Goal: Task Accomplishment & Management: Manage account settings

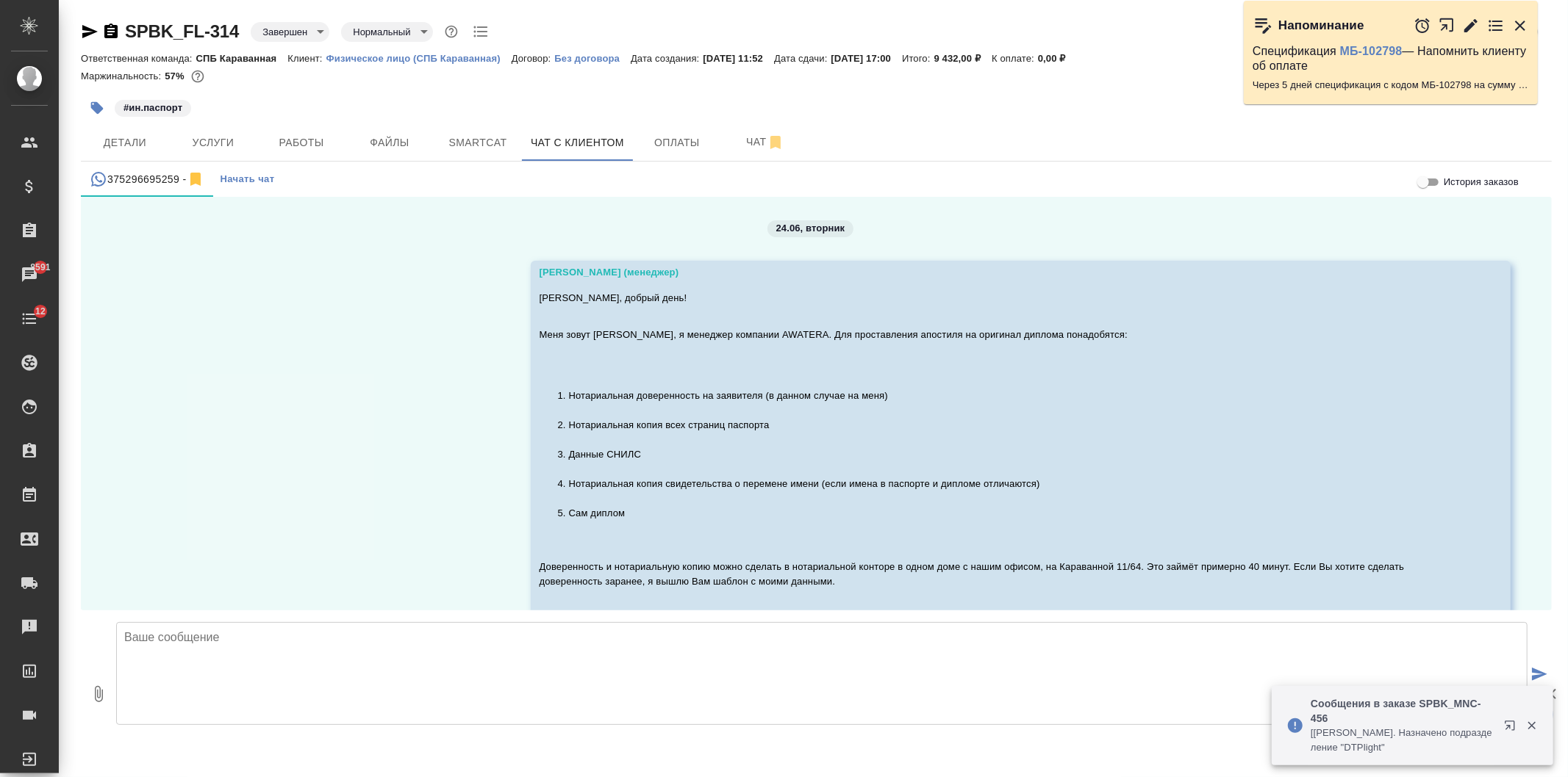
scroll to position [7890, 0]
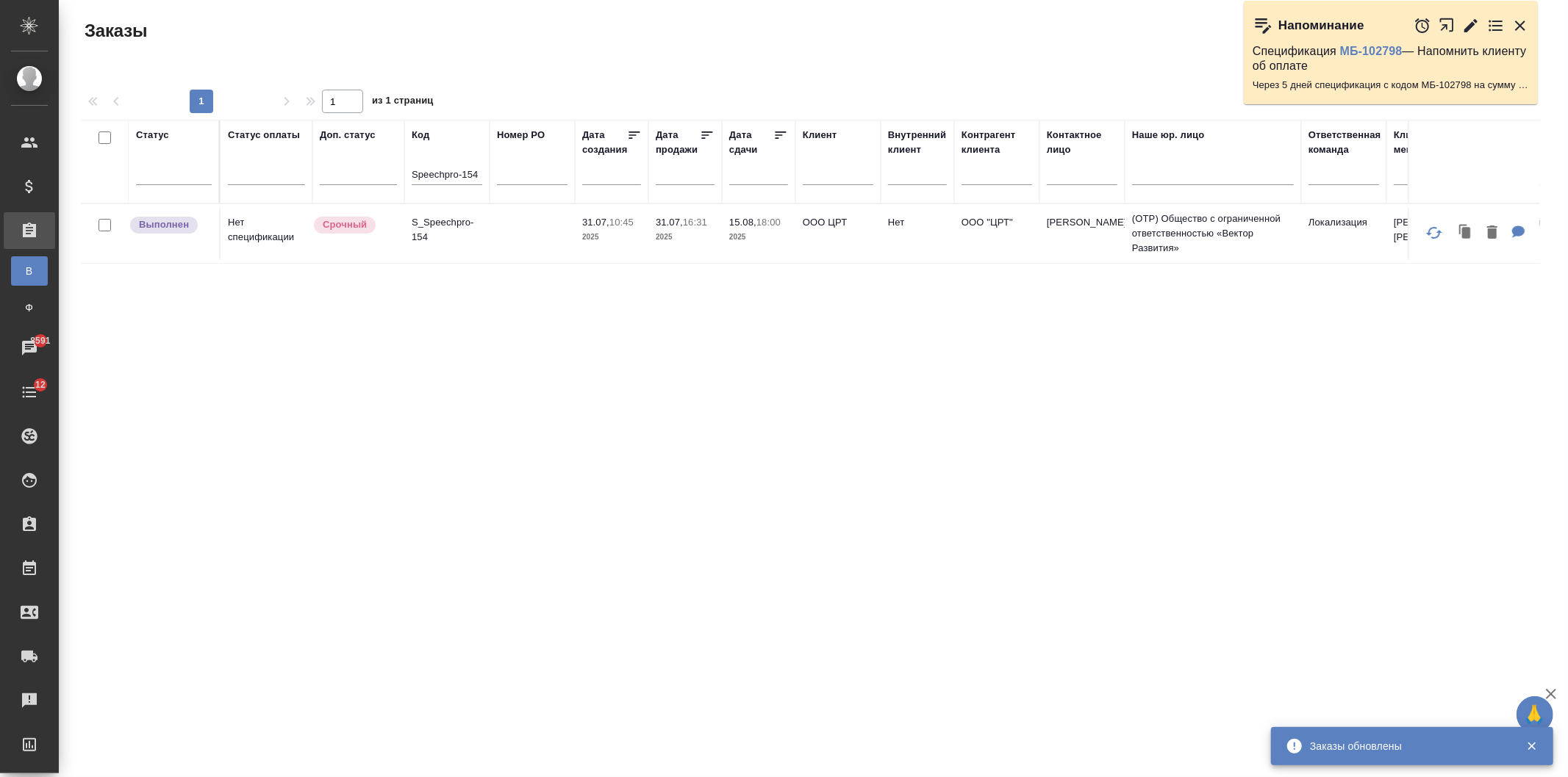
drag, startPoint x: 484, startPoint y: 173, endPoint x: 471, endPoint y: 176, distance: 13.3
click at [471, 176] on th "Код Speechpro-154" at bounding box center [447, 162] width 86 height 84
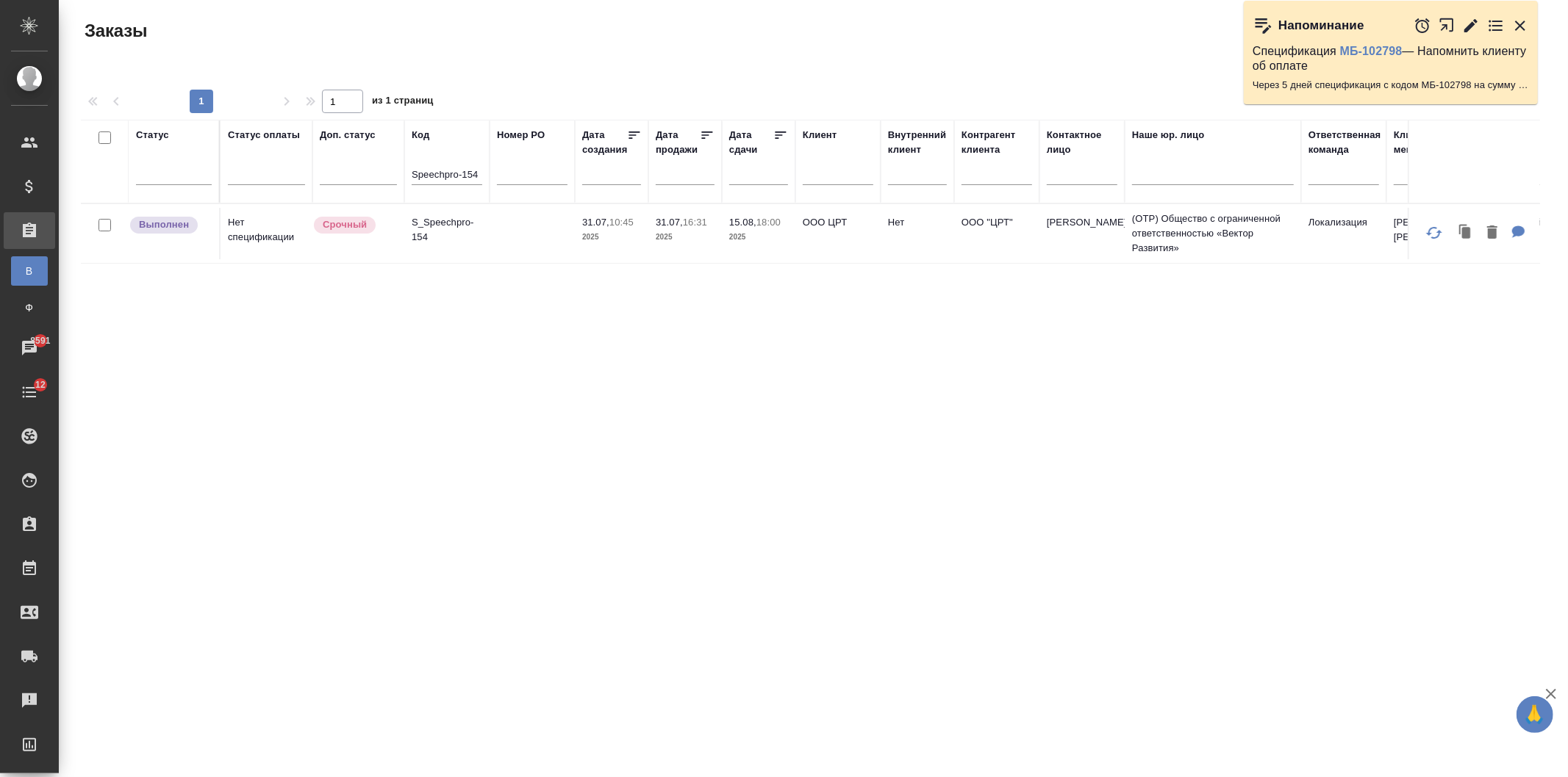
click at [482, 174] on th "Код Speechpro-154" at bounding box center [447, 162] width 86 height 84
drag, startPoint x: 479, startPoint y: 174, endPoint x: 391, endPoint y: 171, distance: 88.1
click at [391, 171] on tr "Статус Статус оплаты Доп. статус Код Speechpro-154 Номер PO Дата создания Дата …" at bounding box center [1311, 162] width 2461 height 84
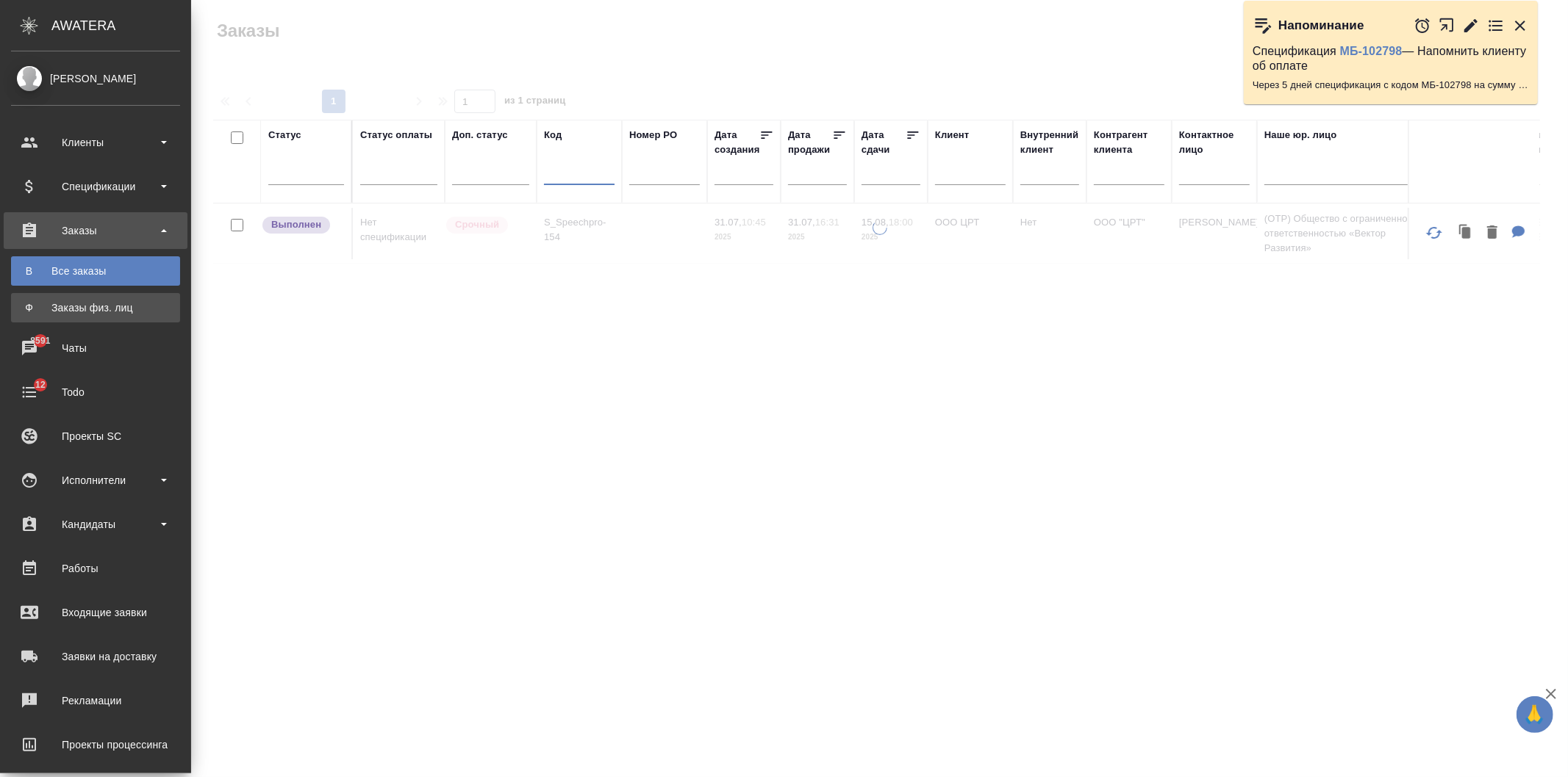
click at [99, 312] on div "Заказы физ. лиц" at bounding box center [96, 308] width 154 height 15
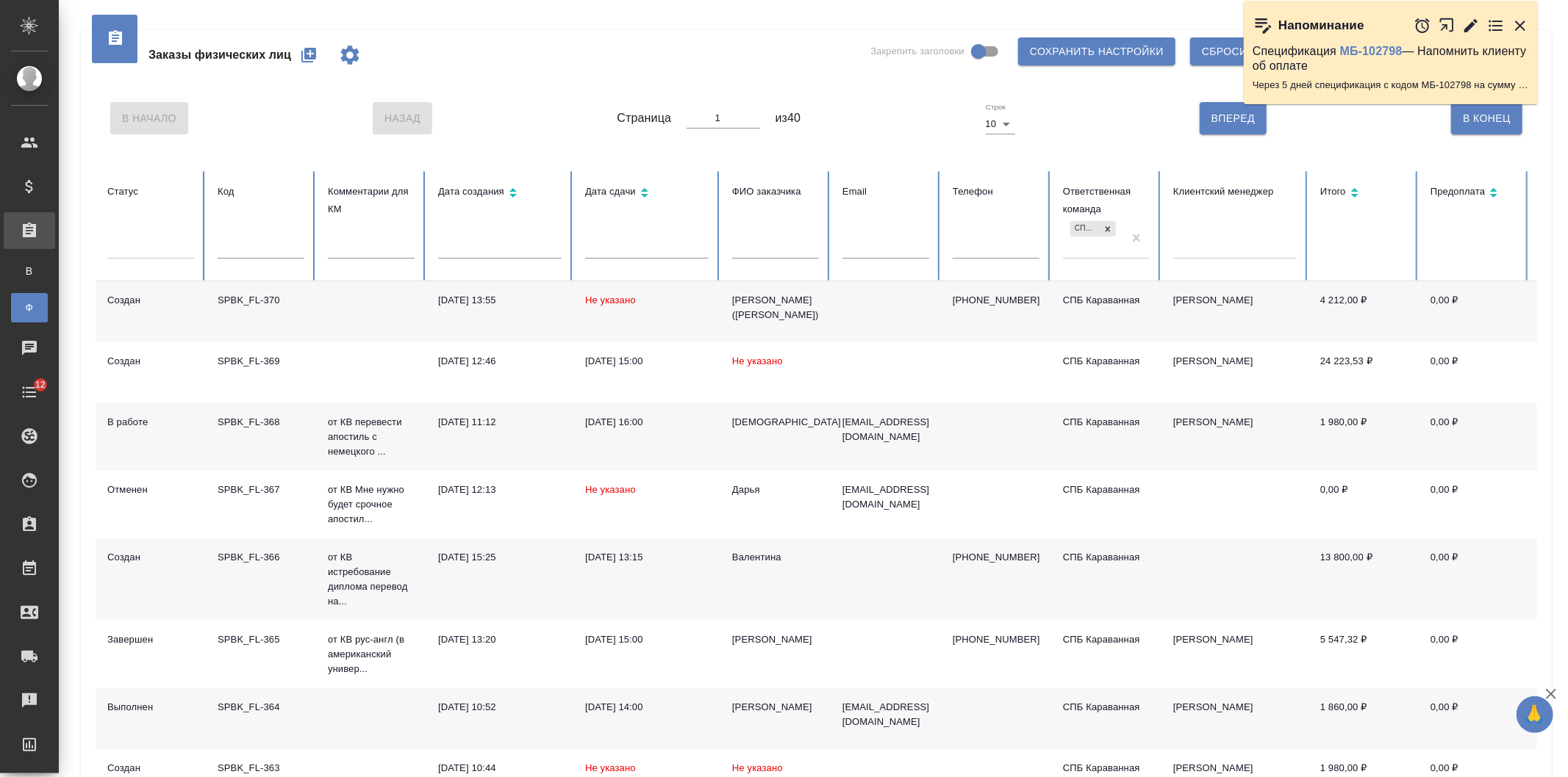
click at [283, 246] on input "text" at bounding box center [260, 248] width 86 height 21
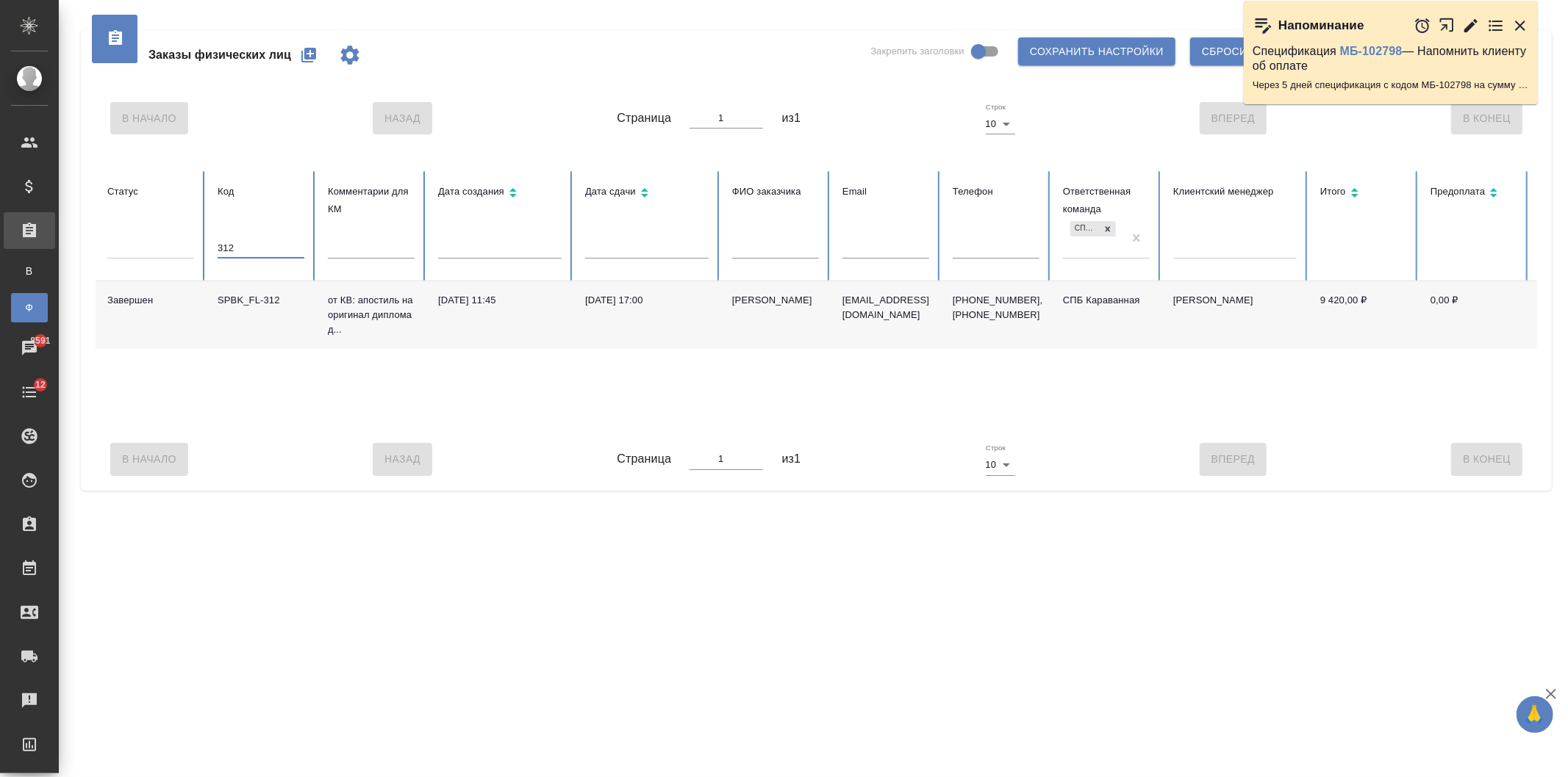
type input "312"
click at [592, 332] on td "06.08.2025, 17:00" at bounding box center [646, 315] width 147 height 68
drag, startPoint x: 259, startPoint y: 244, endPoint x: 143, endPoint y: 254, distance: 116.4
click at [143, 254] on tr "Статус Код 312 Комментарии для КМ Дата создания Дата сдачи ФИО заказчика Email …" at bounding box center [922, 225] width 1654 height 110
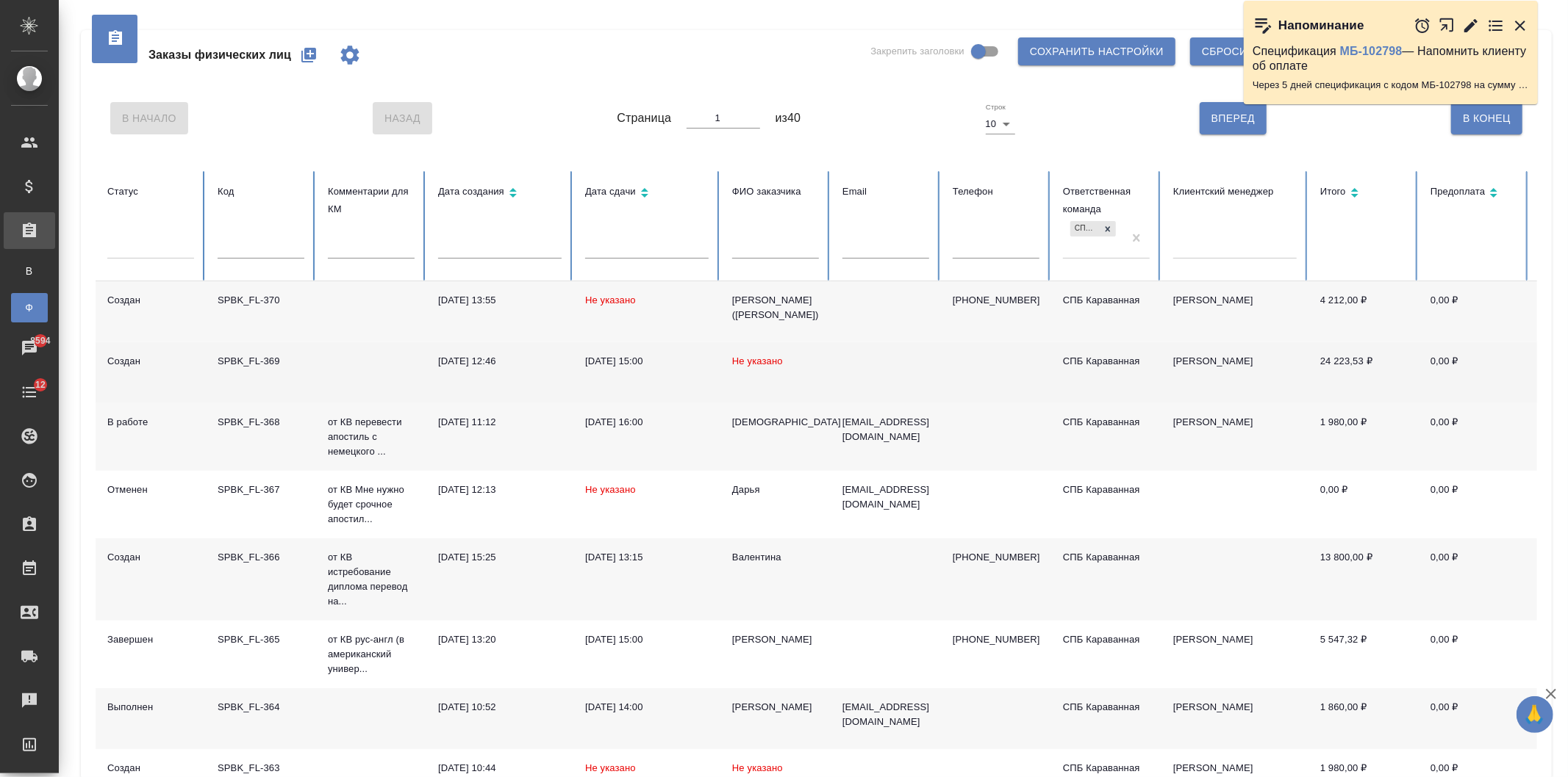
click at [847, 355] on td at bounding box center [885, 373] width 110 height 61
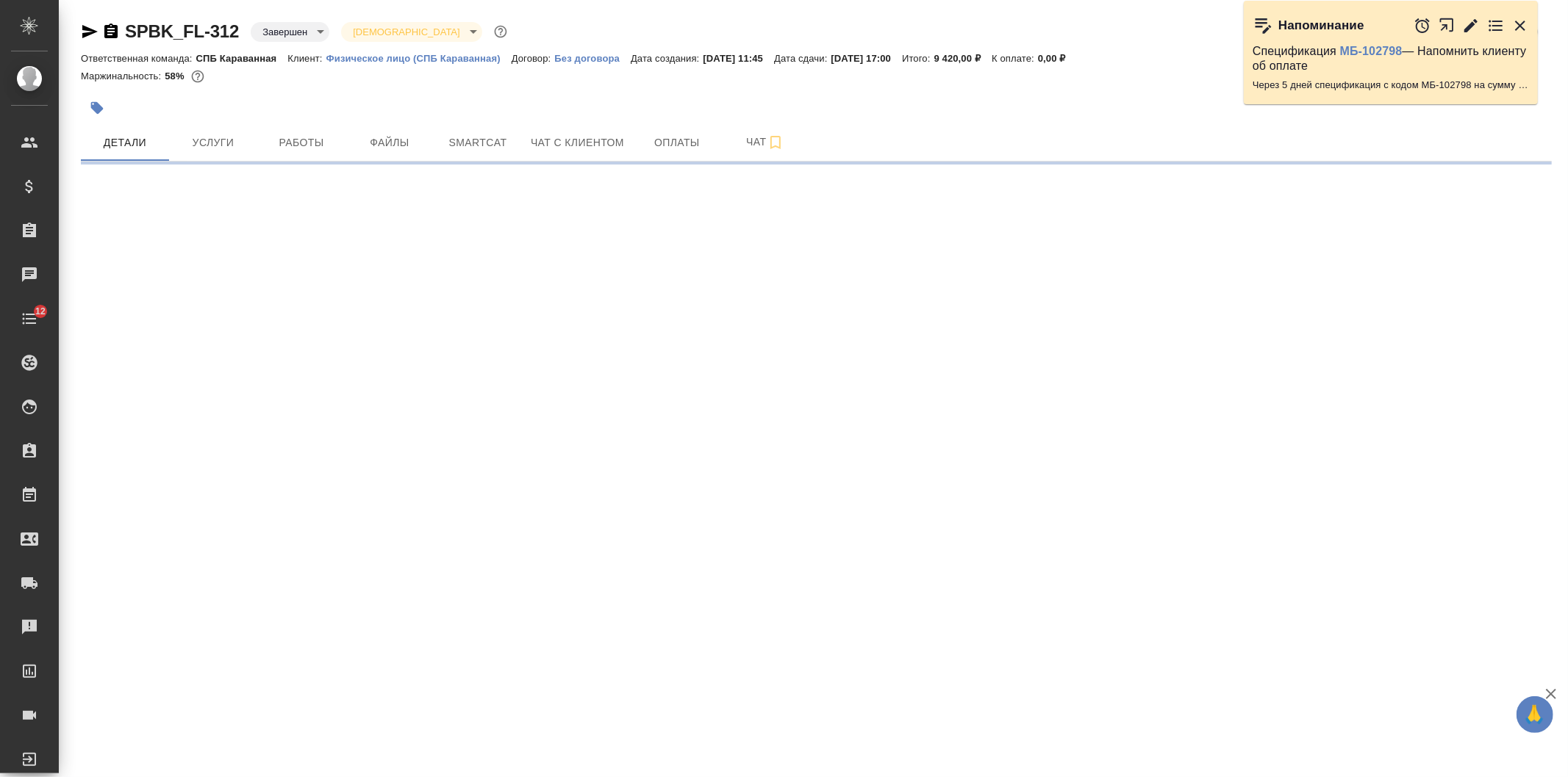
select select "RU"
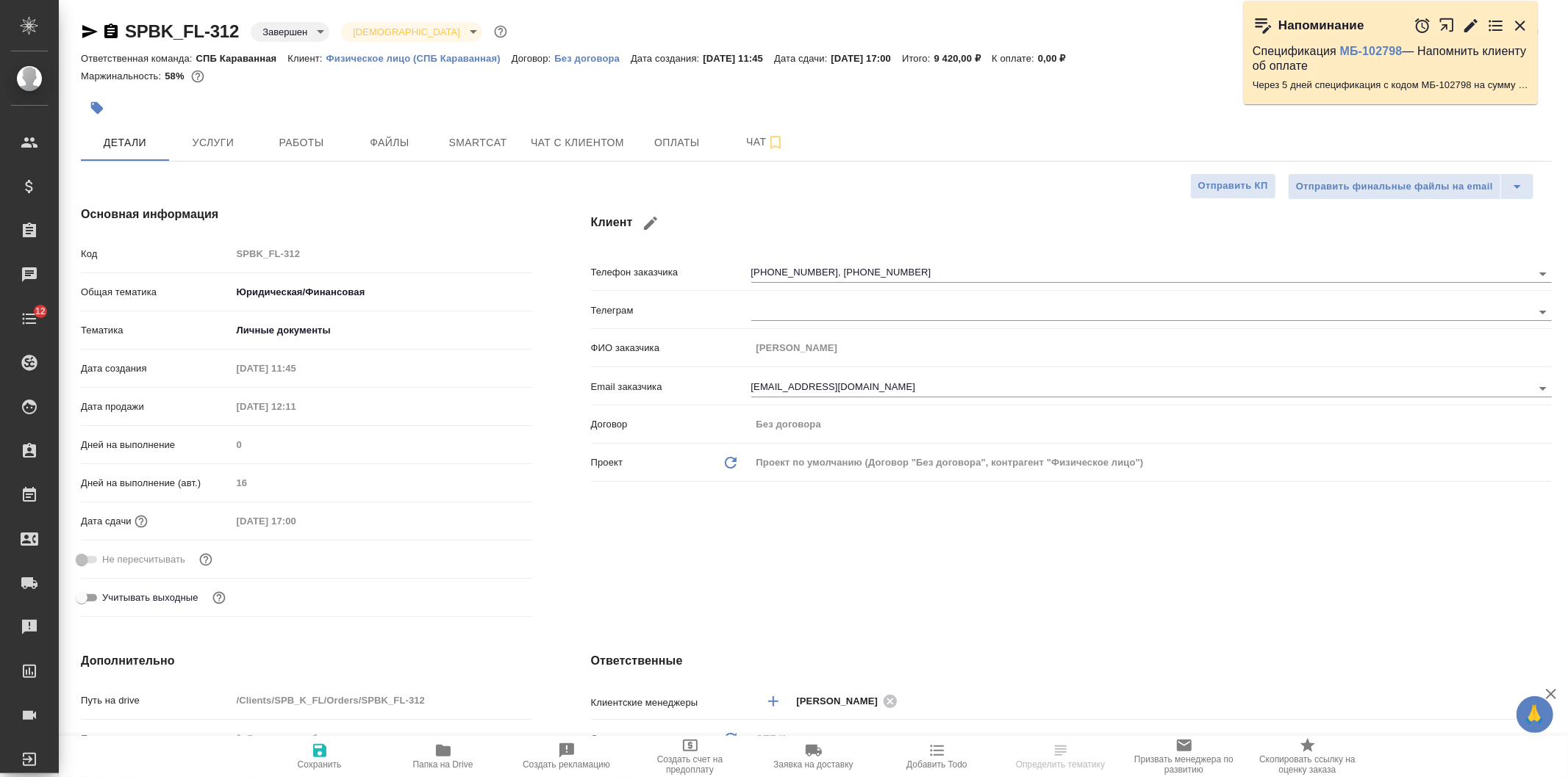
type textarea "x"
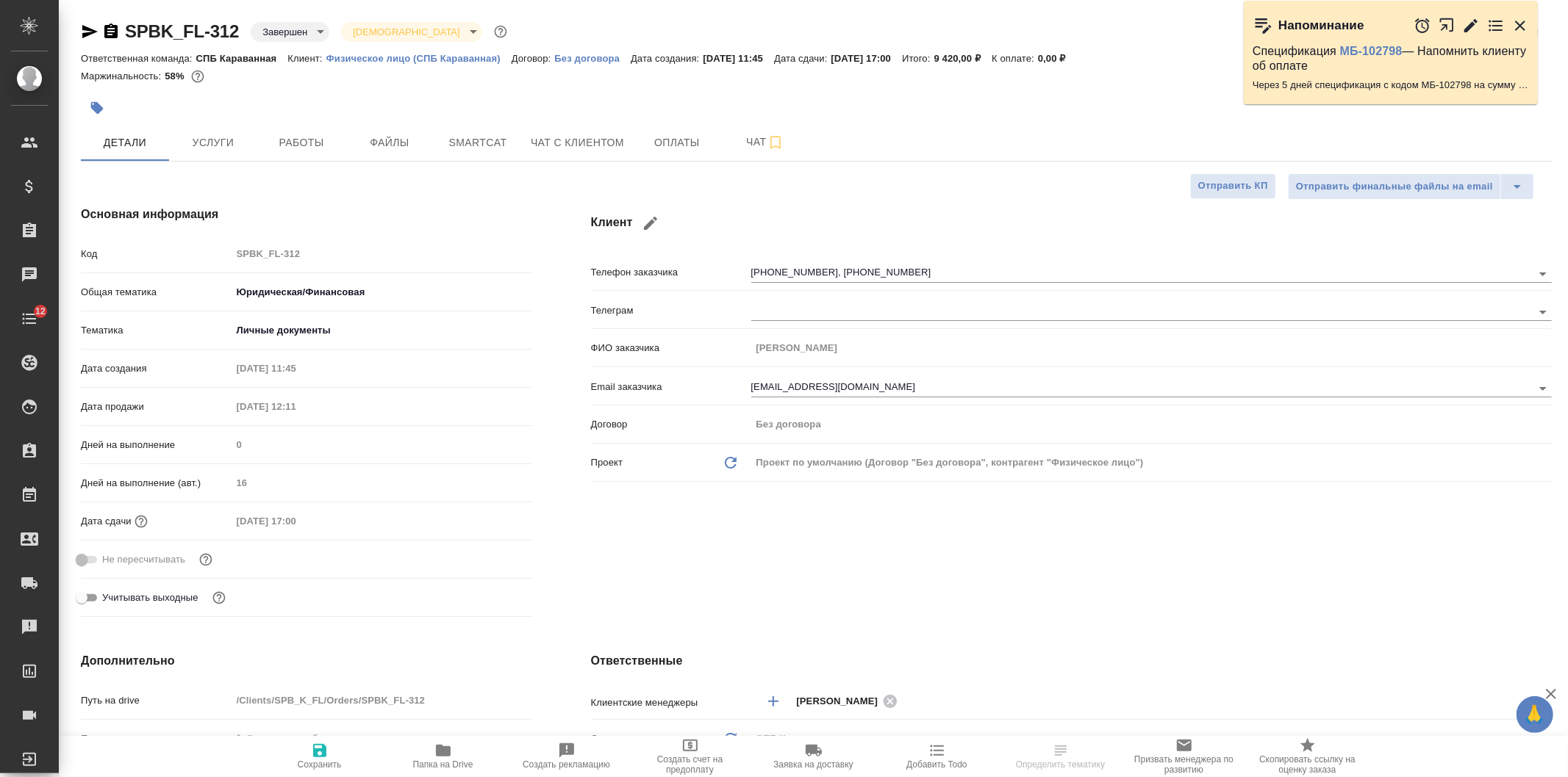
type textarea "x"
click at [575, 138] on span "Чат с клиентом" at bounding box center [577, 143] width 93 height 18
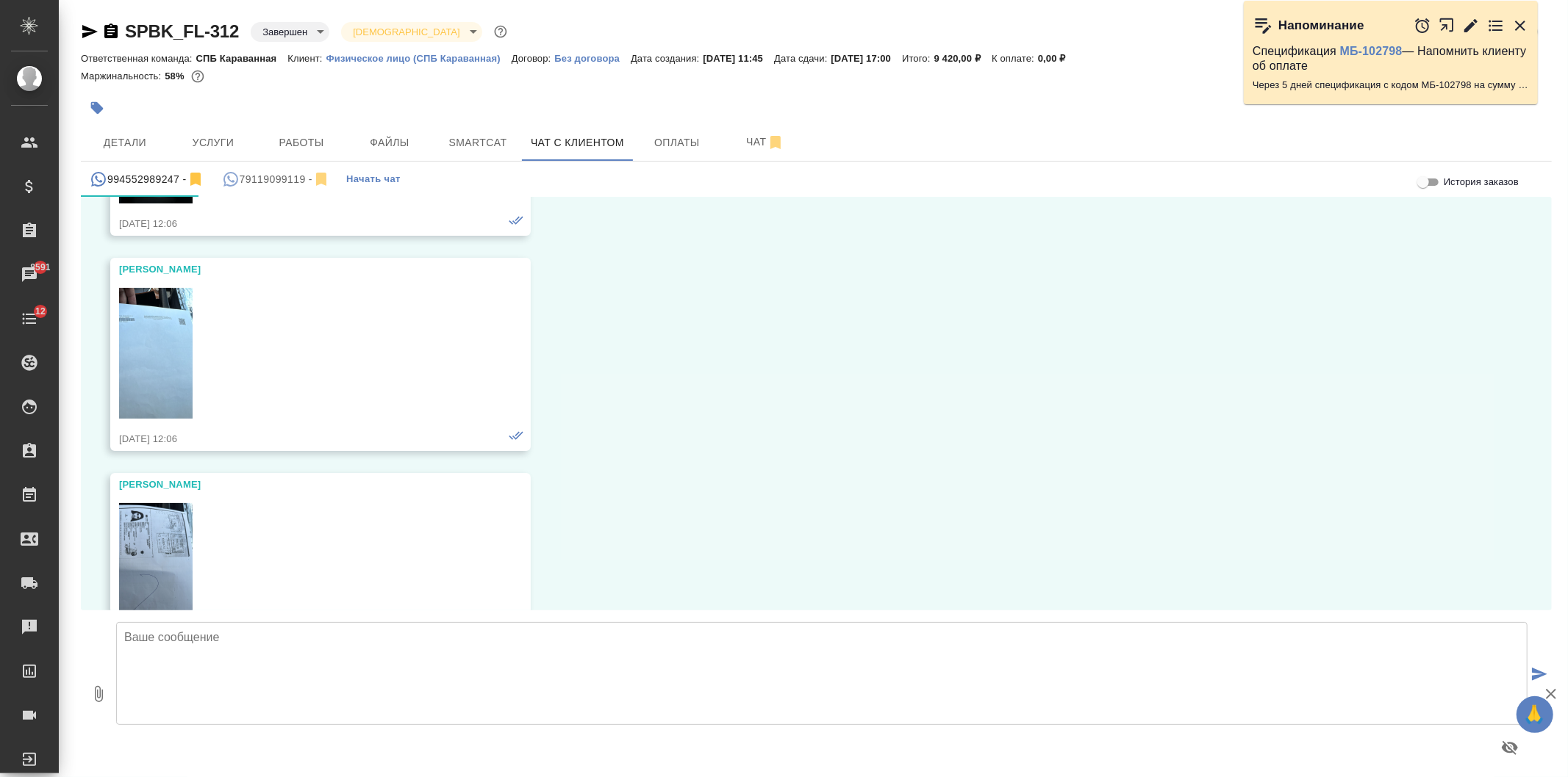
scroll to position [2625, 0]
click at [256, 174] on div "79119099119 -" at bounding box center [276, 179] width 108 height 18
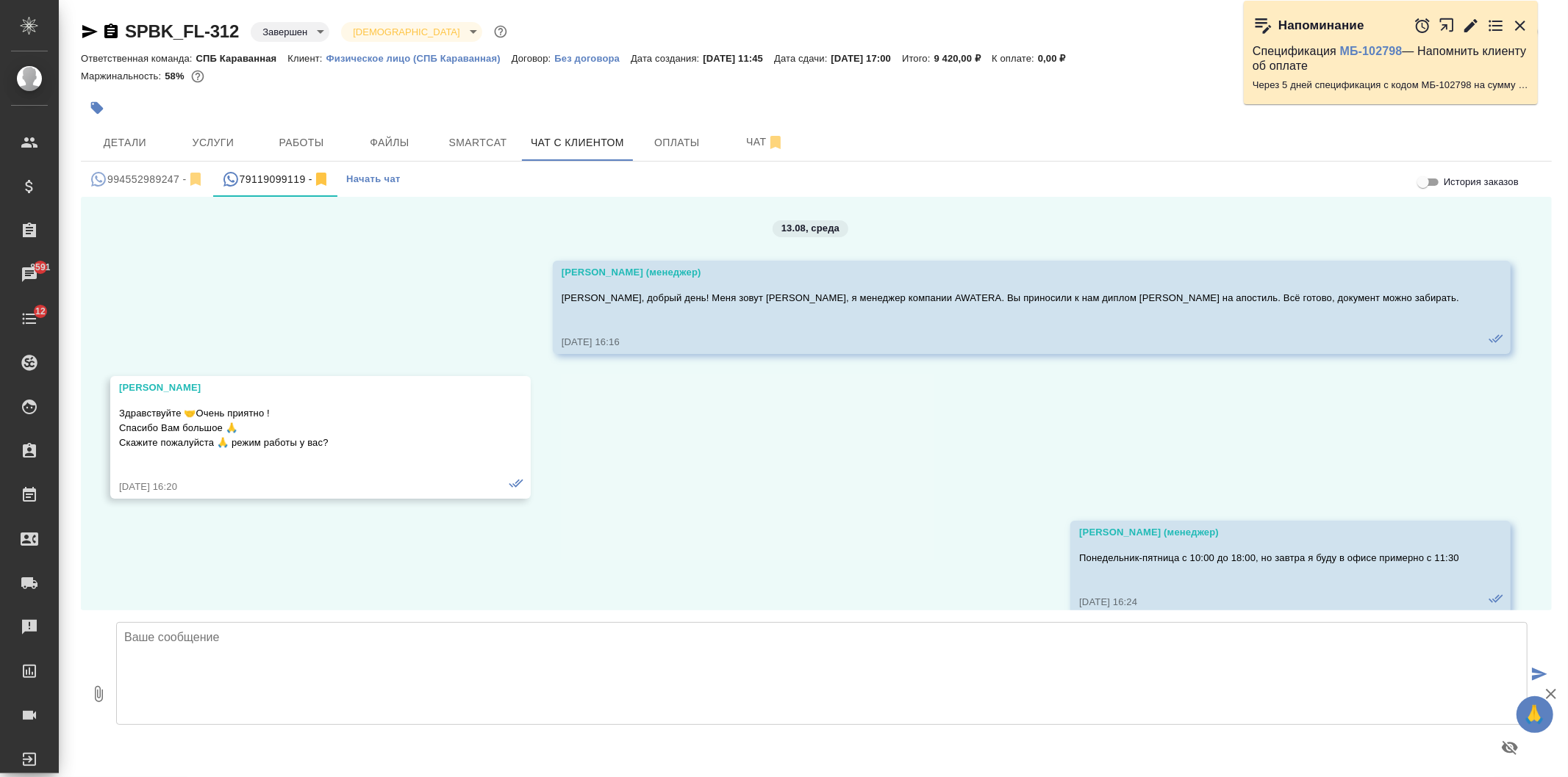
scroll to position [140, 0]
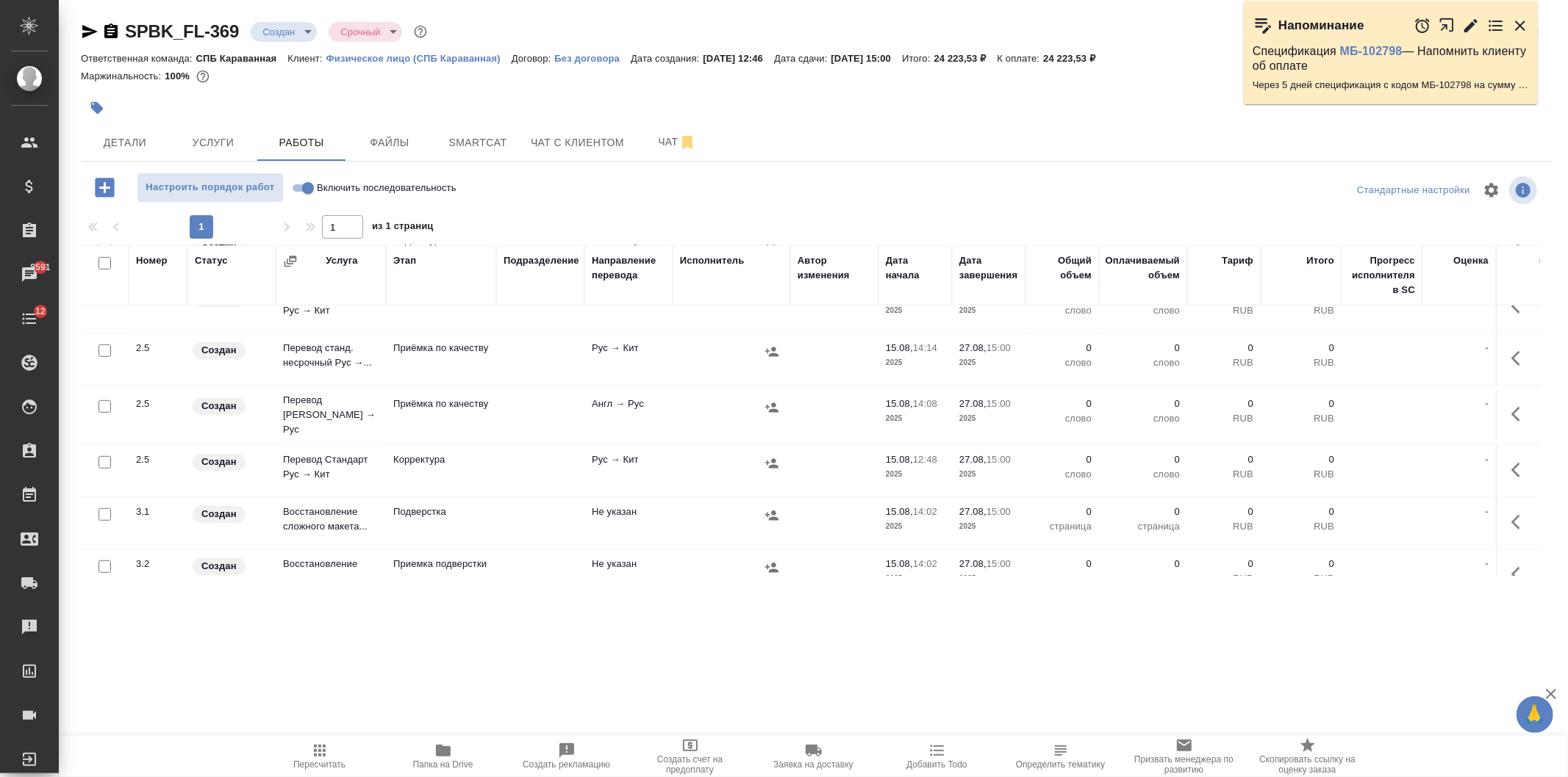
scroll to position [748, 0]
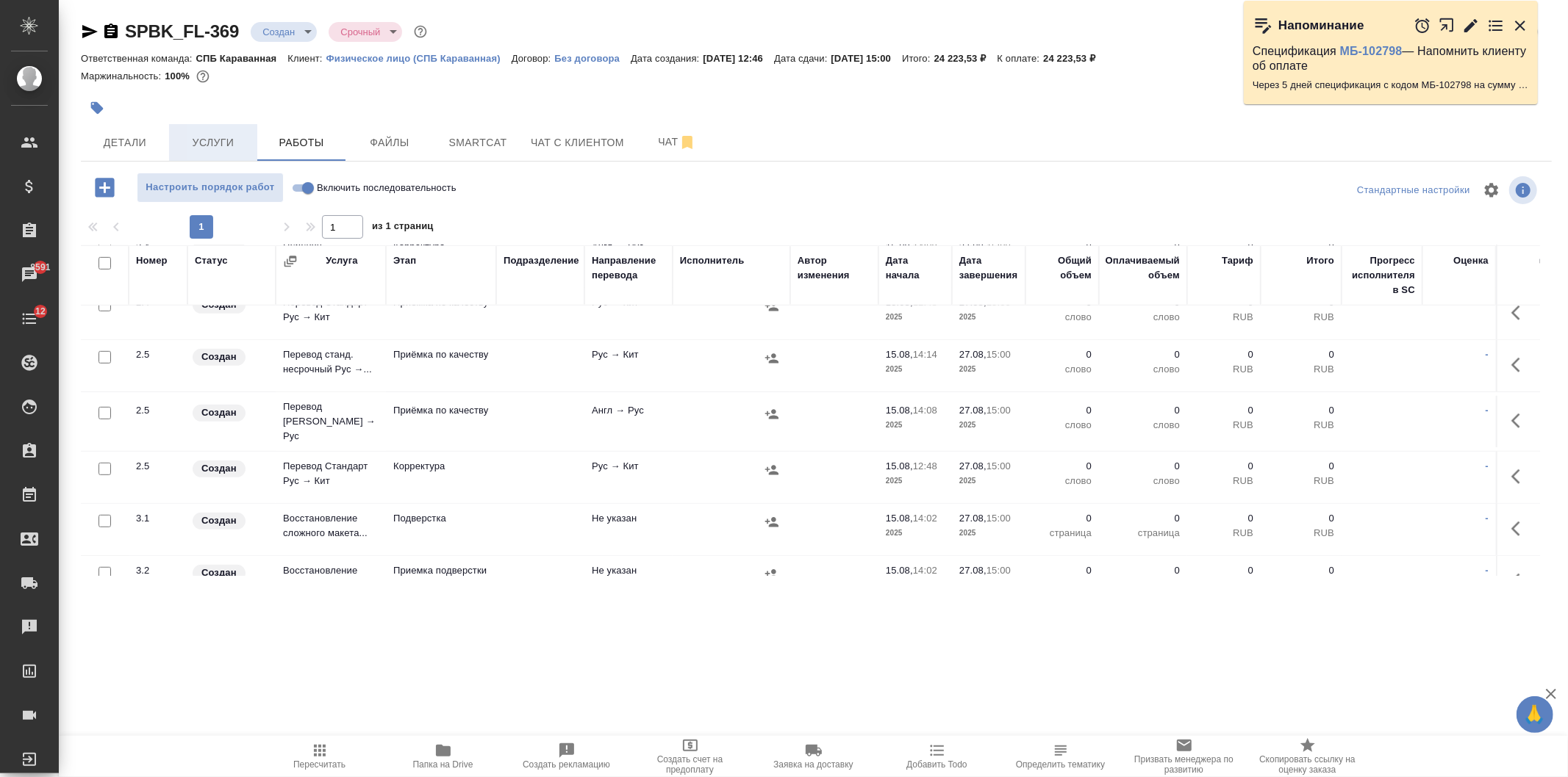
click at [188, 134] on span "Услуги" at bounding box center [213, 143] width 70 height 18
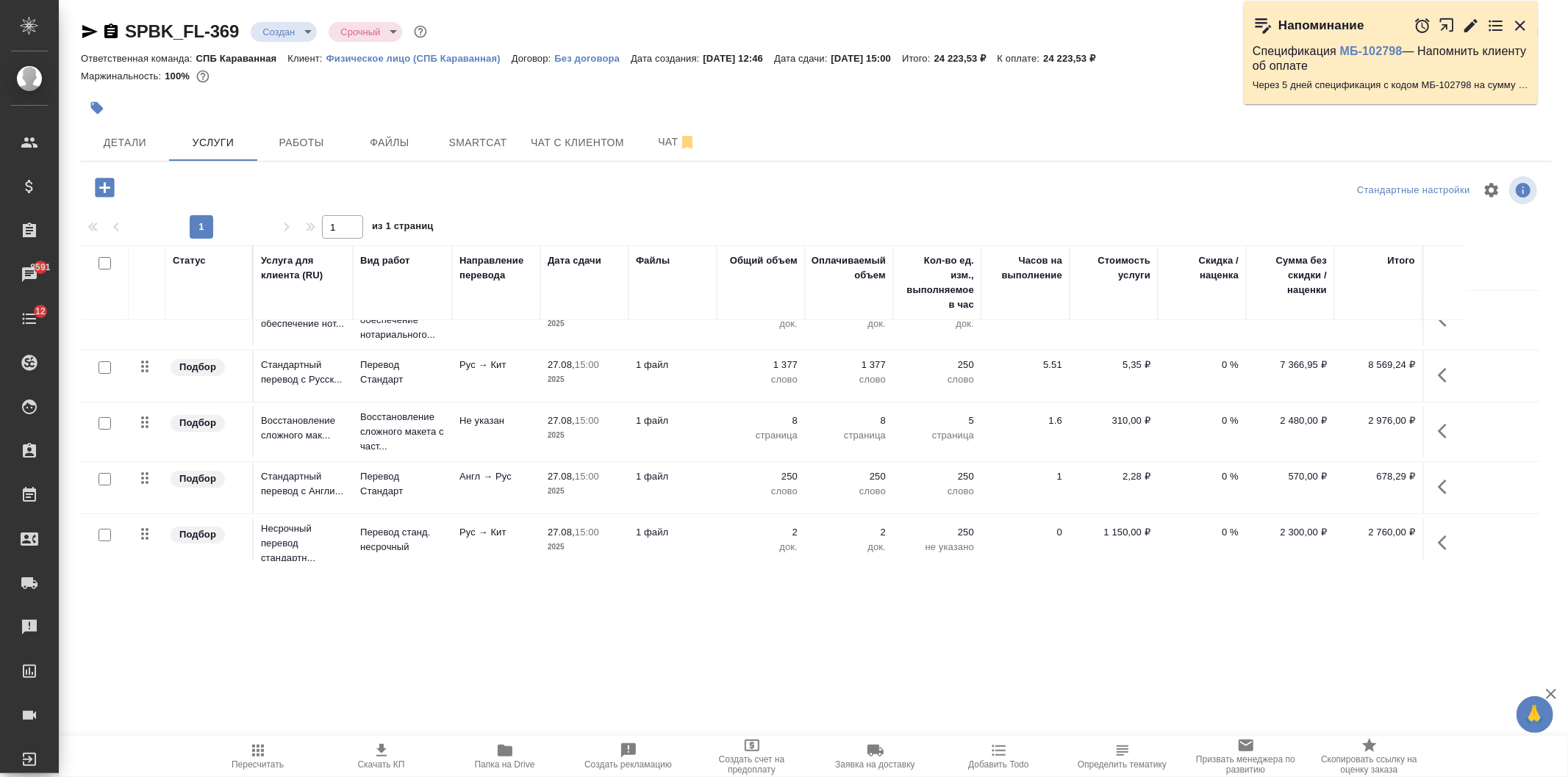
scroll to position [96, 0]
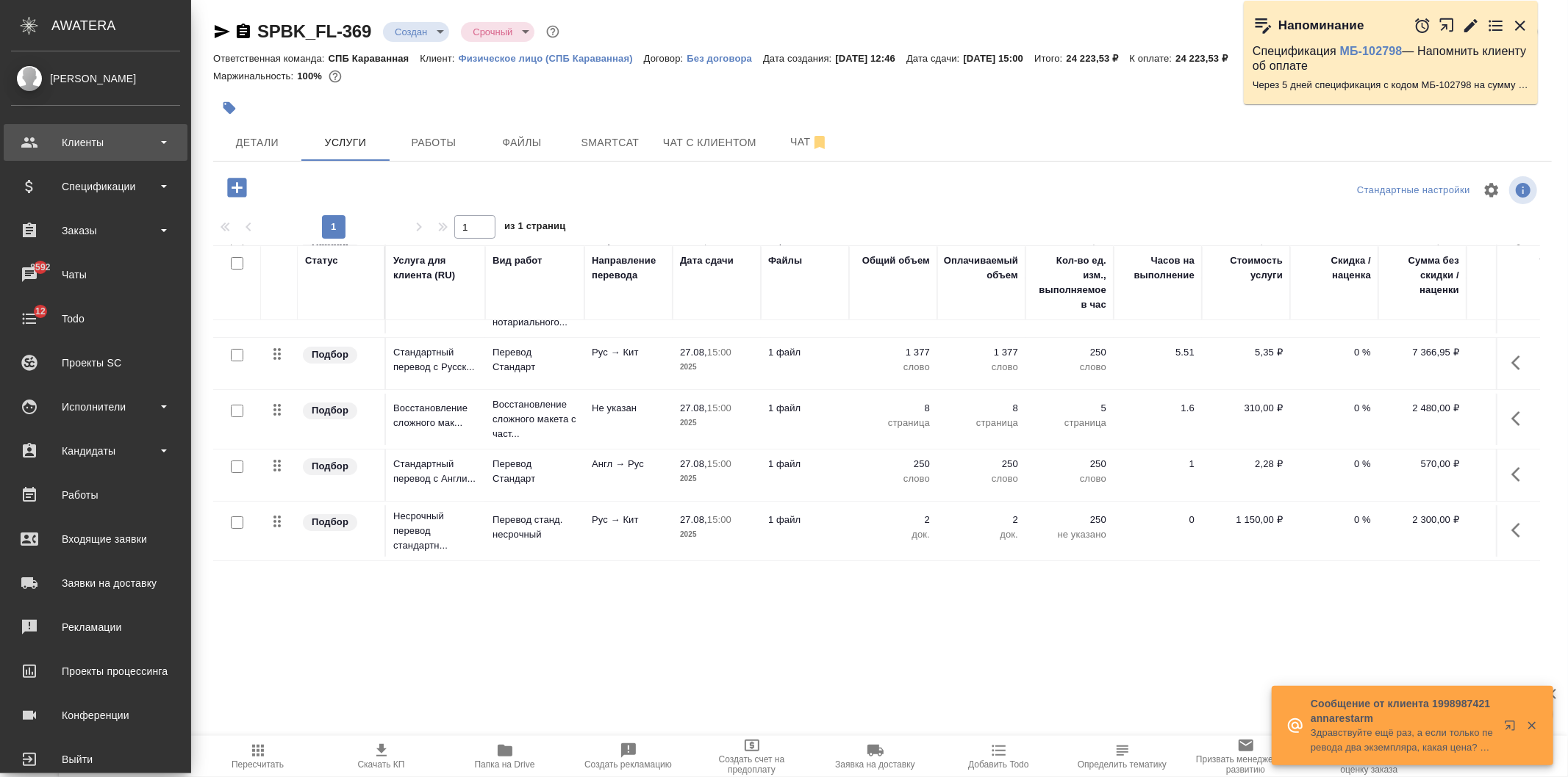
click at [72, 140] on div "Клиенты" at bounding box center [96, 142] width 169 height 22
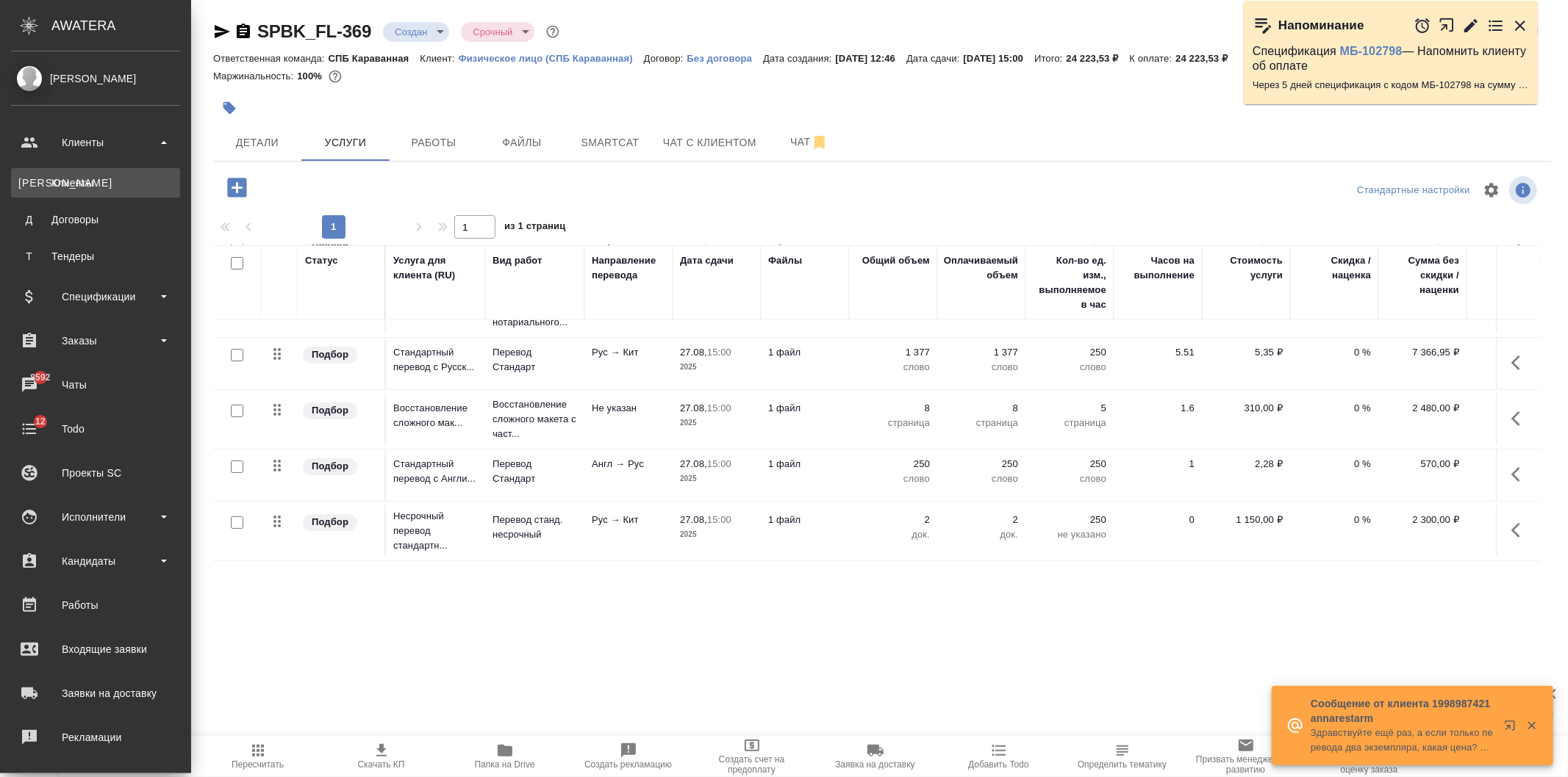
click at [115, 188] on div "Клиенты" at bounding box center [96, 184] width 154 height 15
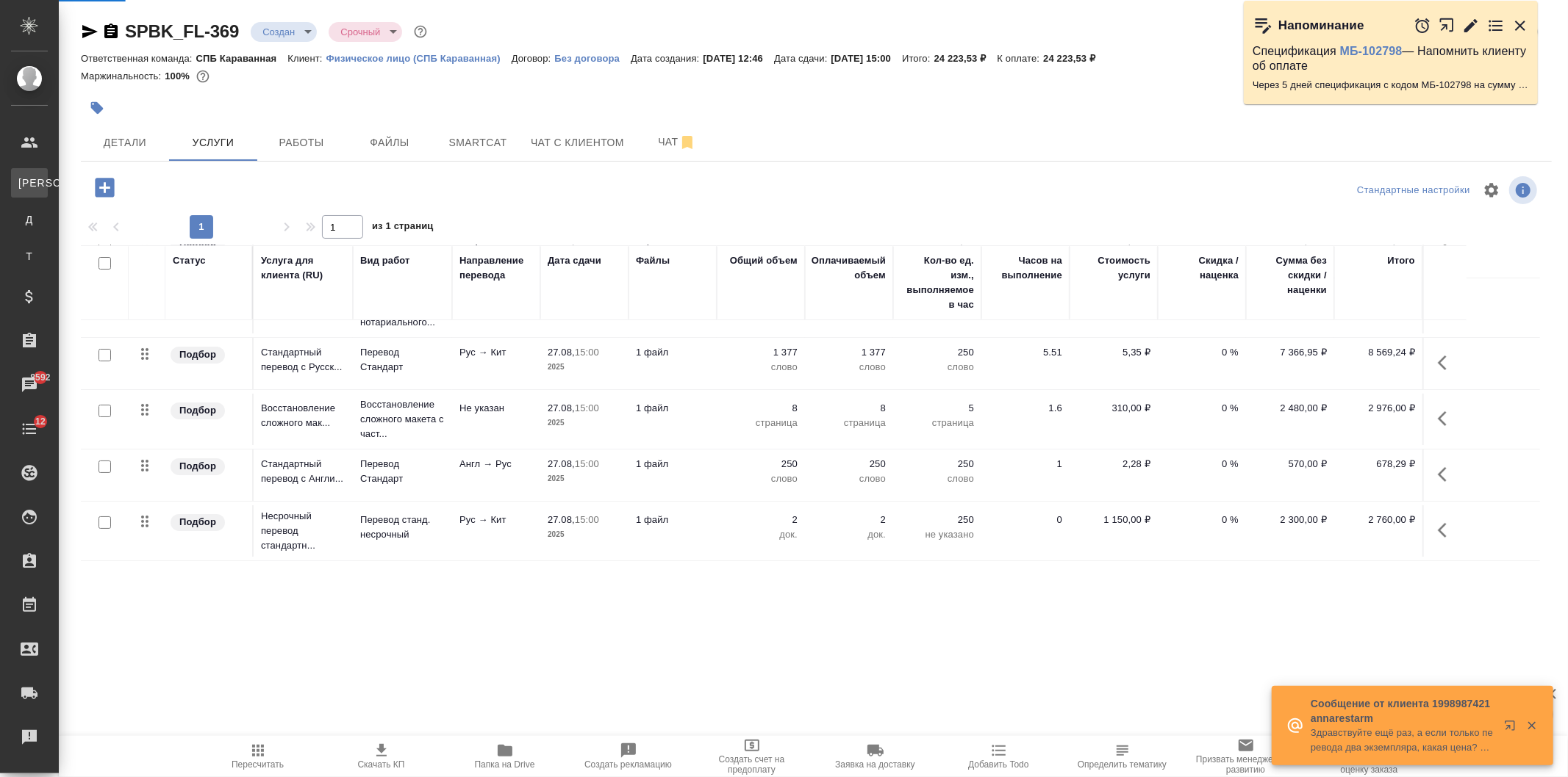
select select "RU"
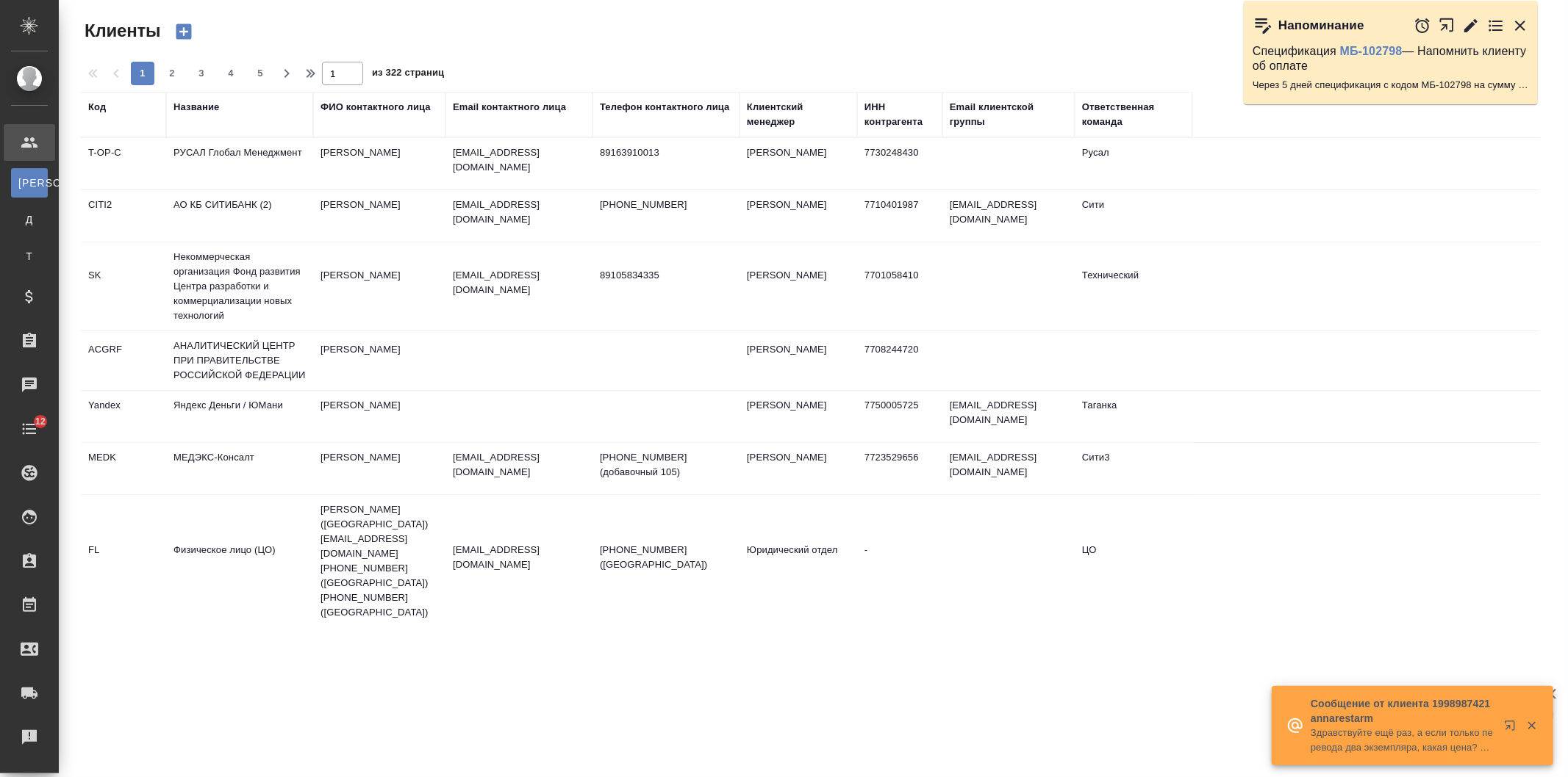
click at [184, 32] on icon "button" at bounding box center [184, 31] width 21 height 21
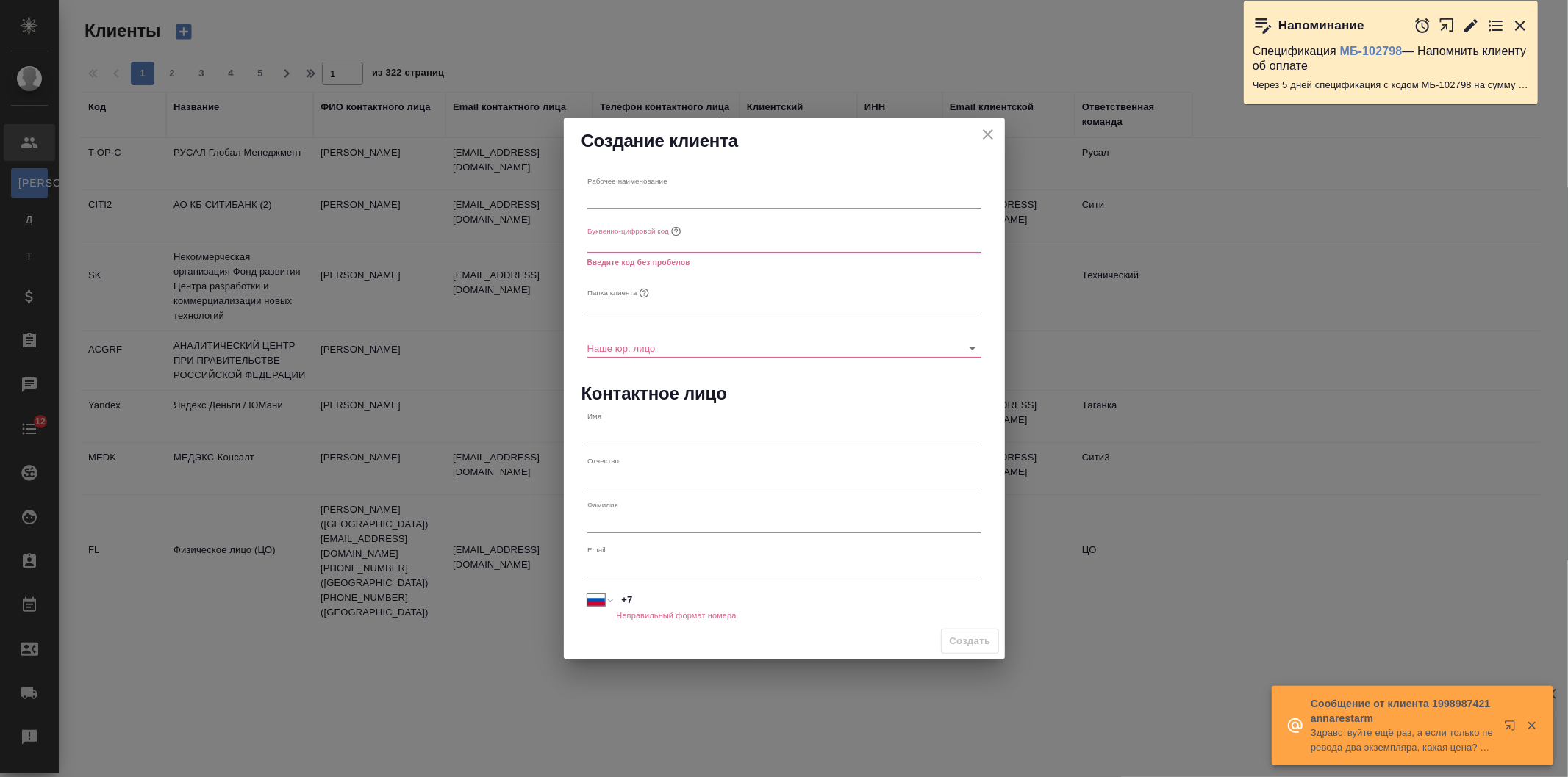
click at [984, 137] on icon "close" at bounding box center [988, 134] width 10 height 10
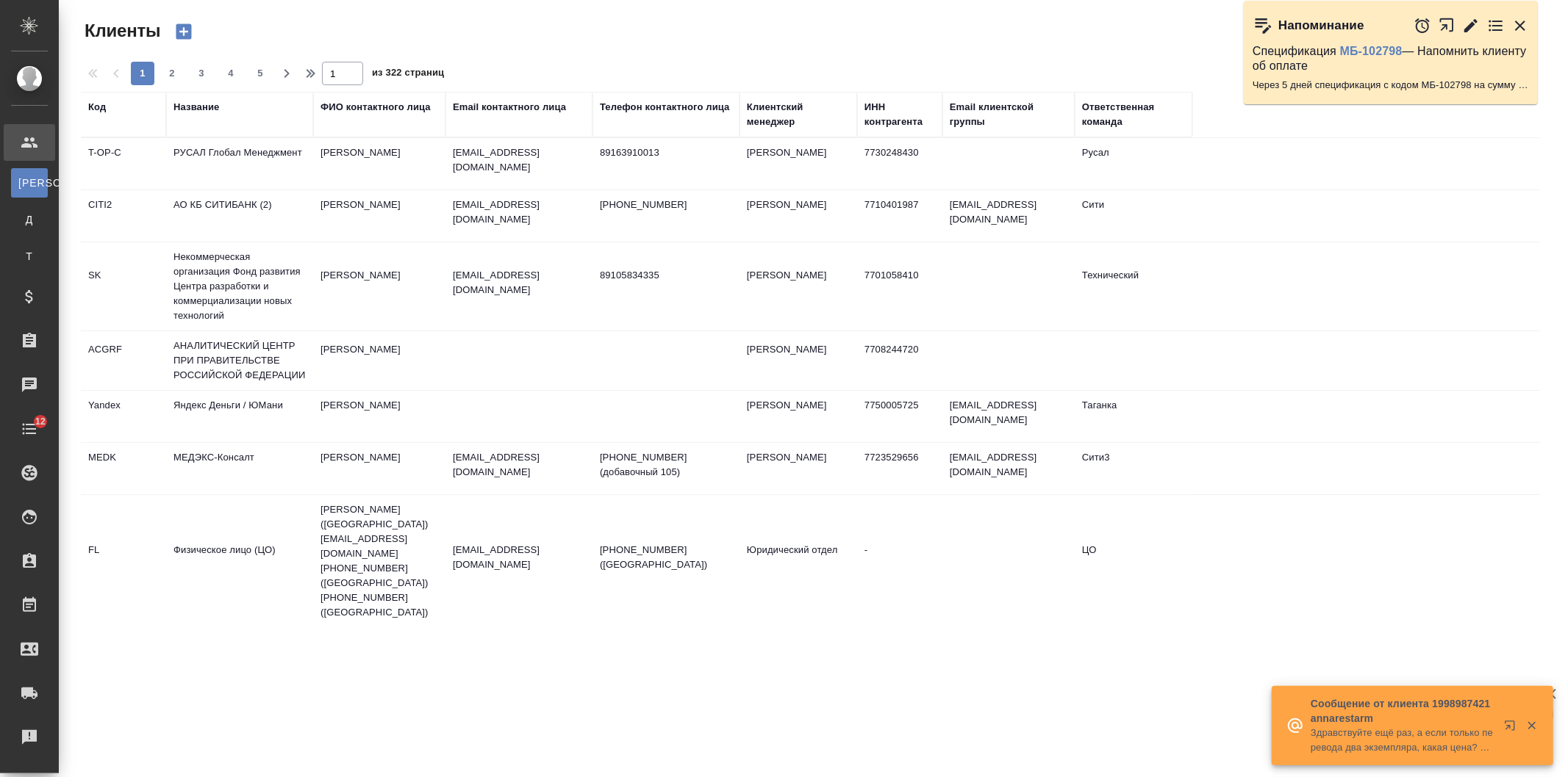
click at [241, 120] on div "Название" at bounding box center [240, 114] width 132 height 29
click at [195, 117] on div "Название" at bounding box center [240, 114] width 132 height 29
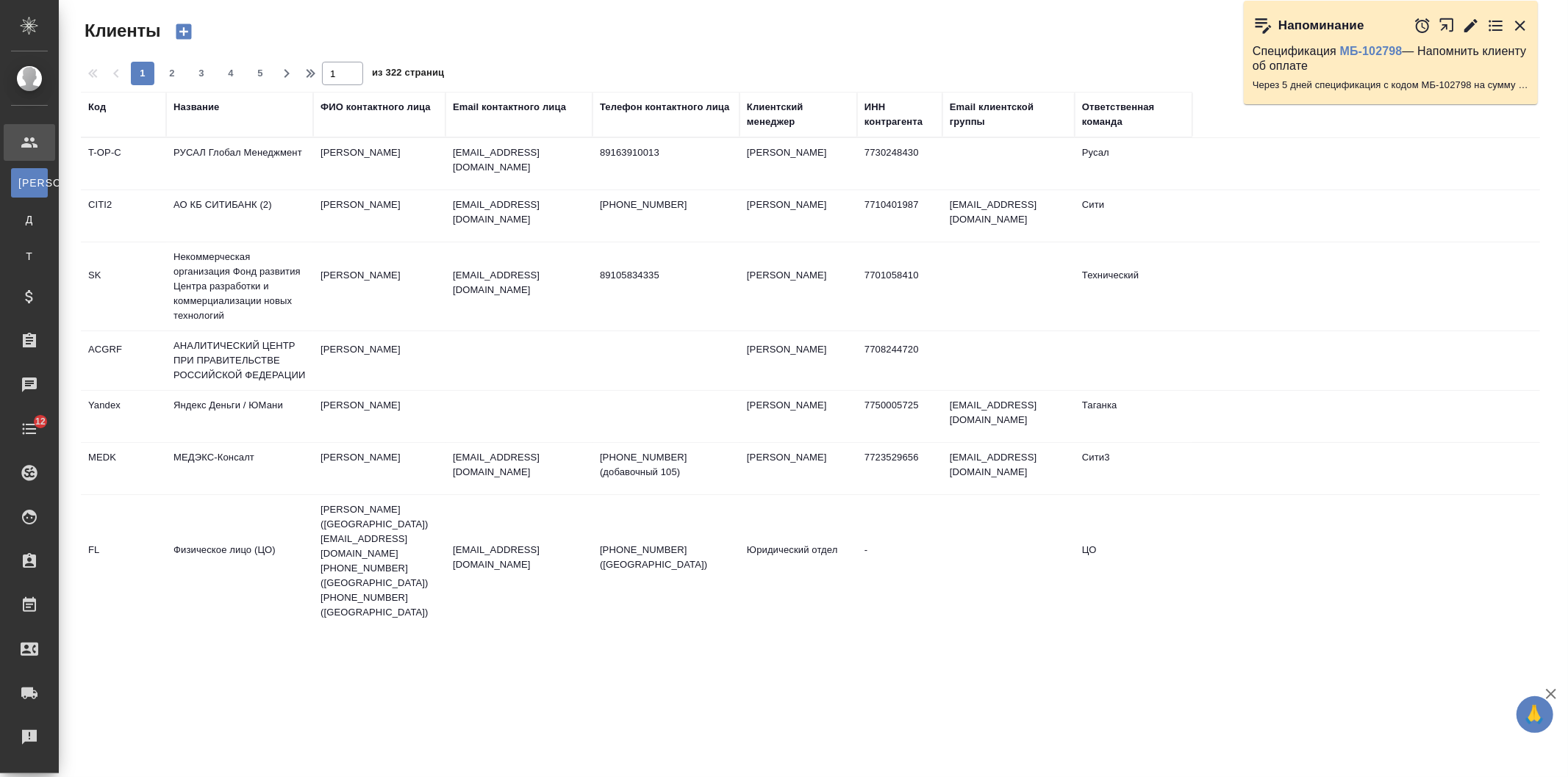
click at [200, 104] on div "Название" at bounding box center [196, 107] width 45 height 15
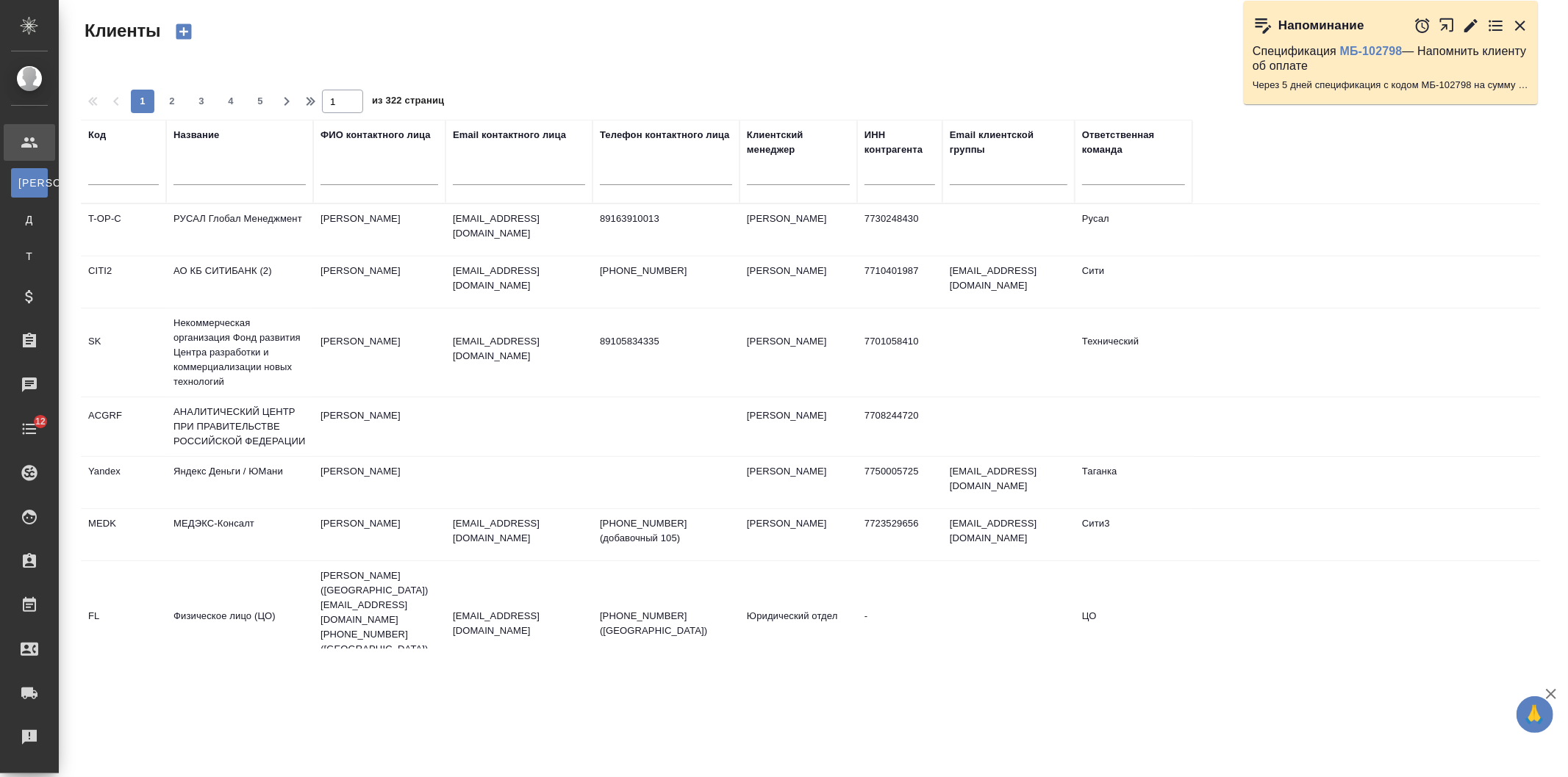
click at [229, 182] on input "text" at bounding box center [240, 176] width 132 height 18
click at [231, 168] on input "text" at bounding box center [240, 176] width 132 height 18
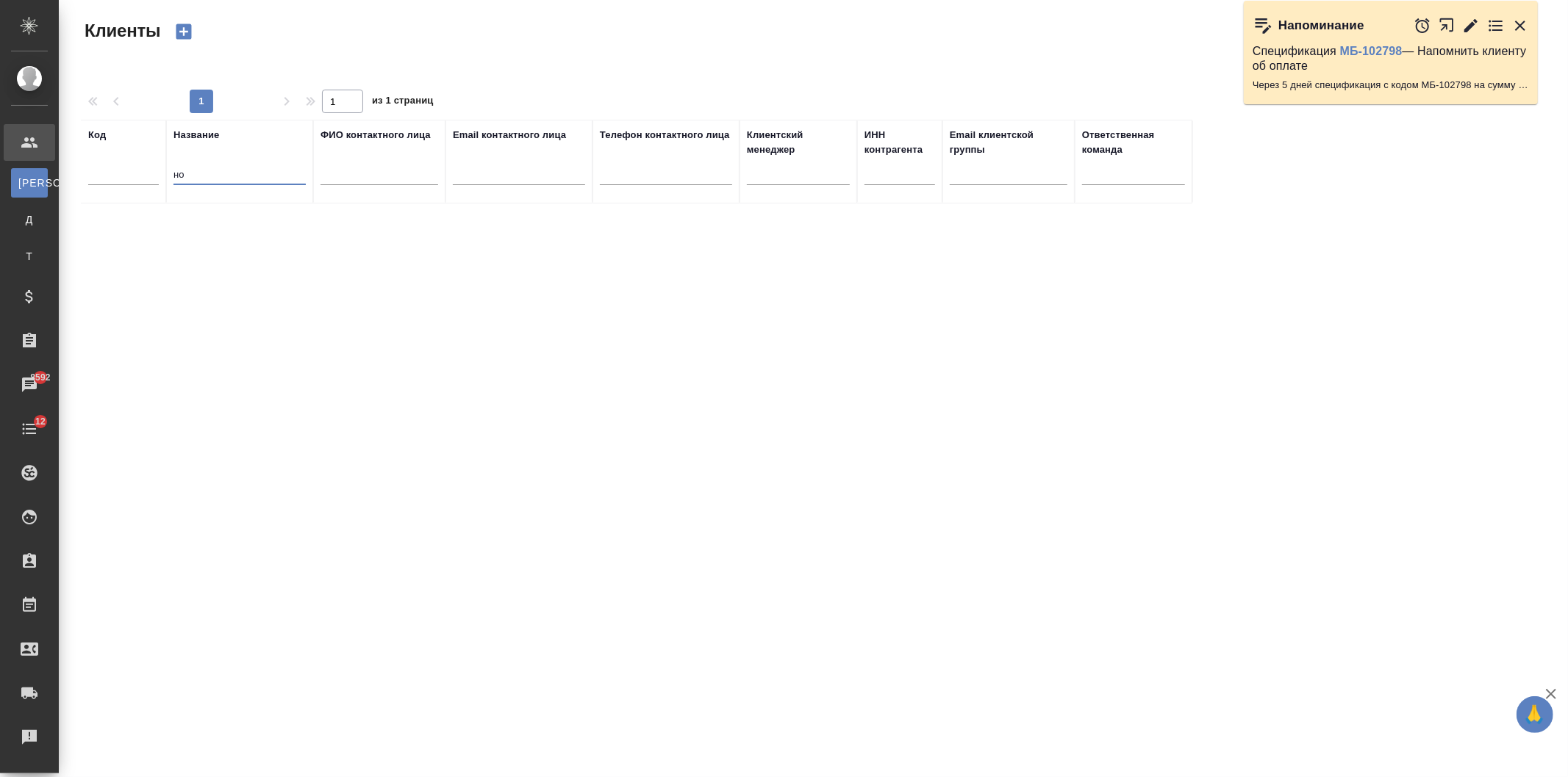
type input "н"
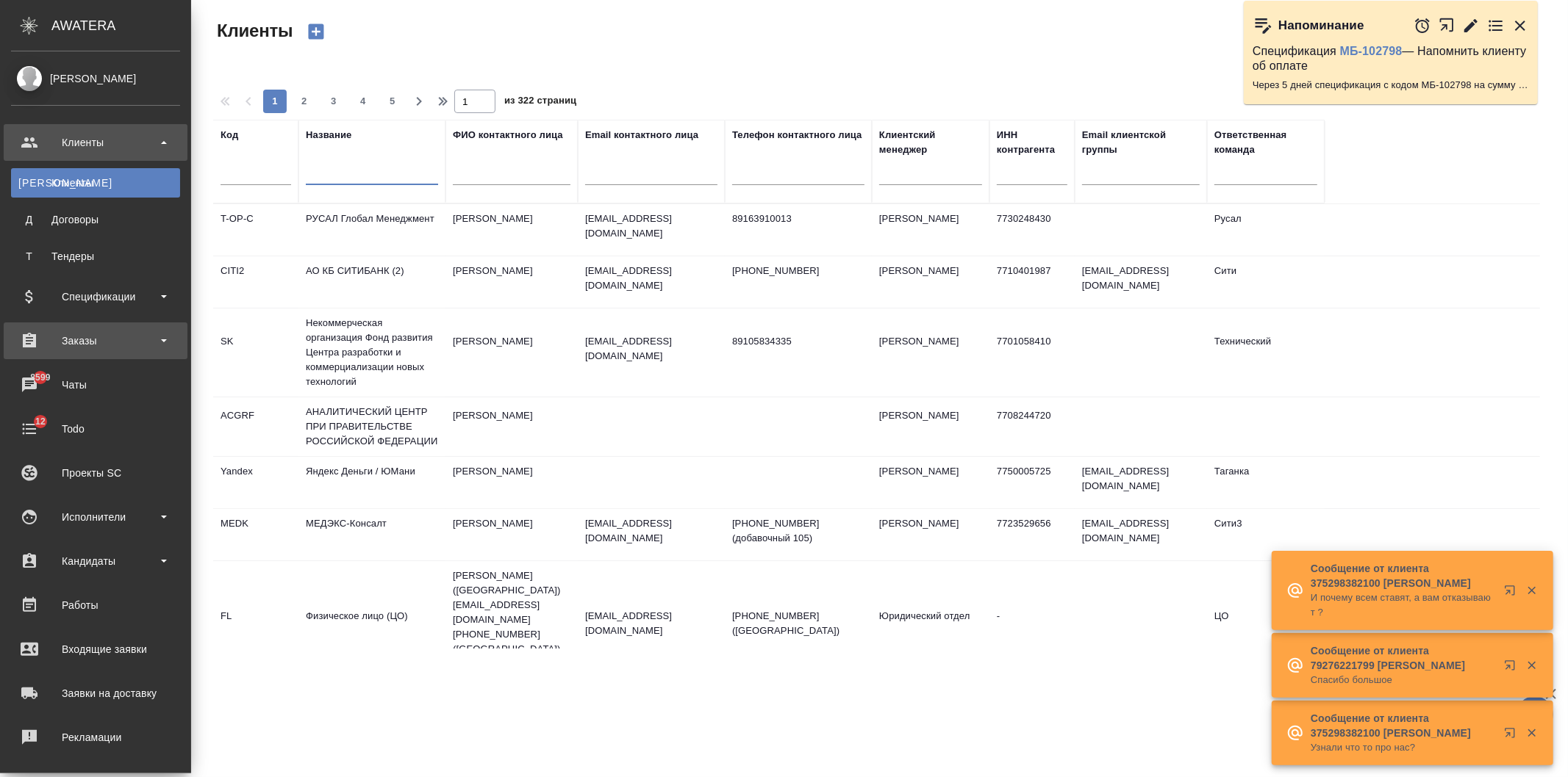
click at [133, 340] on div "Заказы" at bounding box center [96, 341] width 169 height 22
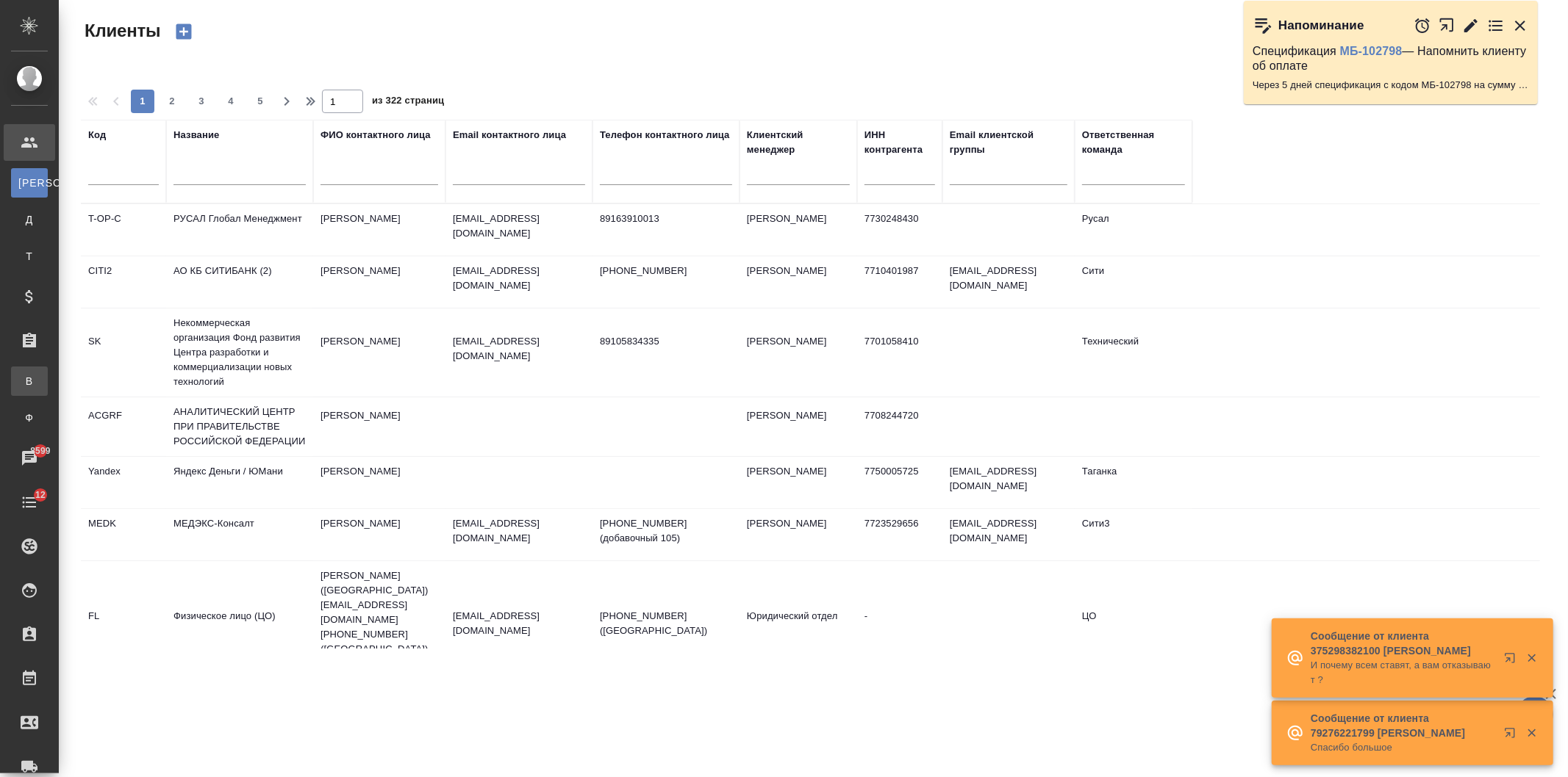
click at [22, 376] on div "Все заказы" at bounding box center [11, 381] width 22 height 15
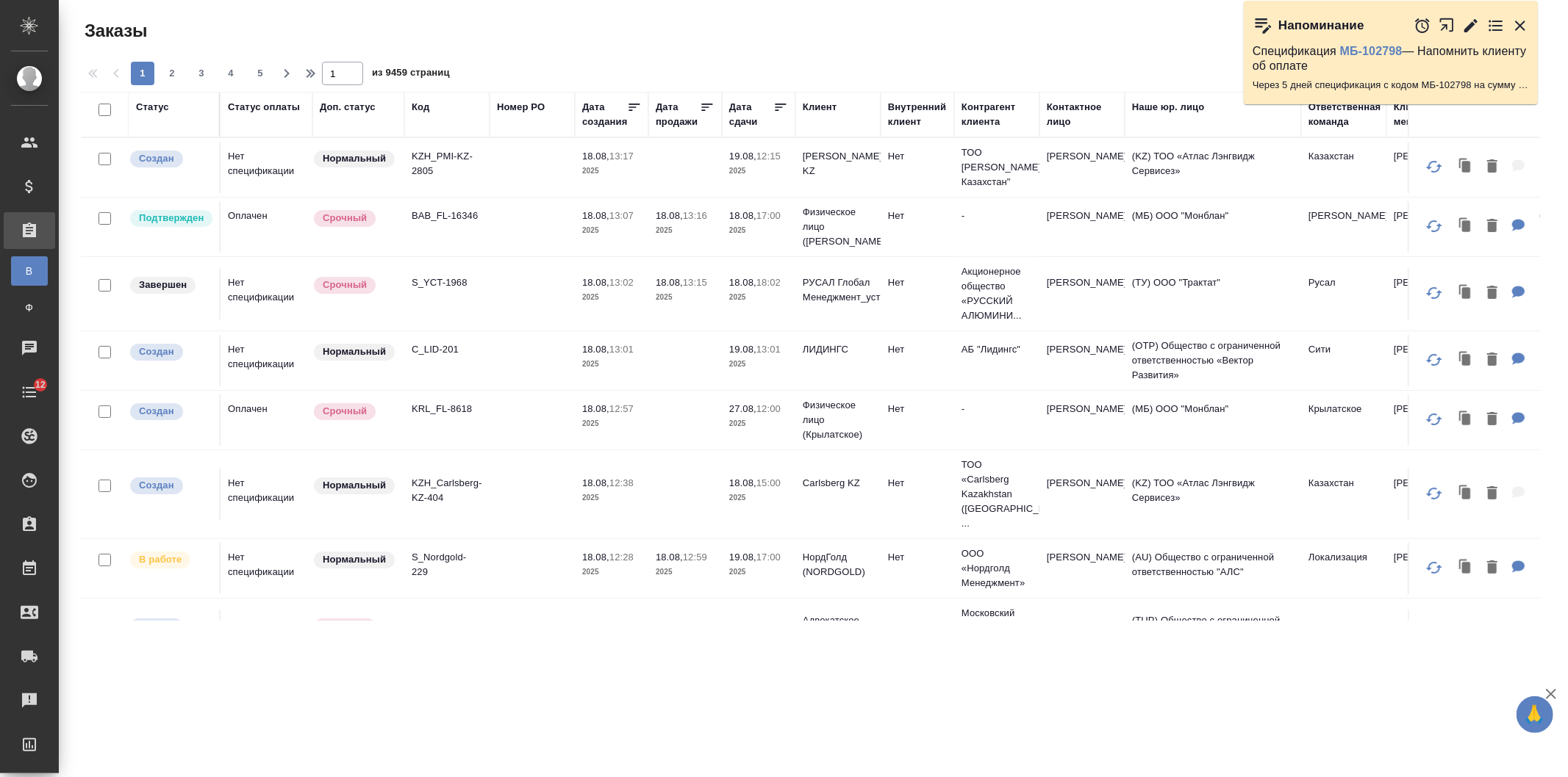
click at [427, 111] on div "Код" at bounding box center [420, 107] width 18 height 15
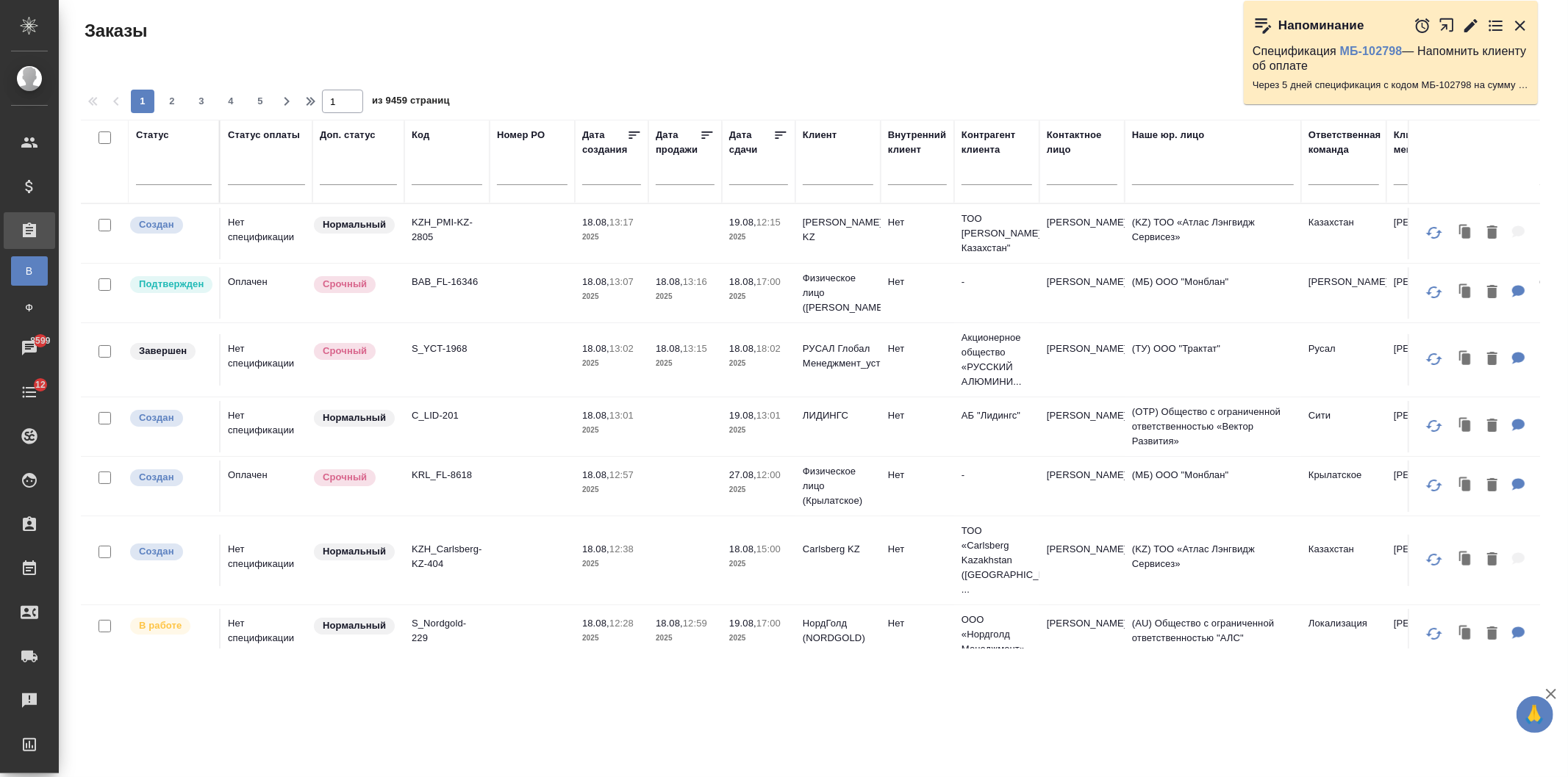
click at [444, 181] on input "text" at bounding box center [447, 176] width 70 height 18
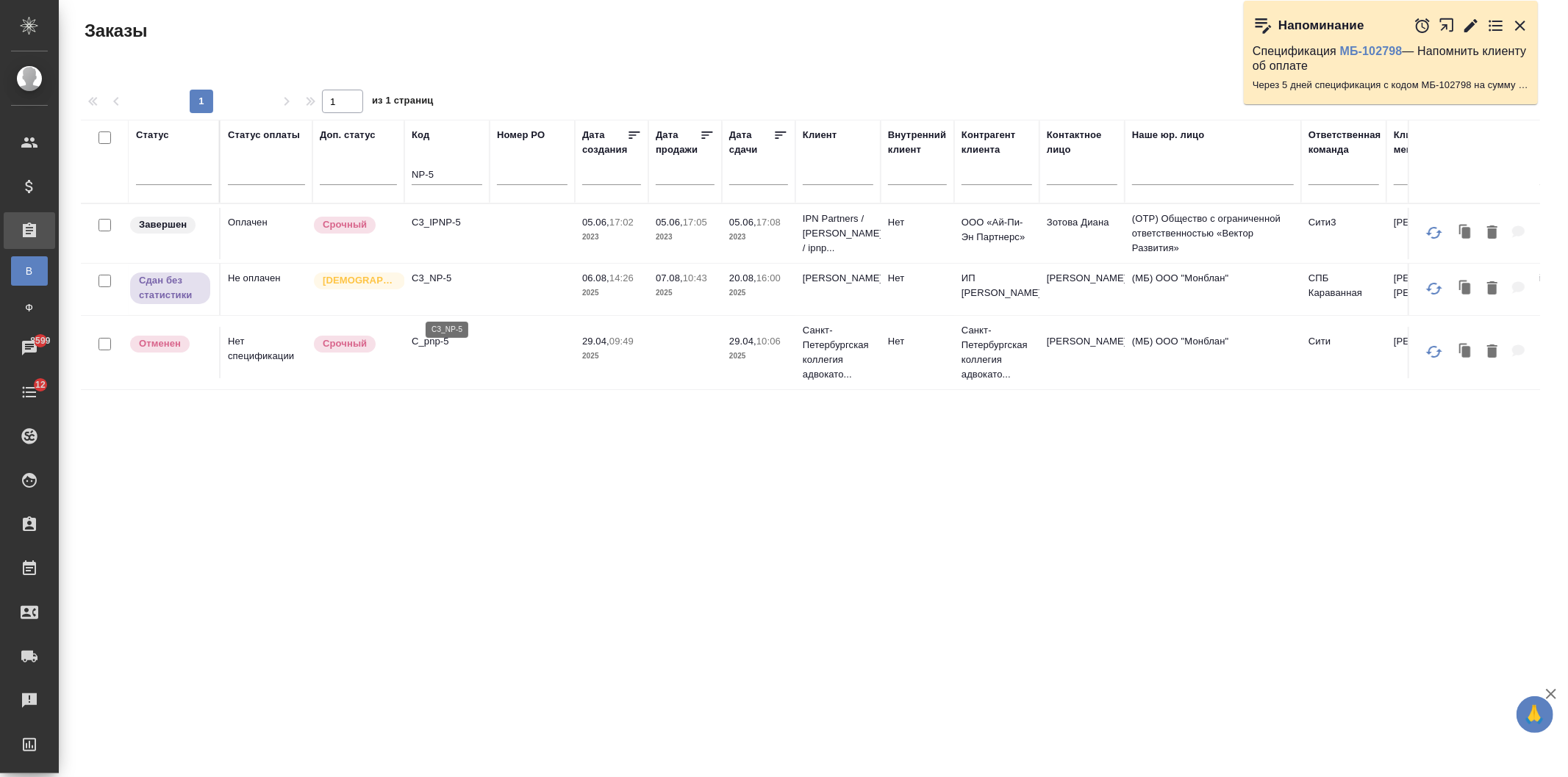
click at [467, 286] on p "C3_NP-5" at bounding box center [447, 278] width 70 height 15
drag, startPoint x: 449, startPoint y: 171, endPoint x: 350, endPoint y: 163, distance: 99.3
click at [350, 163] on tr "Статус Статус оплаты Доп. статус Код NP-5 Номер PO Дата создания Дата продажи Д…" at bounding box center [1311, 162] width 2461 height 84
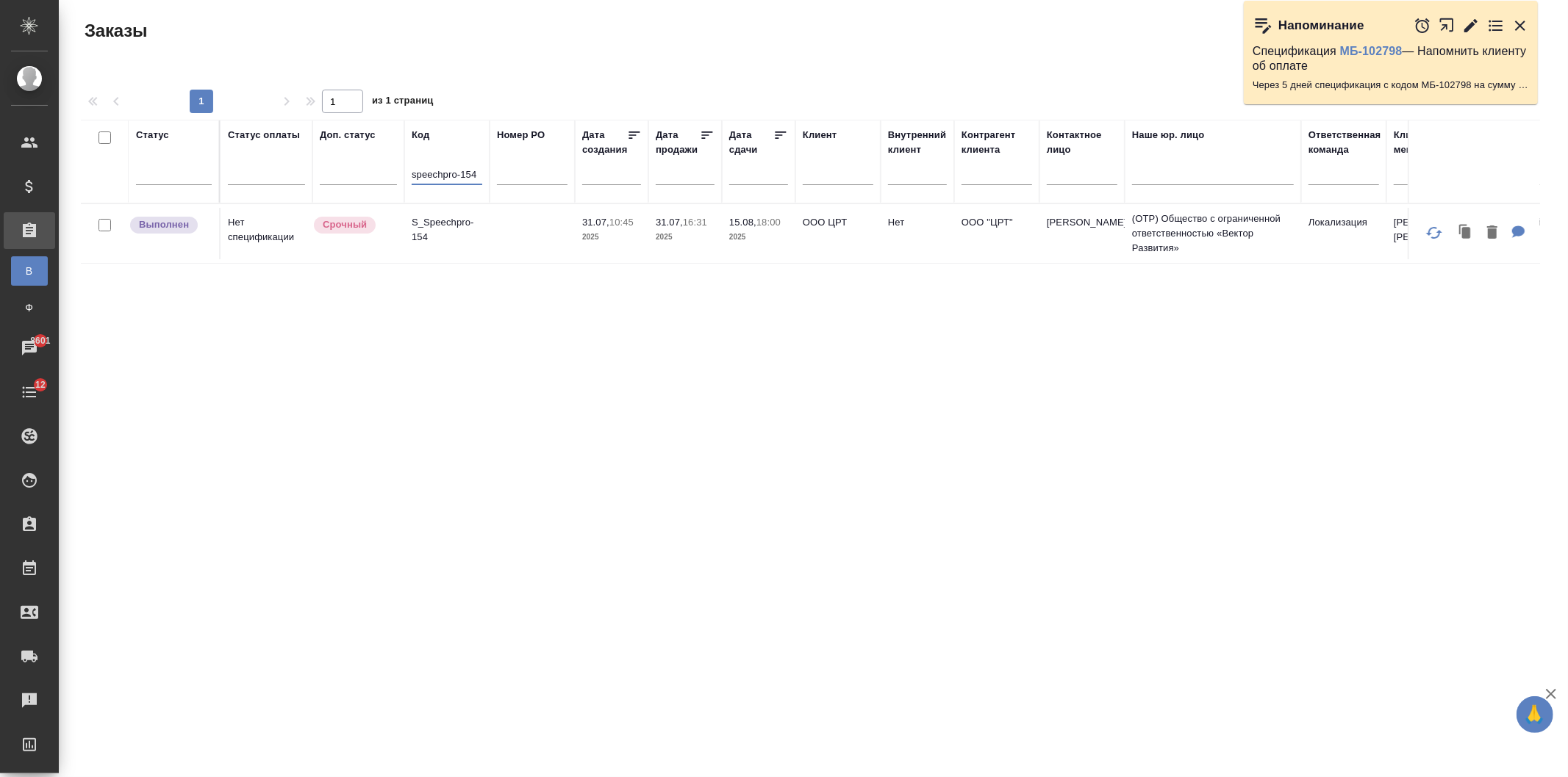
type input "speechpro-154"
click at [496, 239] on td at bounding box center [532, 233] width 86 height 51
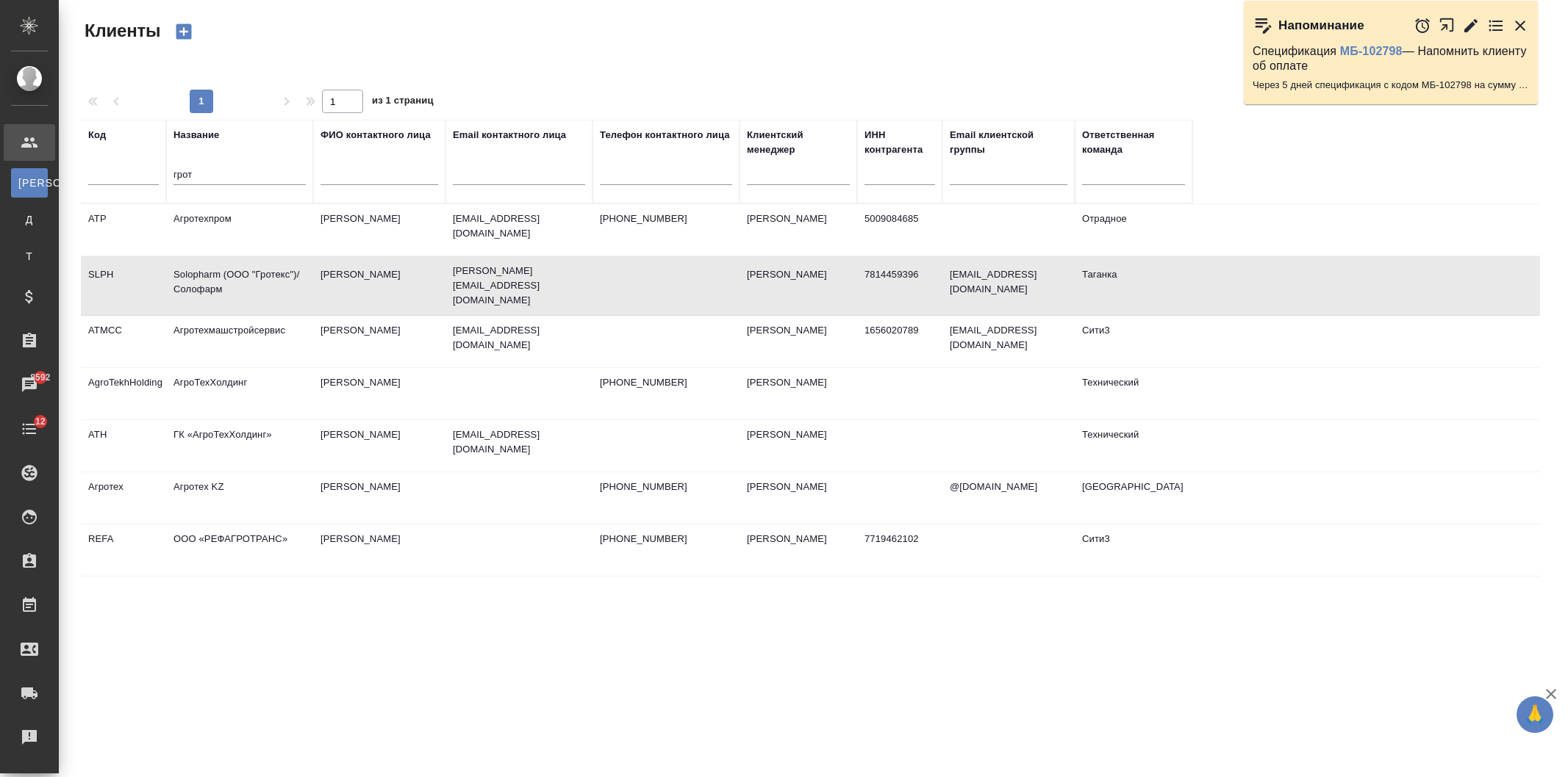
select select "RU"
click at [179, 27] on icon "button" at bounding box center [184, 32] width 15 height 15
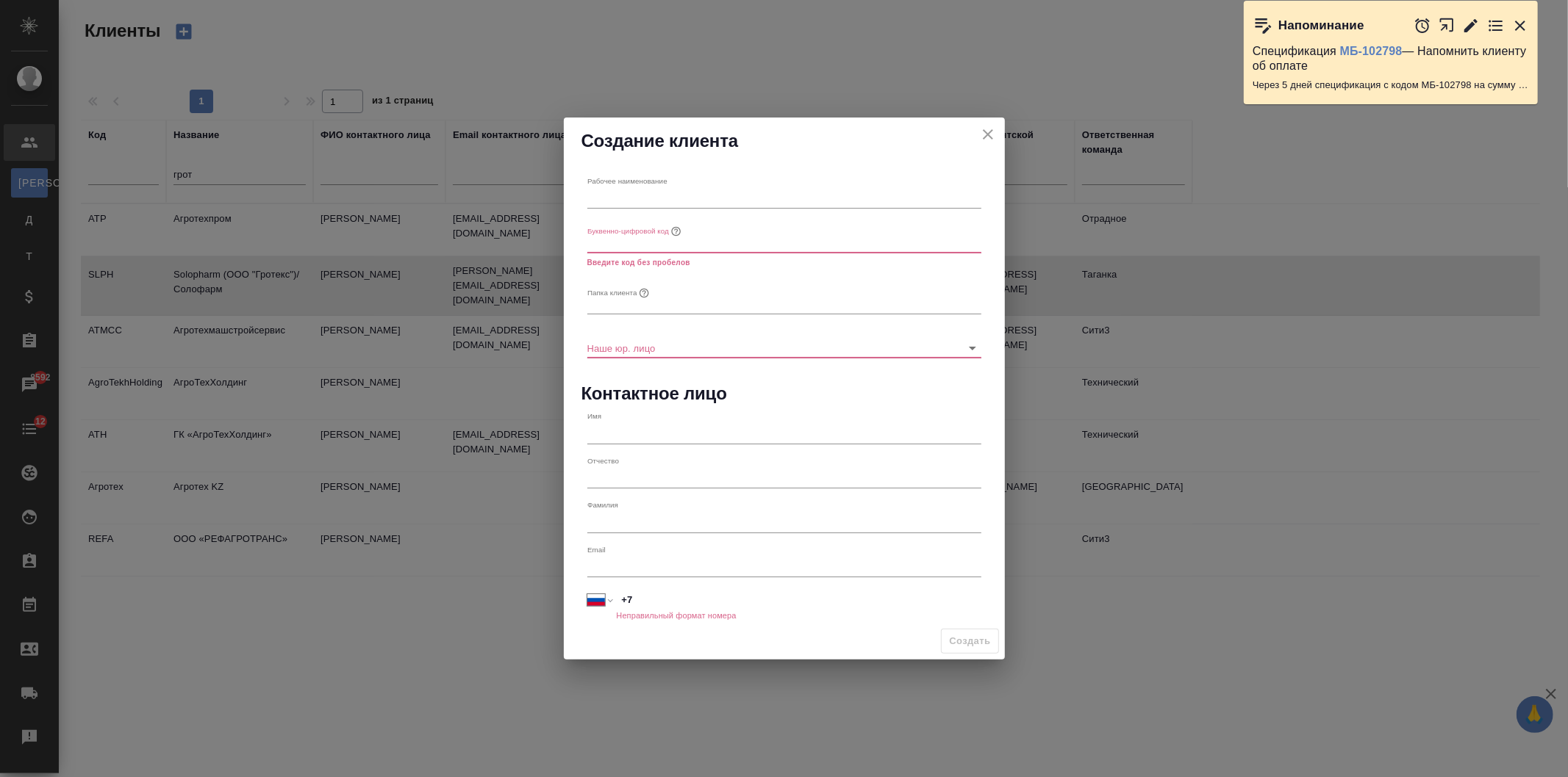
click at [670, 181] on div "Рабочее наименование" at bounding box center [784, 192] width 394 height 33
click at [677, 205] on input "text" at bounding box center [784, 198] width 394 height 21
click at [662, 197] on input "text" at bounding box center [784, 198] width 394 height 21
type input "ООО "Нортес консалт""
click at [635, 247] on input "text" at bounding box center [784, 242] width 394 height 21
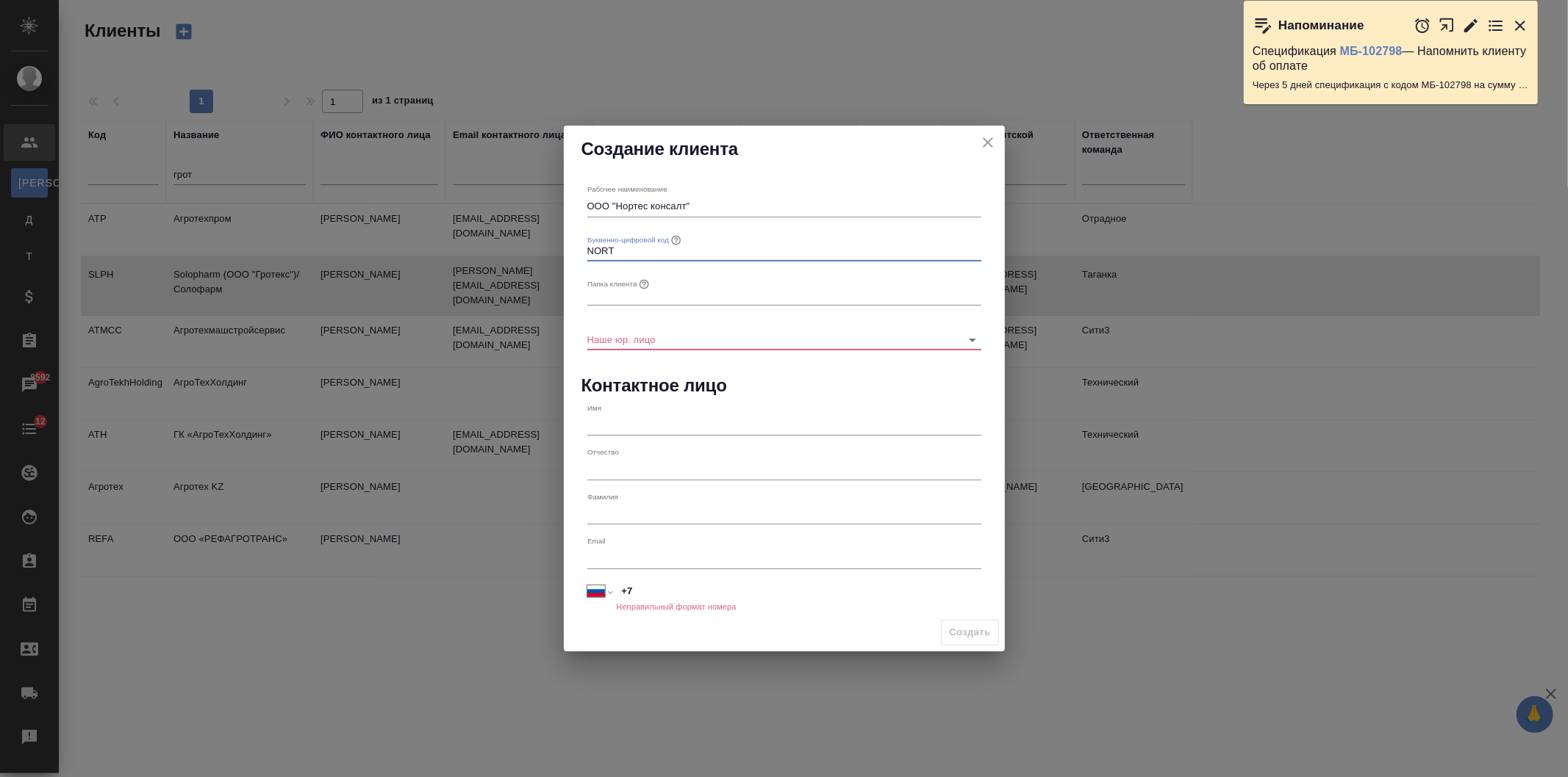
type input "NORT"
click at [626, 304] on input "text" at bounding box center [784, 295] width 394 height 21
type input "НОРТЕС КОНСАЛТ"
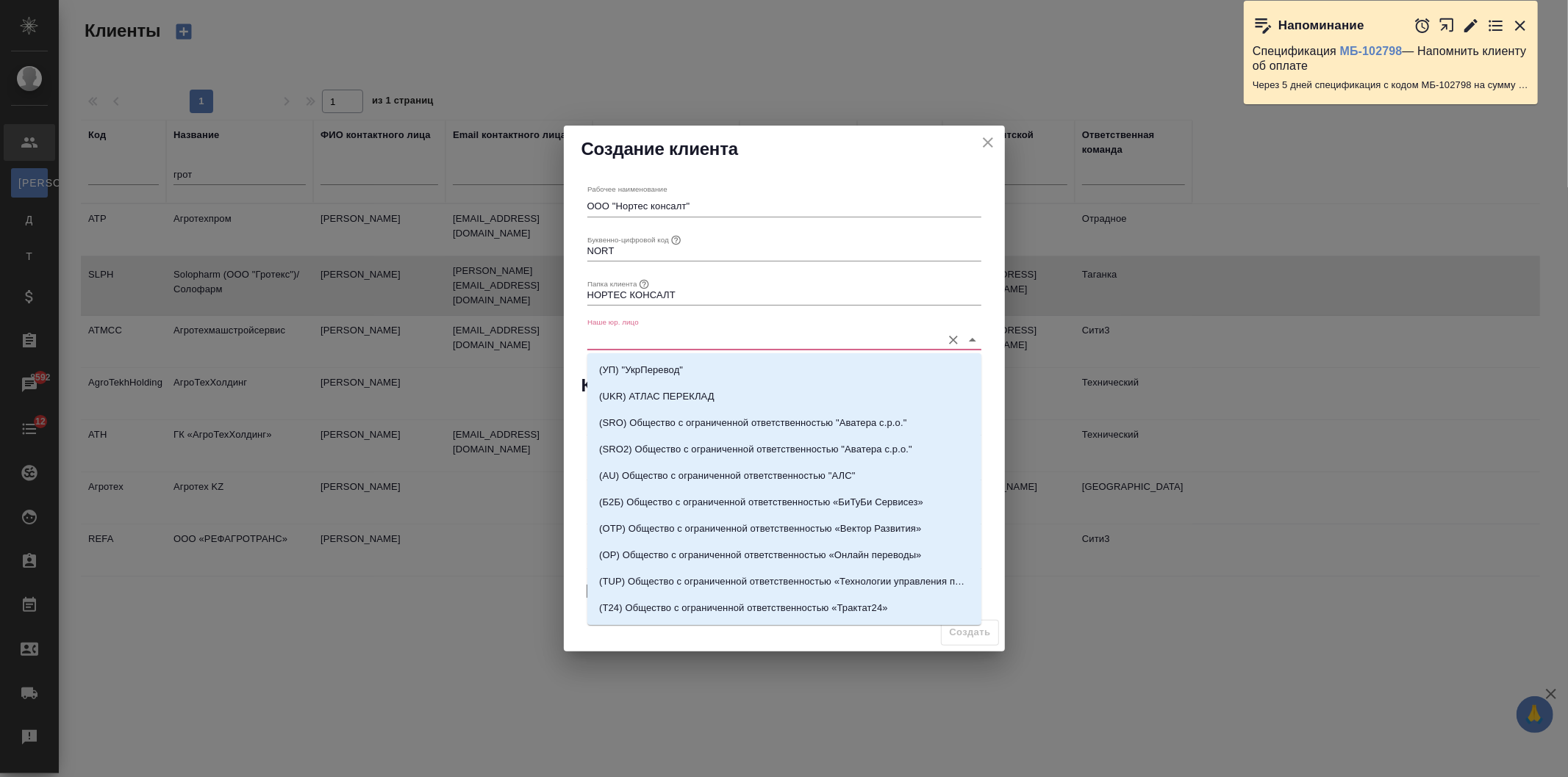
click at [656, 340] on input "Наше юр. лицо" at bounding box center [761, 339] width 347 height 20
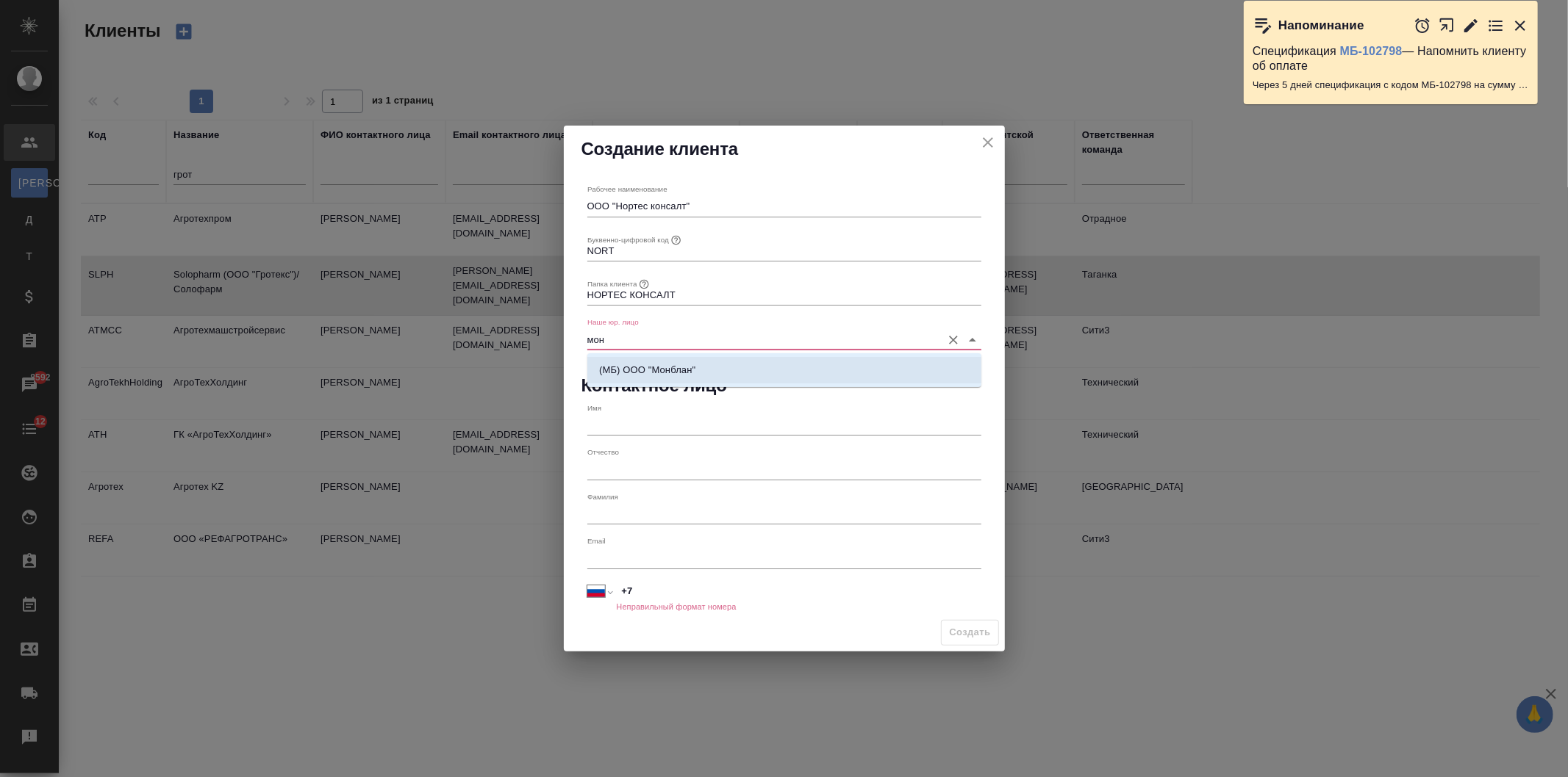
click at [752, 379] on li "(МБ) ООО "Монблан"" at bounding box center [784, 370] width 394 height 27
type input "(МБ) ООО "Монблан""
click at [626, 420] on input "text" at bounding box center [784, 425] width 394 height 21
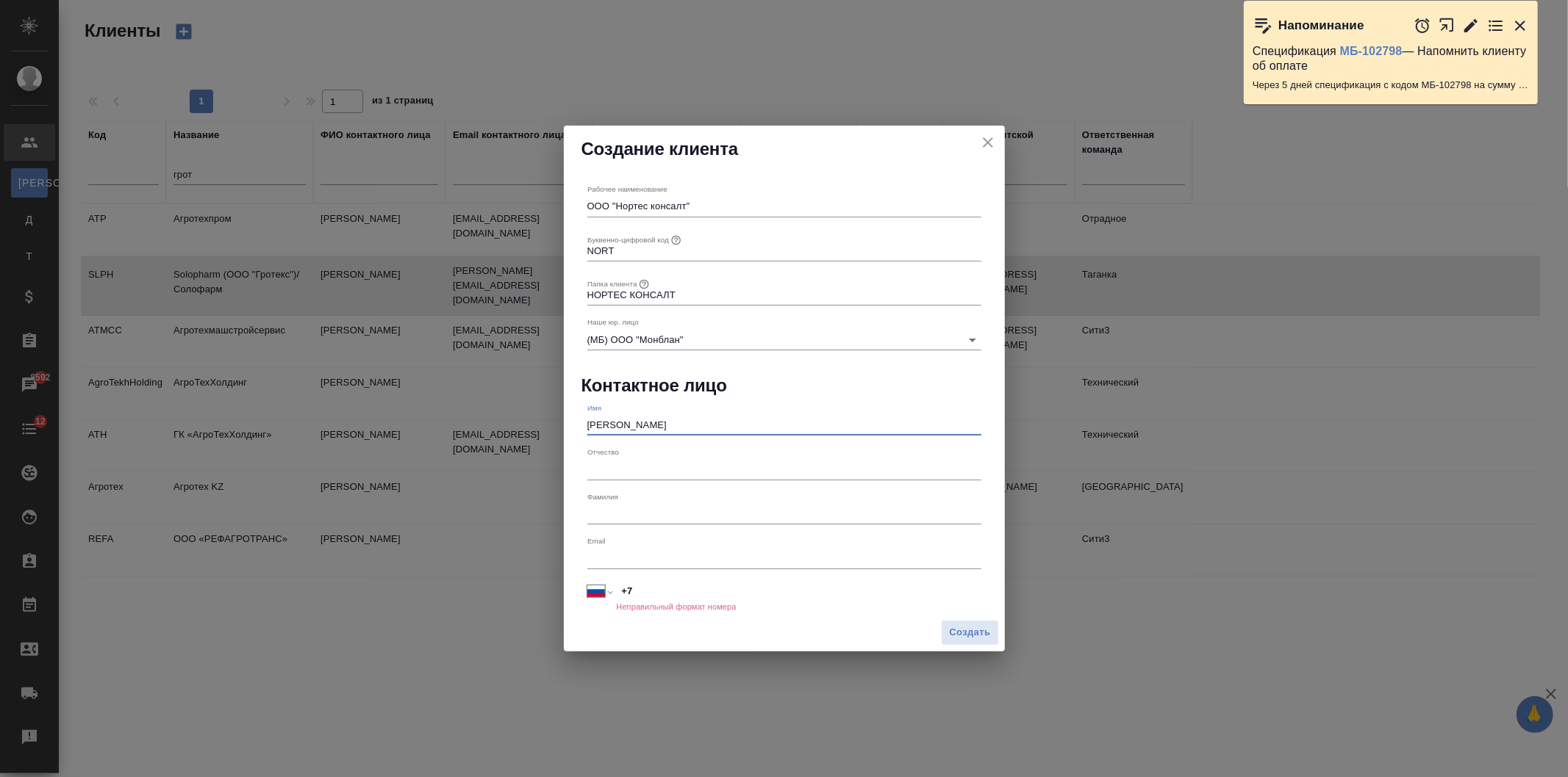
type input "[PERSON_NAME]"
click at [605, 468] on input "text" at bounding box center [784, 469] width 394 height 21
type input "[PERSON_NAME]"
click at [647, 522] on input "text" at bounding box center [784, 514] width 394 height 21
type input "[PERSON_NAME]"
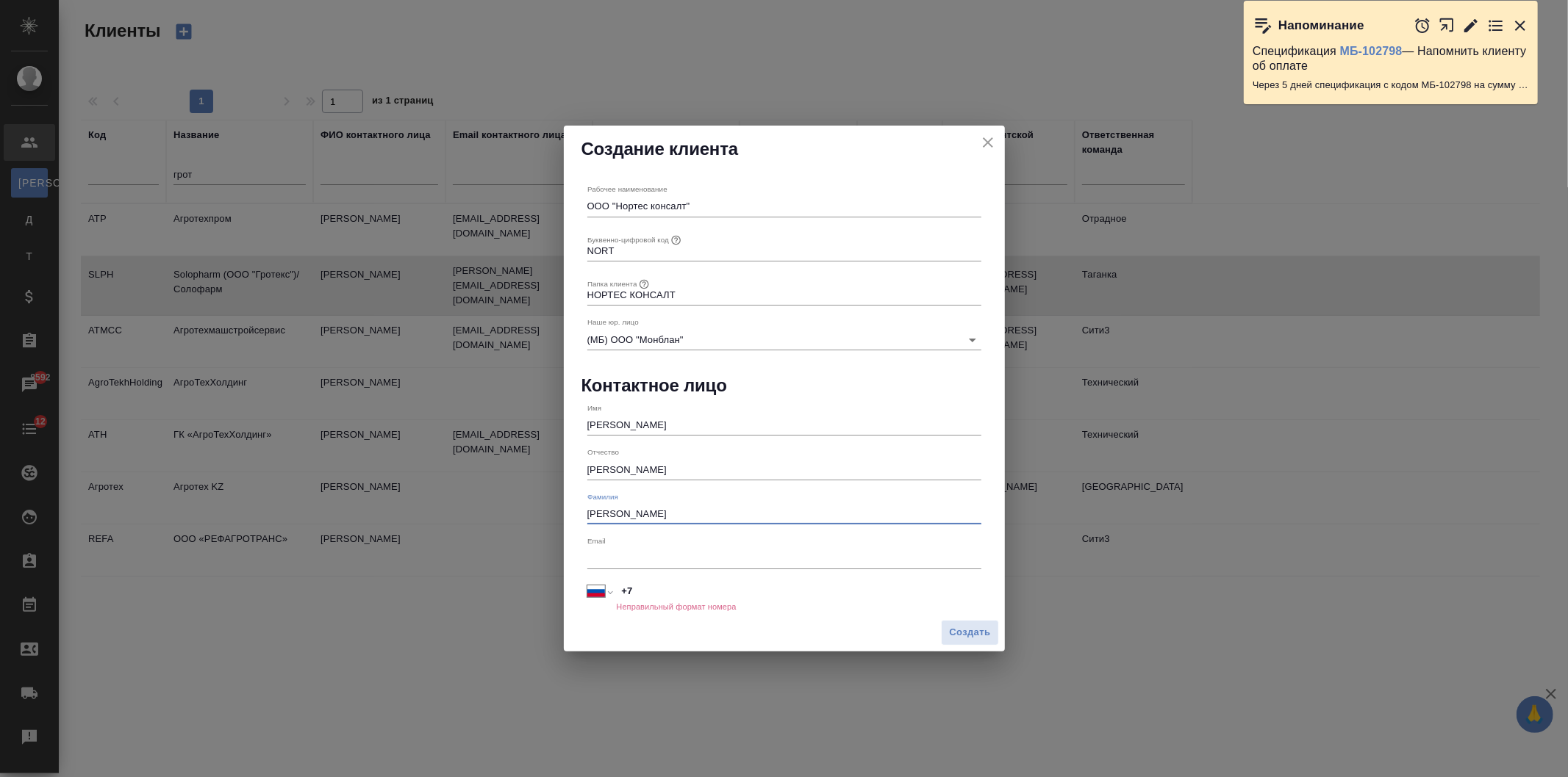
click at [655, 562] on input "text" at bounding box center [784, 558] width 394 height 21
paste input "[EMAIL_ADDRESS][DOMAIN_NAME]"
type input "[EMAIL_ADDRESS][DOMAIN_NAME]"
click at [666, 597] on input "+7" at bounding box center [798, 591] width 363 height 21
drag, startPoint x: 641, startPoint y: 590, endPoint x: 616, endPoint y: 595, distance: 25.5
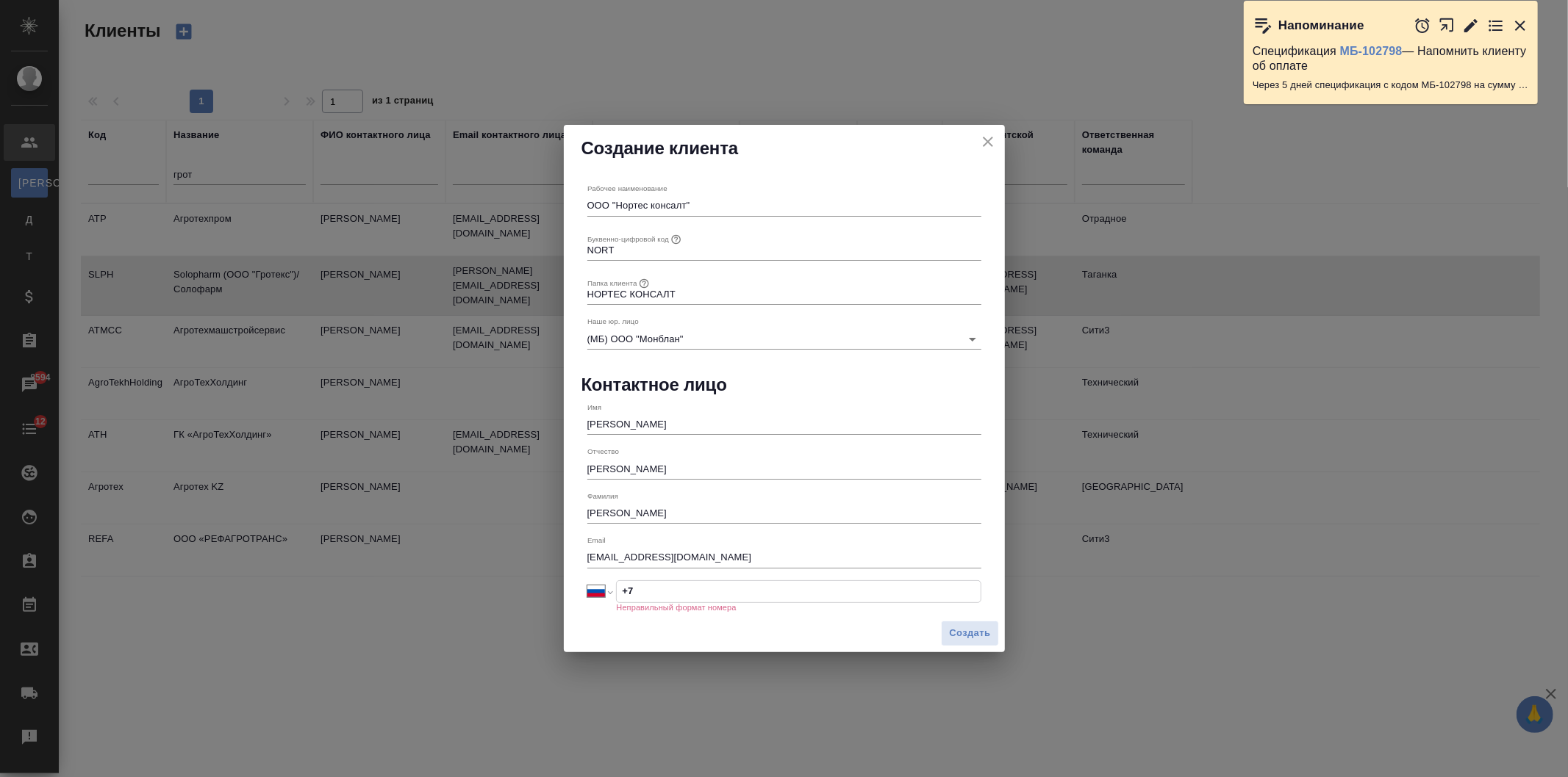
click at [617, 595] on input "+7" at bounding box center [798, 591] width 363 height 21
select select "ZZ"
paste input "[PHONE_NUMBER]"
select select "BD"
type input "[PHONE_NUMBER]"
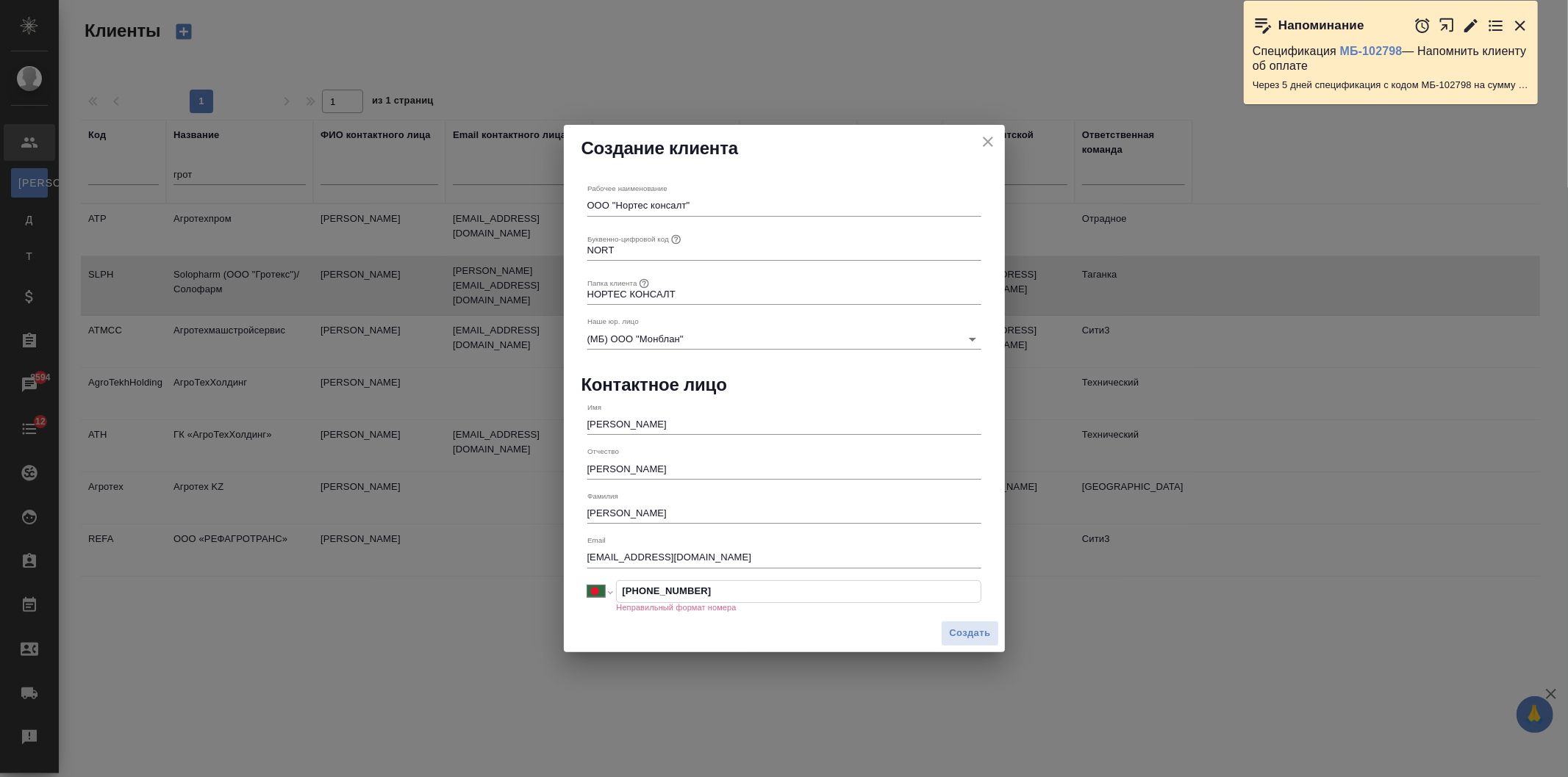
drag, startPoint x: 718, startPoint y: 591, endPoint x: 615, endPoint y: 582, distance: 103.4
click at [615, 582] on div "Международный [GEOGRAPHIC_DATA] [GEOGRAPHIC_DATA] [GEOGRAPHIC_DATA] [GEOGRAPHIC…" at bounding box center [784, 592] width 394 height 23
select select "RU"
click at [714, 619] on div "Создать" at bounding box center [784, 633] width 441 height 38
click at [735, 627] on div "Создать" at bounding box center [784, 633] width 441 height 38
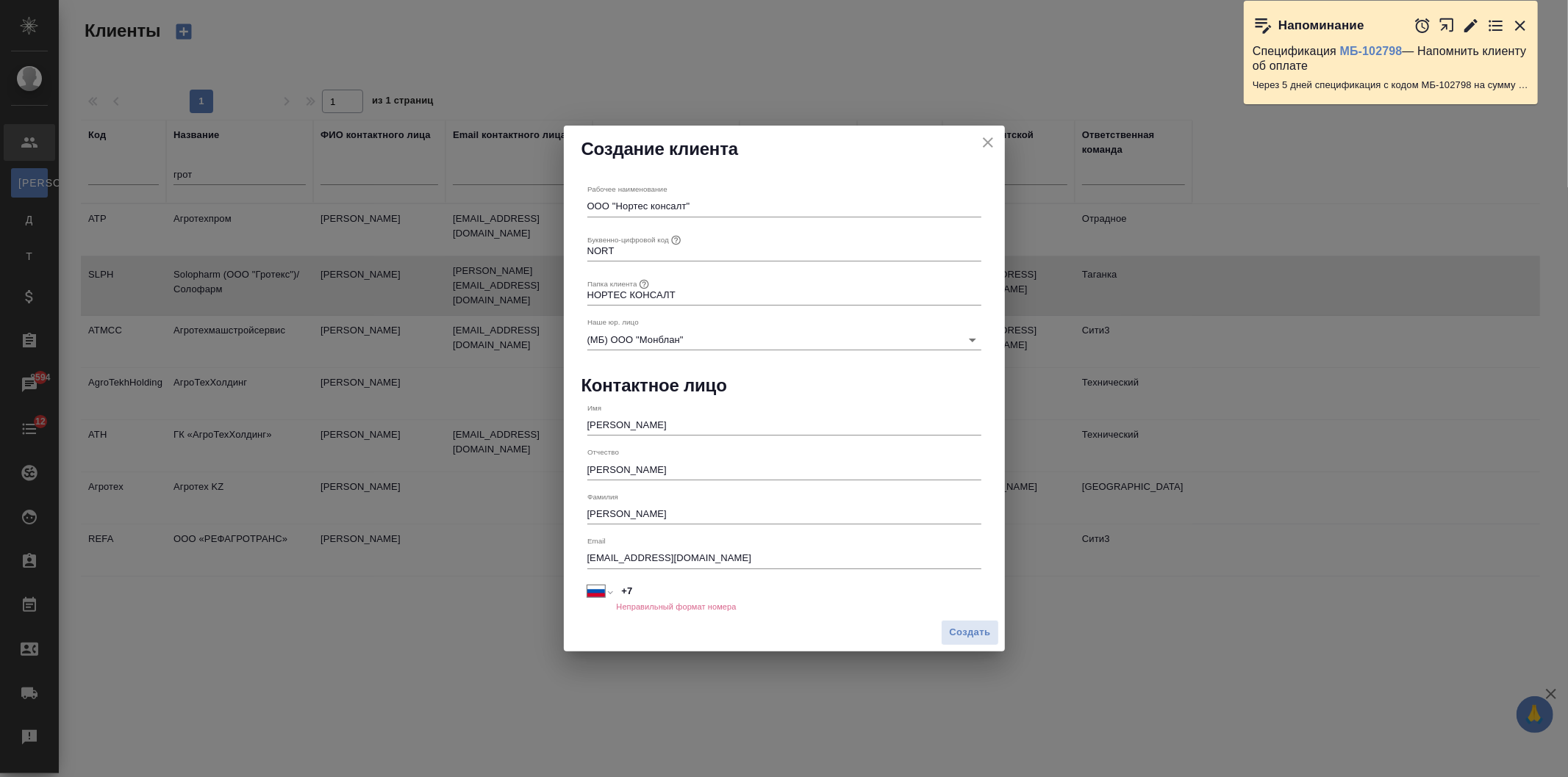
click at [678, 591] on input "+7" at bounding box center [798, 591] width 365 height 21
click at [645, 586] on input "+7" at bounding box center [798, 591] width 363 height 21
click at [648, 593] on input "+7" at bounding box center [798, 591] width 363 height 21
paste input "911 797 18 13"
type input "+7 911 797 18 13"
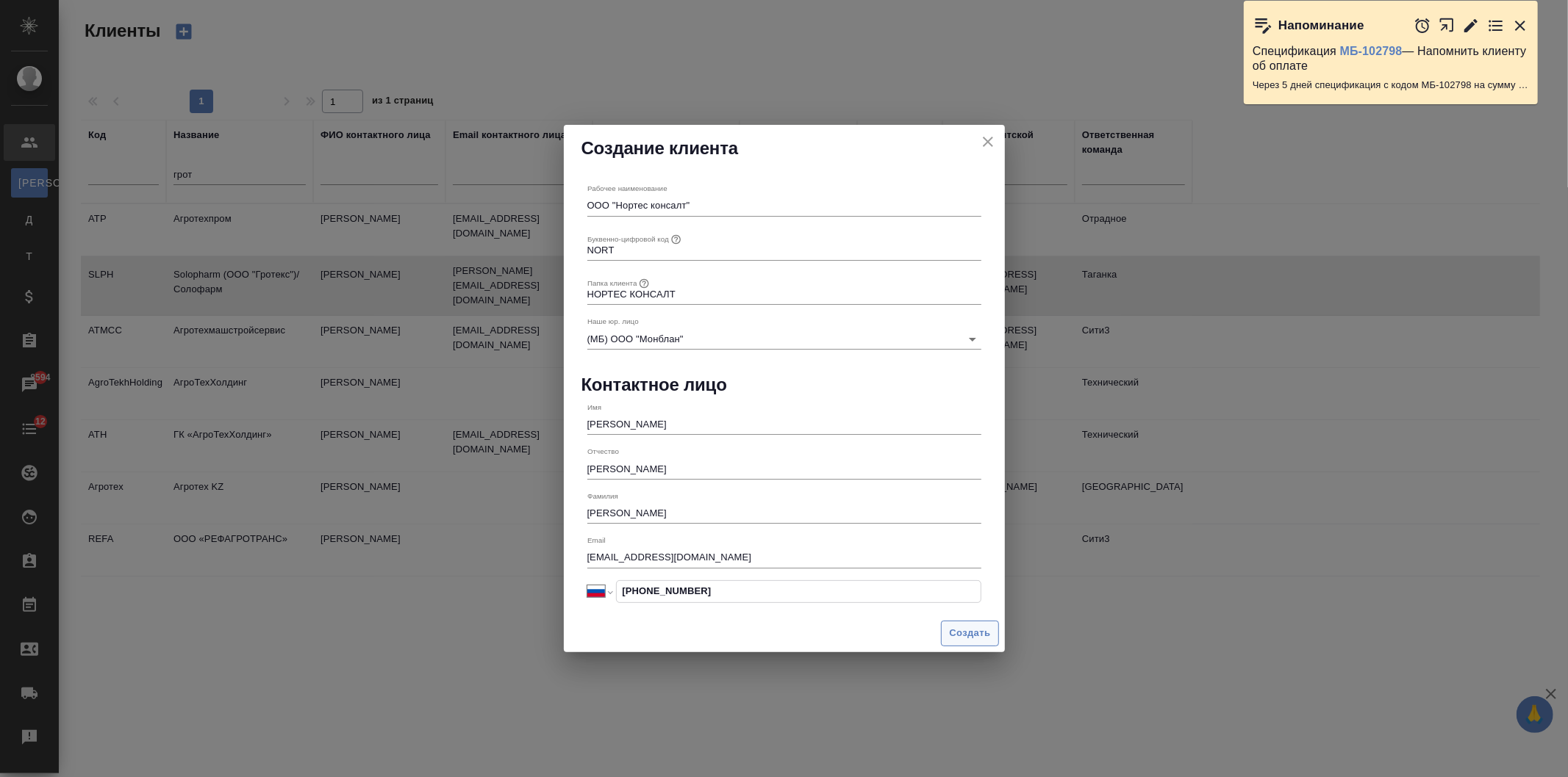
click at [963, 636] on span "Создать" at bounding box center [969, 634] width 41 height 17
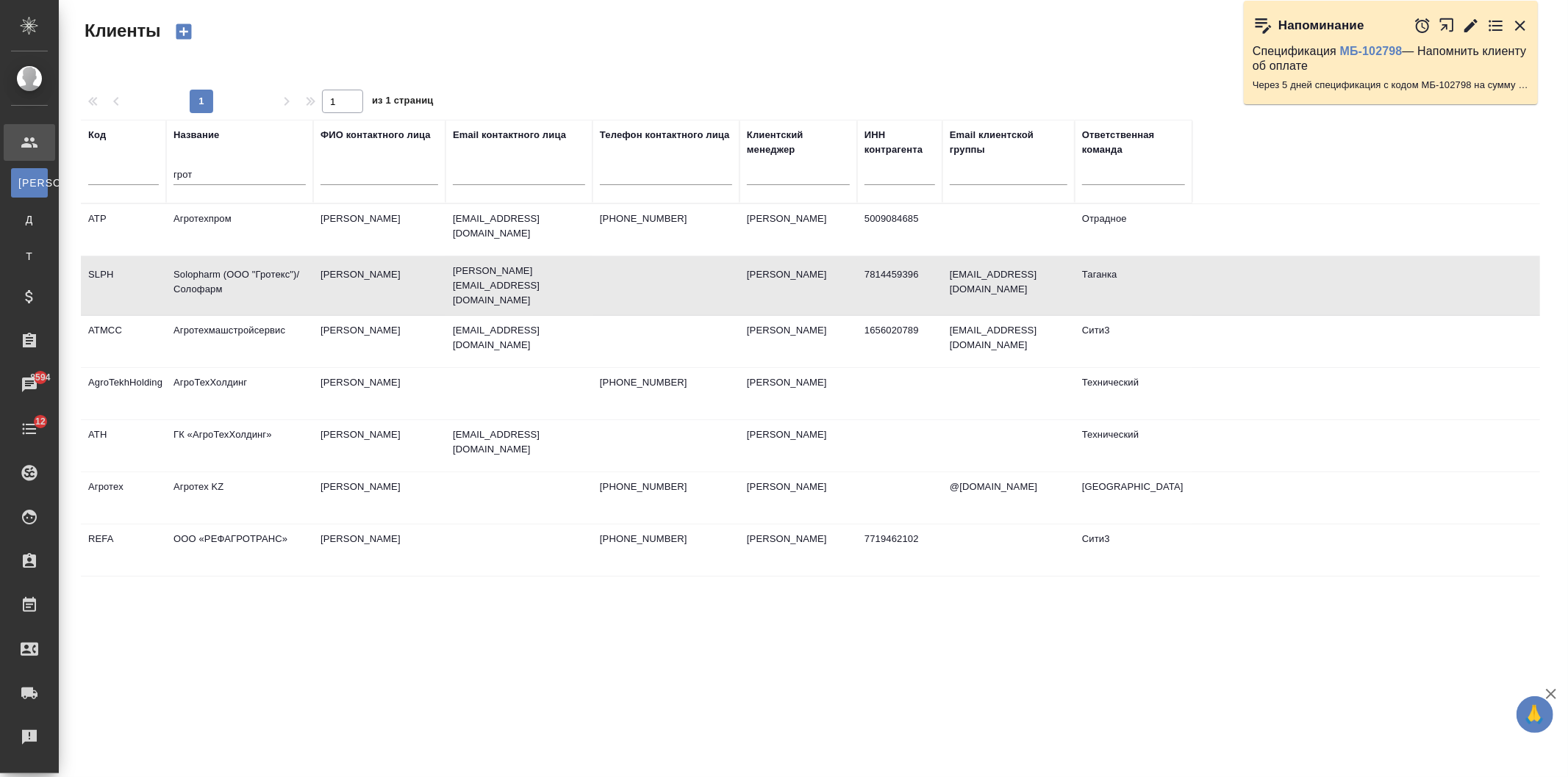
type input "+7"
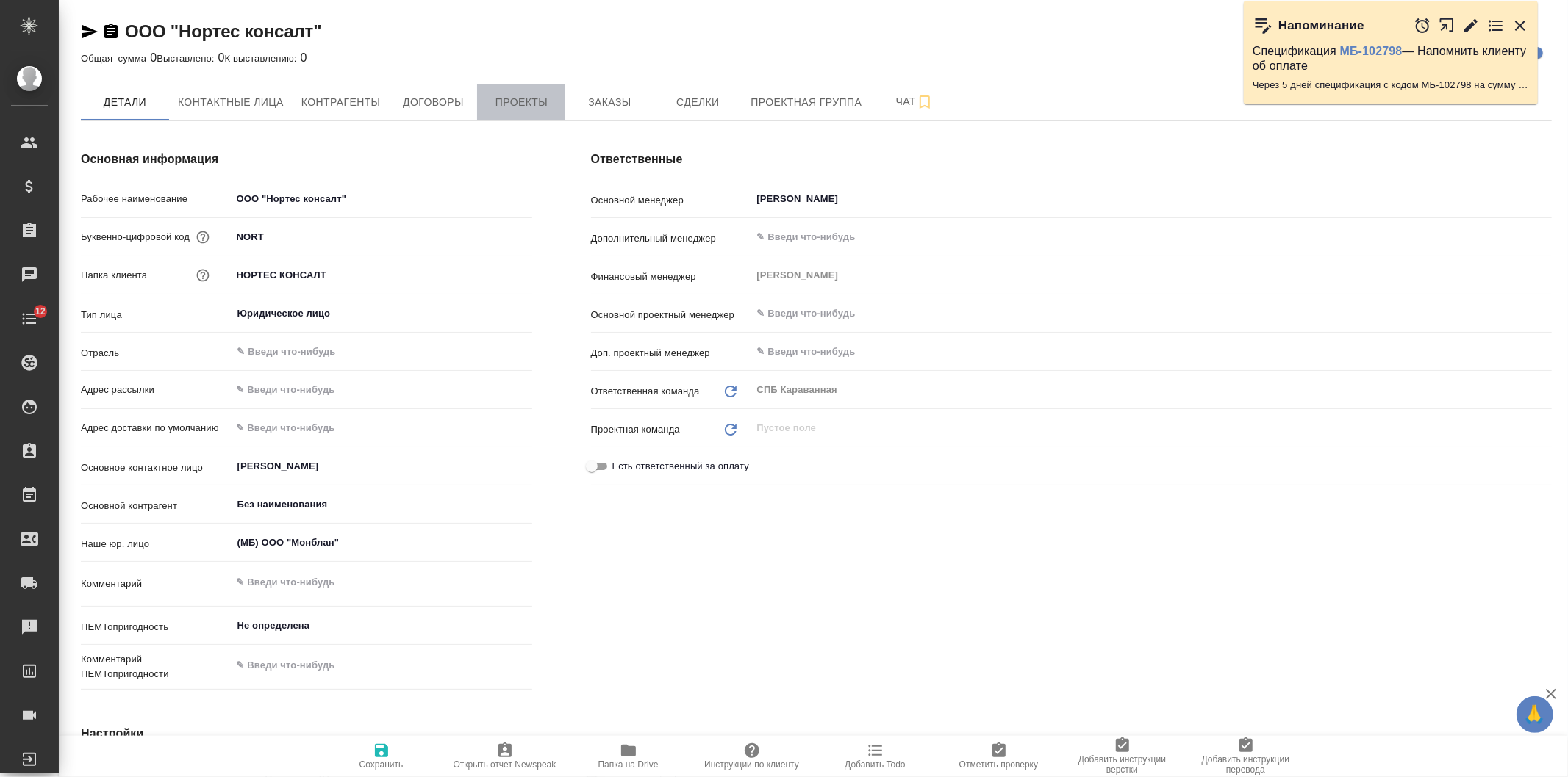
click at [522, 104] on span "Проекты" at bounding box center [521, 102] width 70 height 18
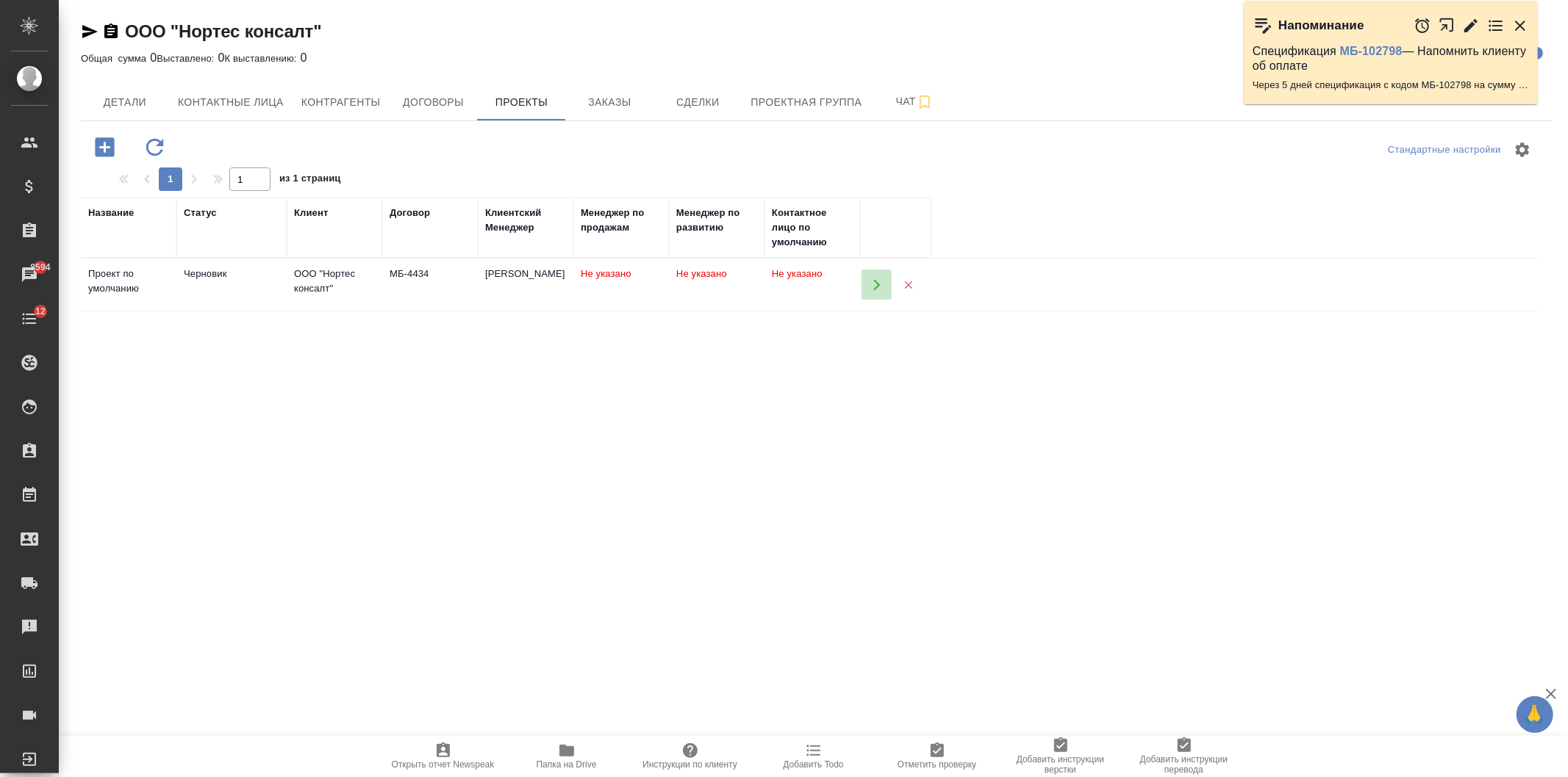
click at [873, 281] on icon "button" at bounding box center [877, 285] width 13 height 13
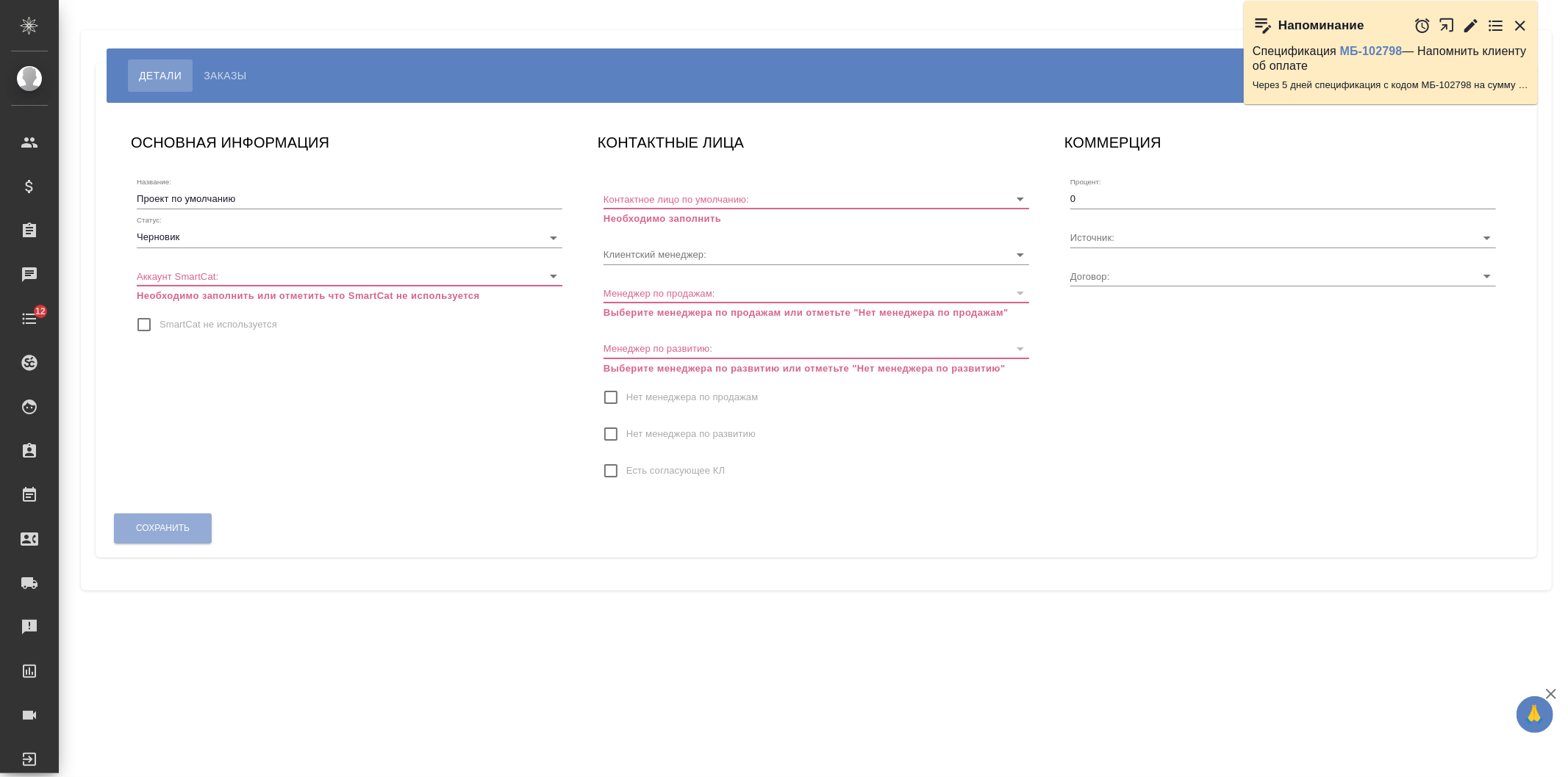
type input "МБ-4434"
type input "[PERSON_NAME]"
click at [466, 238] on body "🙏 .cls-1 fill:#fff; AWATERA Ivanova Arina Клиенты Спецификации Заказы Чаты 12 T…" at bounding box center [784, 388] width 1568 height 777
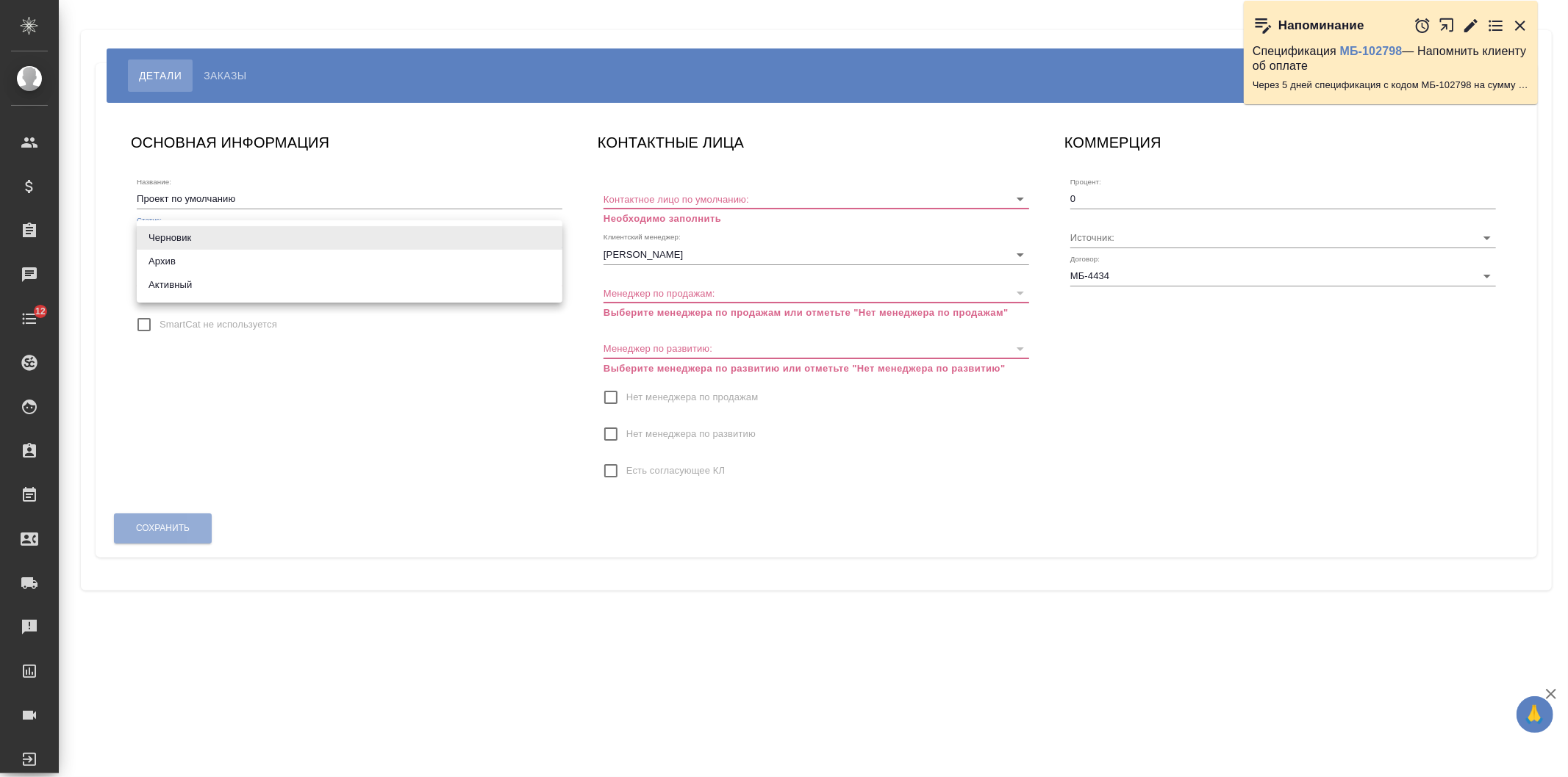
click at [371, 285] on li "Активный" at bounding box center [350, 285] width 426 height 23
type input "active"
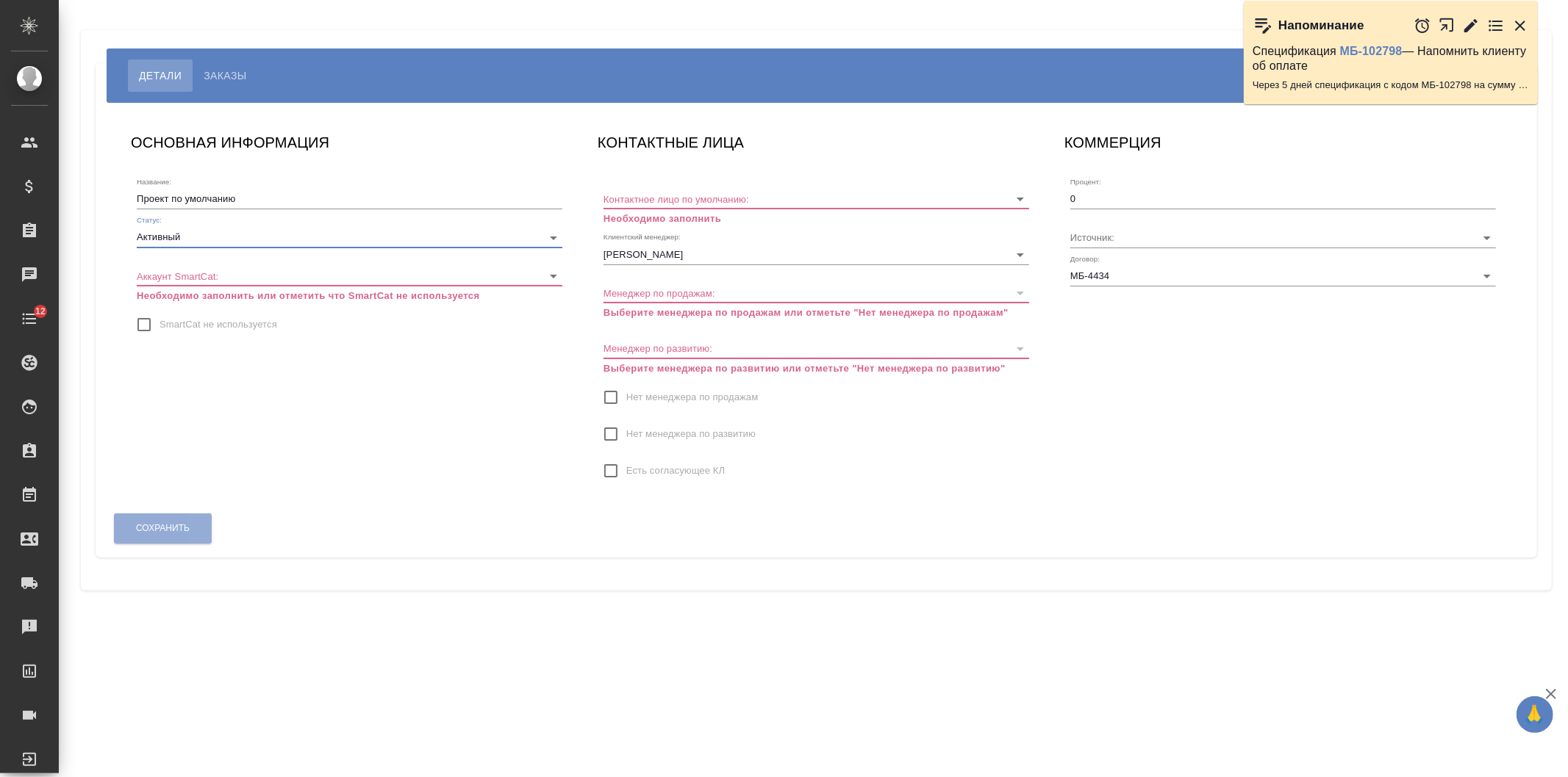
click at [445, 283] on body "🙏 .cls-1 fill:#fff; AWATERA Ivanova Arina Клиенты Спецификации Заказы Чаты 12 T…" at bounding box center [784, 388] width 1568 height 777
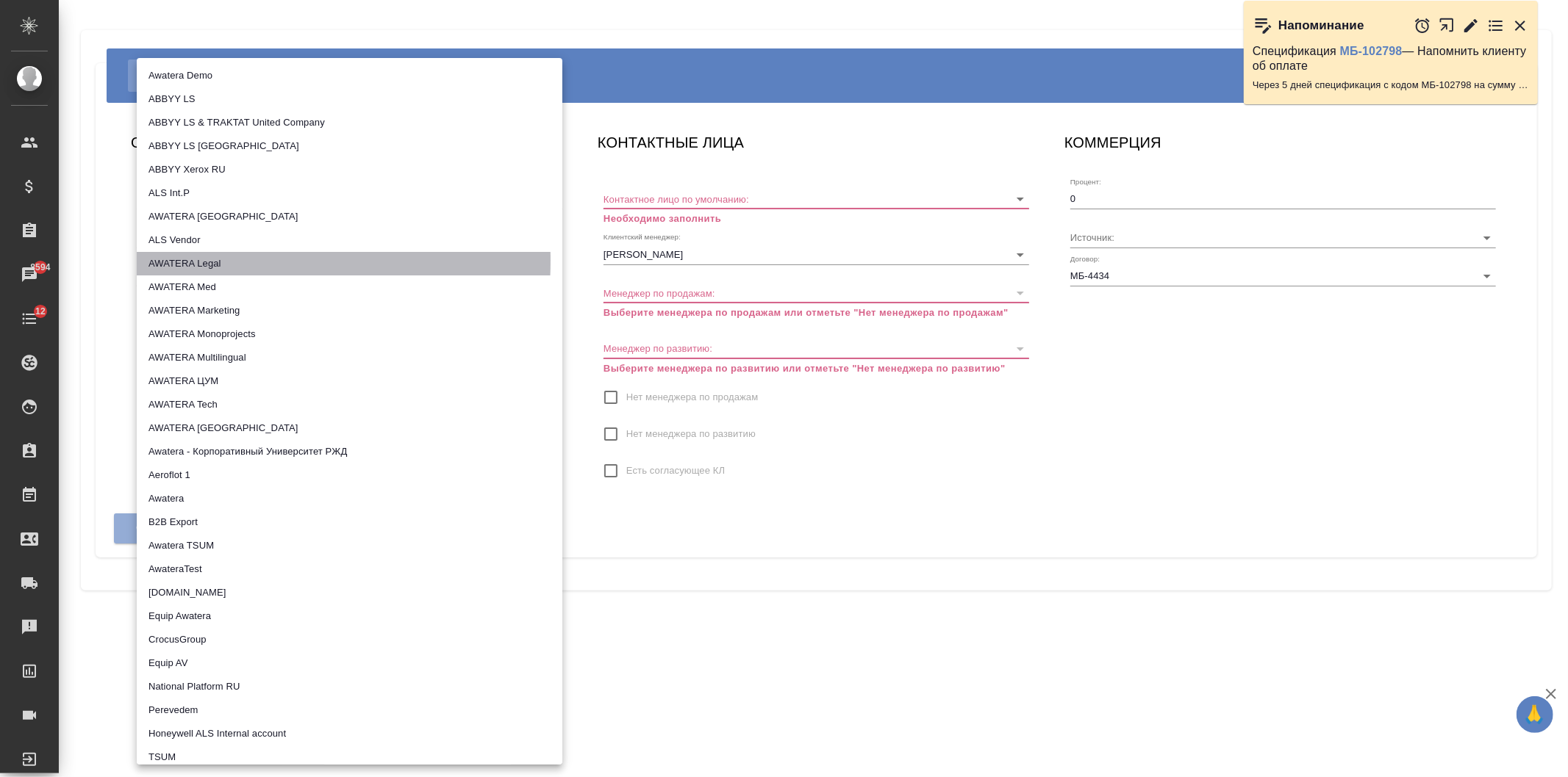
click at [175, 261] on li "AWATERA Legal" at bounding box center [350, 264] width 426 height 23
type input "5ee72f349385e241e0590260"
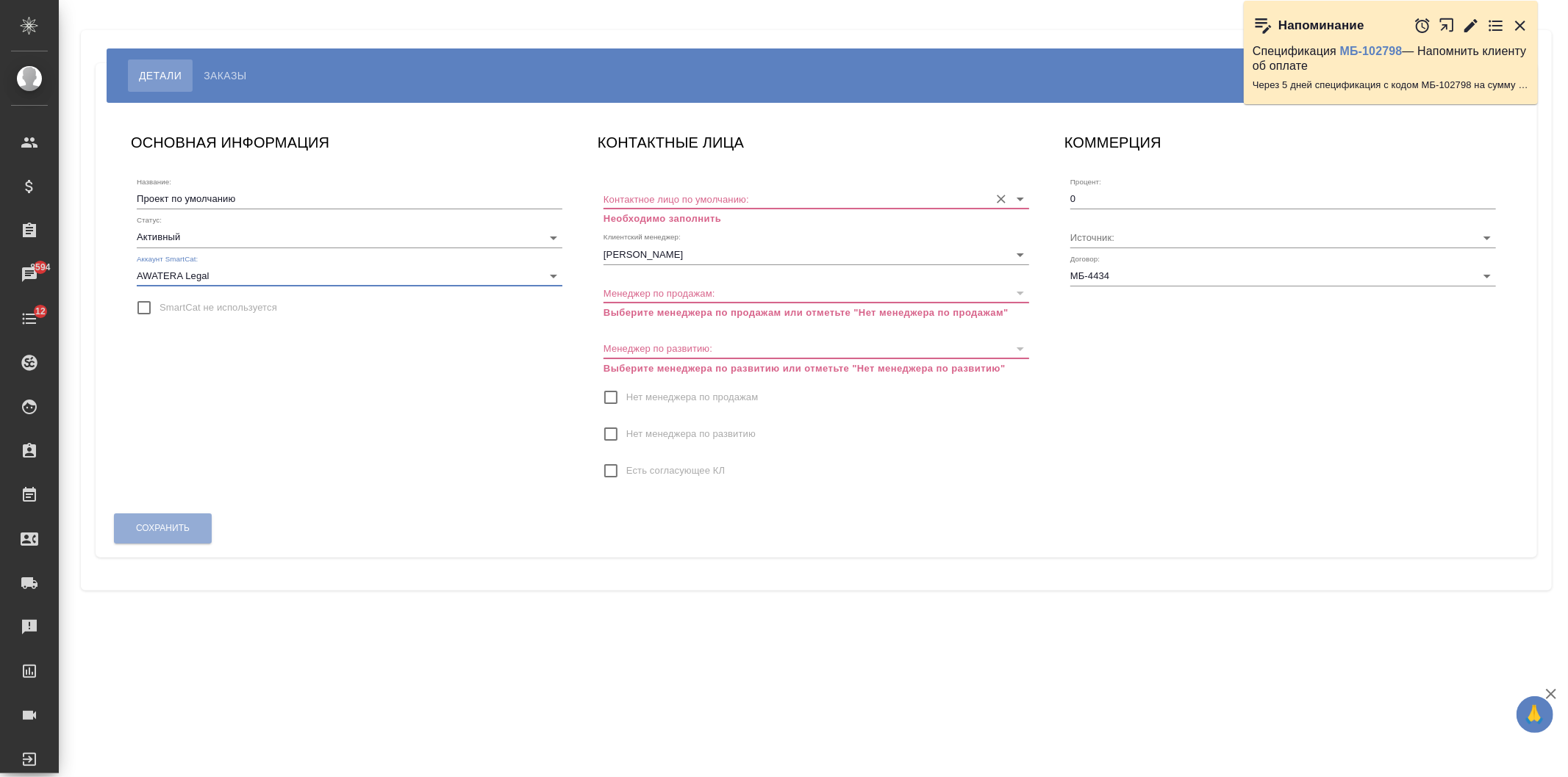
click at [687, 196] on input "Контактное лицо по умолчанию:" at bounding box center [792, 199] width 378 height 20
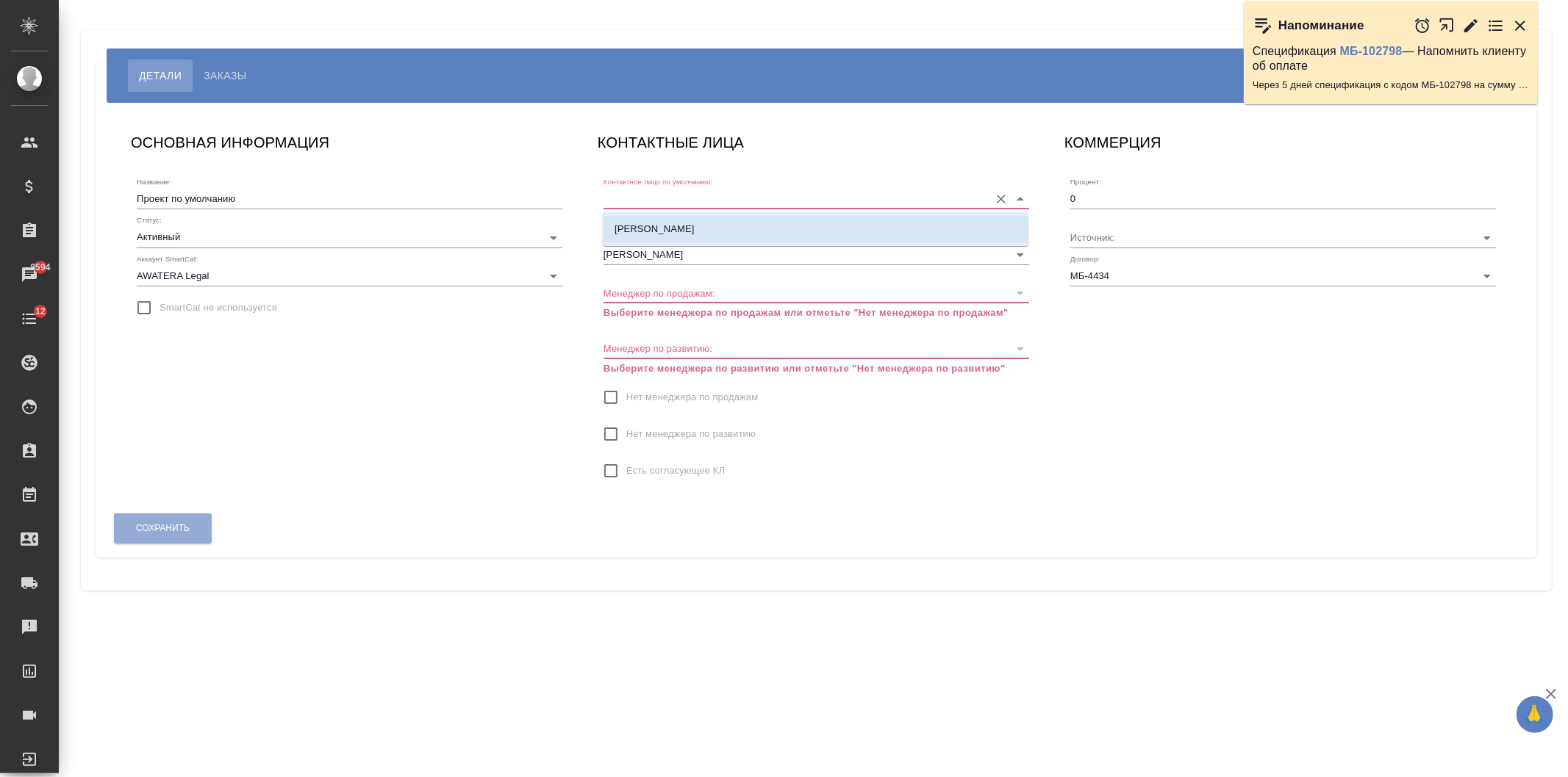
click at [694, 230] on p "Антонов Виталий Валерьевич" at bounding box center [655, 230] width 80 height 15
type input "Антонов Виталий Валерьевич"
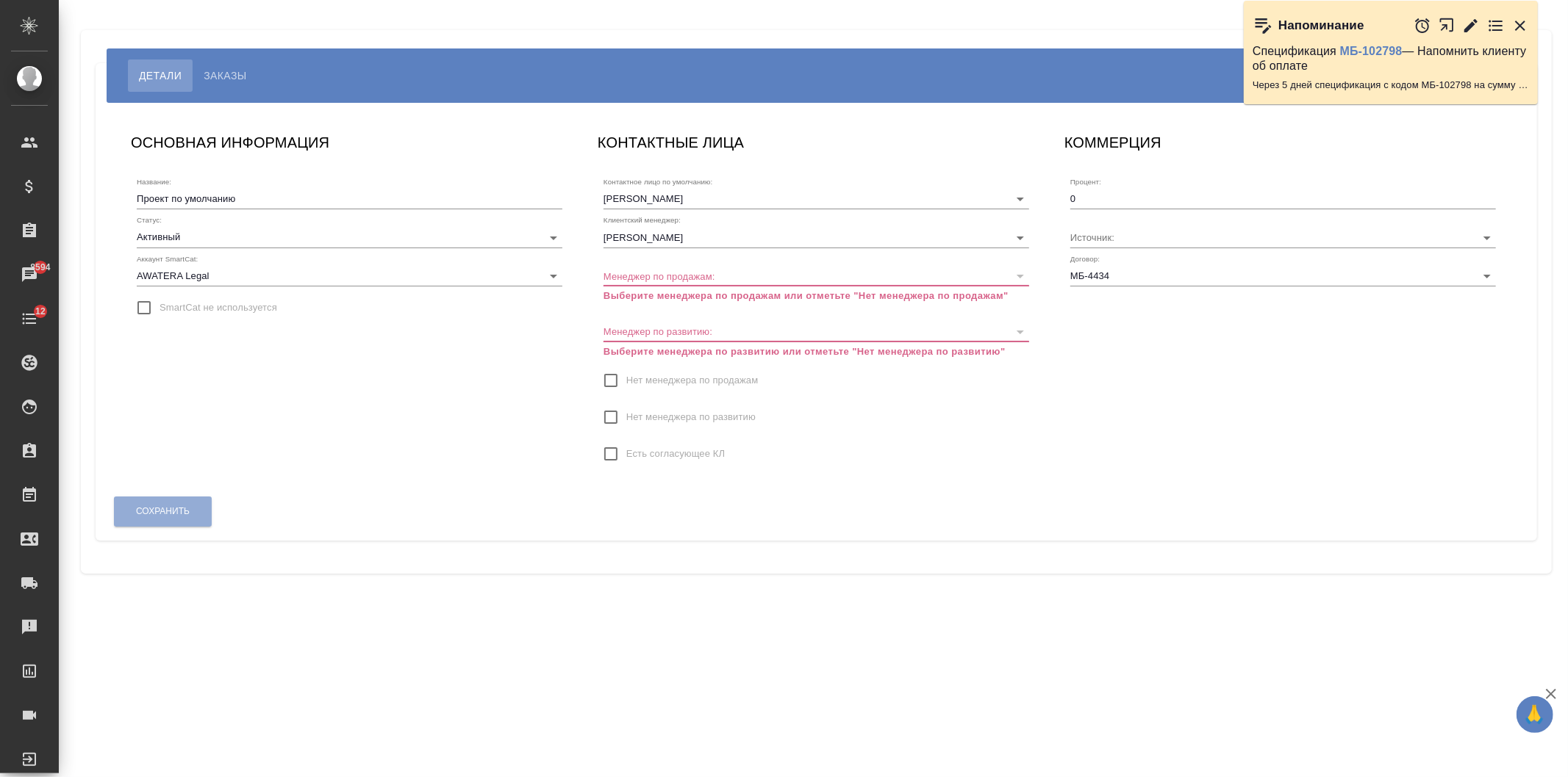
click at [657, 379] on span "Нет менеджера по продажам" at bounding box center [692, 381] width 132 height 15
click at [626, 379] on input "Нет менеджера по продажам" at bounding box center [610, 381] width 31 height 31
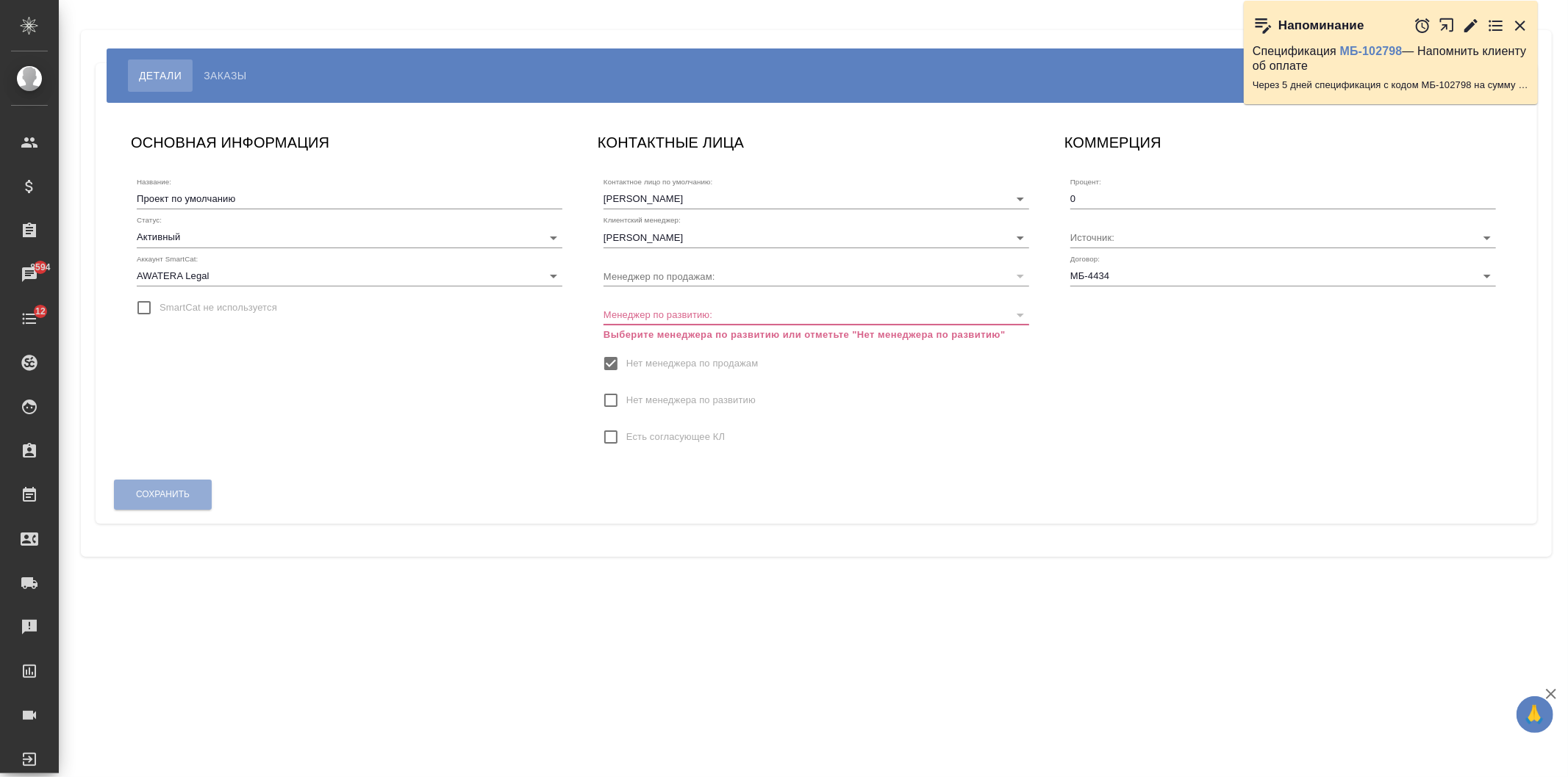
click at [660, 401] on span "Нет менеджера по развитию" at bounding box center [691, 401] width 129 height 15
click at [626, 401] on input "Нет менеджера по развитию" at bounding box center [610, 400] width 31 height 31
click at [199, 479] on button "Сохранить" at bounding box center [163, 478] width 98 height 30
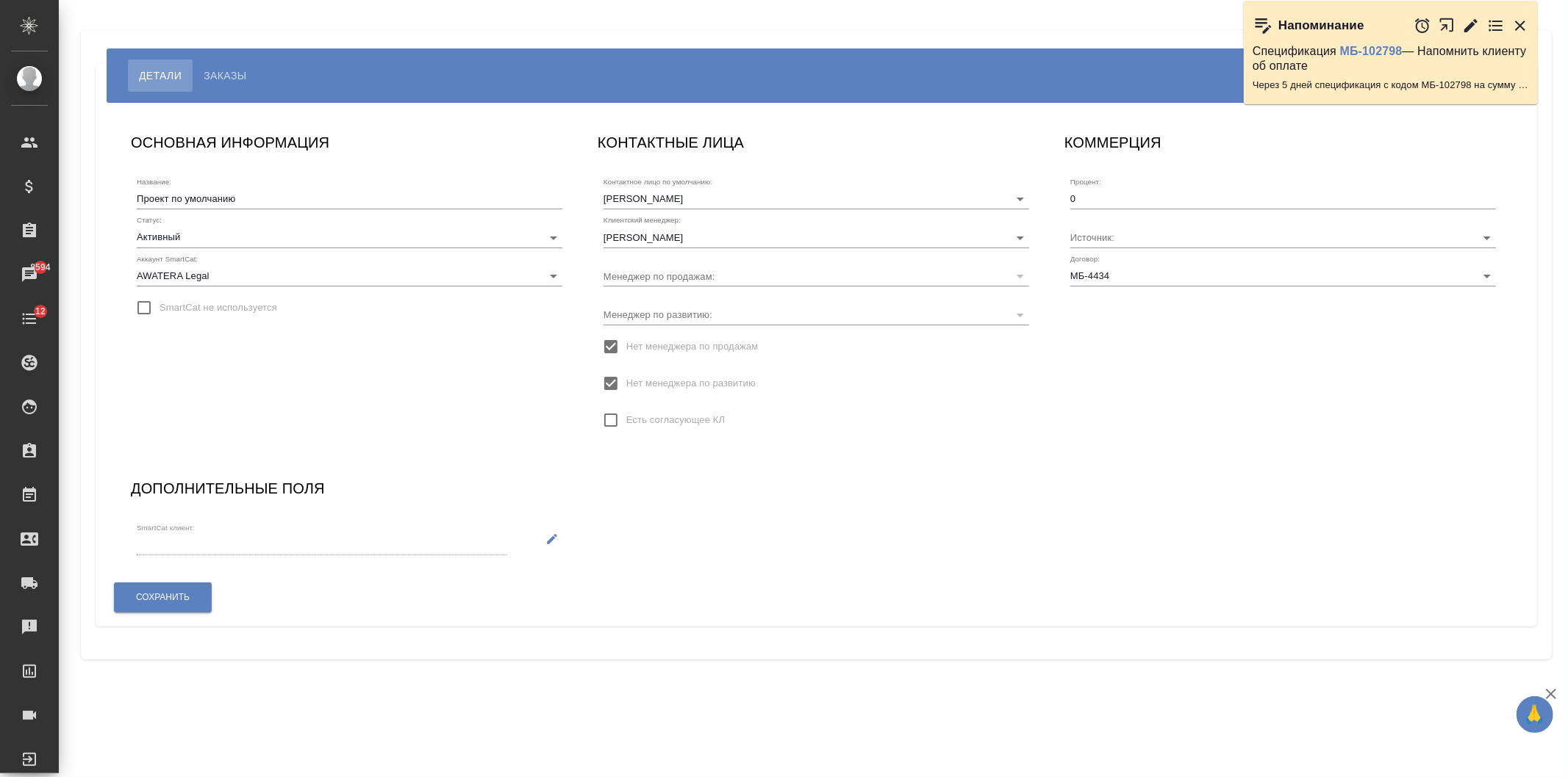
click at [549, 533] on icon "button" at bounding box center [552, 540] width 13 height 13
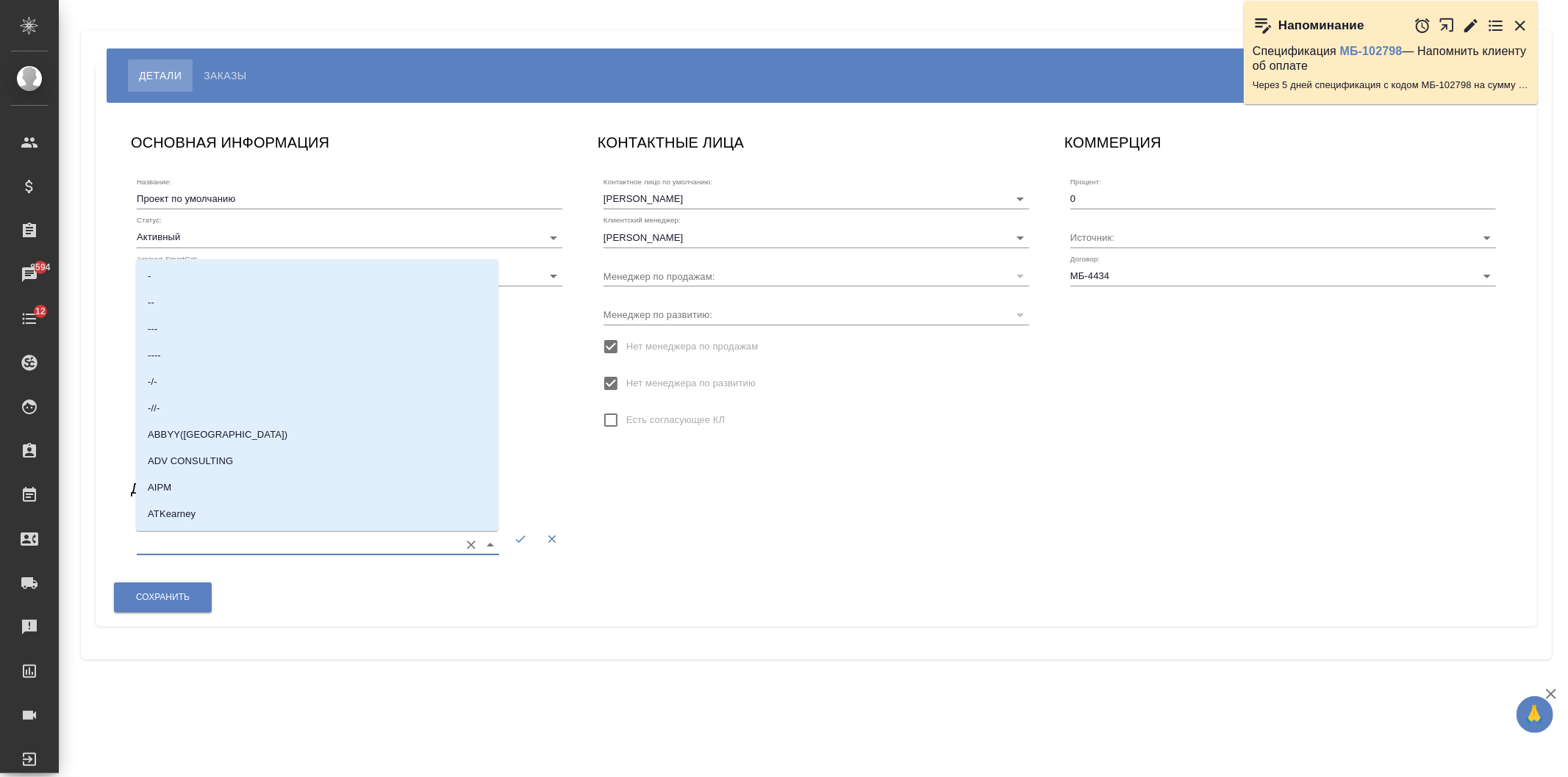
click at [345, 548] on input "SmartCat клиент:" at bounding box center [294, 545] width 315 height 20
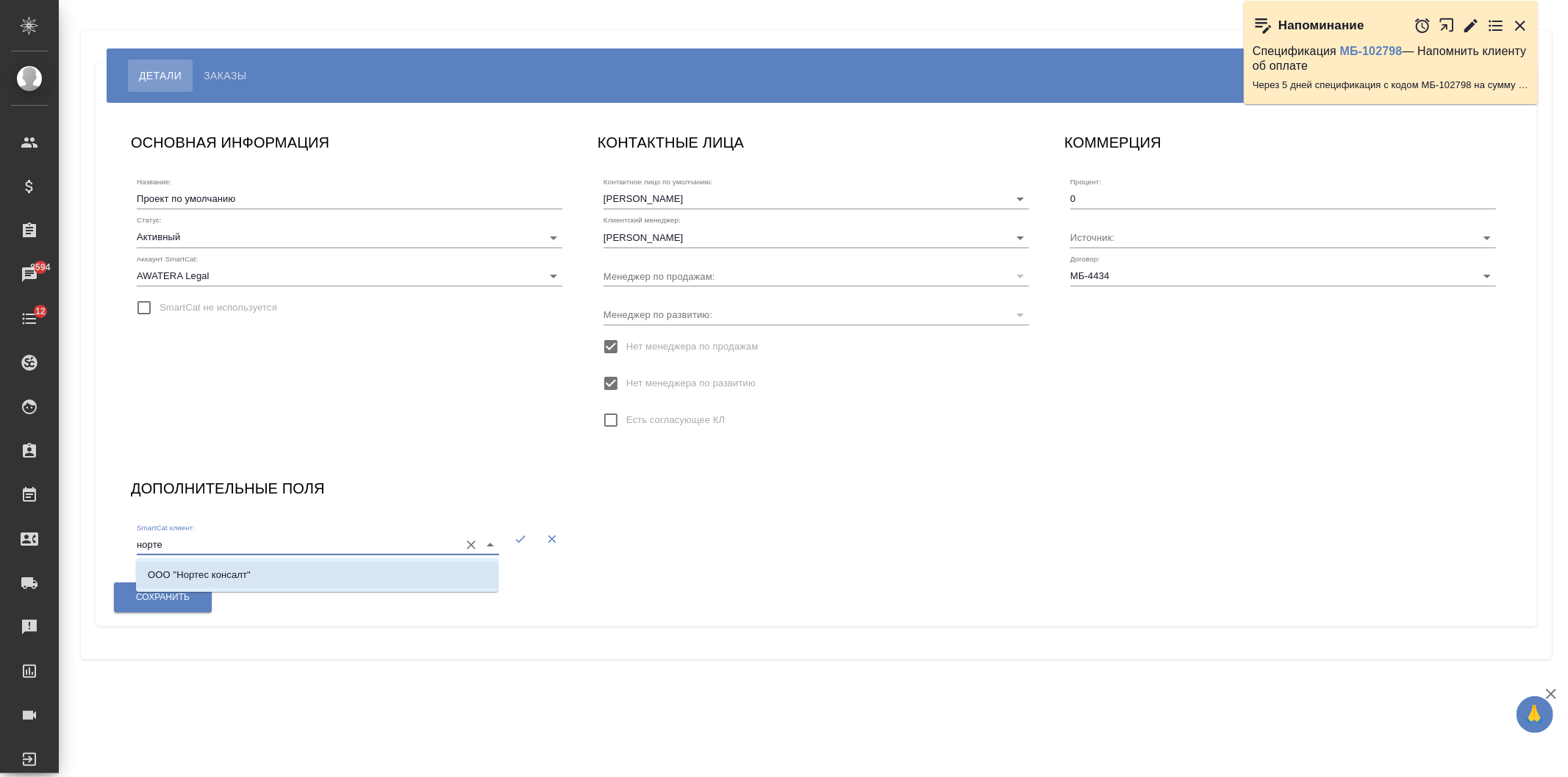
click at [350, 569] on li "ООО "Нортес консалт"" at bounding box center [317, 576] width 362 height 27
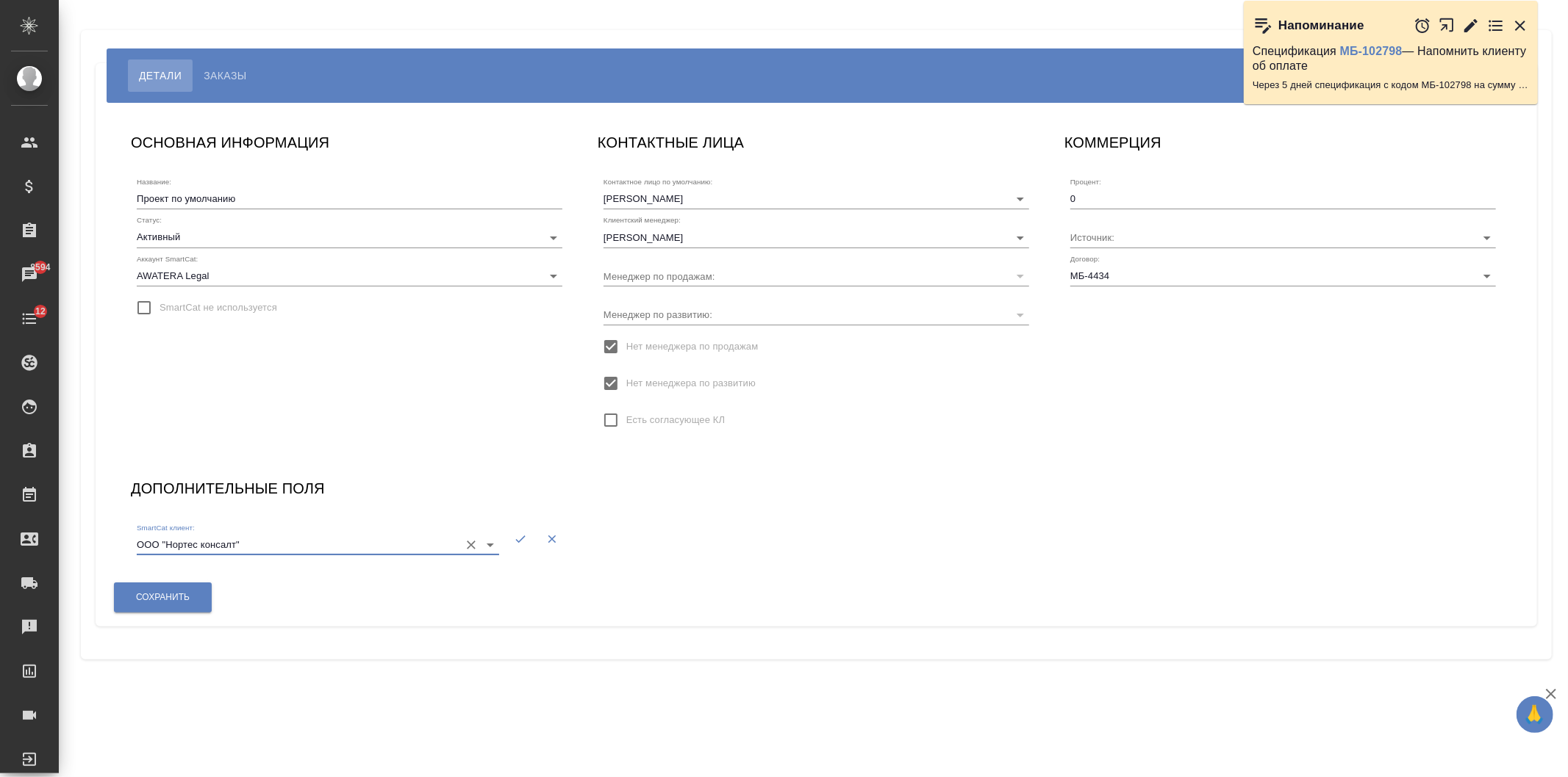
type input "ООО "Нортес консалт""
click at [524, 545] on icon "button" at bounding box center [521, 540] width 13 height 13
click at [195, 598] on button "Сохранить" at bounding box center [163, 598] width 98 height 30
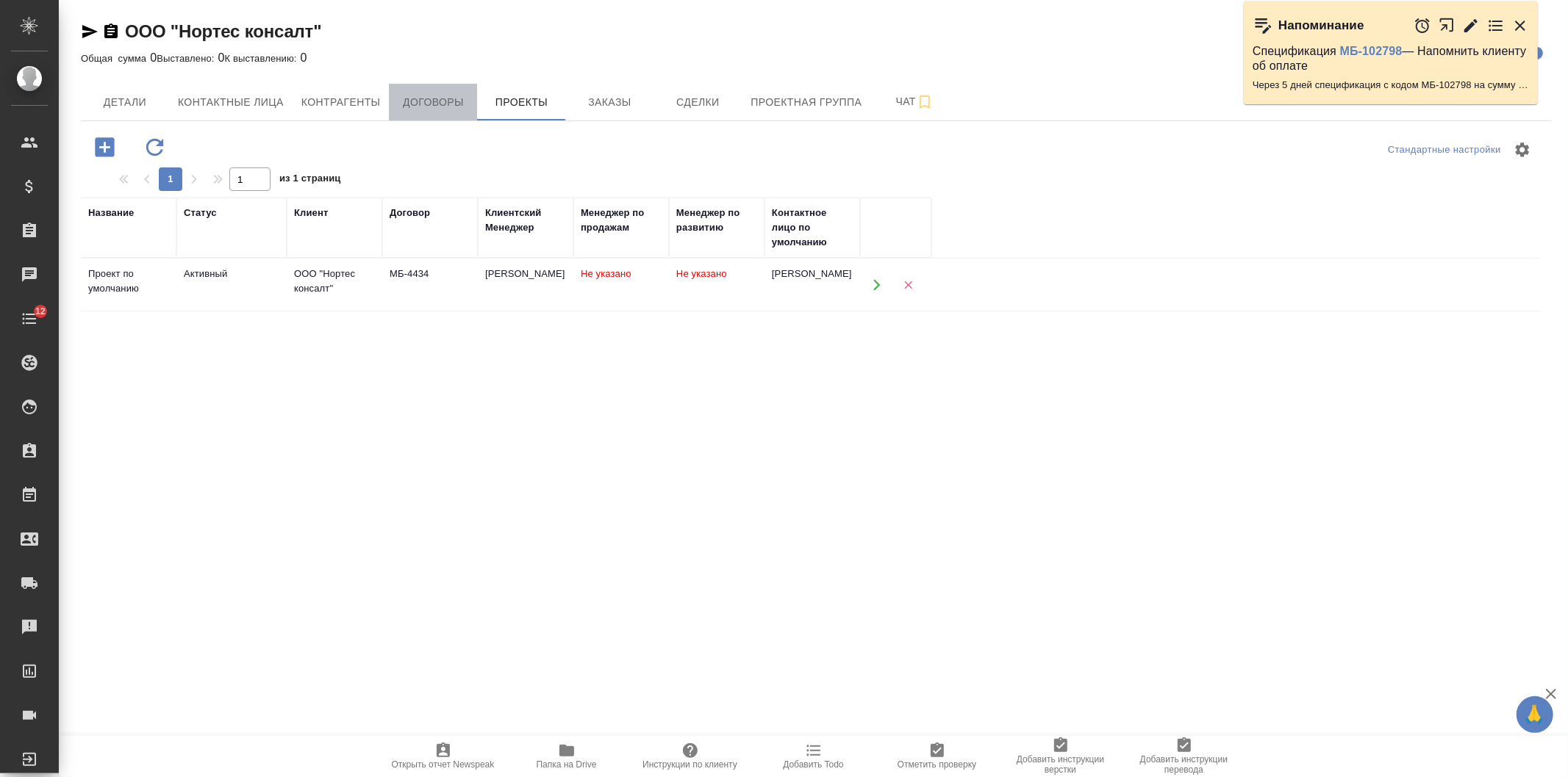
click at [445, 98] on span "Договоры" at bounding box center [433, 102] width 70 height 18
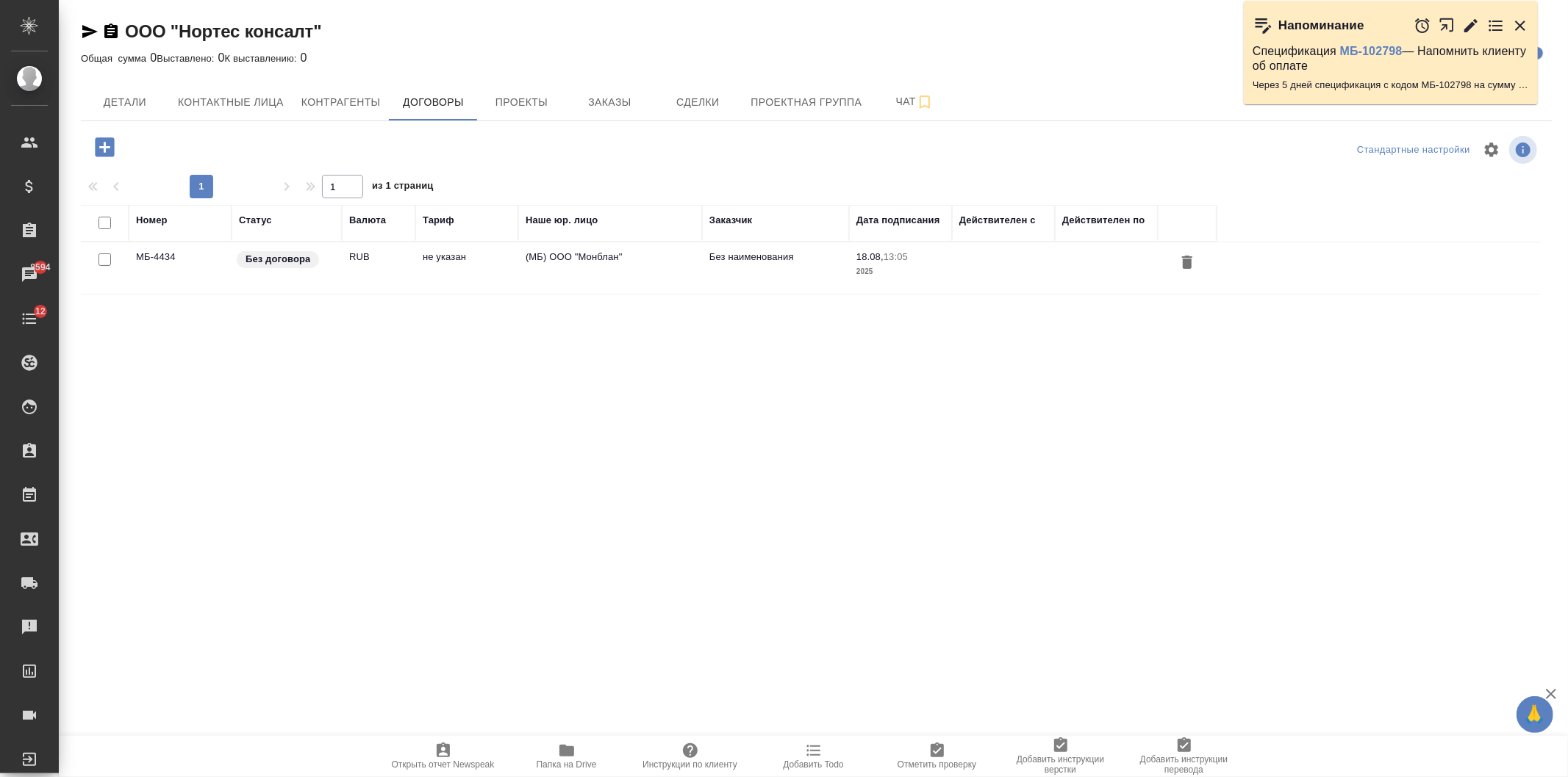
click at [626, 262] on td "(МБ) ООО "Монблан"" at bounding box center [610, 267] width 184 height 51
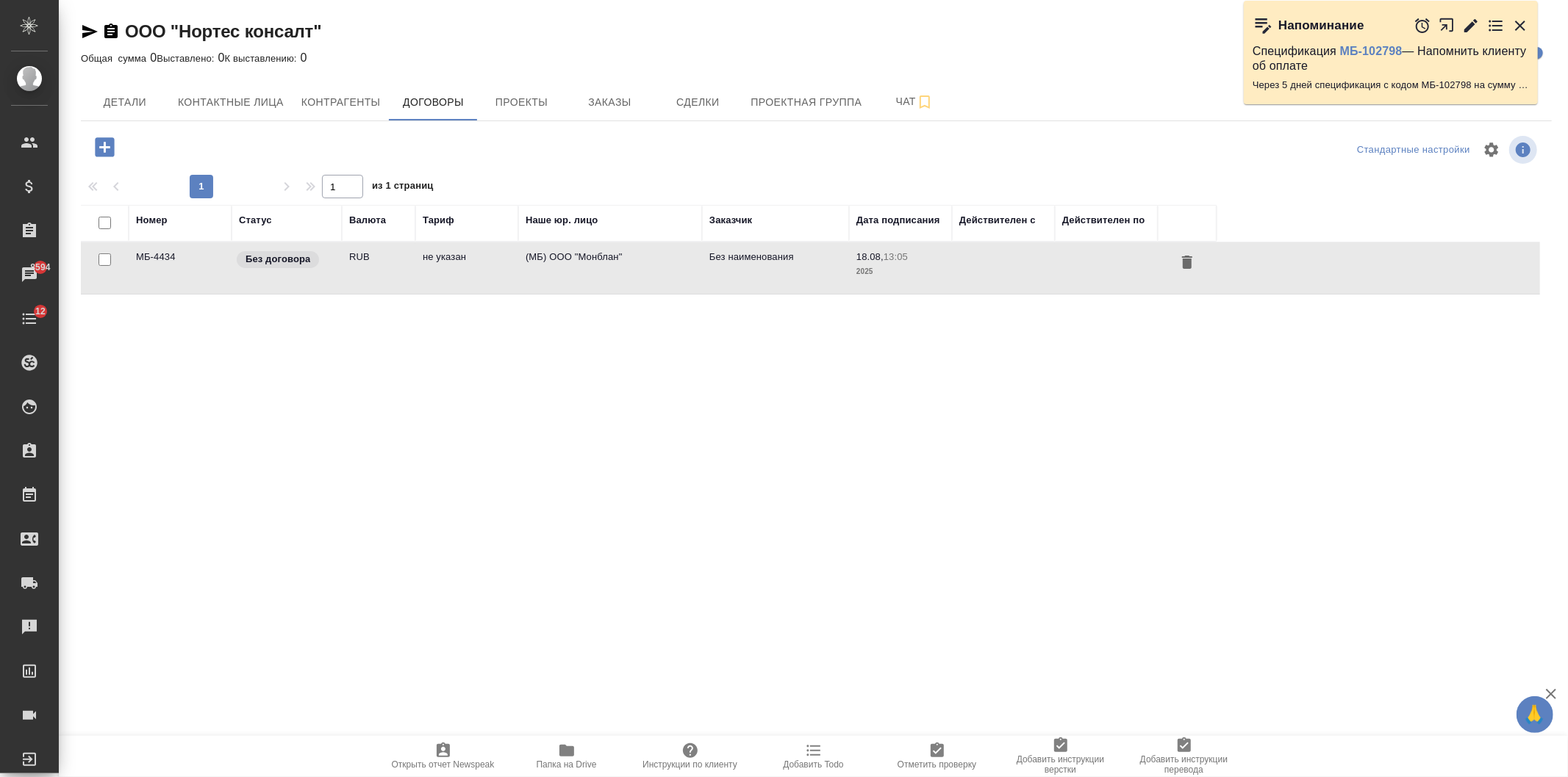
click at [626, 262] on td "(МБ) ООО "Монблан"" at bounding box center [610, 267] width 184 height 51
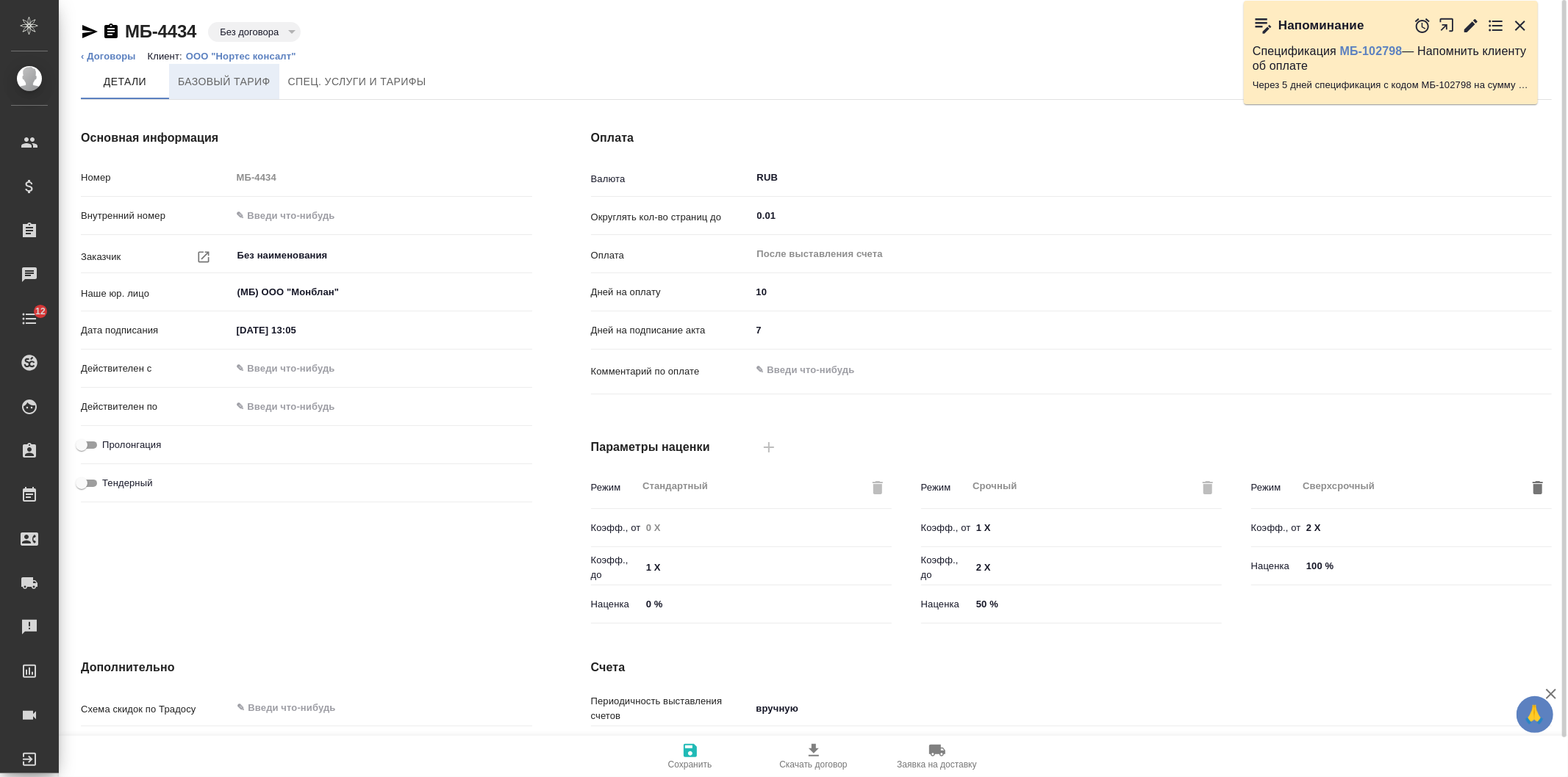
click at [209, 80] on span "Базовый тариф" at bounding box center [224, 82] width 92 height 18
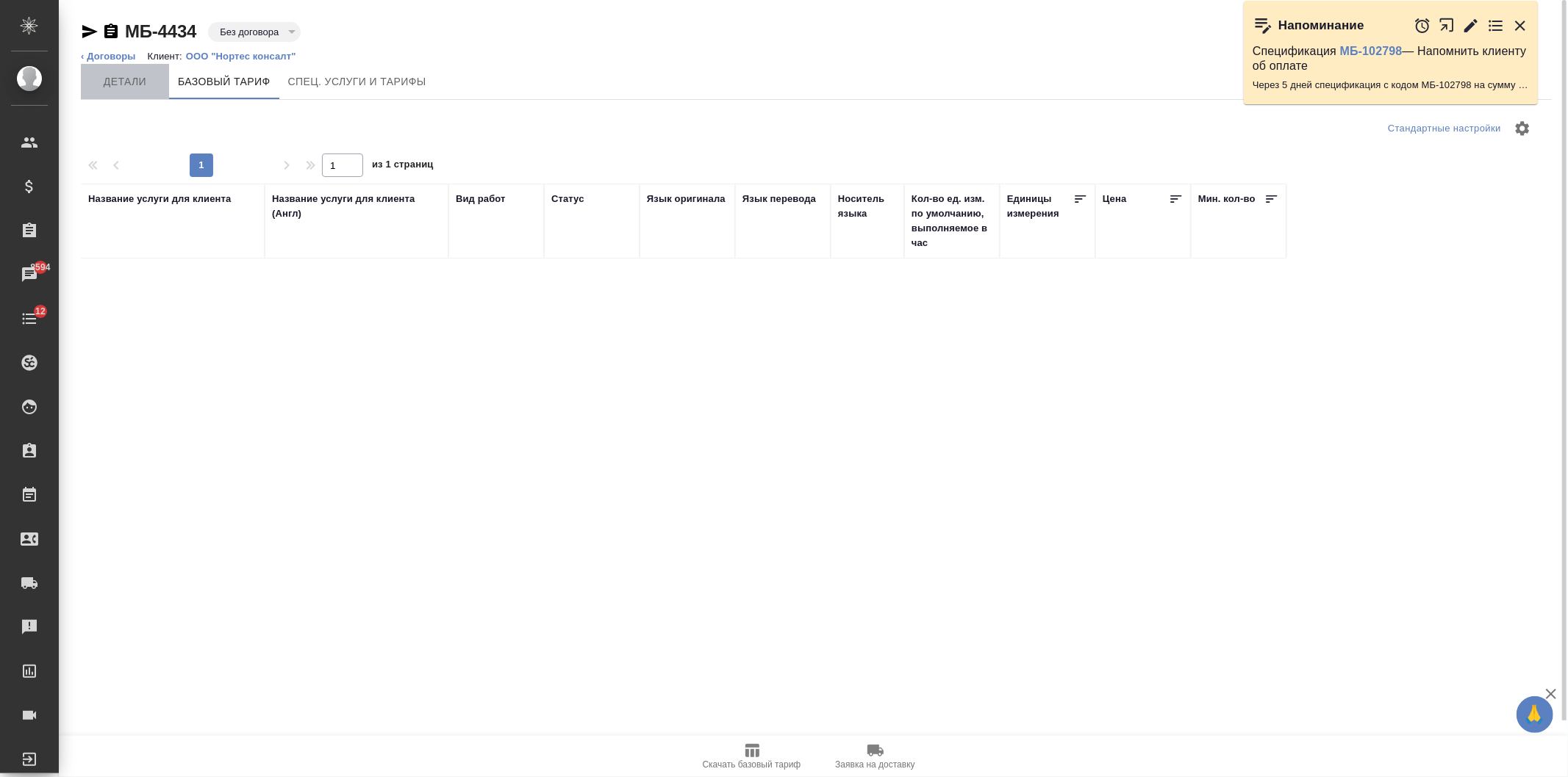
click at [98, 91] on button "Детали" at bounding box center [124, 81] width 88 height 35
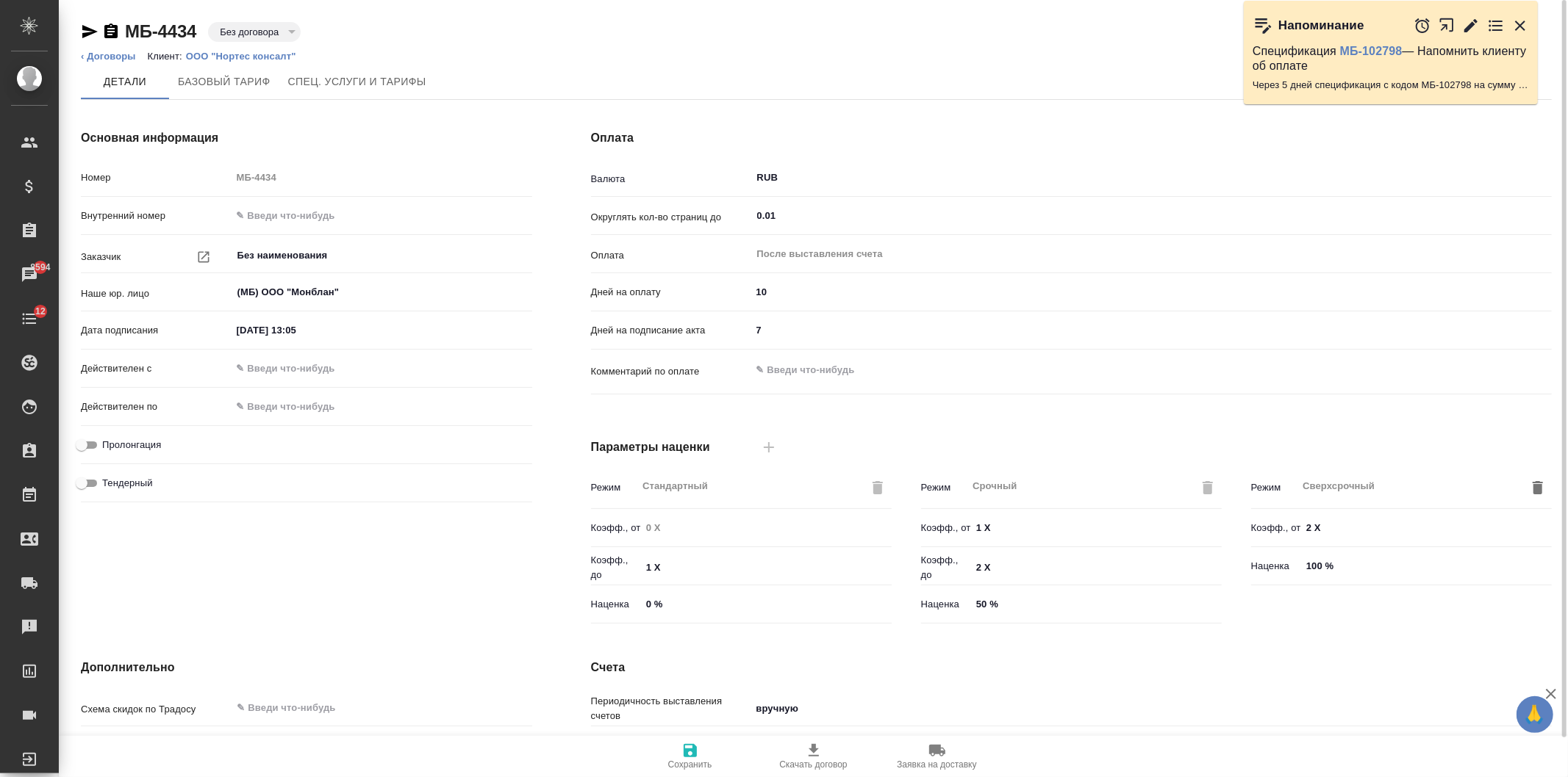
click at [471, 583] on div "Основная информация Номер МБ-4434 Внутренний номер Заказчик Без наименования ​ …" at bounding box center [306, 379] width 510 height 559
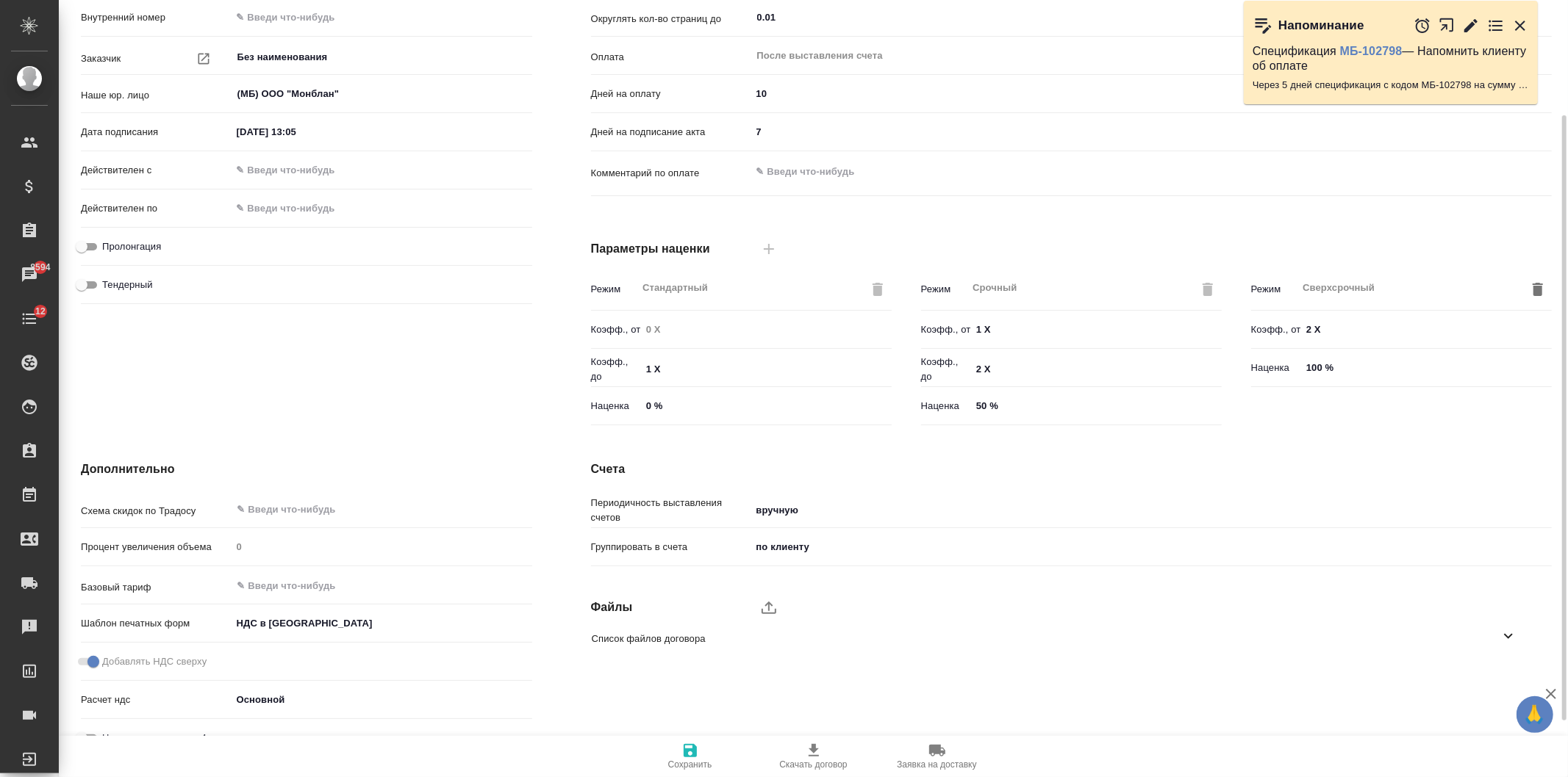
scroll to position [221, 0]
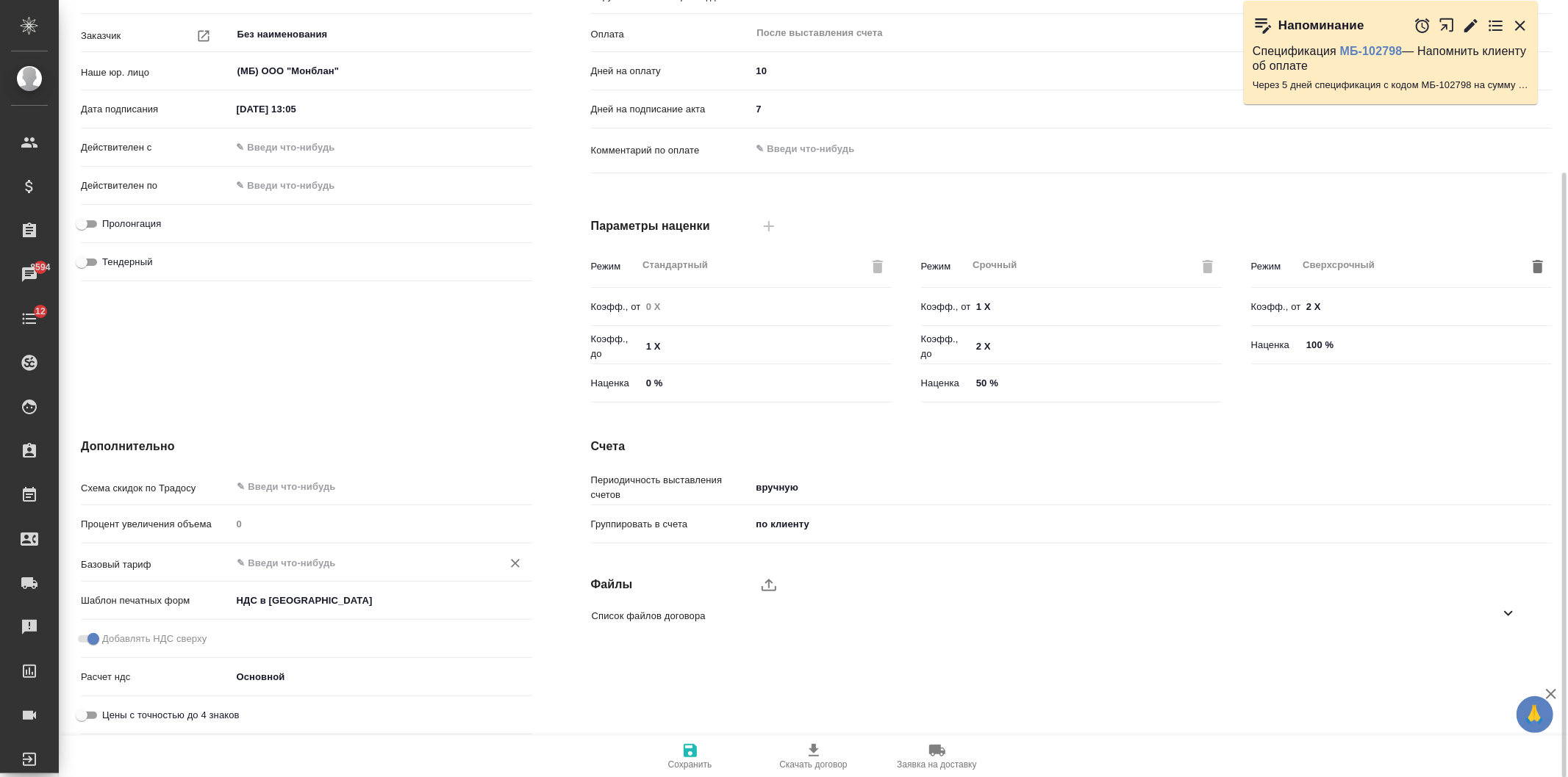
click at [283, 563] on input "text" at bounding box center [356, 562] width 242 height 18
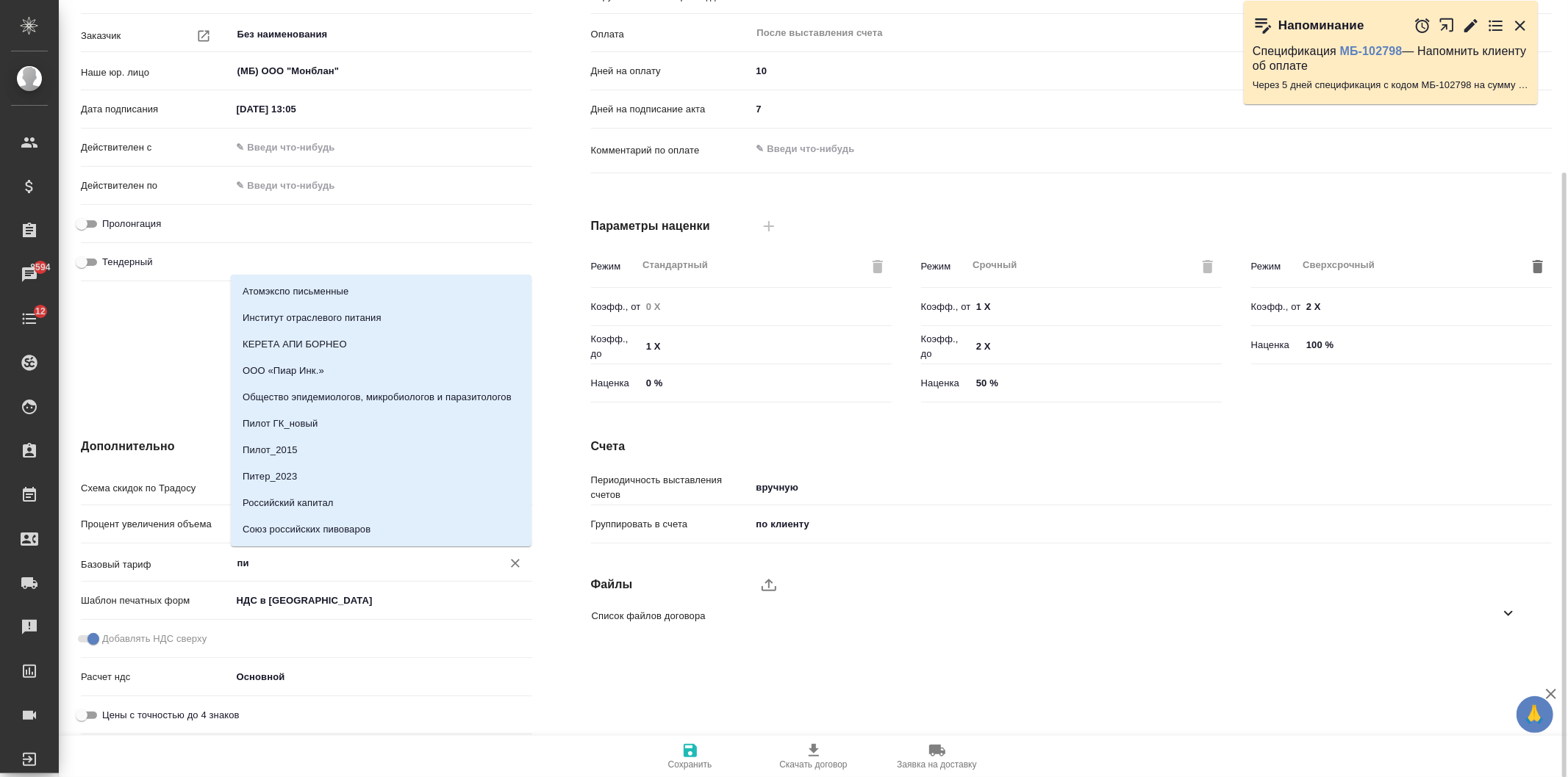
type input "пит"
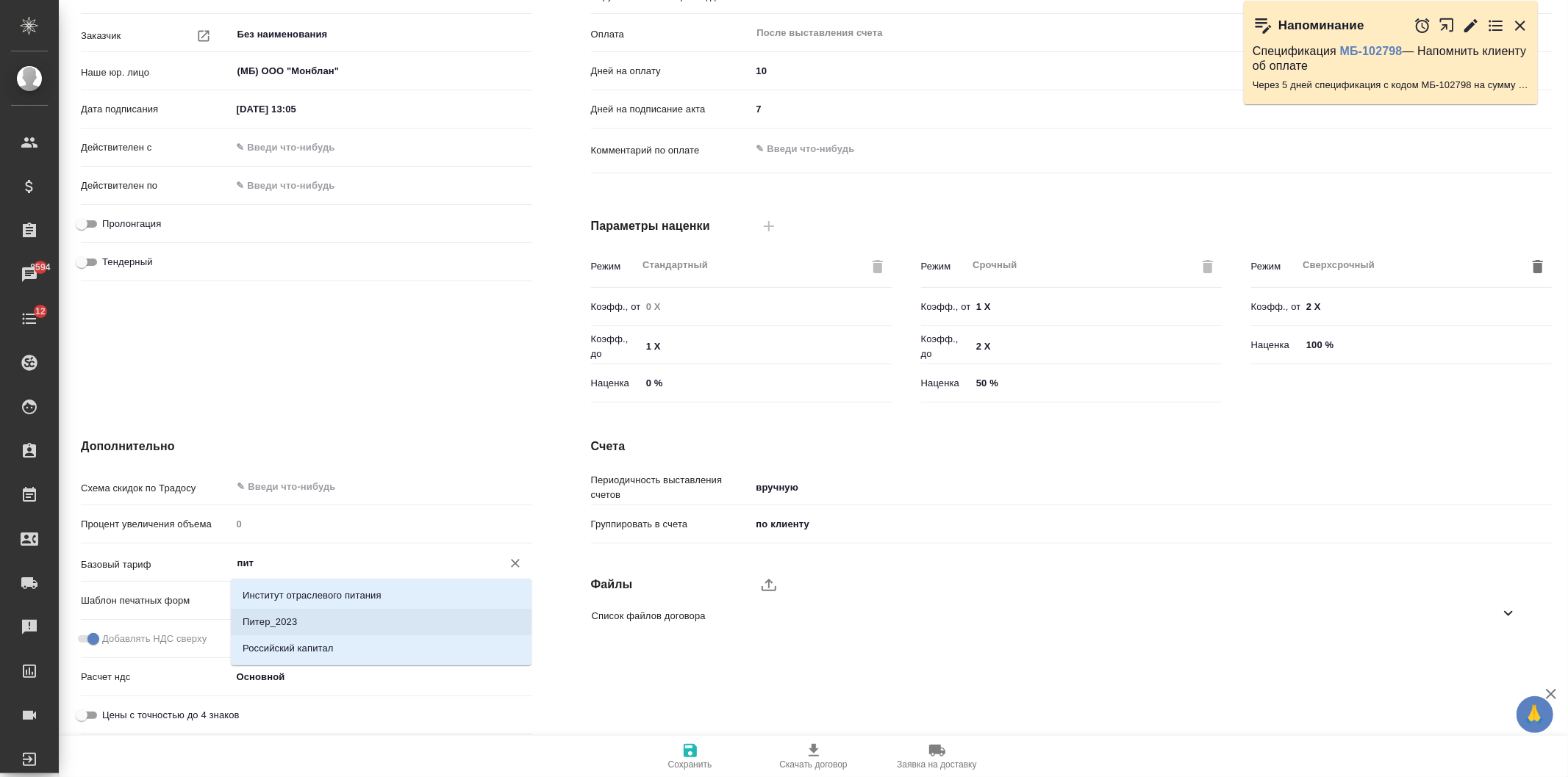
click at [346, 621] on li "Питер_2023" at bounding box center [381, 623] width 301 height 27
type textarea "x"
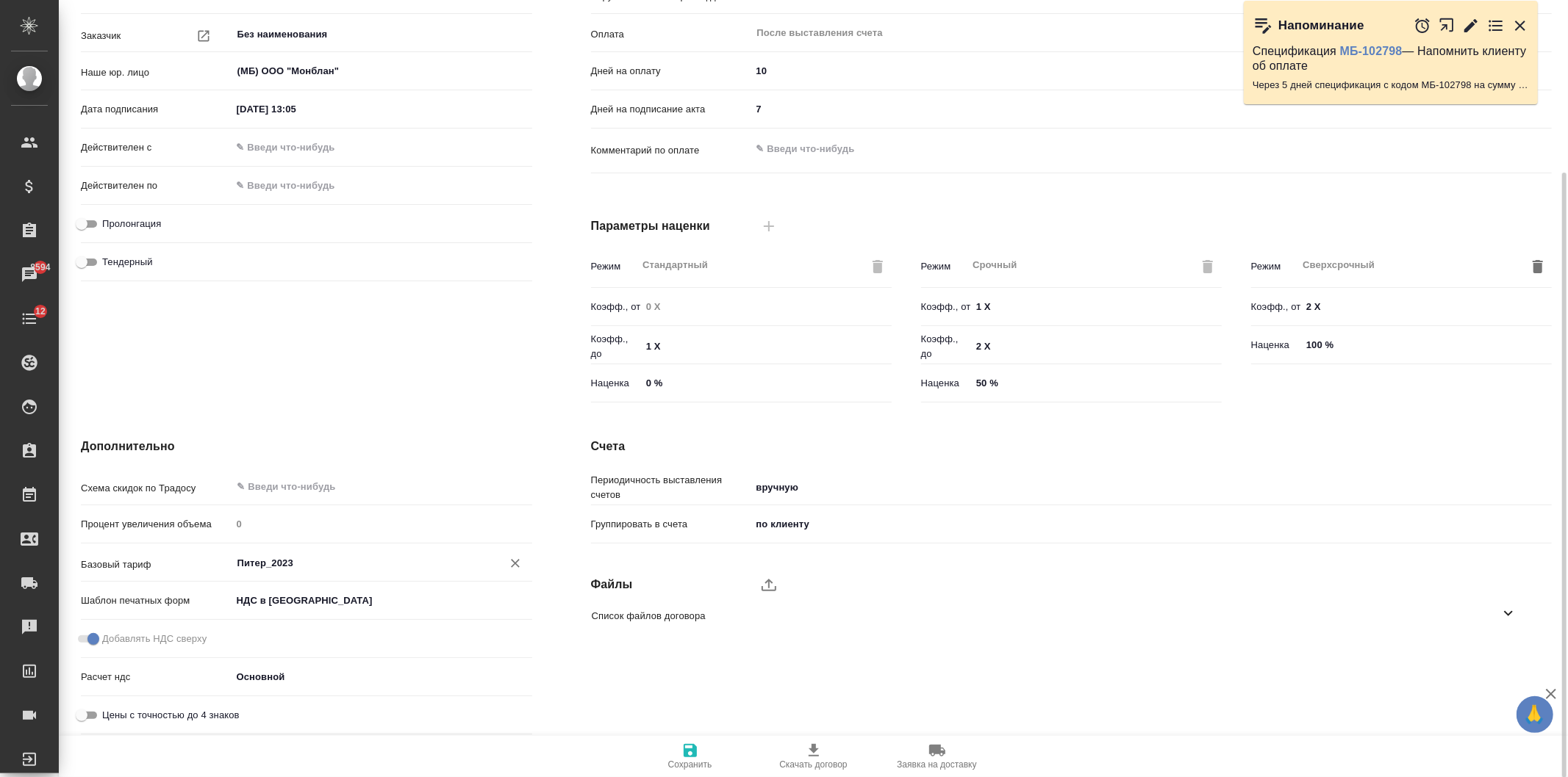
type input "Питер_2023"
click at [677, 748] on span "Сохранить" at bounding box center [690, 755] width 106 height 28
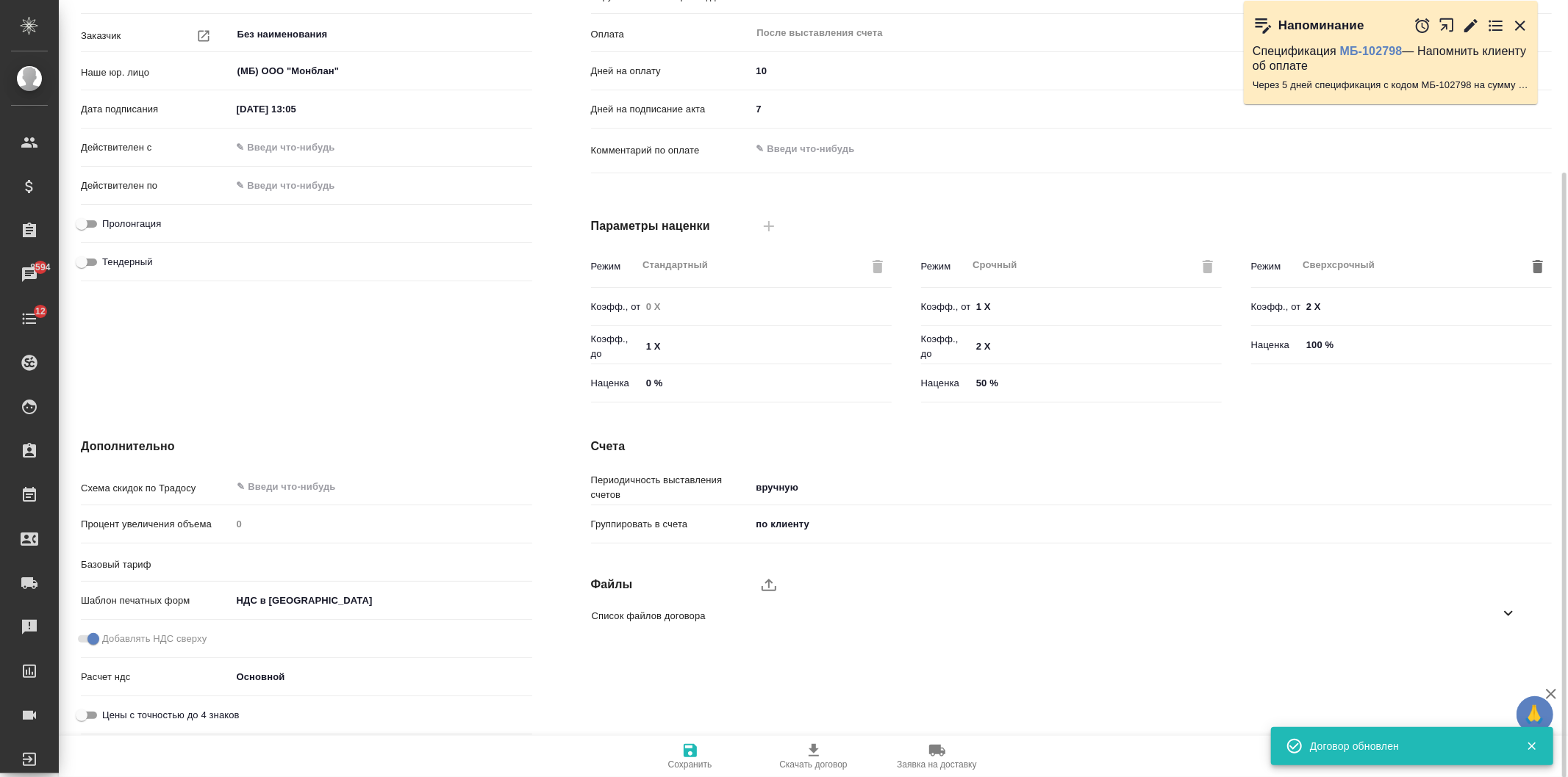
type input "Питер_2023"
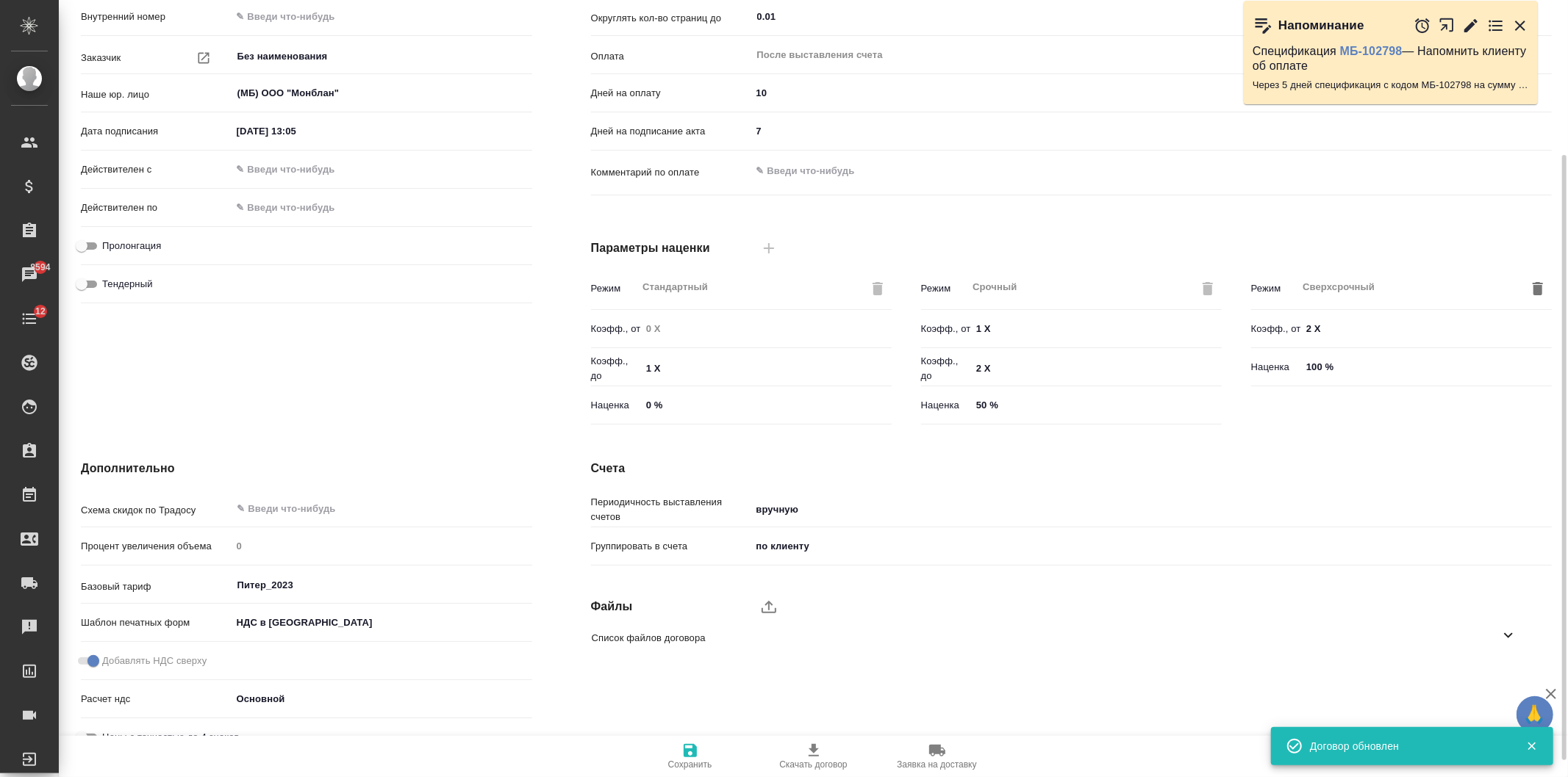
click at [431, 356] on div "Основная информация Номер МБ-4434 Внутренний номер Заказчик Без наименования ​ …" at bounding box center [306, 180] width 510 height 559
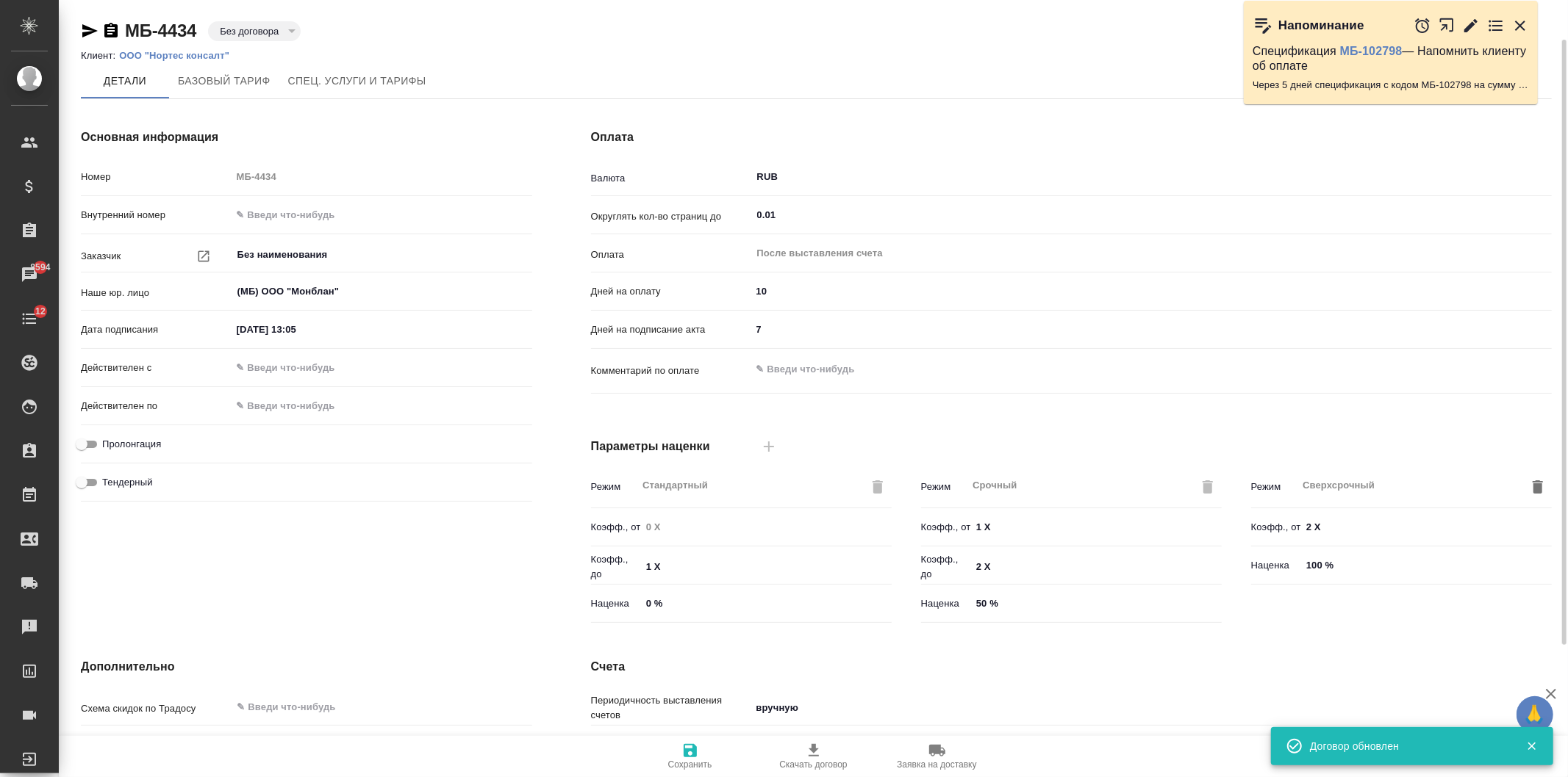
scroll to position [0, 0]
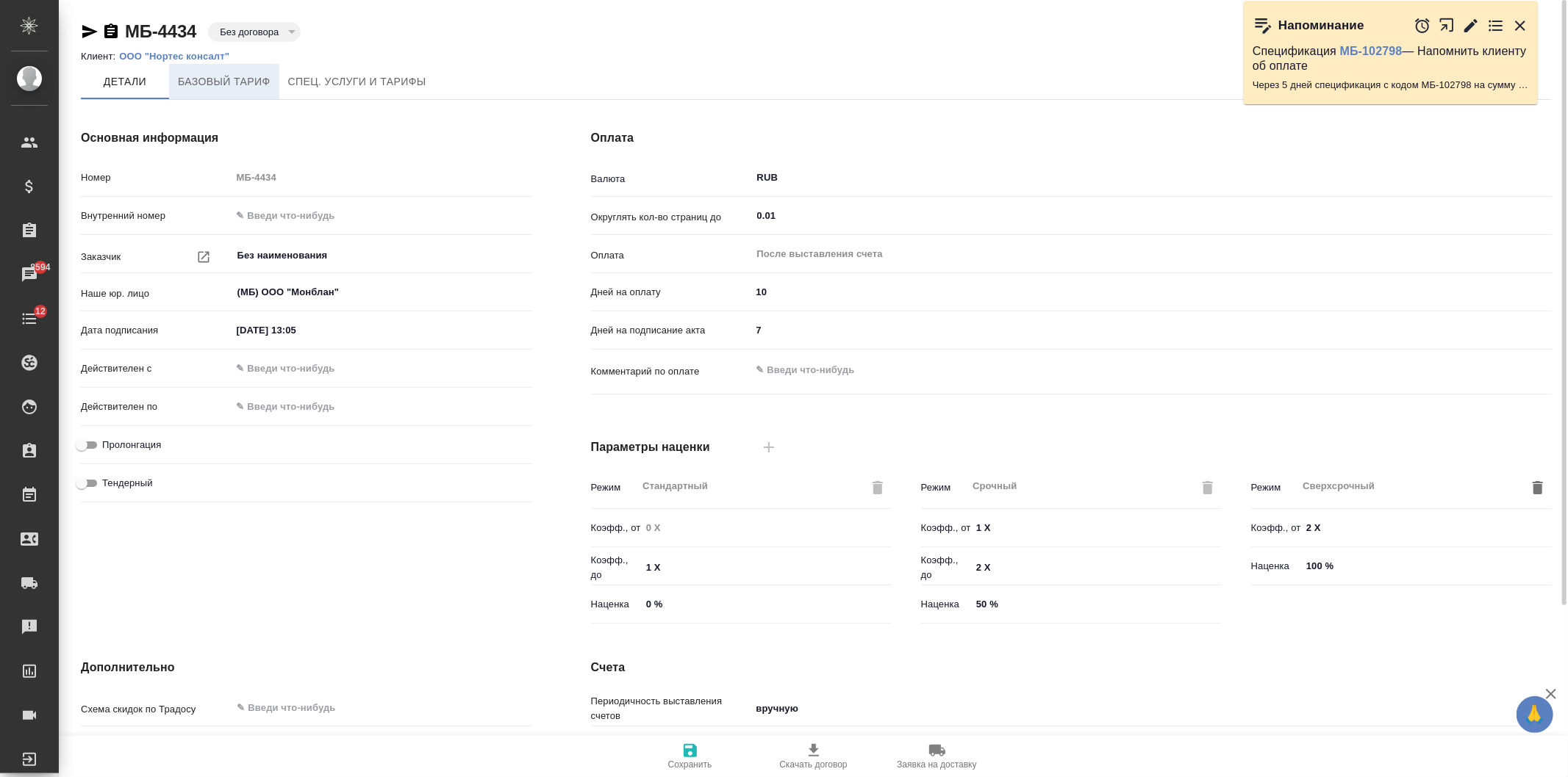
click at [253, 75] on span "Базовый тариф" at bounding box center [224, 82] width 92 height 18
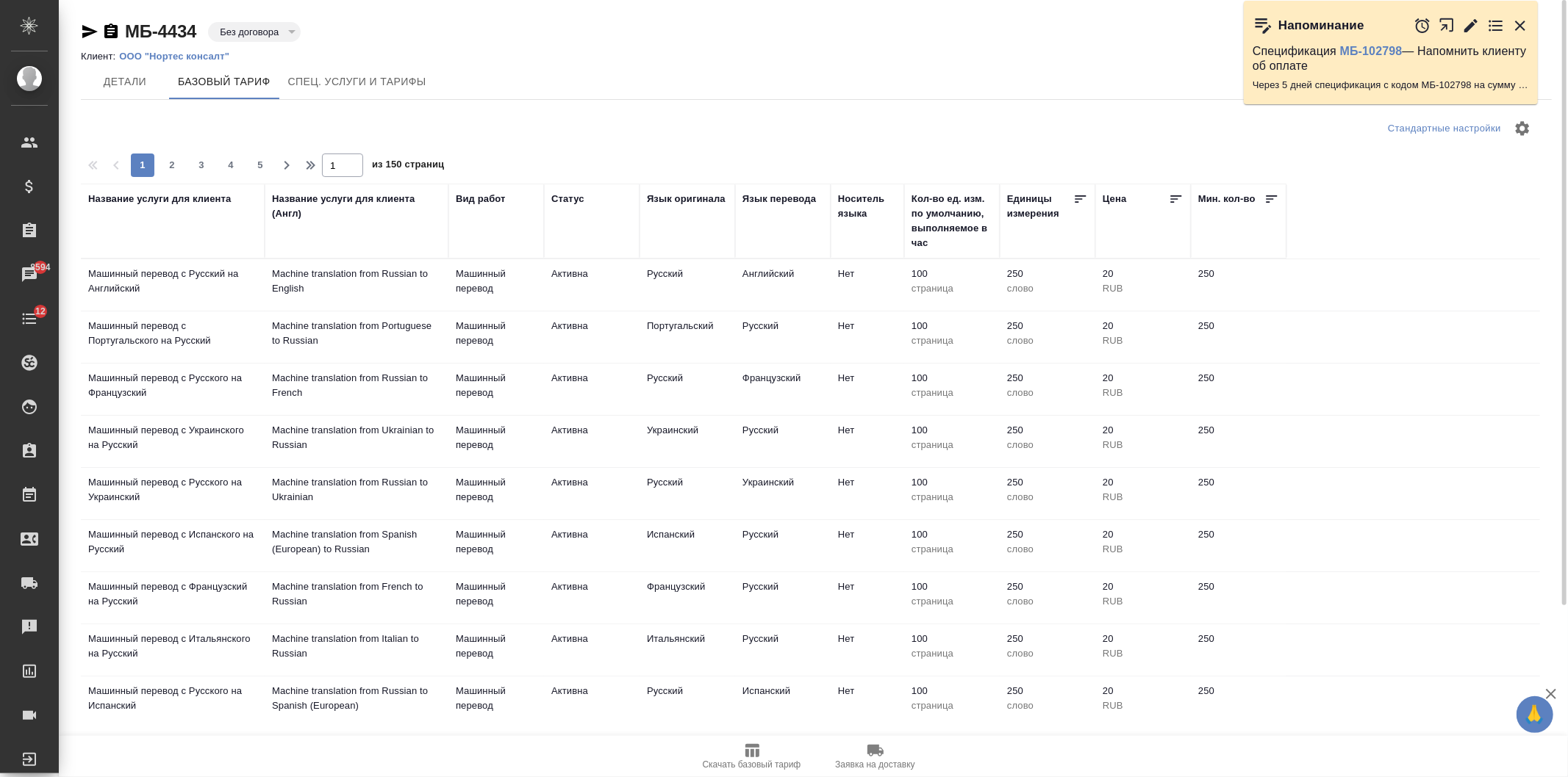
click at [150, 54] on p "ООО "Нортес консалт"" at bounding box center [179, 55] width 122 height 11
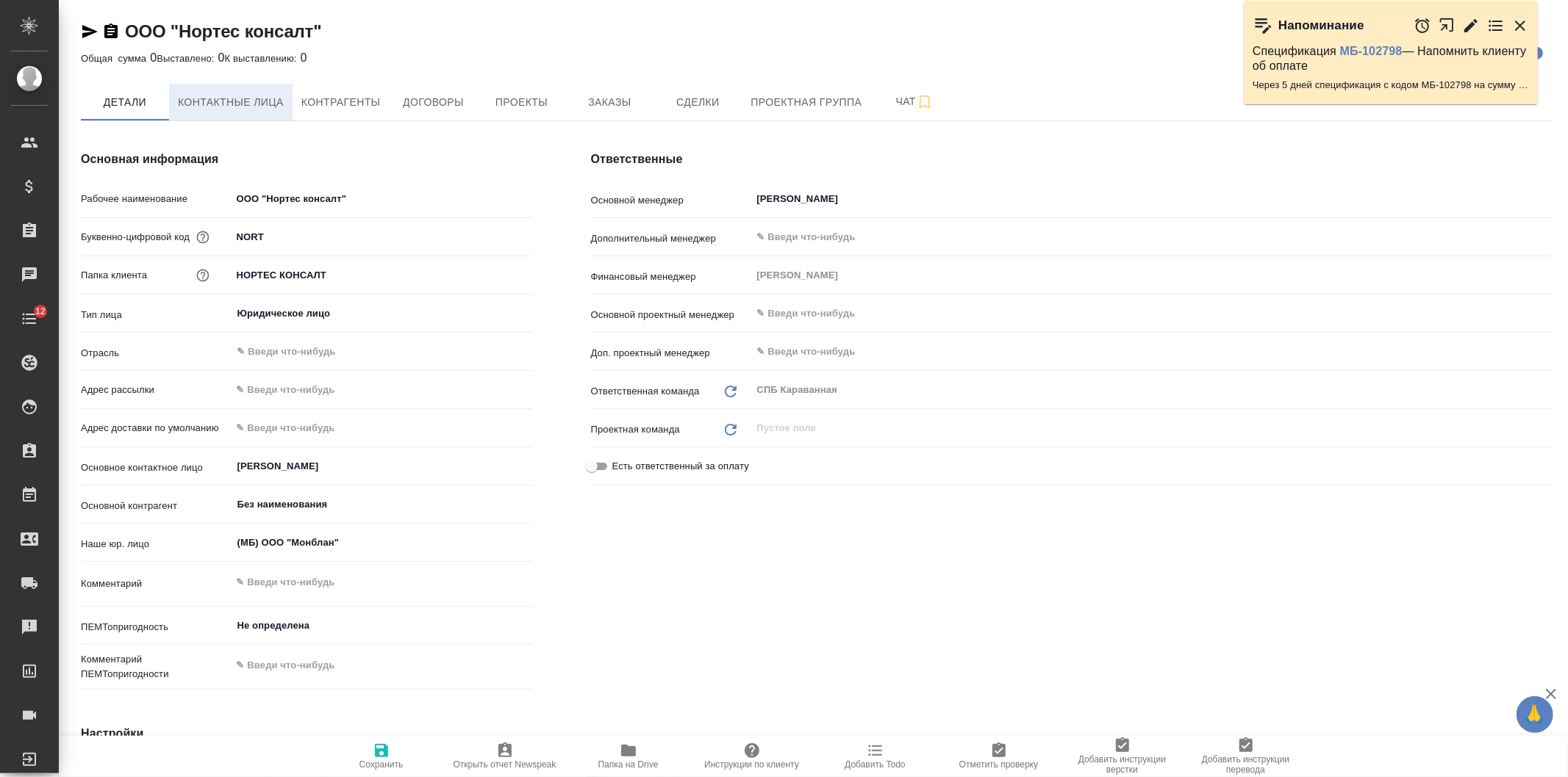
click at [265, 111] on button "Контактные лица" at bounding box center [231, 102] width 123 height 37
select select "RU"
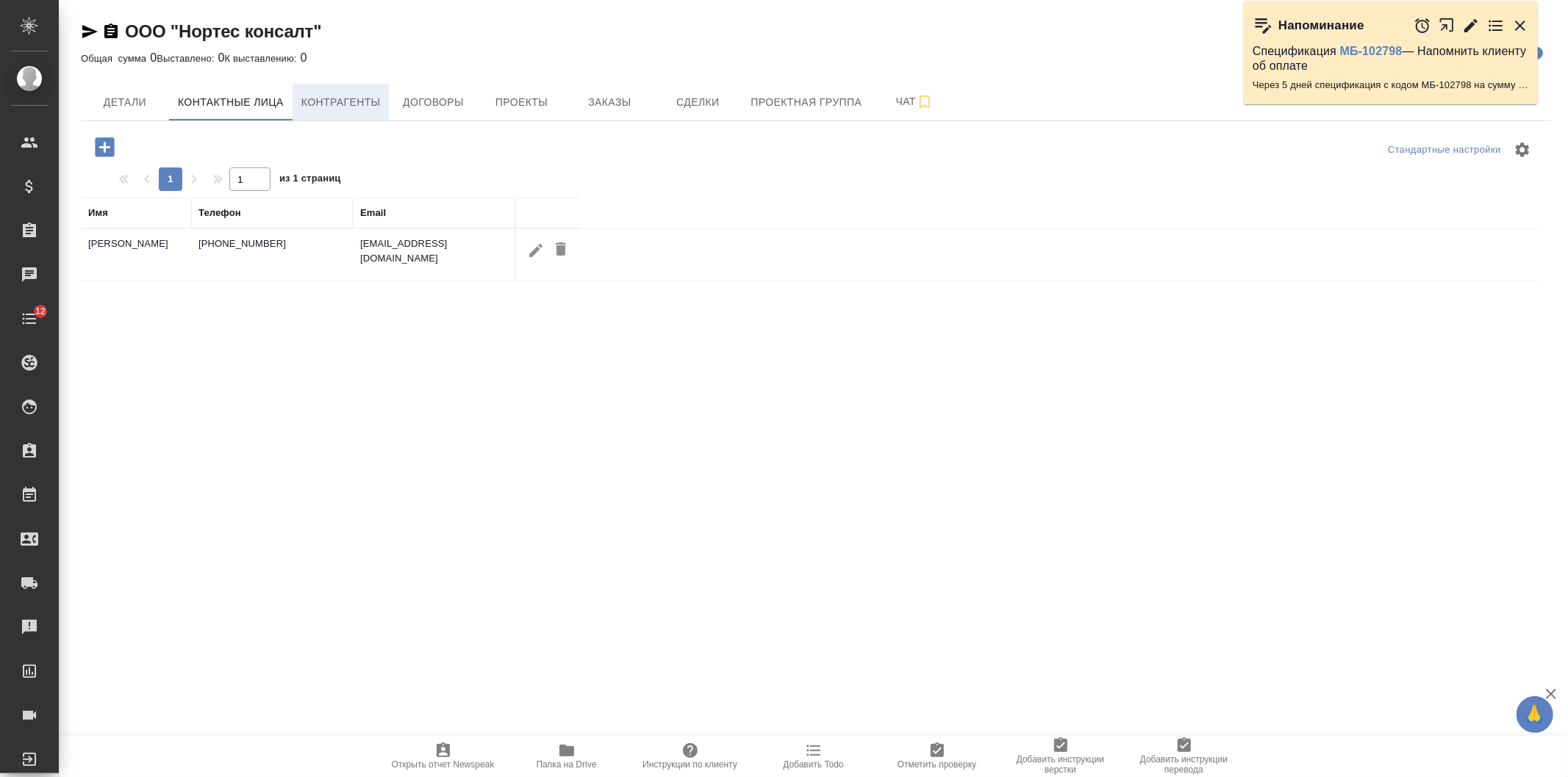
click at [319, 106] on span "Контрагенты" at bounding box center [340, 102] width 80 height 18
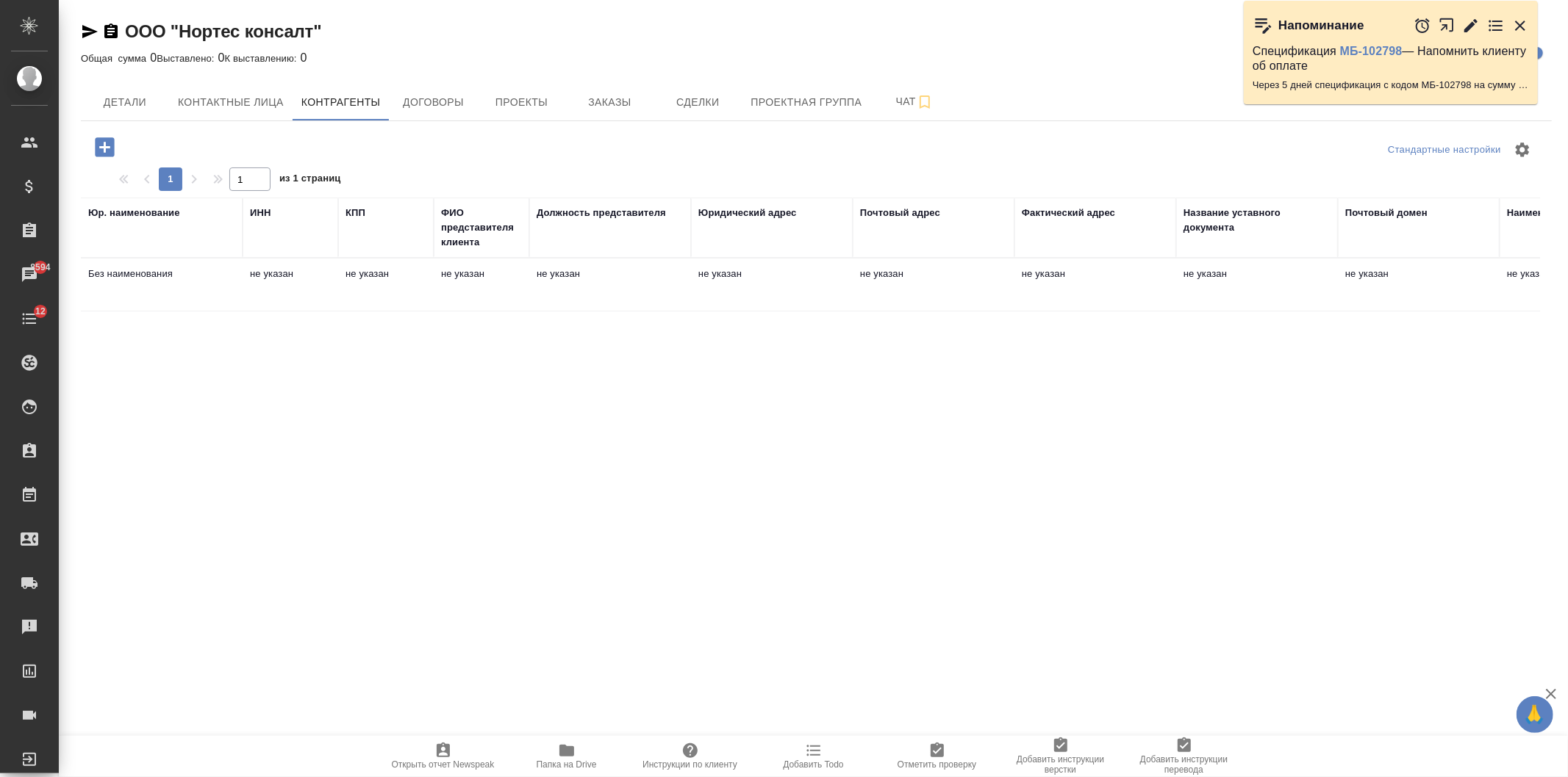
click at [378, 294] on td "не указан" at bounding box center [386, 284] width 96 height 51
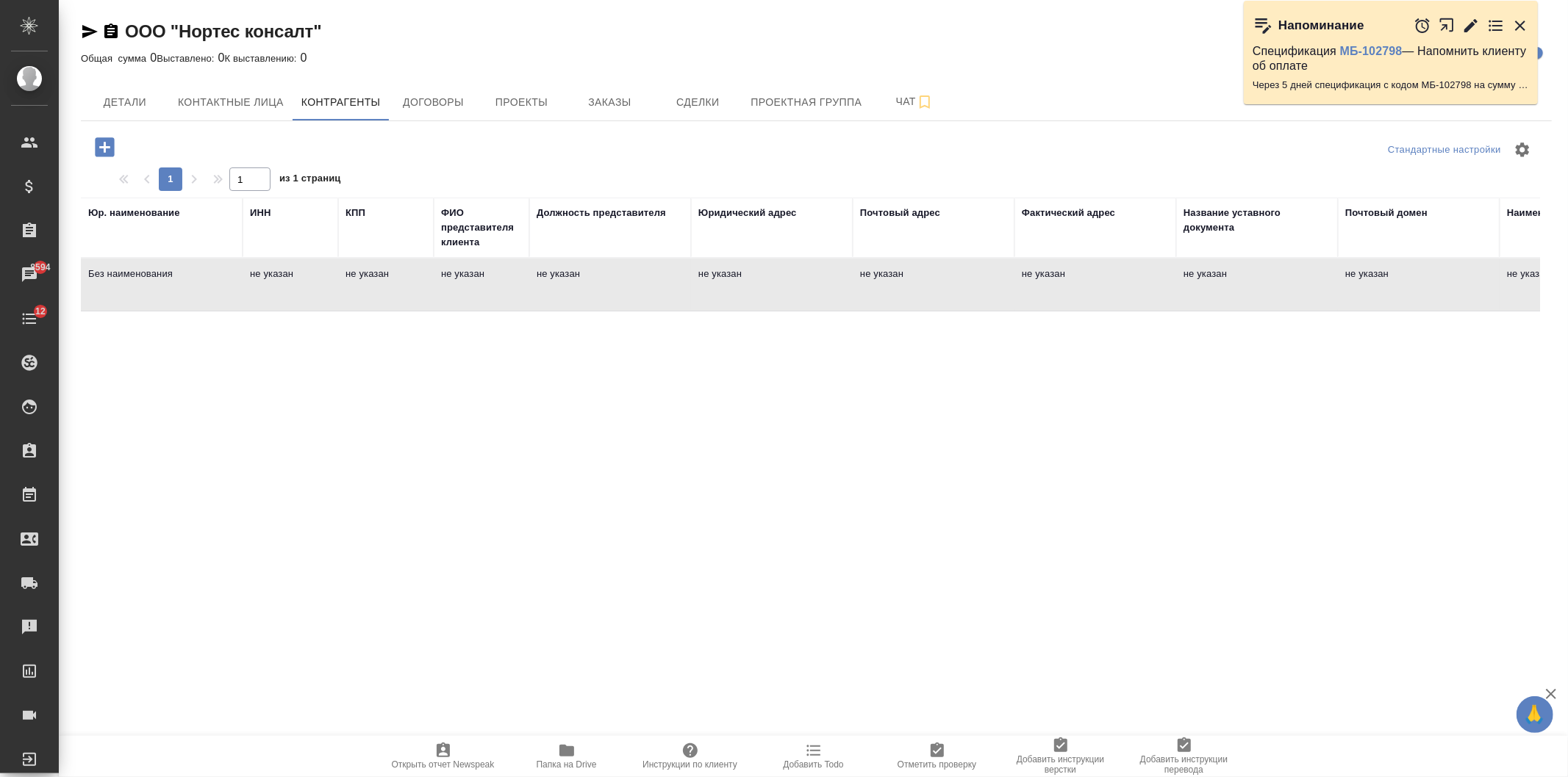
click at [378, 294] on td "не указан" at bounding box center [386, 284] width 96 height 51
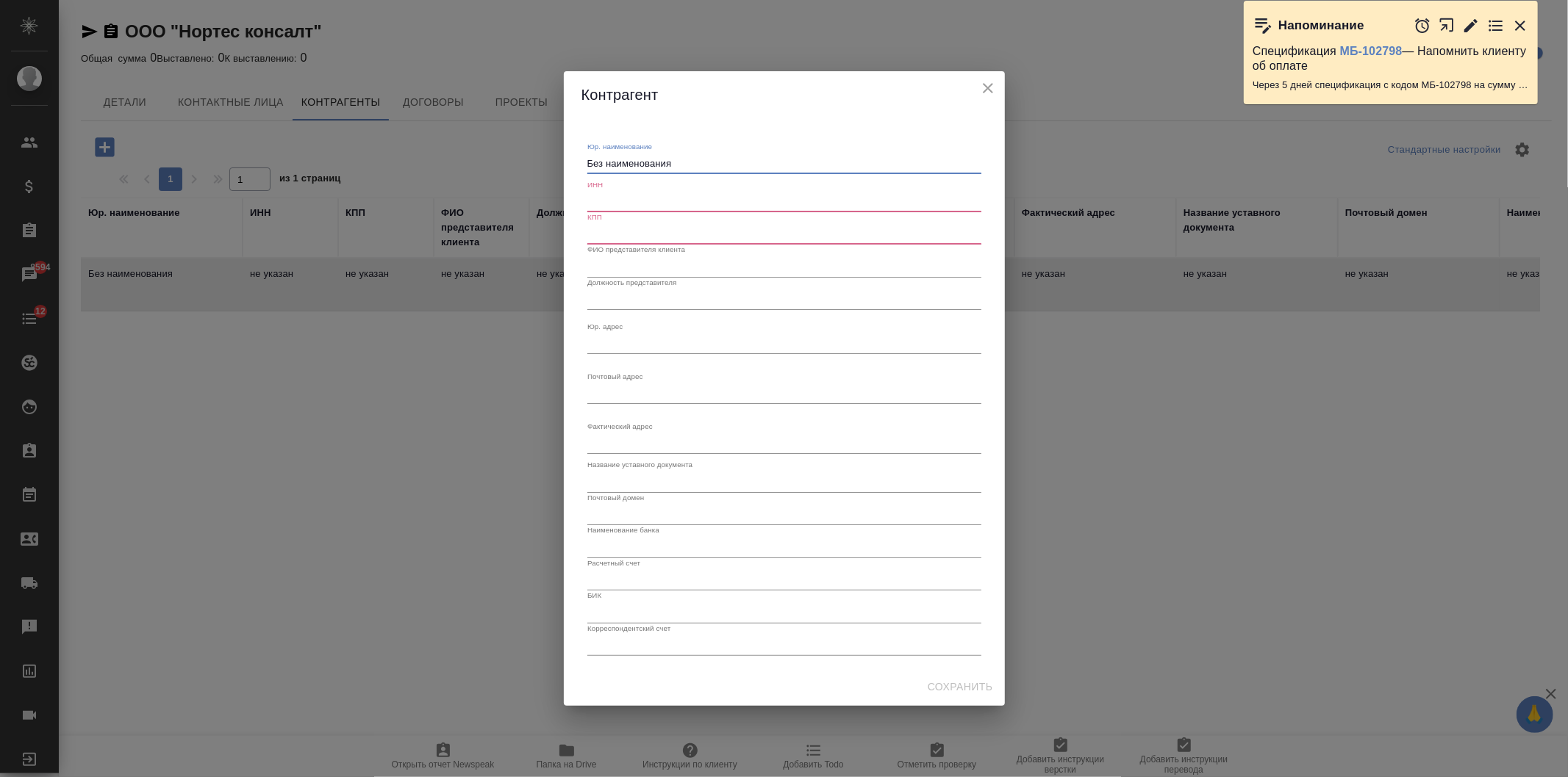
drag, startPoint x: 703, startPoint y: 158, endPoint x: 529, endPoint y: 158, distance: 174.0
click at [529, 158] on div "Контрагент Юр. наименование Без наименования x ИНН КПП ФИО представителя клиент…" at bounding box center [784, 388] width 1568 height 777
type textarea "ООО "Нортес консалт""
click at [657, 197] on input "text" at bounding box center [784, 202] width 394 height 21
paste input "911) 797-18-13"
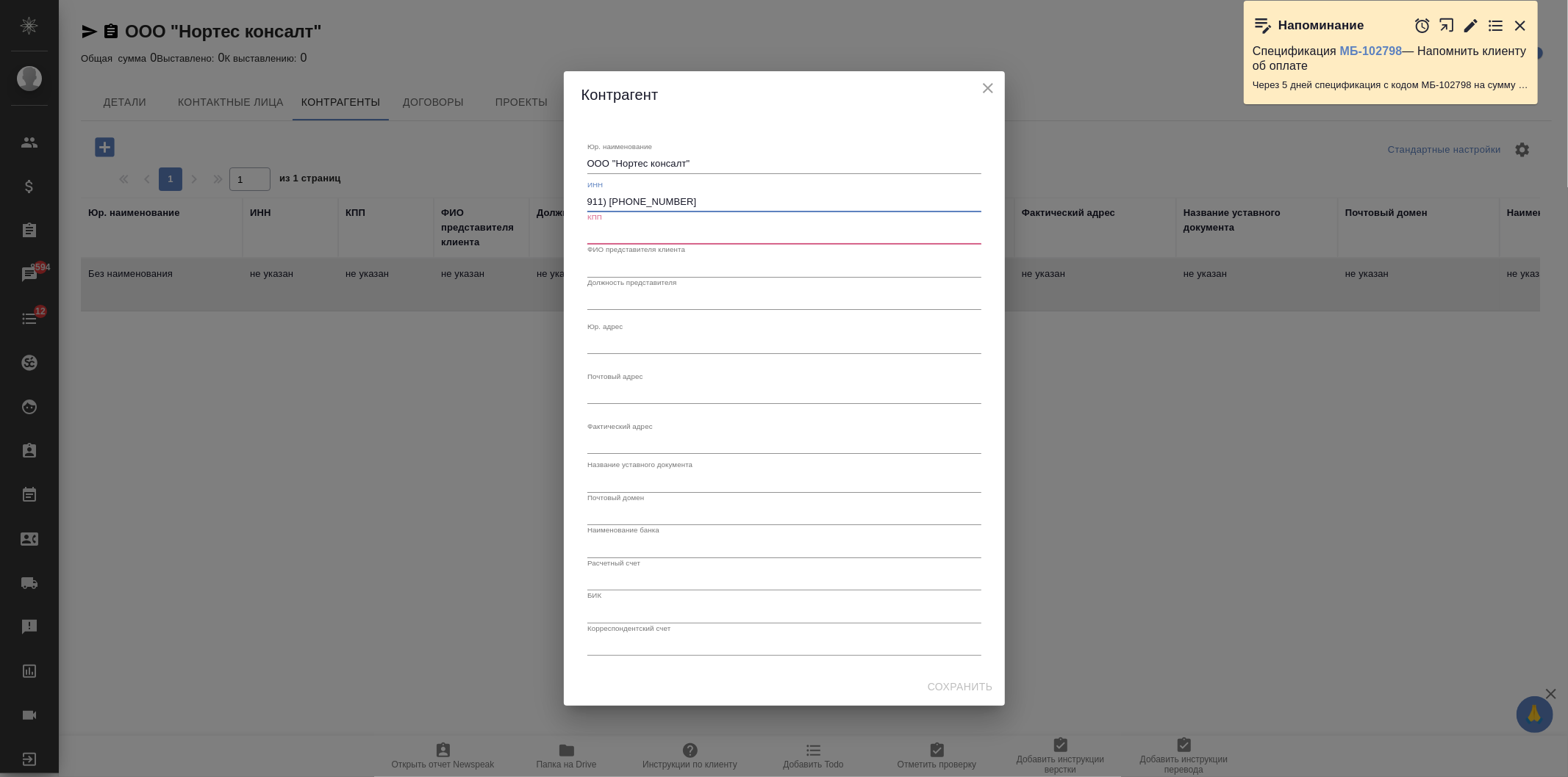
type input "911) 797-18-13"
click at [633, 224] on input "text" at bounding box center [784, 234] width 394 height 21
drag, startPoint x: 671, startPoint y: 197, endPoint x: 563, endPoint y: 194, distance: 108.0
click at [563, 194] on div "Юр. наименование ООО "Нортес консалт" x ИНН 911) 797-18-13 КПП ФИО представител…" at bounding box center [784, 393] width 441 height 550
paste input "7810738631"
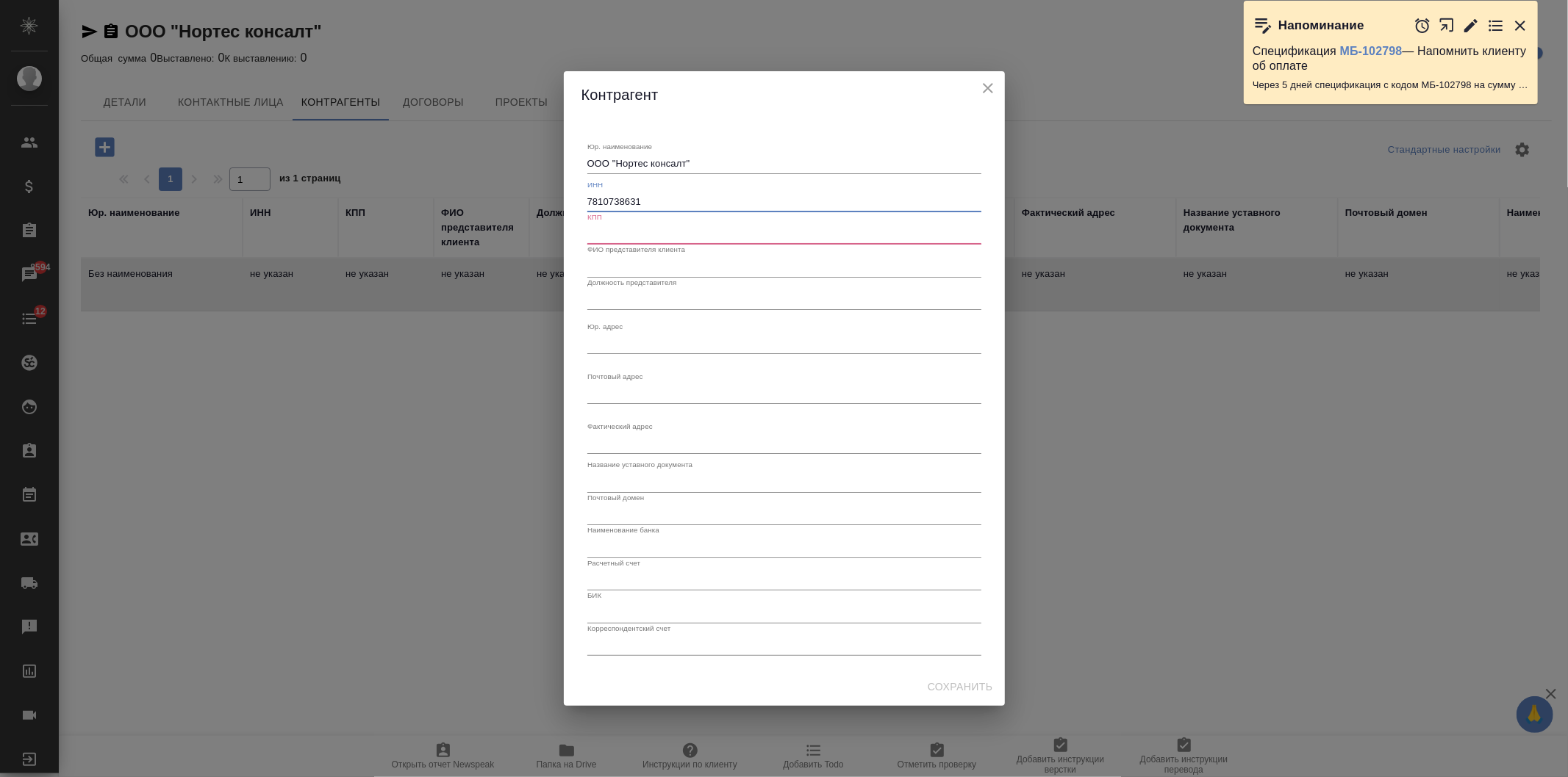
type input "7810738631"
click at [615, 243] on input "text" at bounding box center [784, 234] width 394 height 21
paste input "781001001"
type input "781001001"
click at [638, 267] on input "text" at bounding box center [784, 267] width 394 height 21
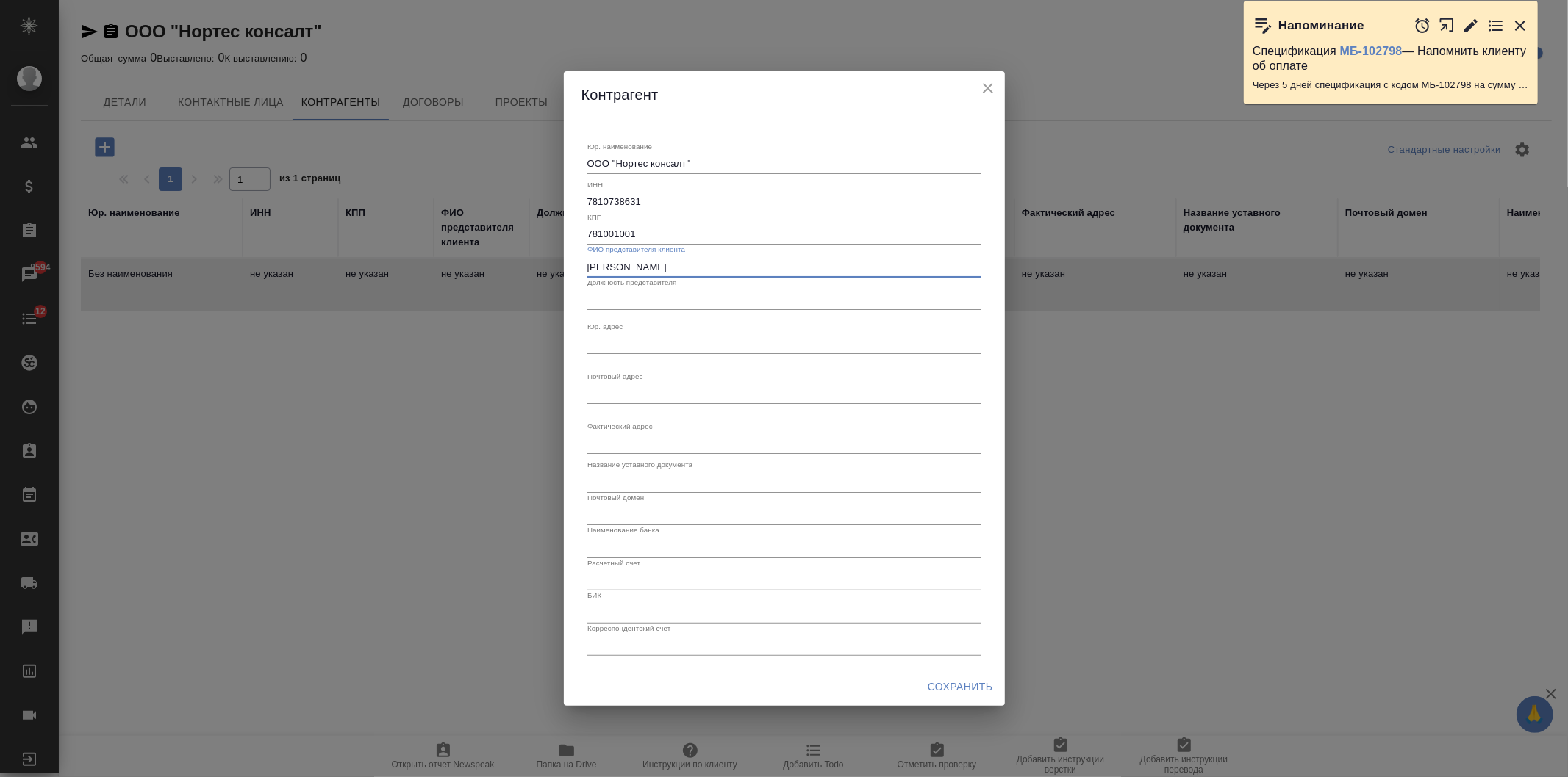
type input "Антонов Виталий Валерьевич"
click at [608, 299] on input "text" at bounding box center [784, 299] width 394 height 21
paste input "Заместитель директора по юридическим вопросам"
type input "Заместитель директора по юридическим вопросам"
click at [641, 169] on textarea "Юр. наименование" at bounding box center [784, 163] width 394 height 11
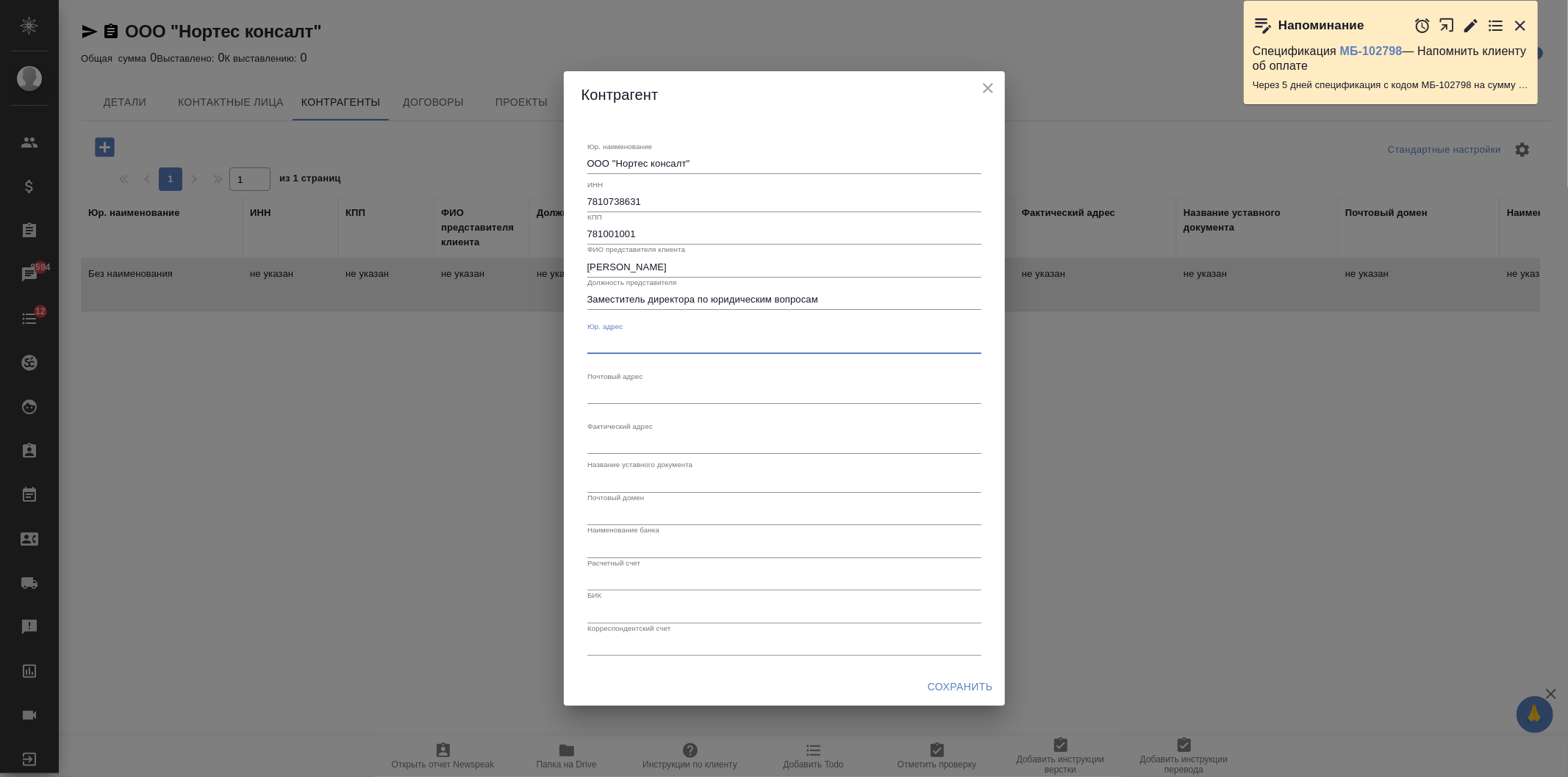
paste textarea "196084, г. Санкт-Петербург, ул. Киевская, д.3, Литер А, пом. 82-Н"
type textarea "196084, г. Санкт-Петербург, ул. Киевская, д.3, Литер А, пом. 82-Н"
click at [644, 169] on textarea "Юр. наименование" at bounding box center [784, 163] width 394 height 11
paste textarea "196084, г. Санкт-Петербург, ул. Киевская, д.3, а/я 80"
type textarea "196084, г. Санкт-Петербург, ул. Киевская, д.3, а/я 80"
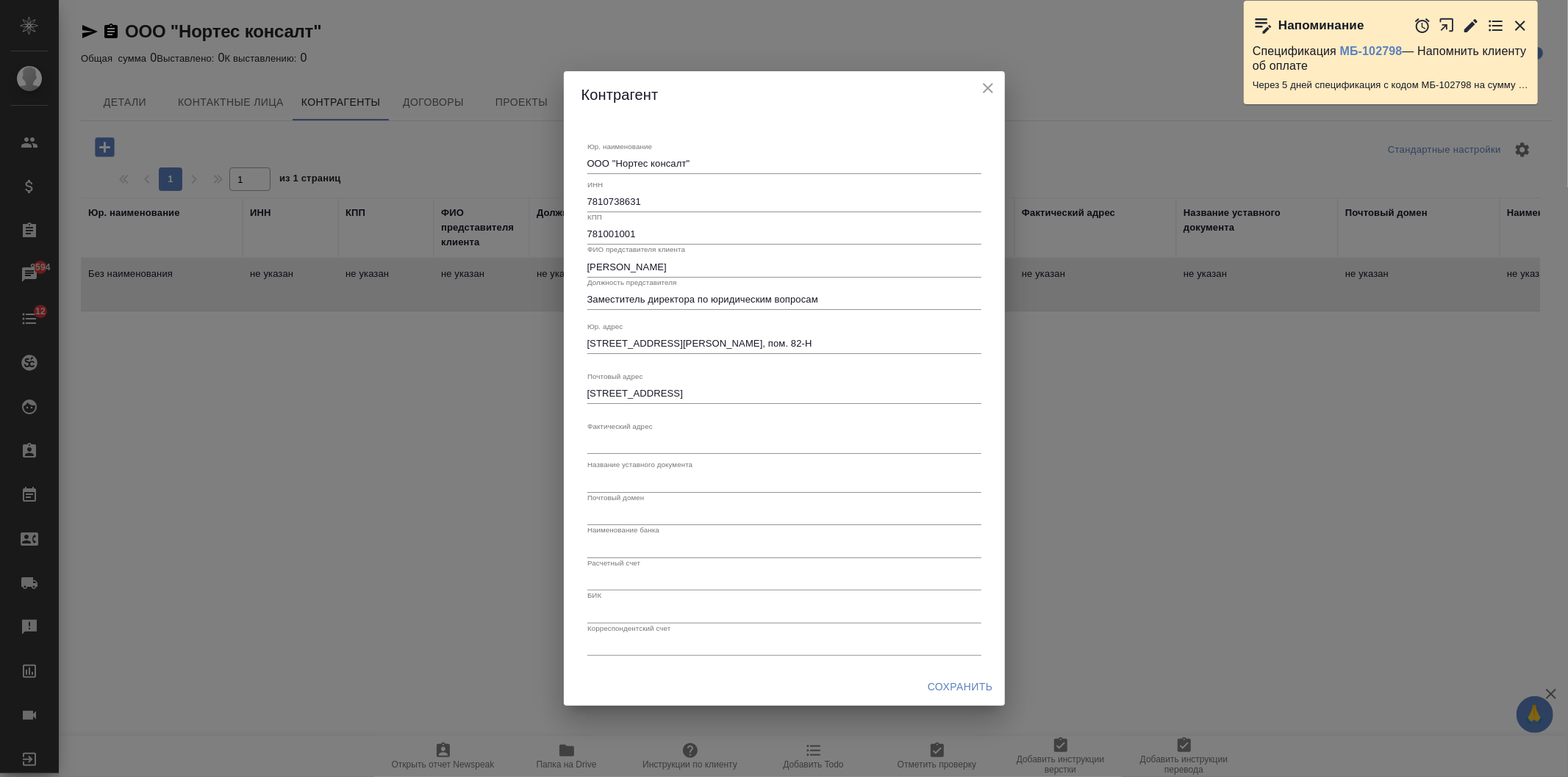
click at [642, 454] on div "Юр. наименование ООО "Нортес консалт" x ИНН 7810738631 КПП 781001001 ФИО предст…" at bounding box center [784, 393] width 394 height 526
click at [651, 169] on textarea "Юр. наименование" at bounding box center [784, 163] width 394 height 11
click at [655, 487] on input "text" at bounding box center [784, 482] width 394 height 21
click at [620, 505] on input "text" at bounding box center [784, 515] width 394 height 21
click at [629, 545] on input "text" at bounding box center [784, 547] width 394 height 21
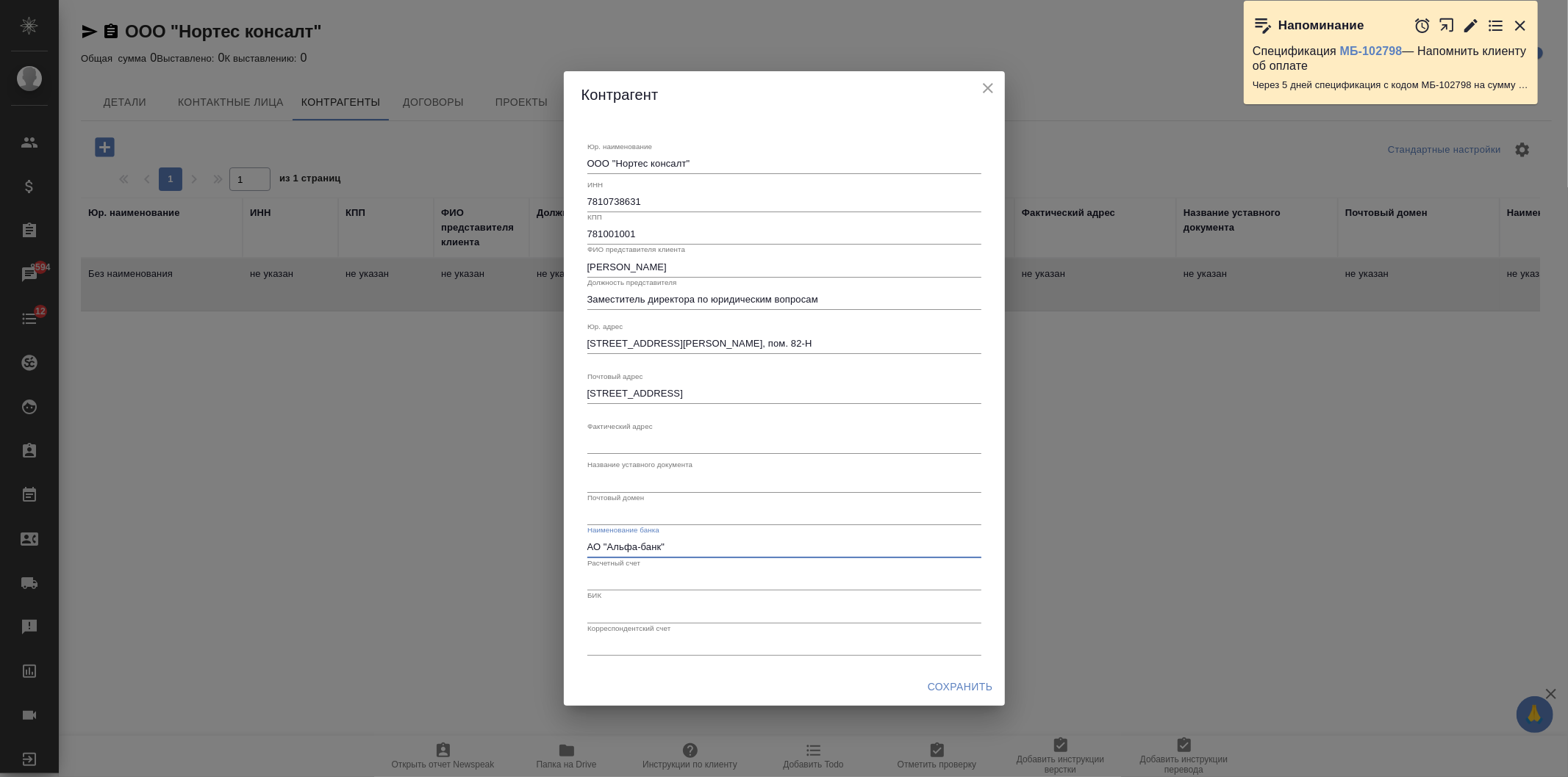
type input "АО "Альфа-банк""
click at [652, 574] on input "text" at bounding box center [784, 580] width 394 height 21
paste input "40702810732180008387"
type input "40702810732180008387"
drag, startPoint x: 605, startPoint y: 615, endPoint x: 610, endPoint y: 664, distance: 49.3
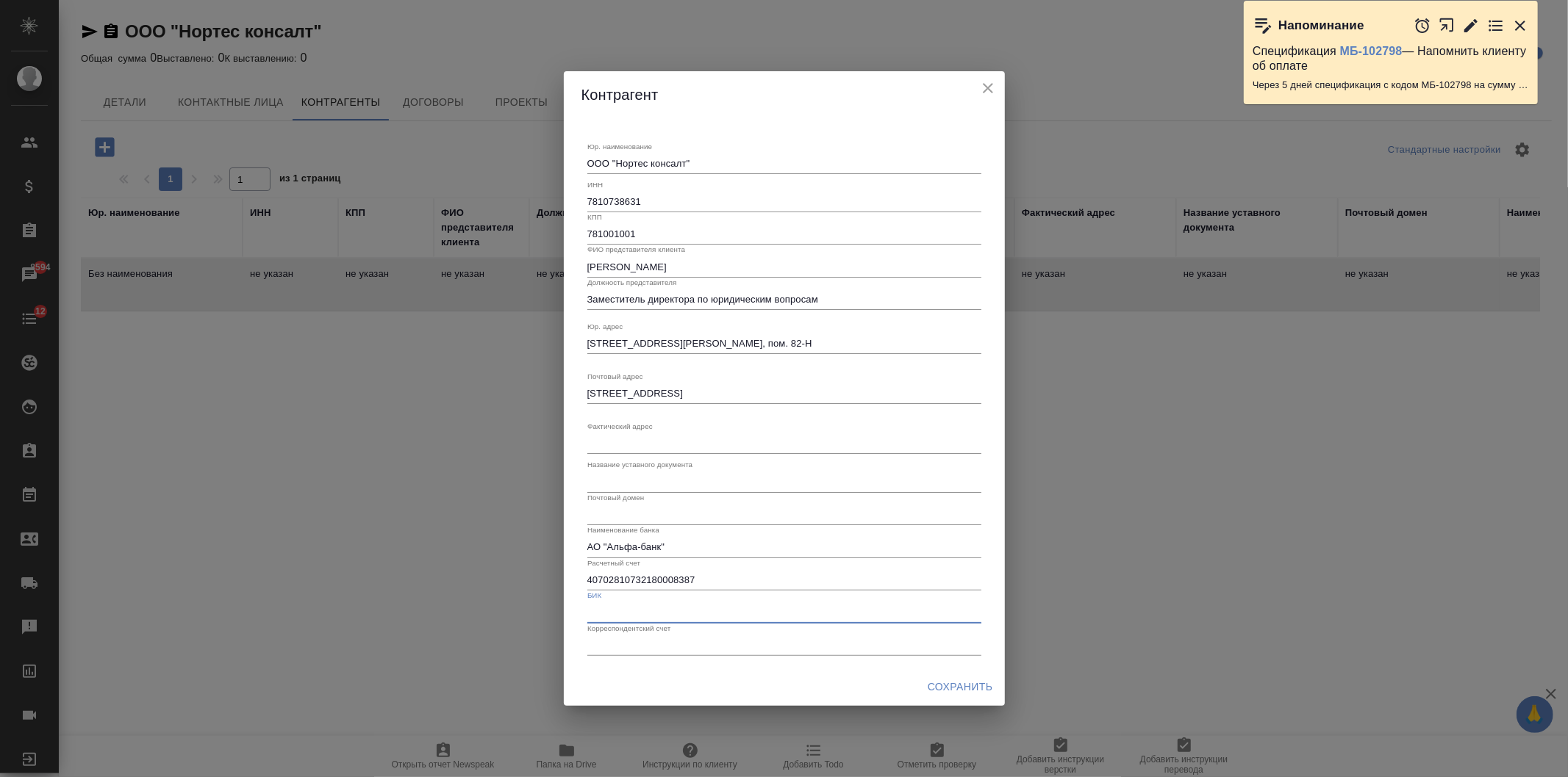
click at [606, 616] on input "text" at bounding box center [784, 613] width 394 height 21
paste input "044030786"
type input "044030786"
click at [627, 646] on input "text" at bounding box center [784, 645] width 394 height 21
paste input "30101810800000000706"
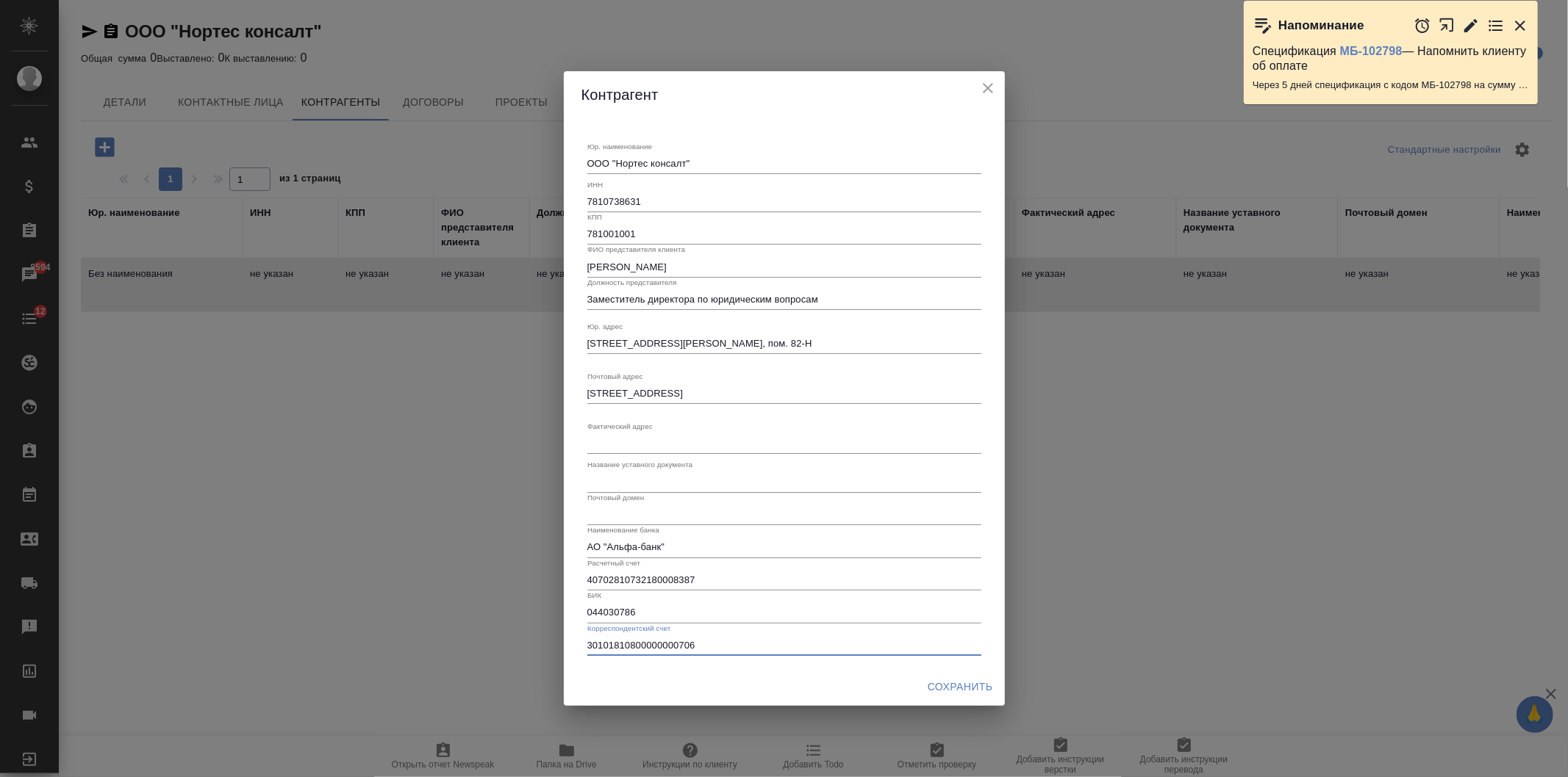
type input "30101810800000000706"
click at [961, 685] on span "Сохранить" at bounding box center [960, 687] width 65 height 18
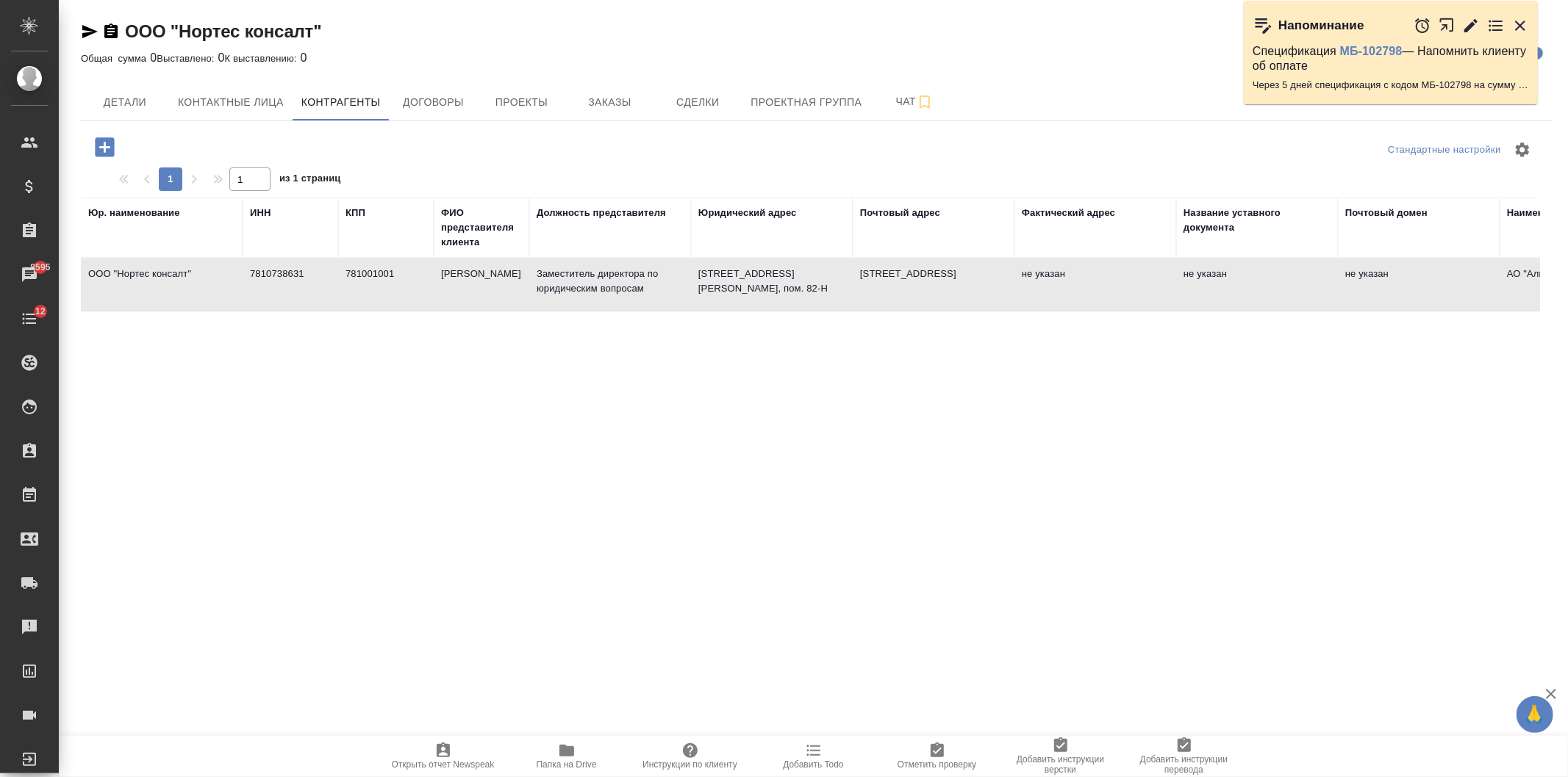
click at [86, 32] on icon "button" at bounding box center [89, 31] width 18 height 18
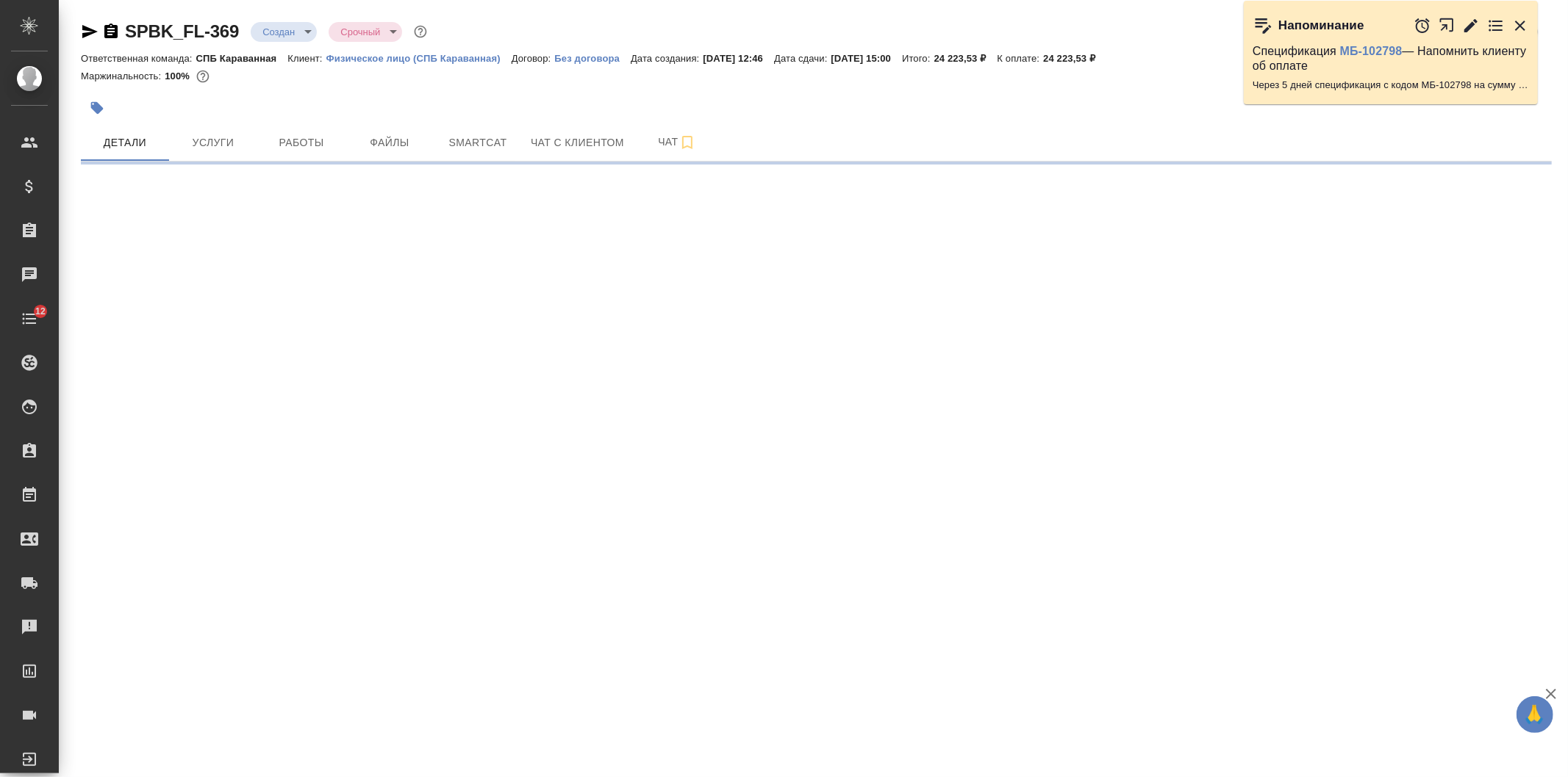
select select "RU"
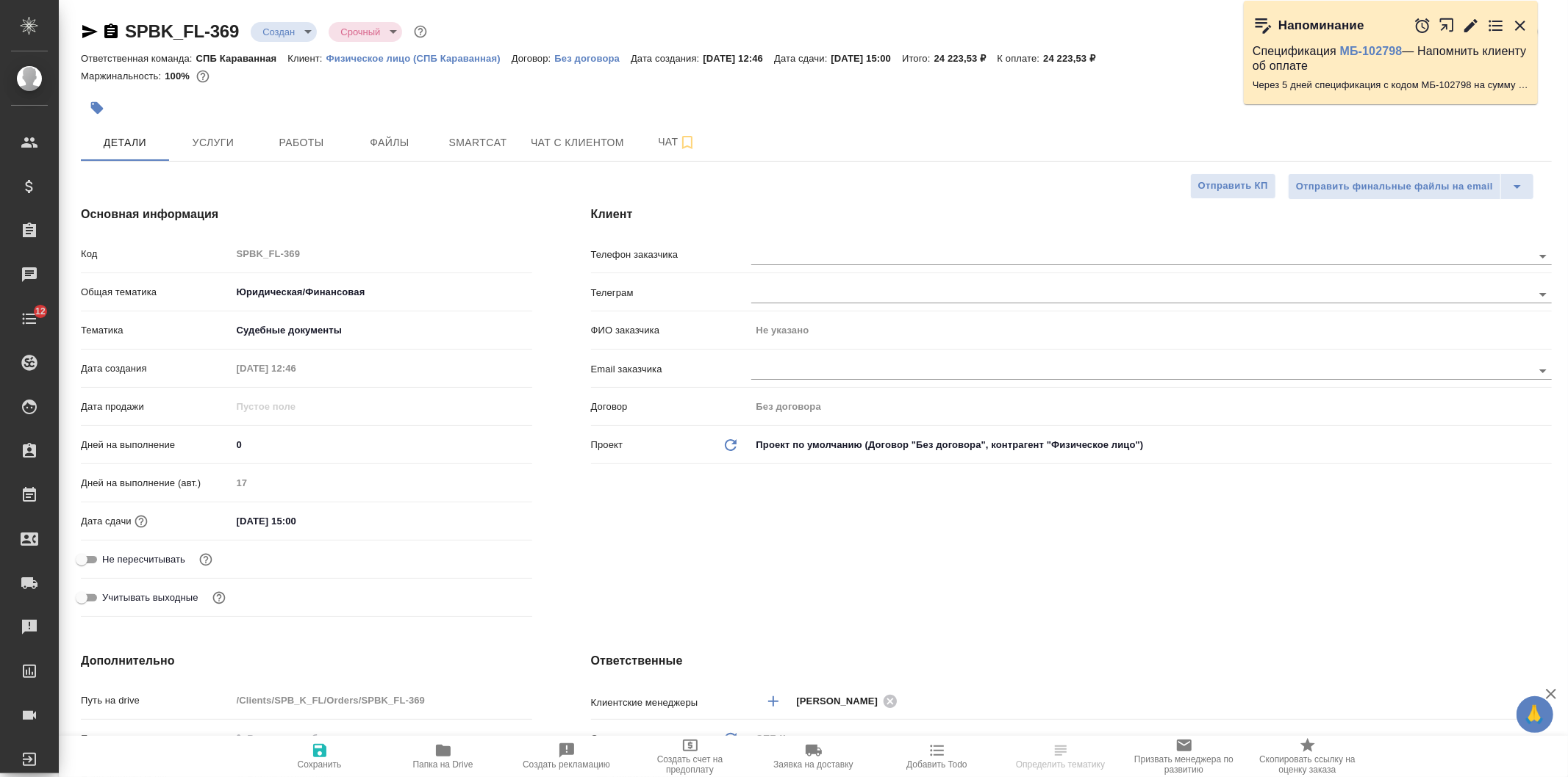
type textarea "x"
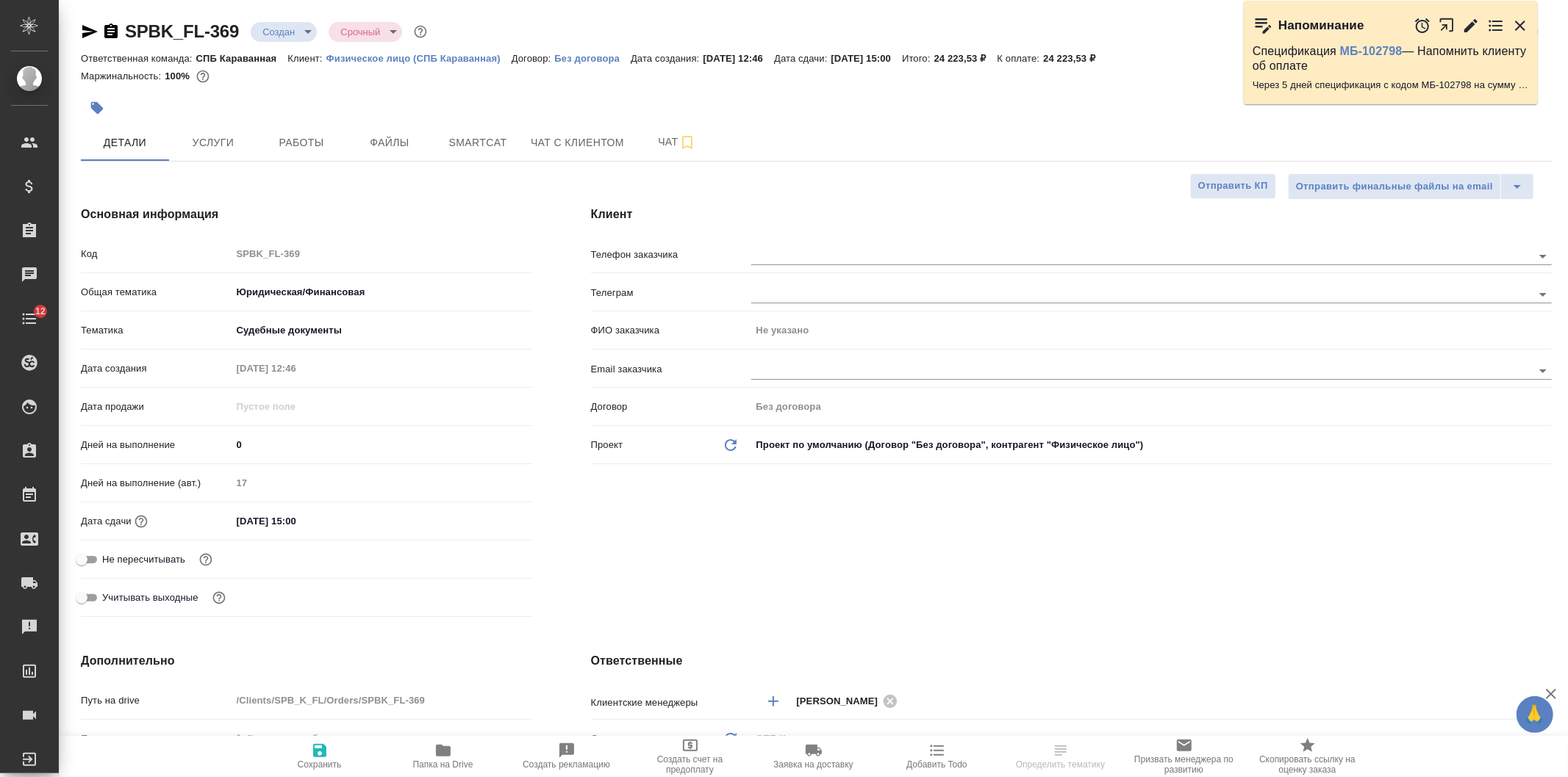
type textarea "x"
click at [91, 34] on icon "button" at bounding box center [89, 31] width 18 height 18
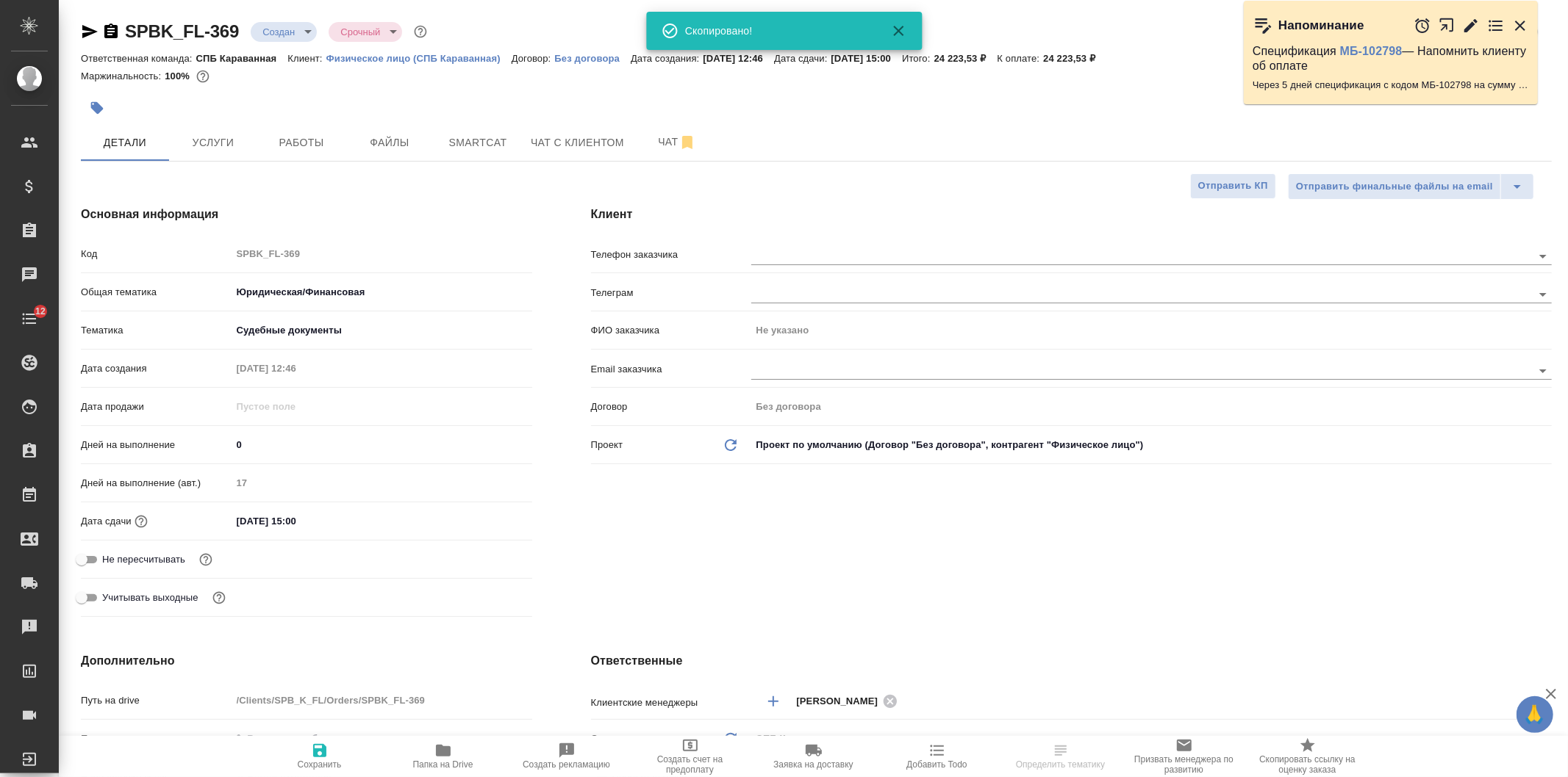
type textarea "x"
select select "RU"
type textarea "x"
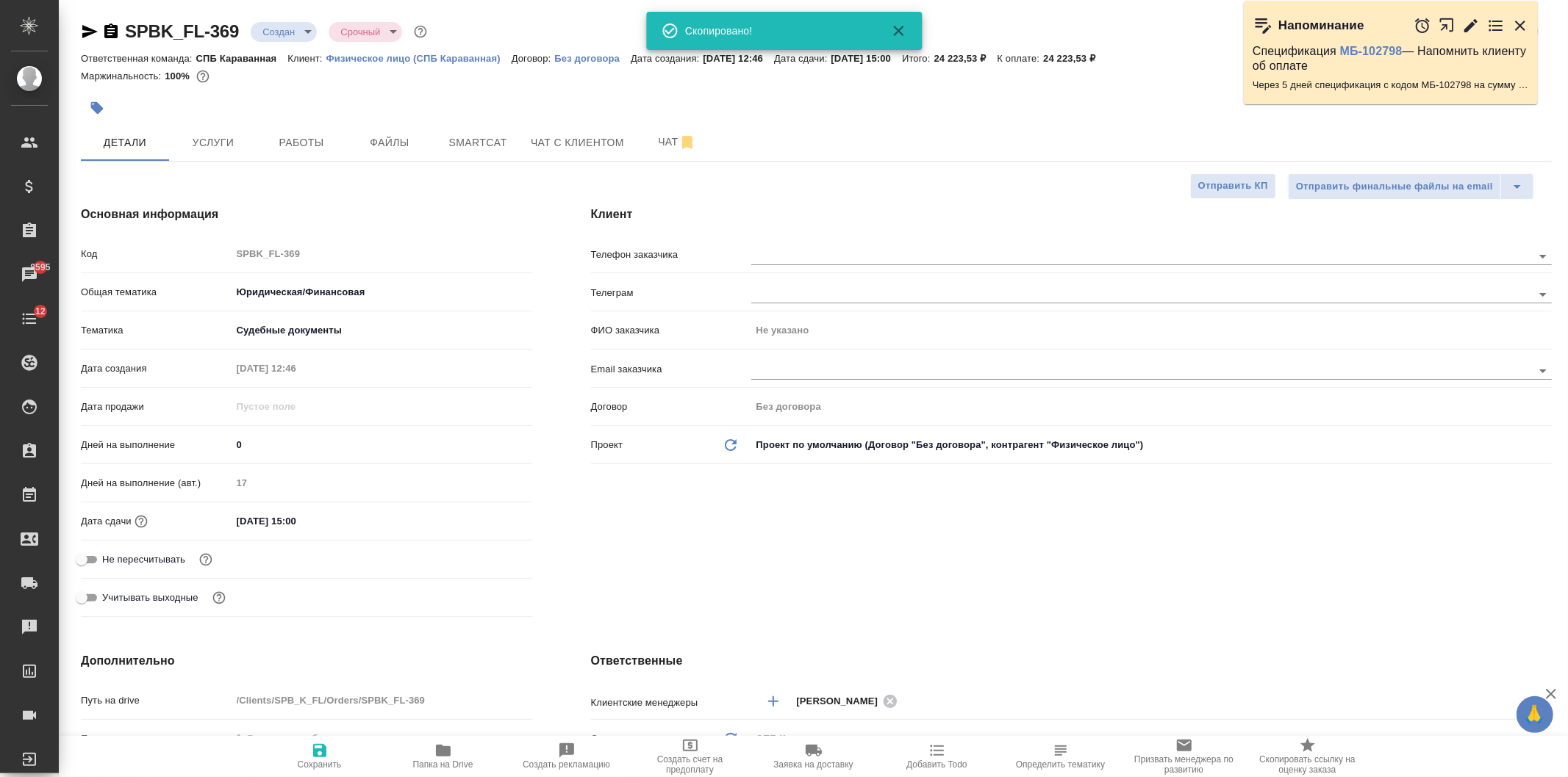
type textarea "x"
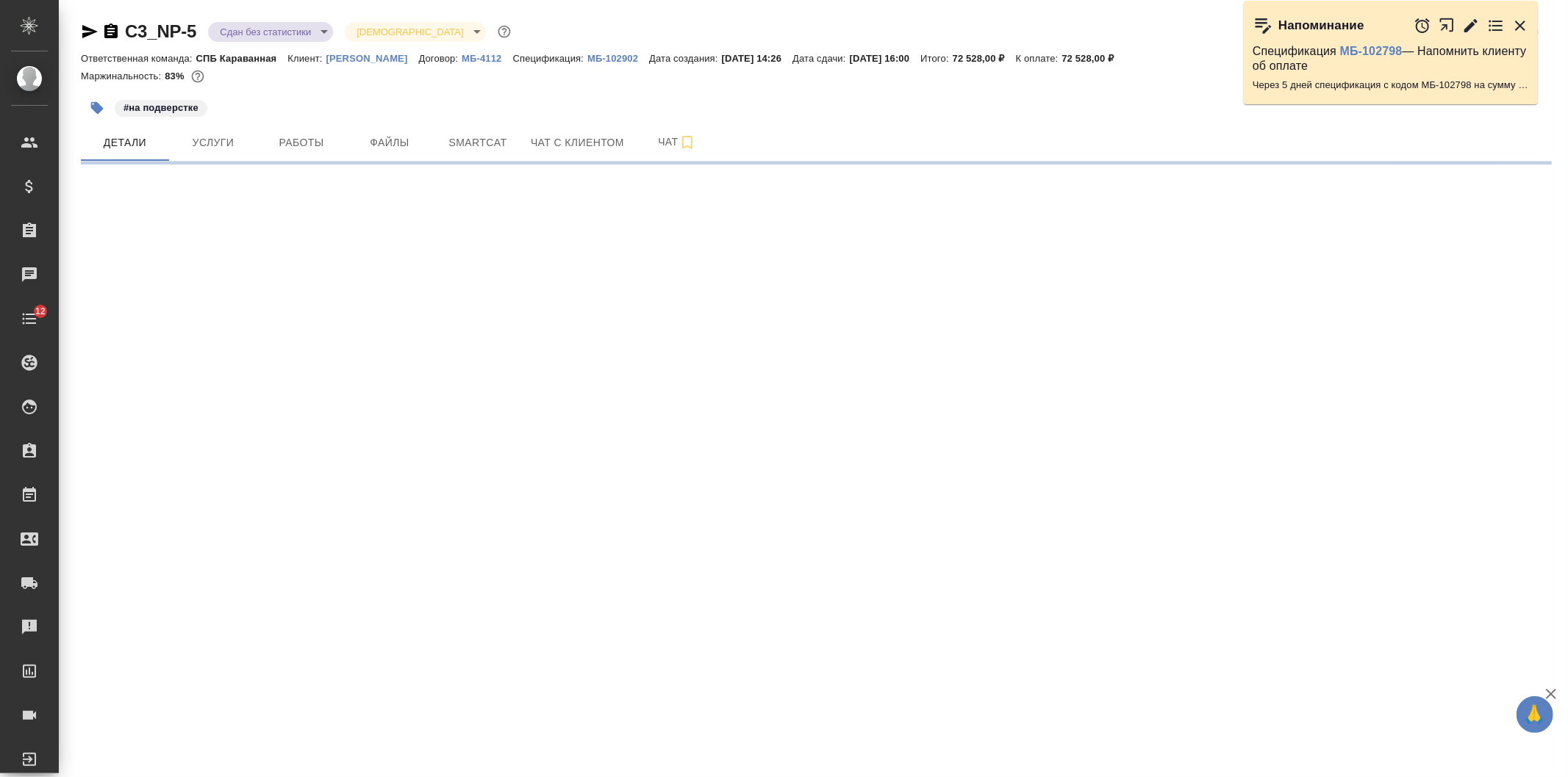
select select "RU"
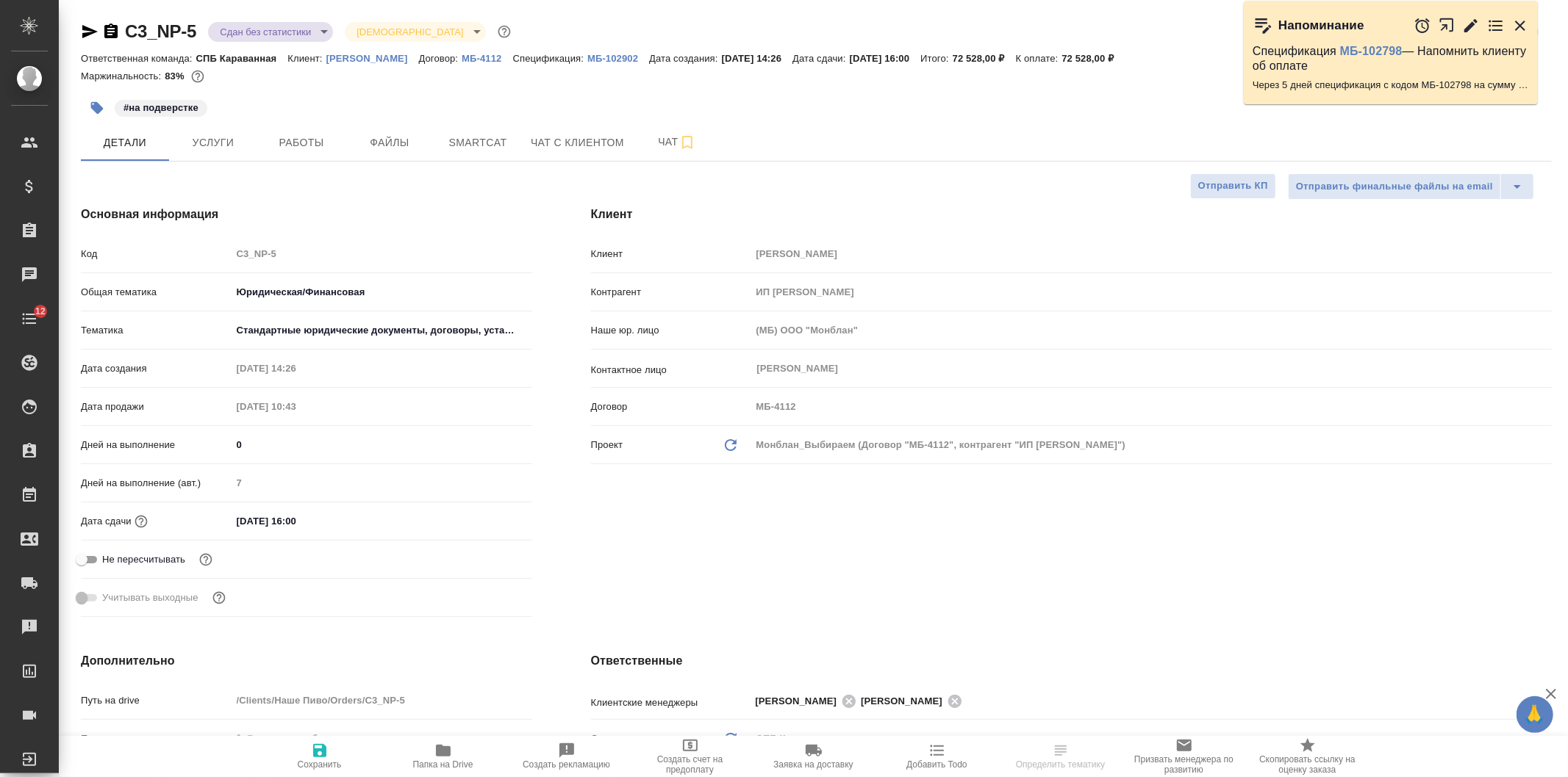
type textarea "x"
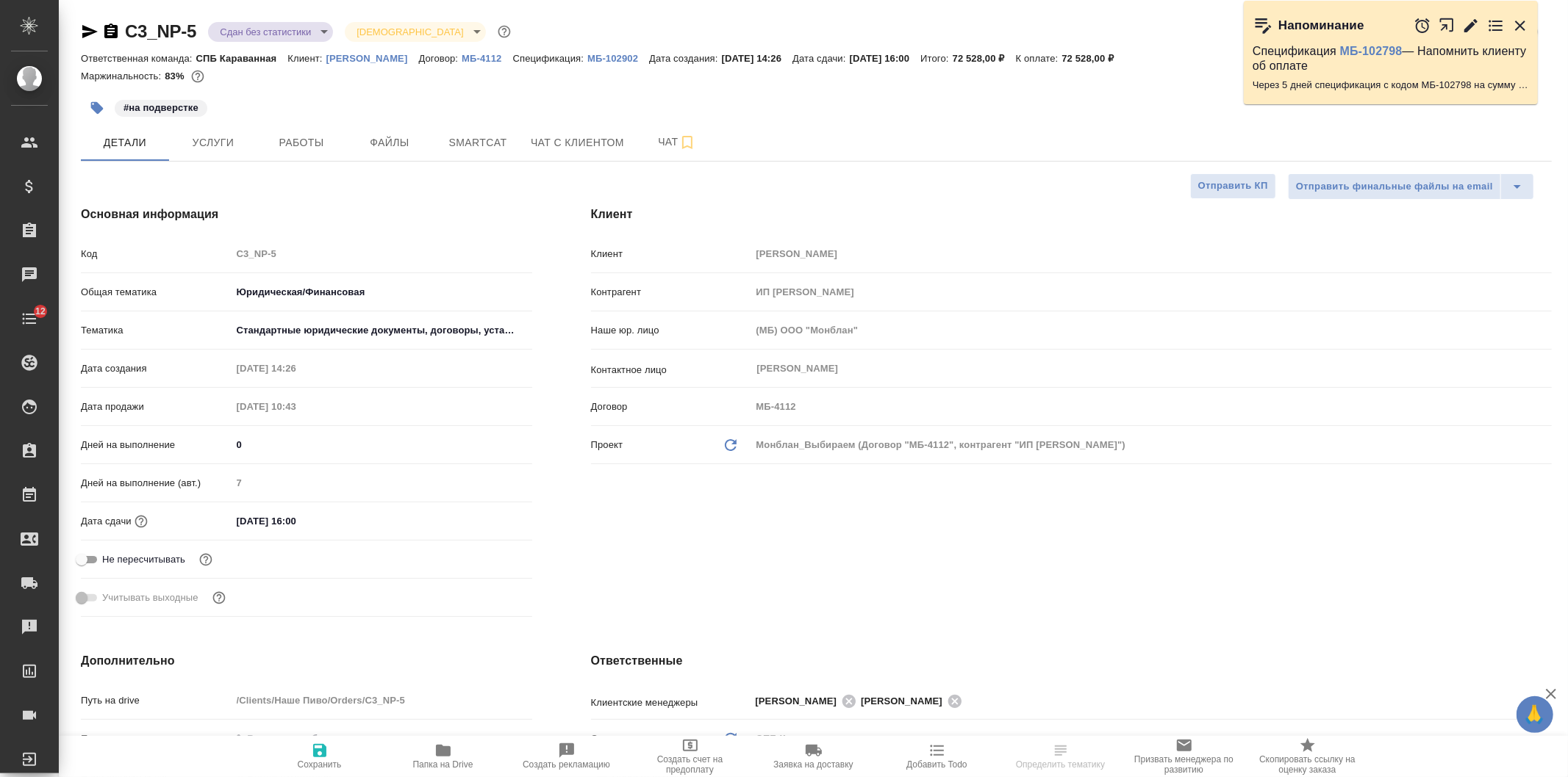
type textarea "x"
click at [322, 517] on input "20.08.2025 16:00" at bounding box center [295, 521] width 128 height 21
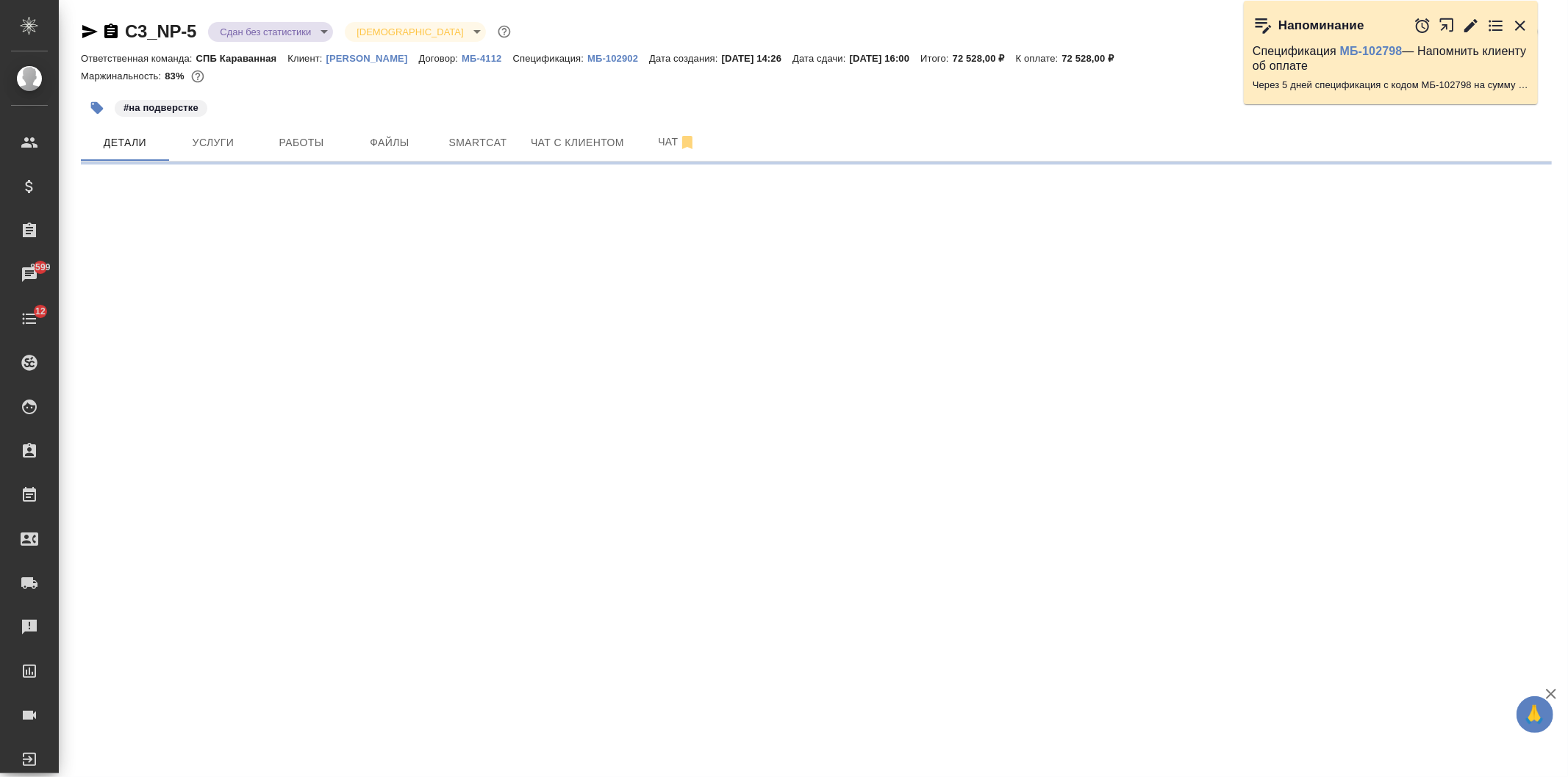
select select "RU"
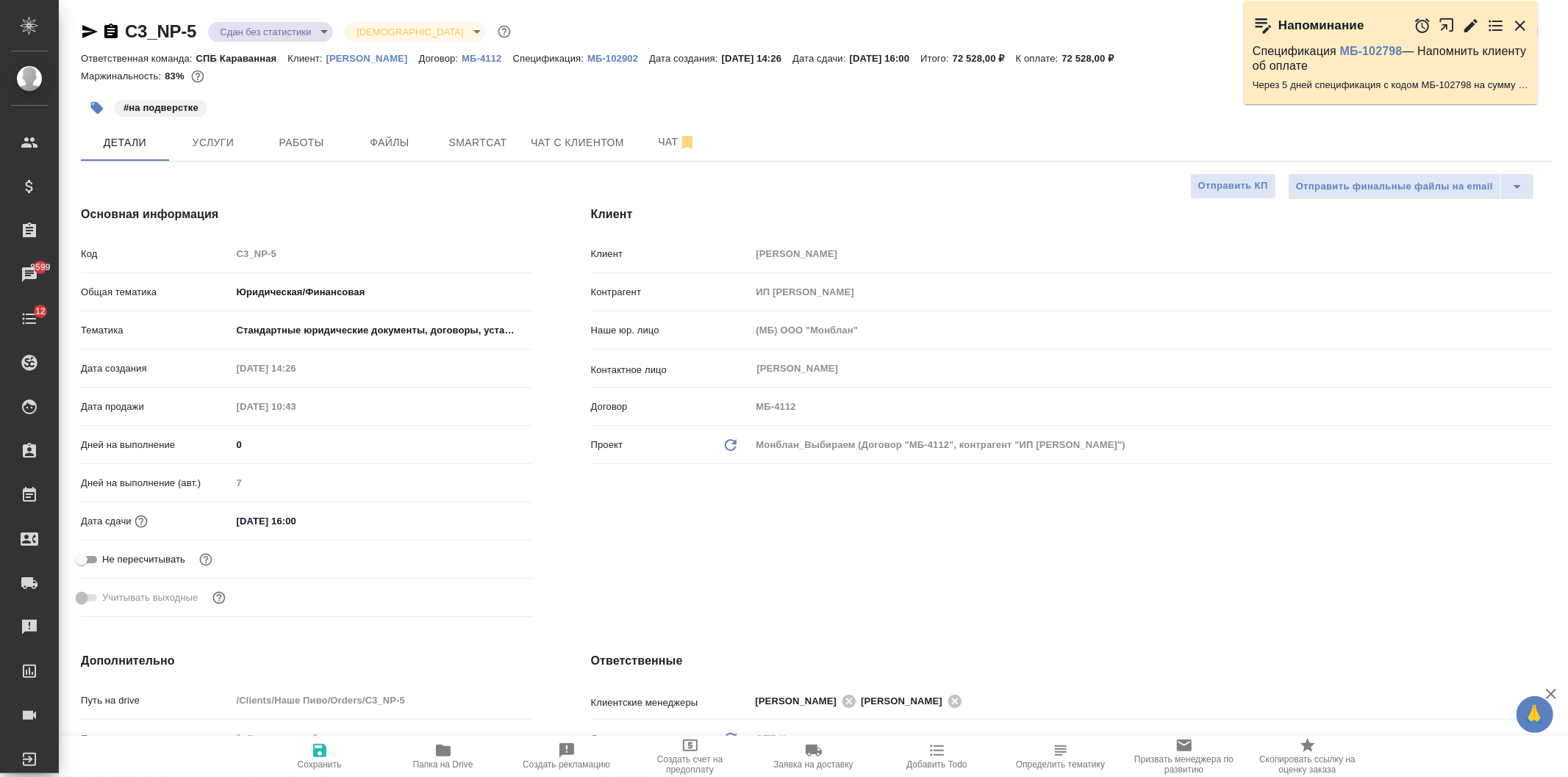
type textarea "x"
click at [791, 533] on div "Клиент Клиент Наше Пиво Контрагент ИП Дракунов Олег Леонидович Наше юр. лицо (М…" at bounding box center [1072, 414] width 1020 height 476
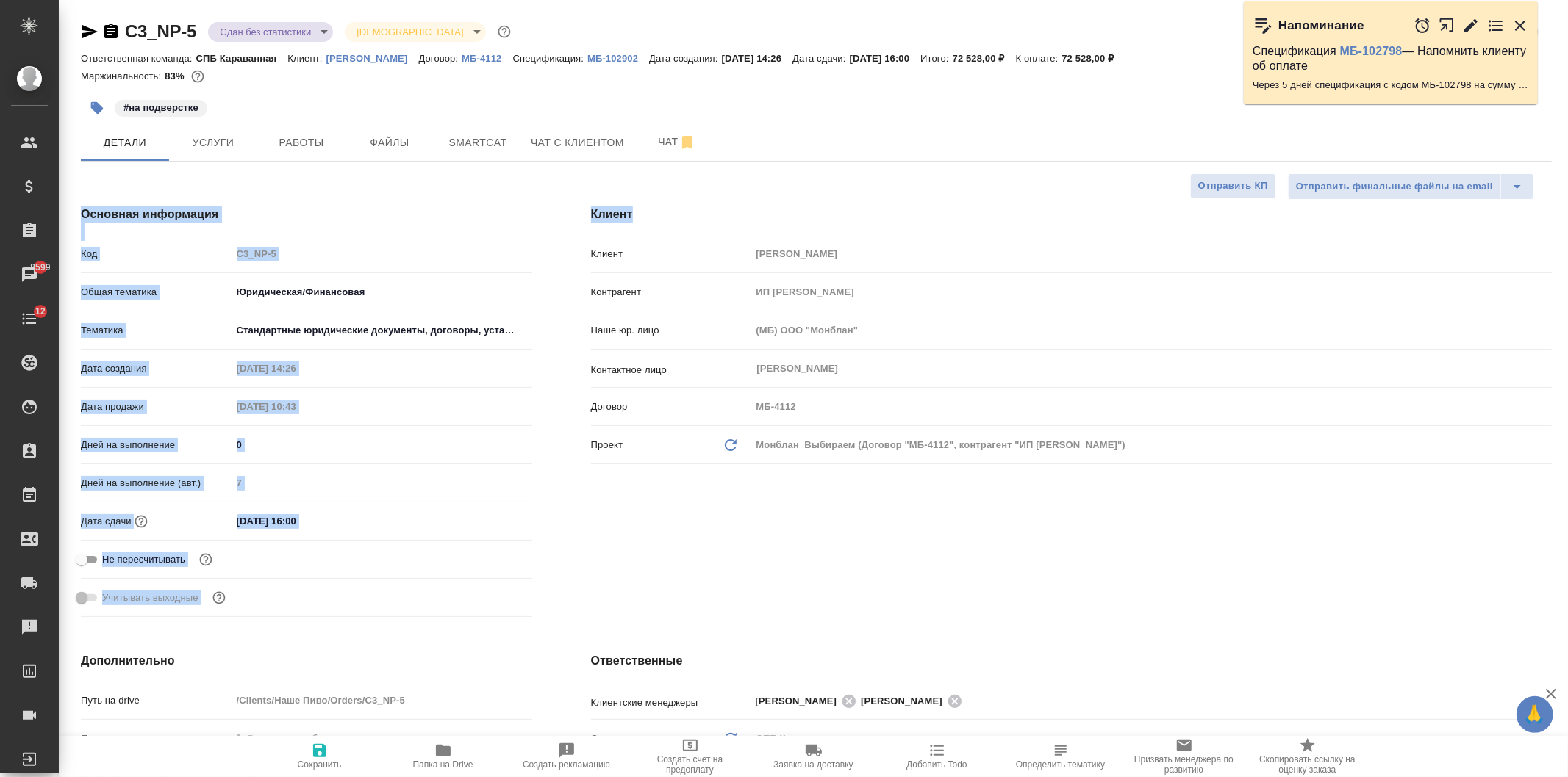
drag, startPoint x: 1567, startPoint y: 140, endPoint x: 1566, endPoint y: 188, distance: 48.0
click at [1566, 188] on div "C3_NP-5 Сдан без статистики distributed Святая троица holyTrinity Кратко детали…" at bounding box center [813, 759] width 1509 height 1519
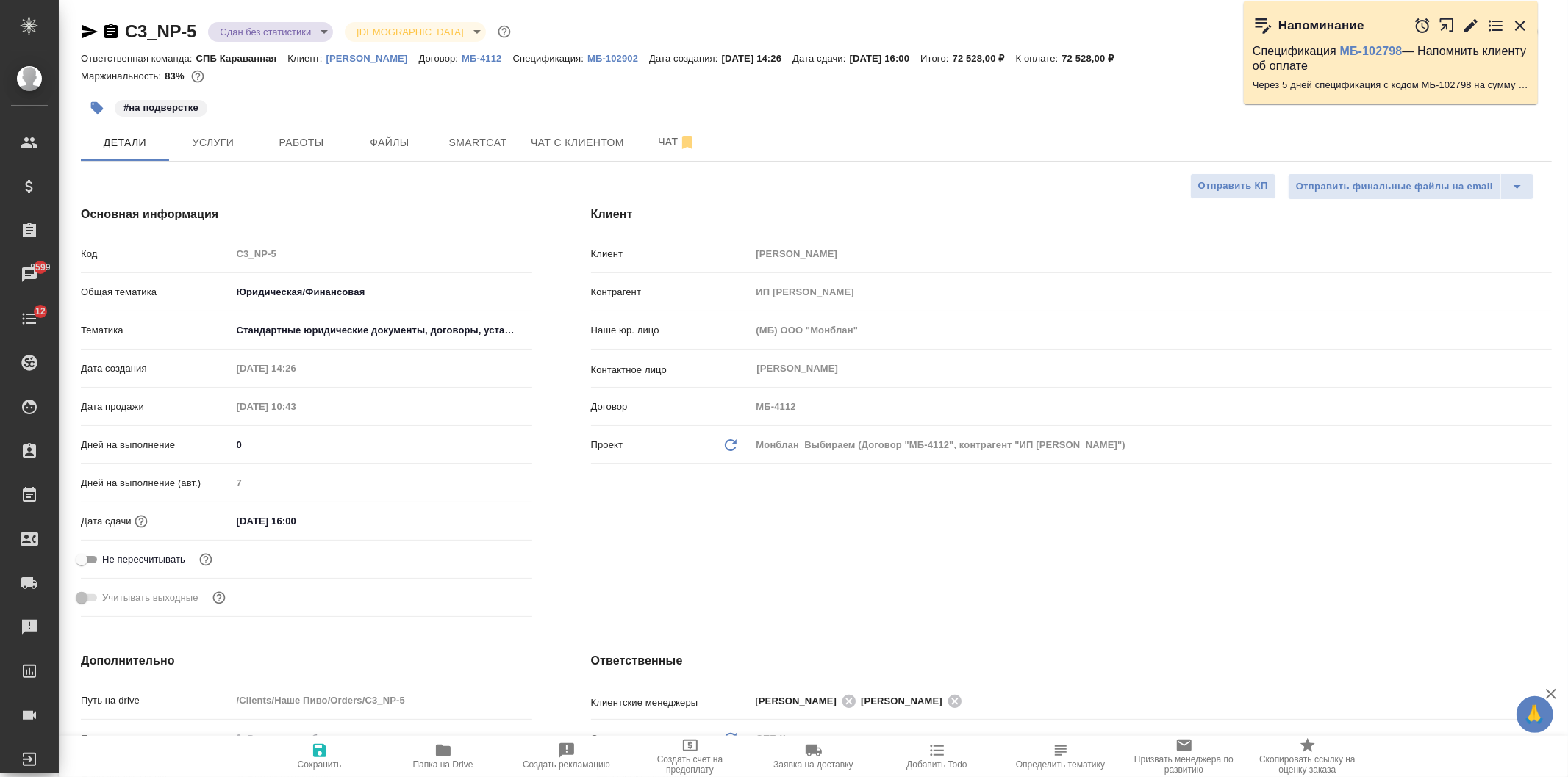
click at [937, 582] on div "Клиент Клиент Наше Пиво Контрагент ИП Дракунов Олег Леонидович Наше юр. лицо (М…" at bounding box center [1072, 414] width 1020 height 476
click at [190, 147] on span "Услуги" at bounding box center [213, 143] width 70 height 18
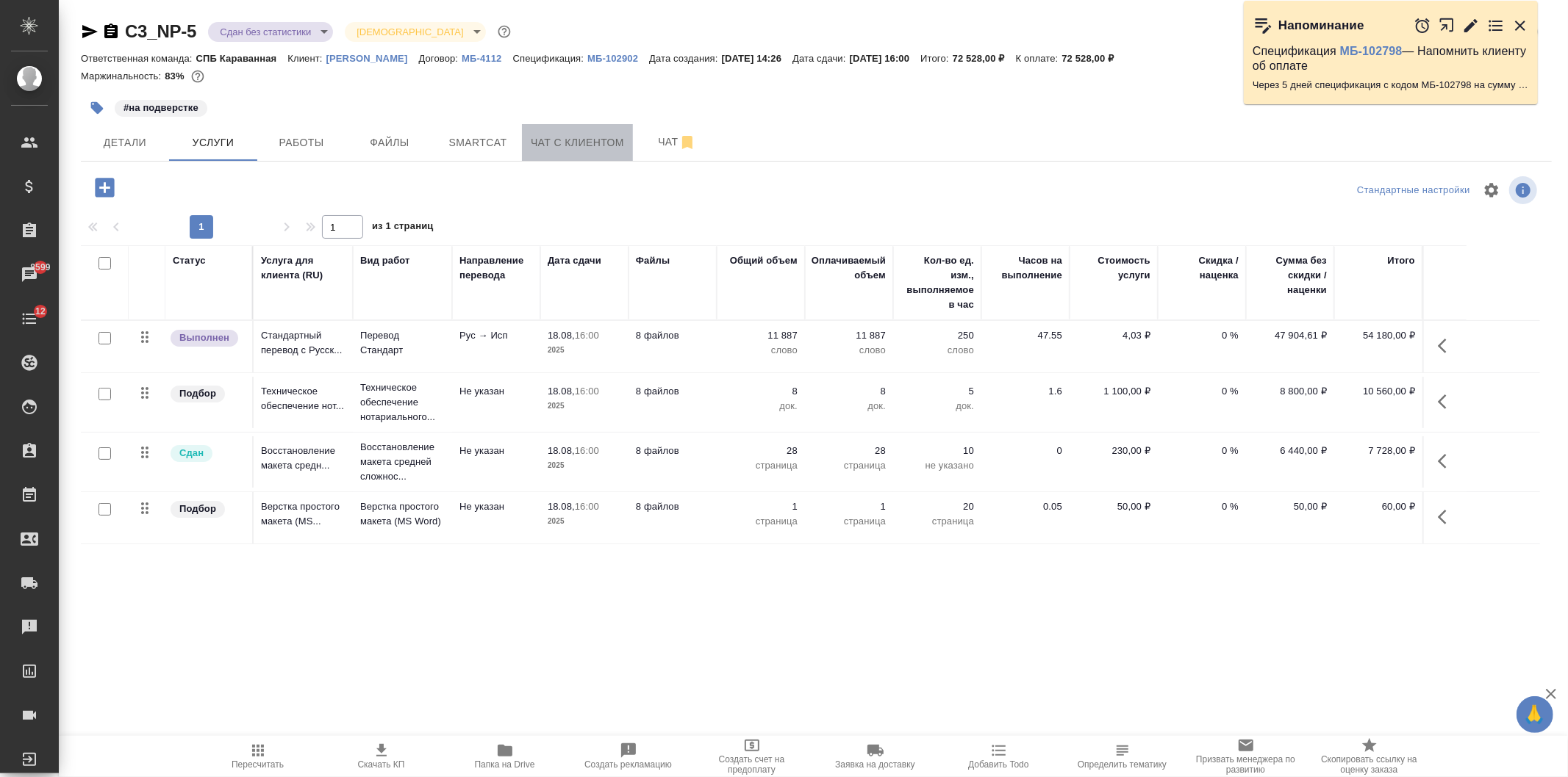
click at [584, 143] on span "Чат с клиентом" at bounding box center [577, 143] width 93 height 18
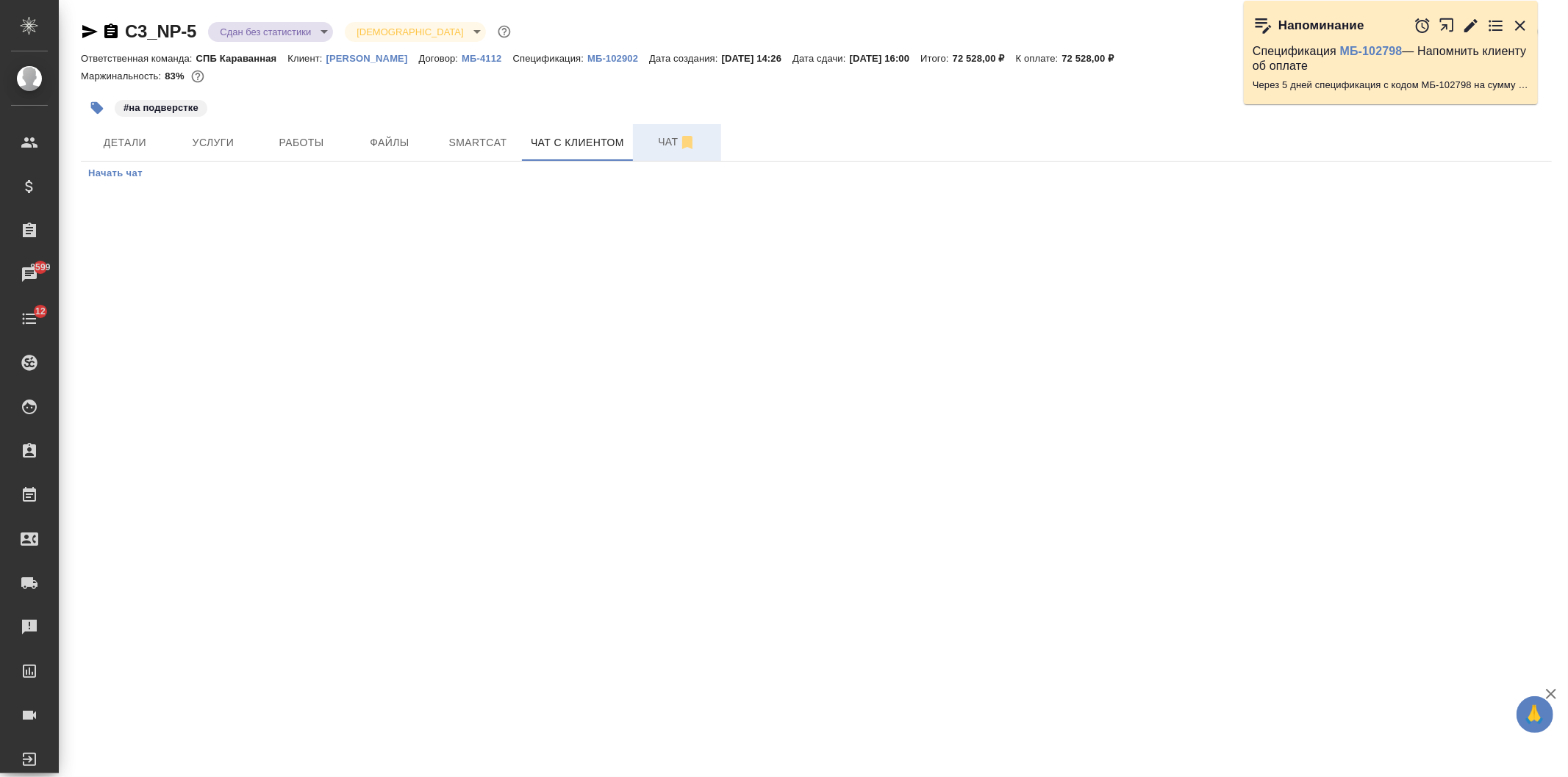
click at [649, 147] on span "Чат" at bounding box center [677, 142] width 70 height 18
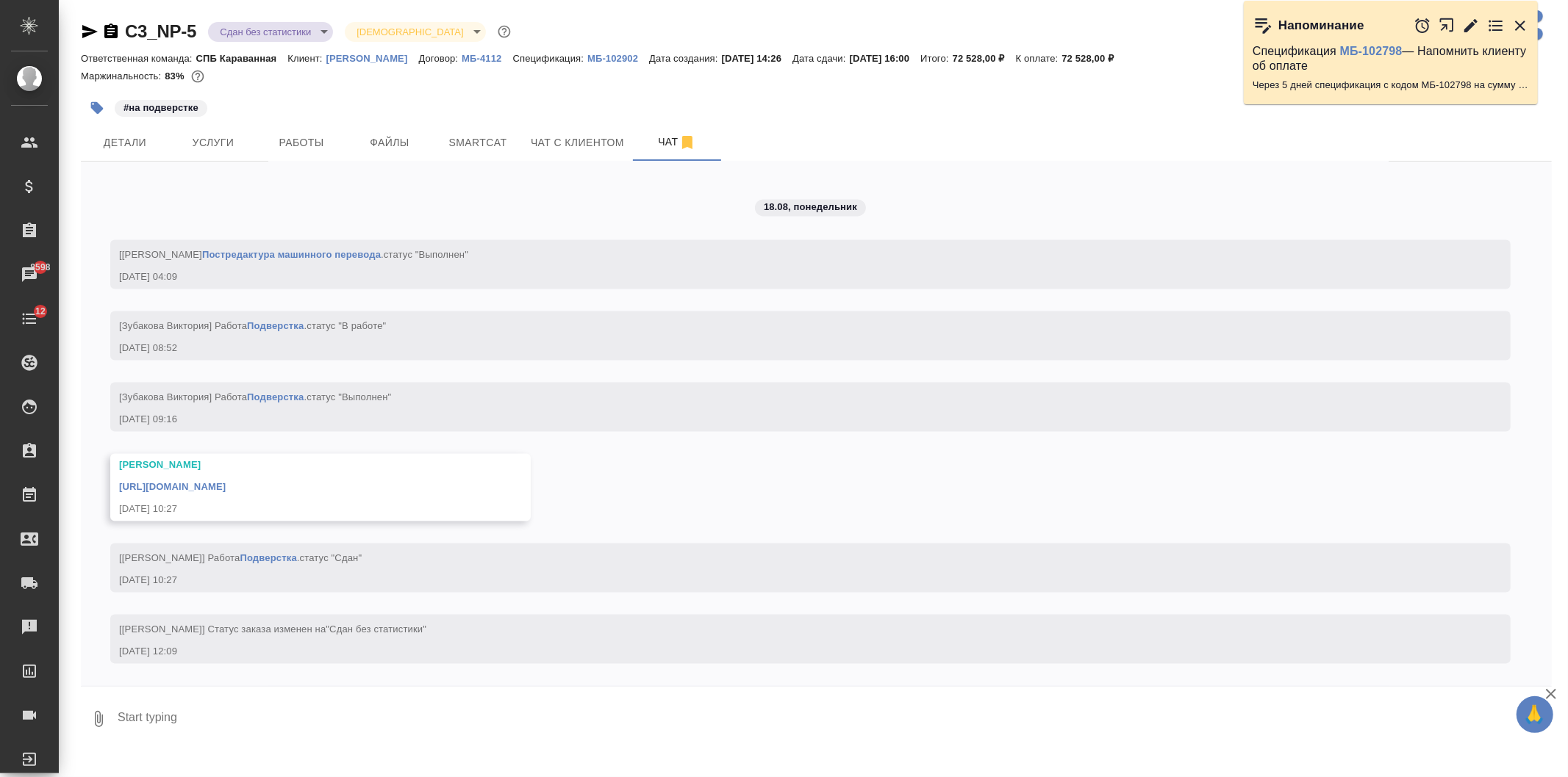
scroll to position [7246, 0]
click at [190, 140] on span "Услуги" at bounding box center [213, 143] width 70 height 18
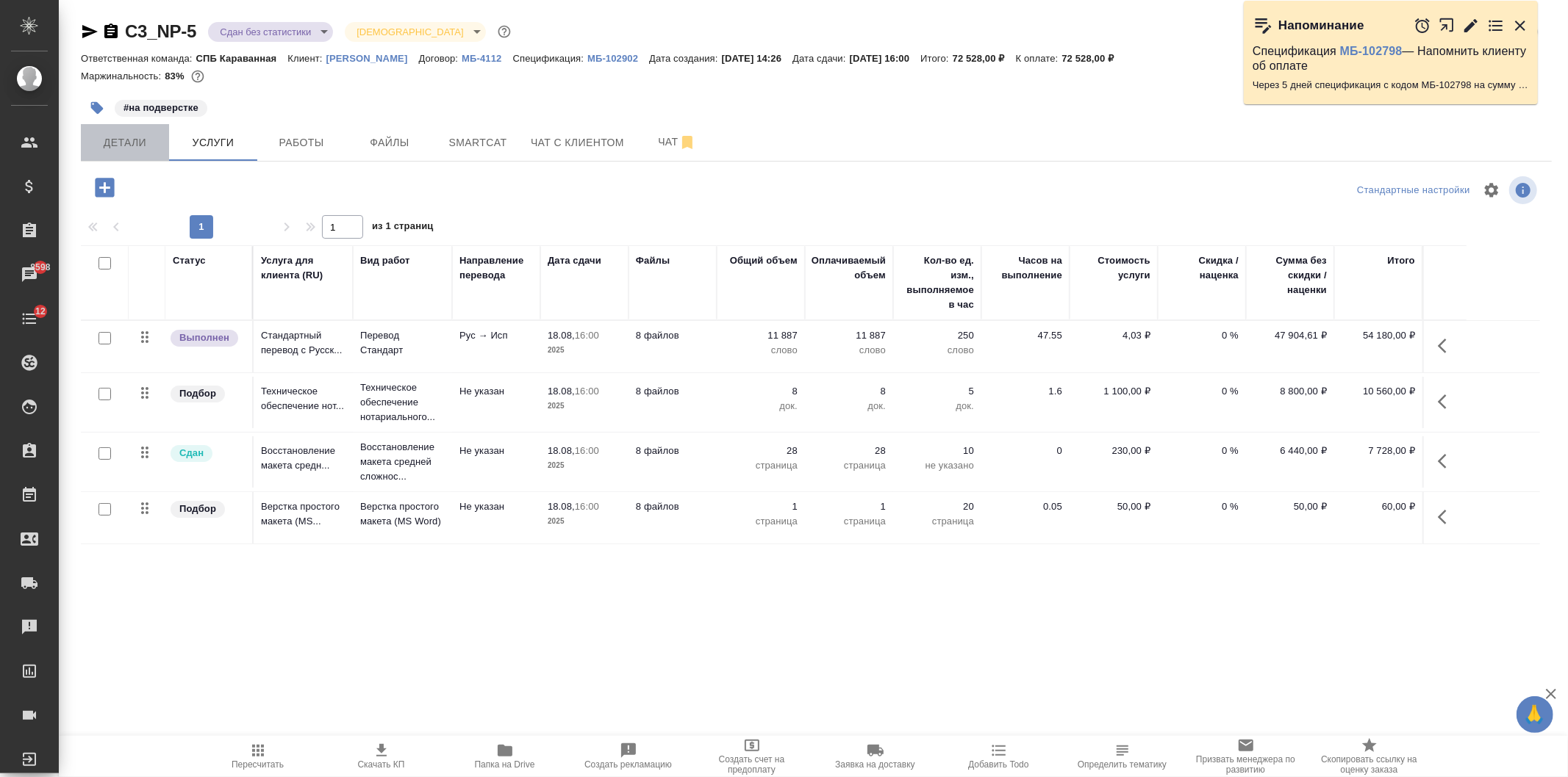
click at [136, 148] on span "Детали" at bounding box center [125, 143] width 70 height 18
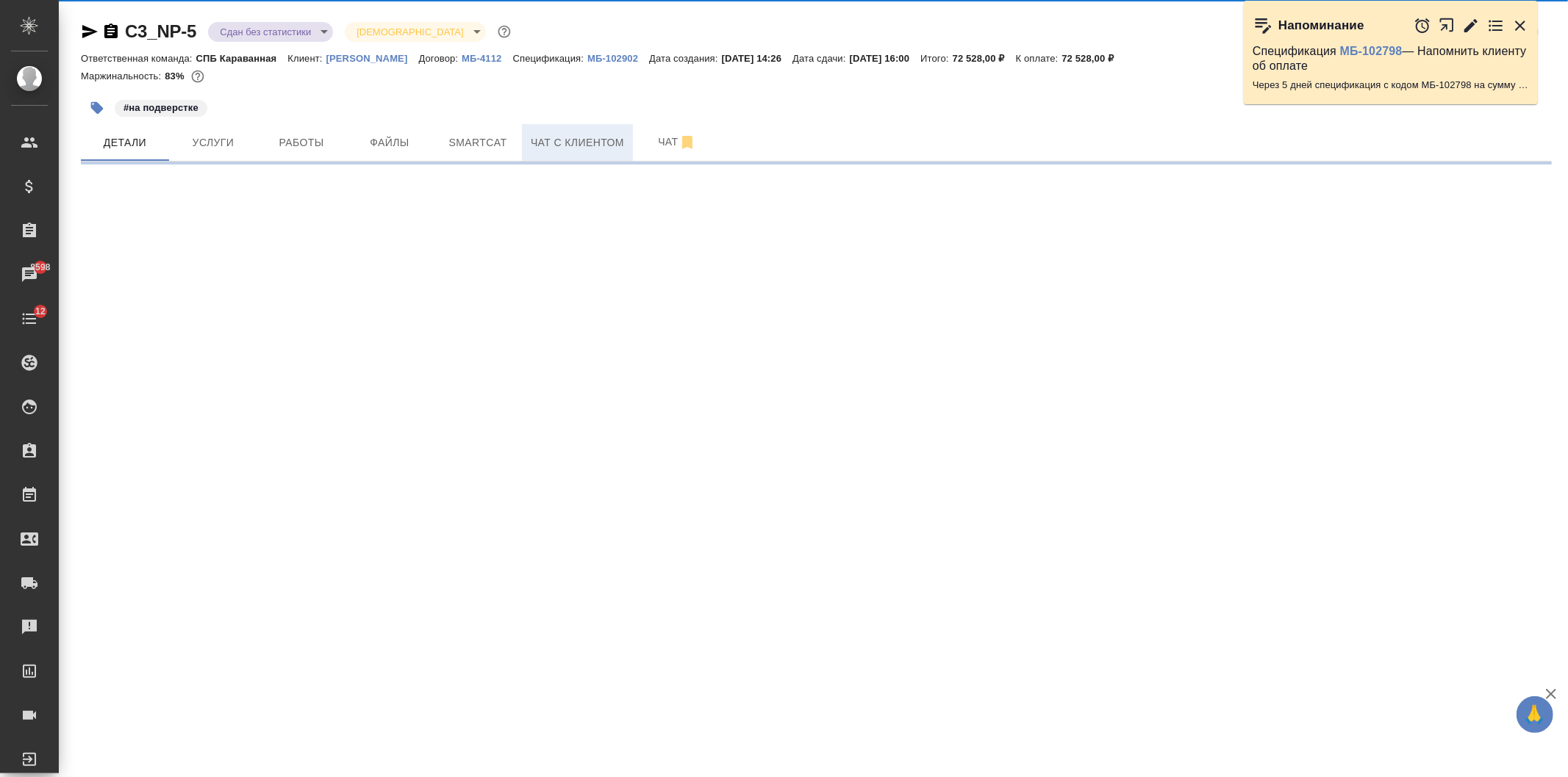
select select "RU"
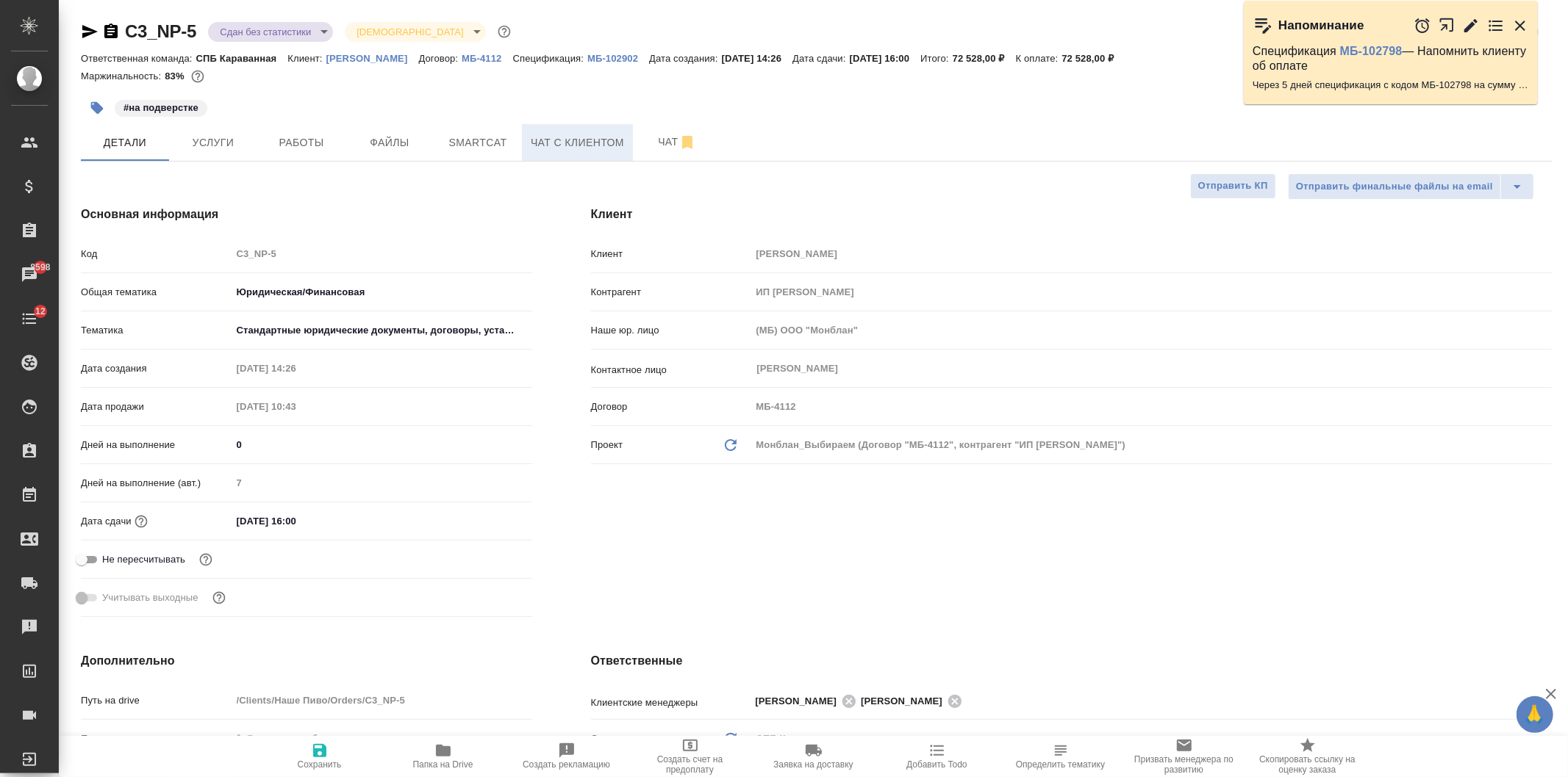
type textarea "x"
click at [642, 145] on span "Чат" at bounding box center [677, 142] width 70 height 18
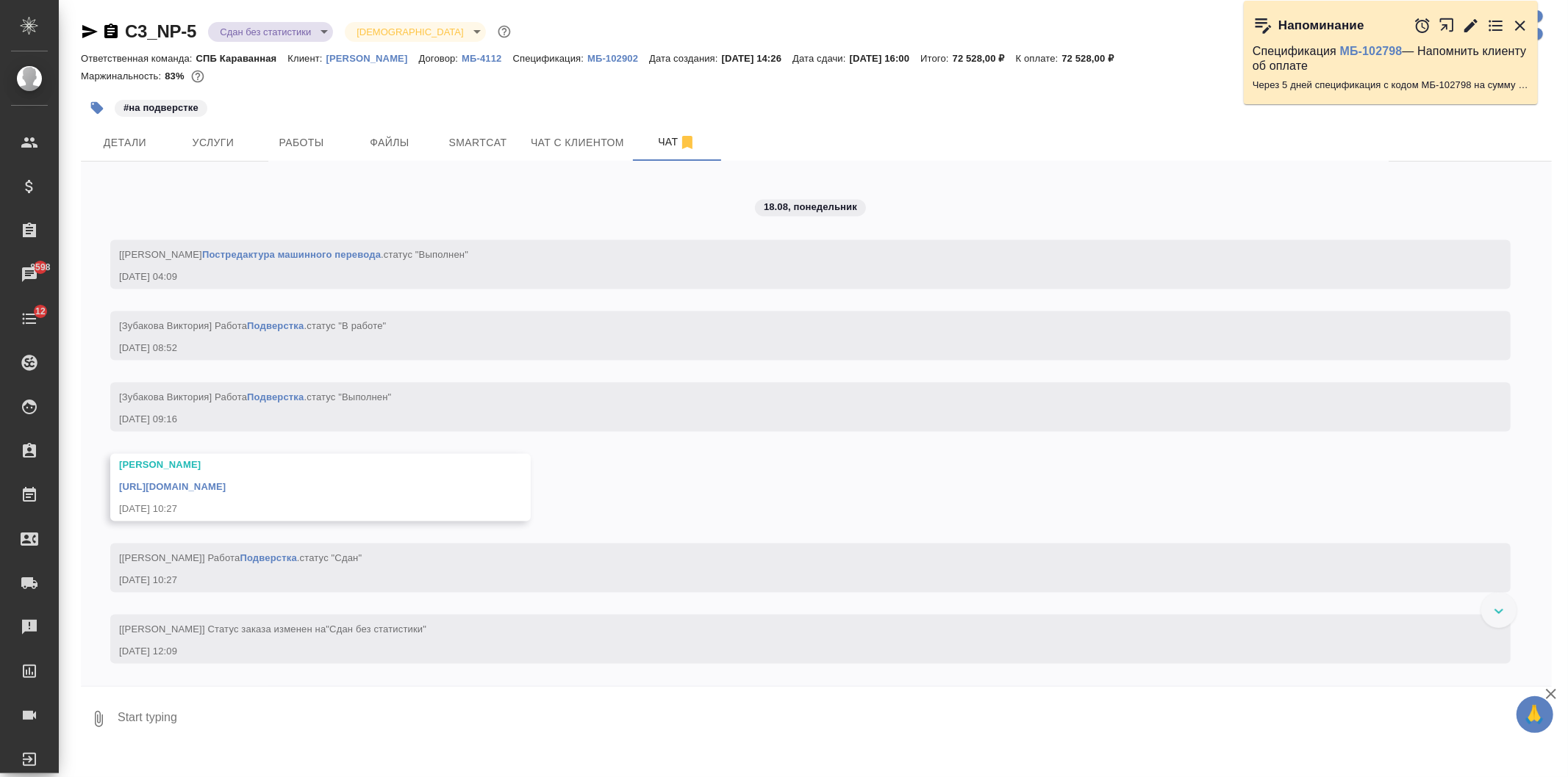
scroll to position [7246, 0]
click at [164, 143] on button "Детали" at bounding box center [124, 142] width 88 height 37
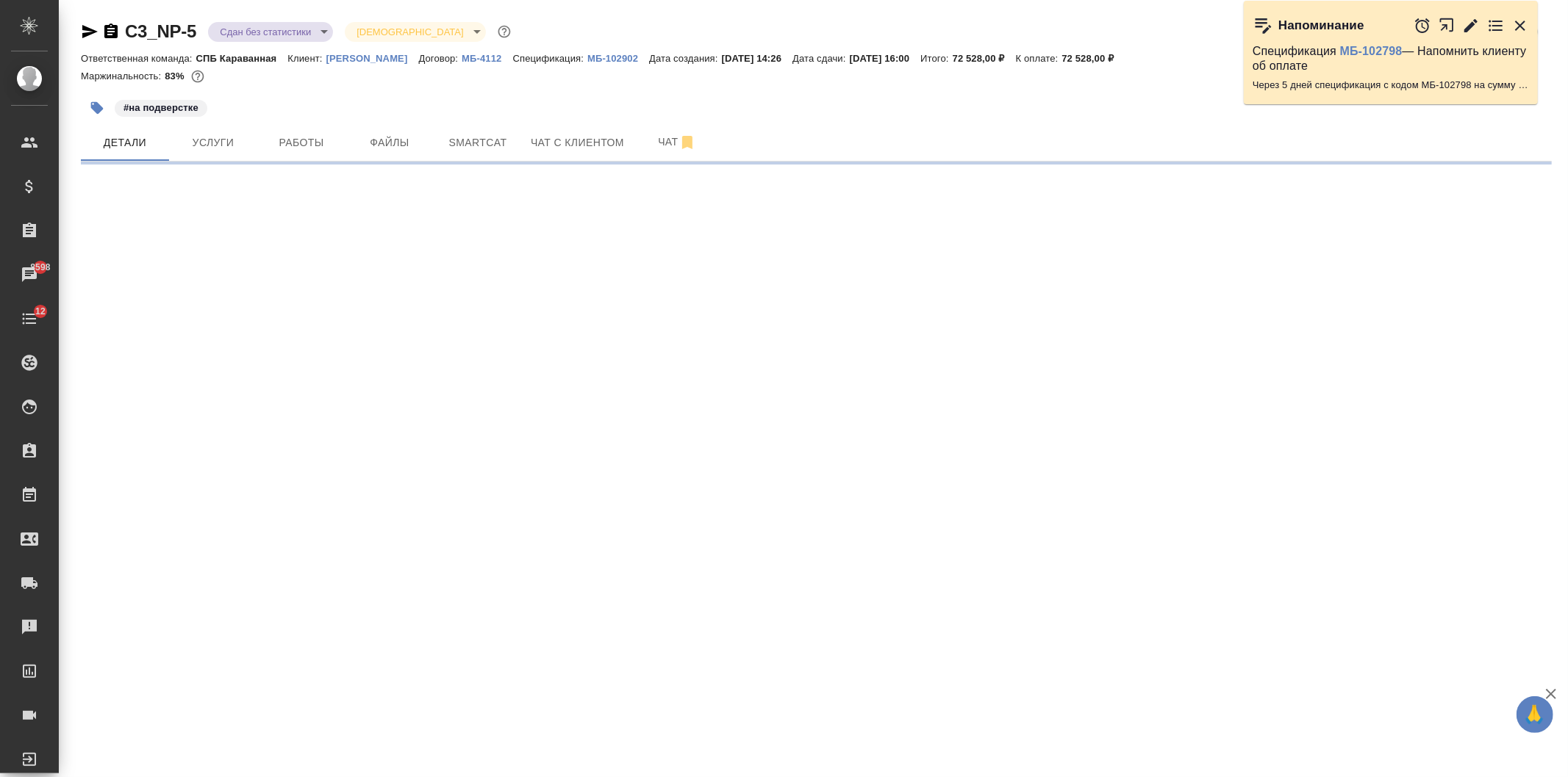
select select "RU"
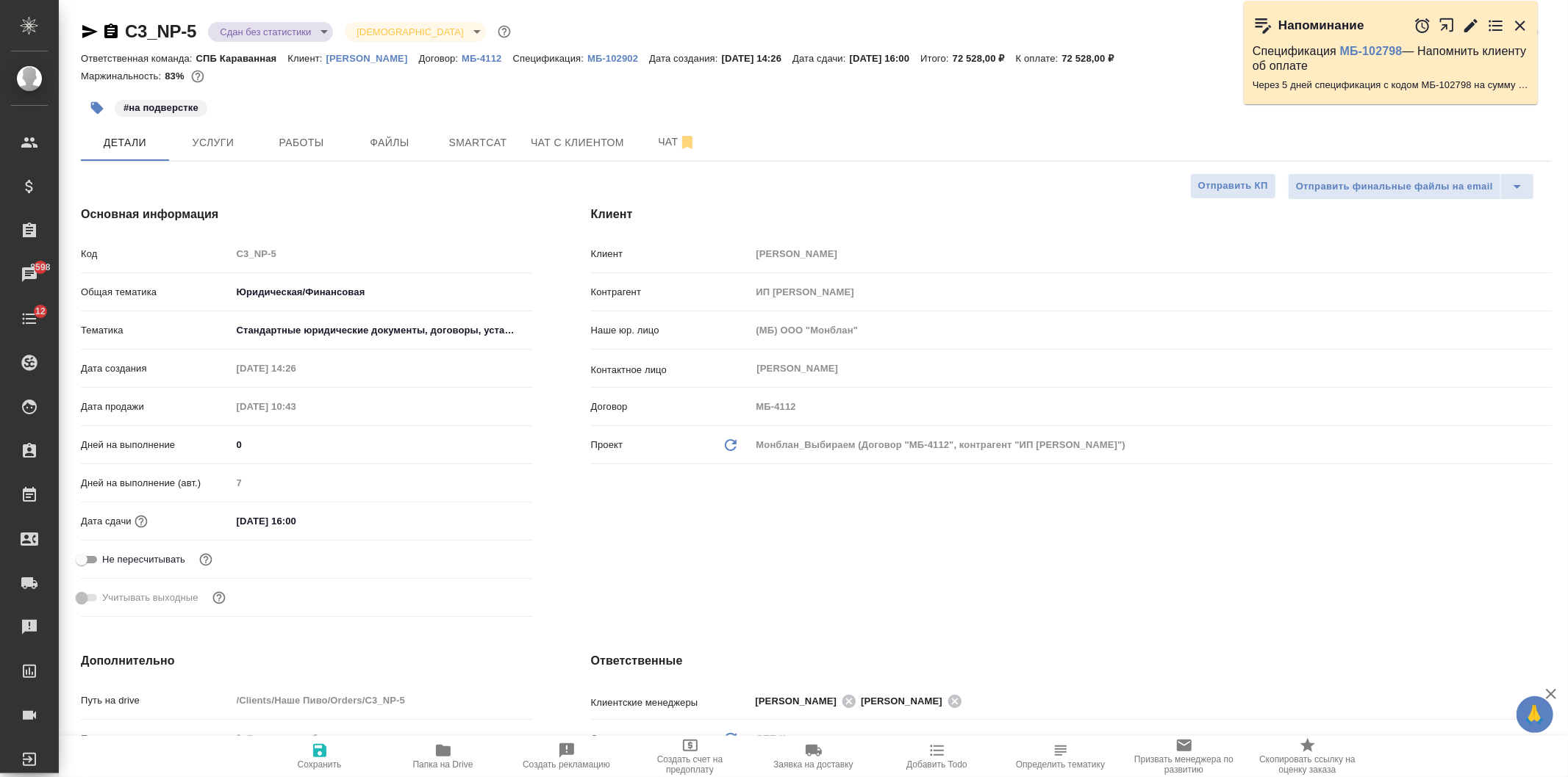
type textarea "x"
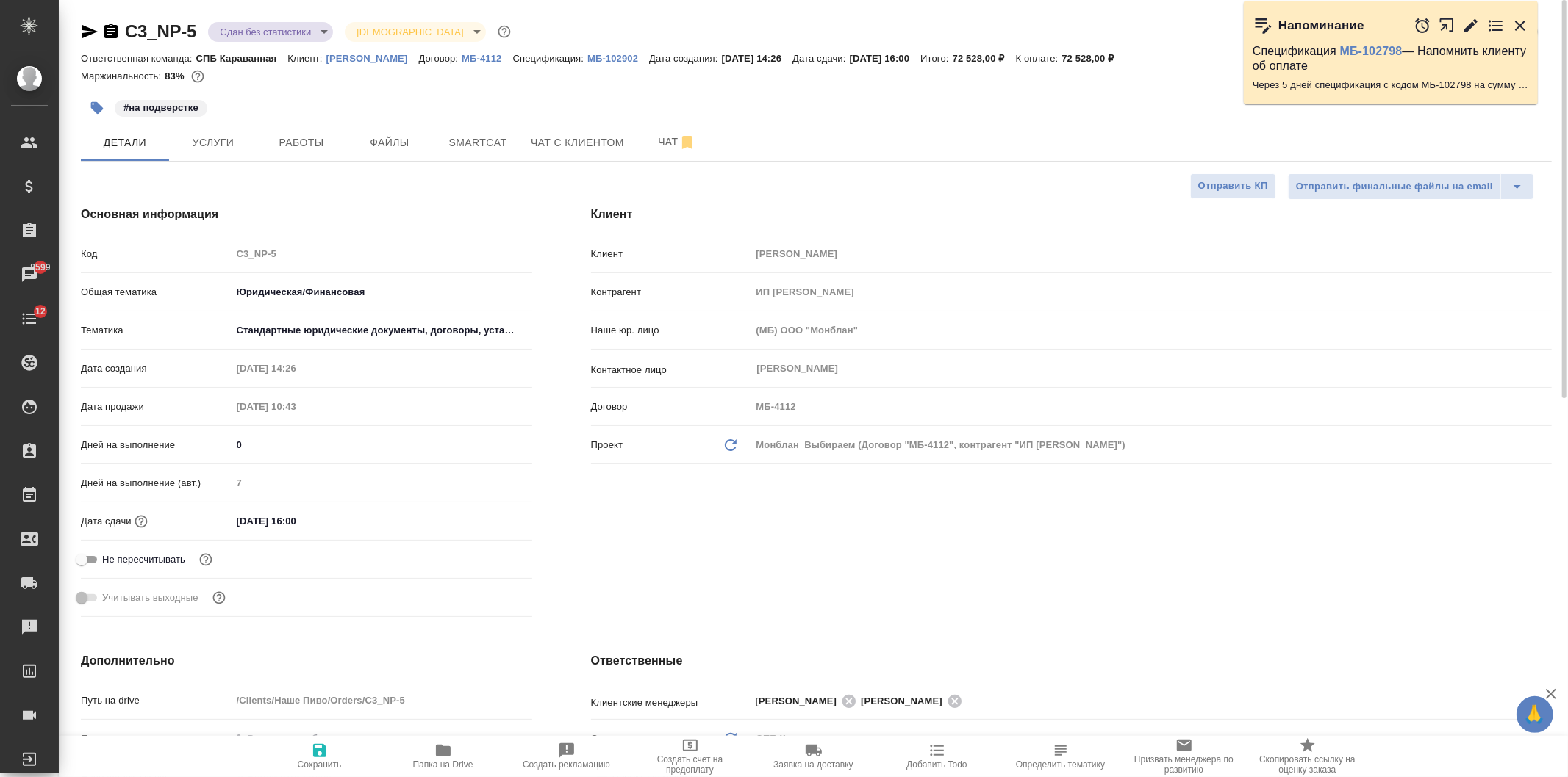
type textarea "x"
click at [413, 754] on span "Папка на Drive" at bounding box center [444, 755] width 106 height 28
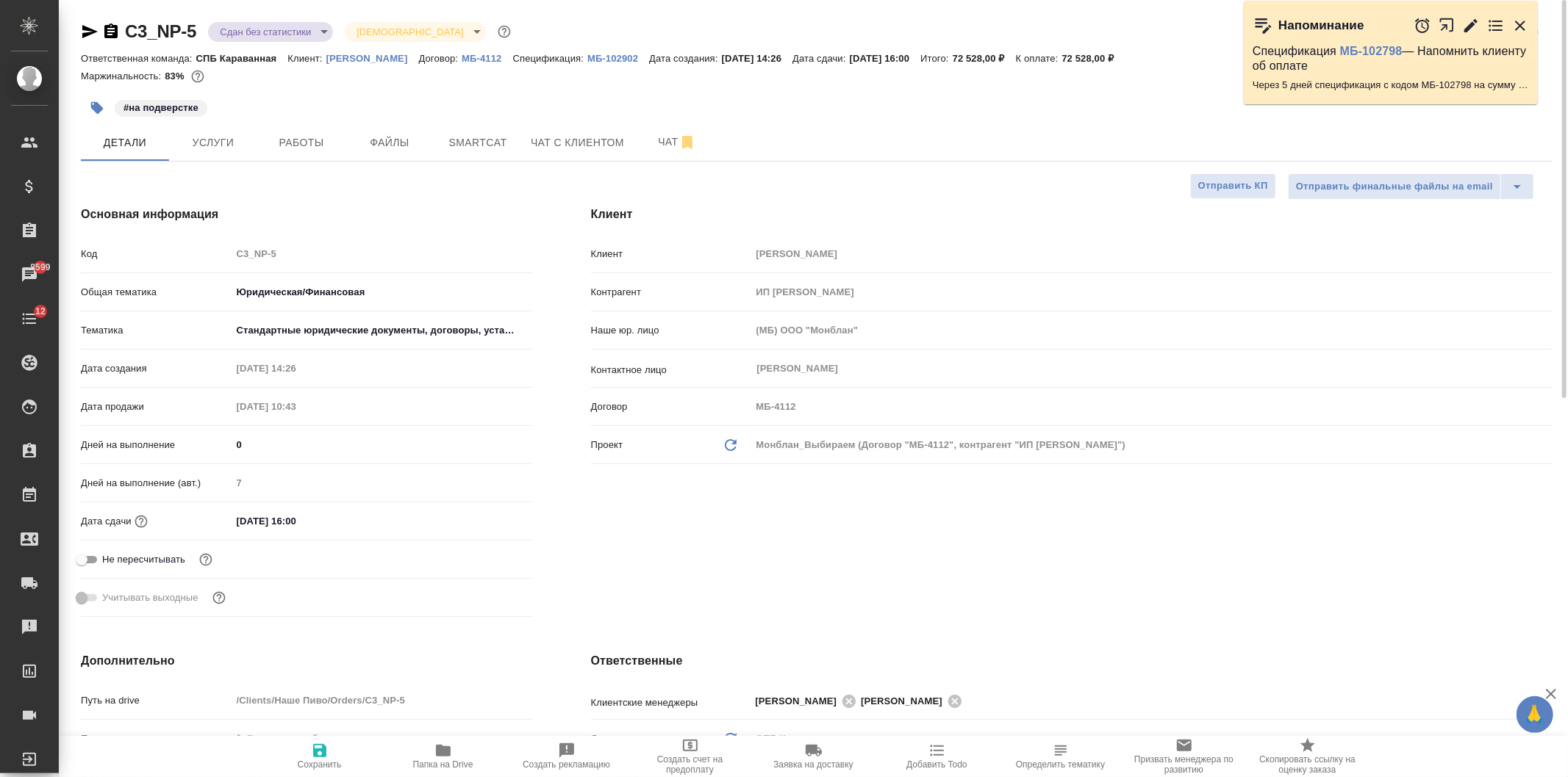
type textarea "x"
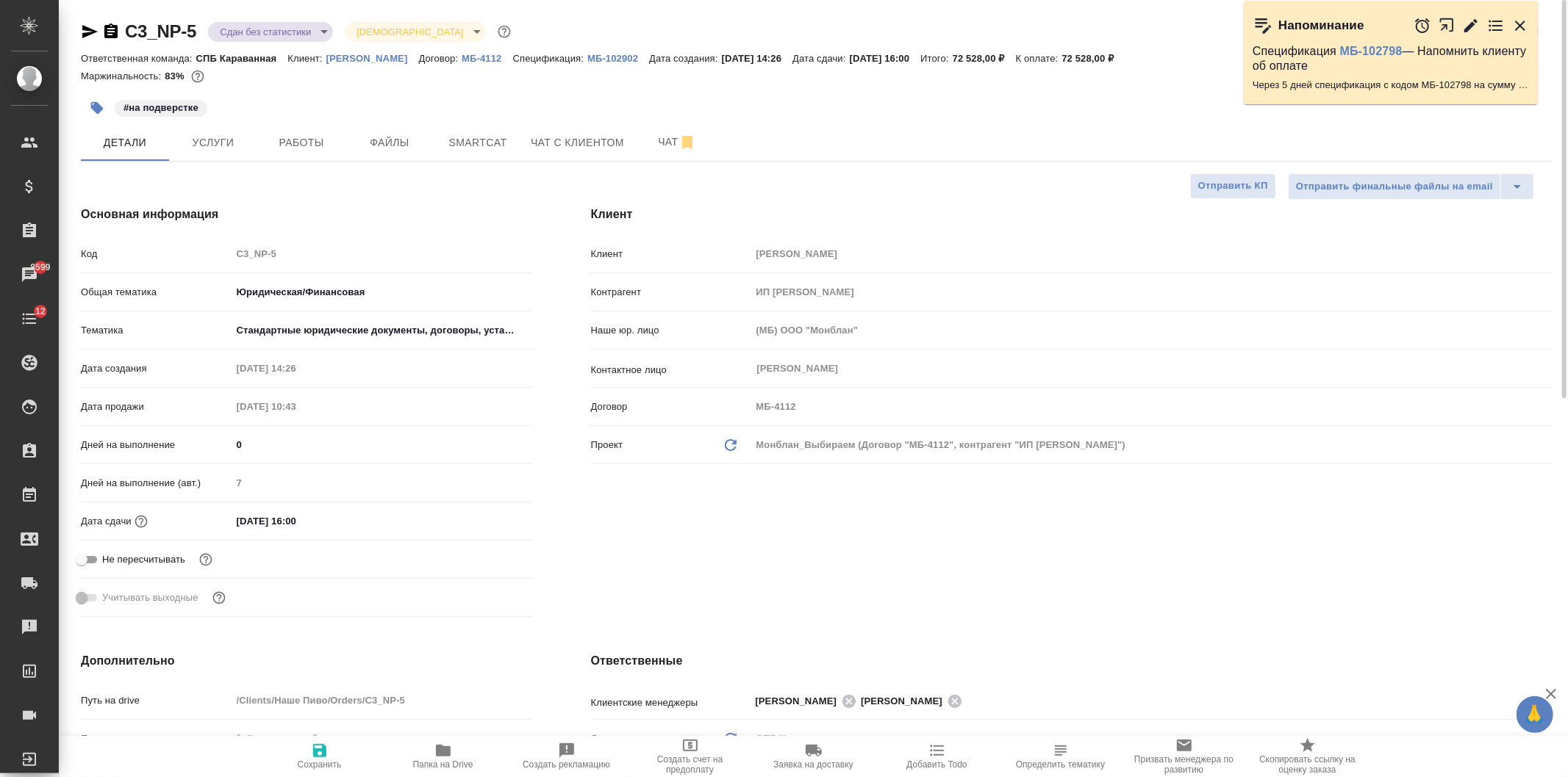
type textarea "x"
click at [1093, 597] on div "Клиент Клиент Наше Пиво Контрагент ИП Дракунов Олег Леонидович Наше юр. лицо (М…" at bounding box center [1072, 414] width 1020 height 476
click at [89, 34] on icon "button" at bounding box center [90, 32] width 15 height 13
type textarea "x"
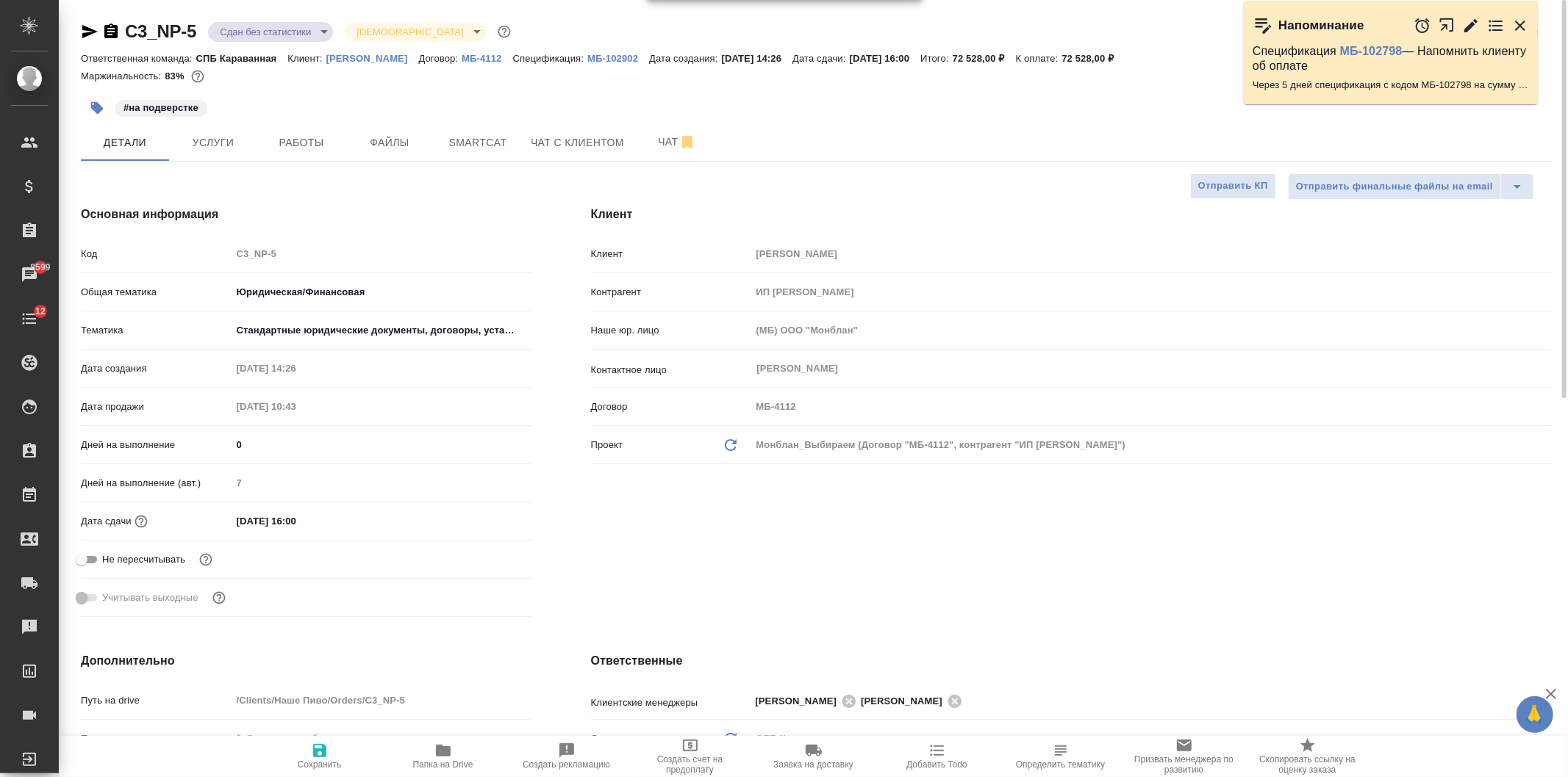
type textarea "x"
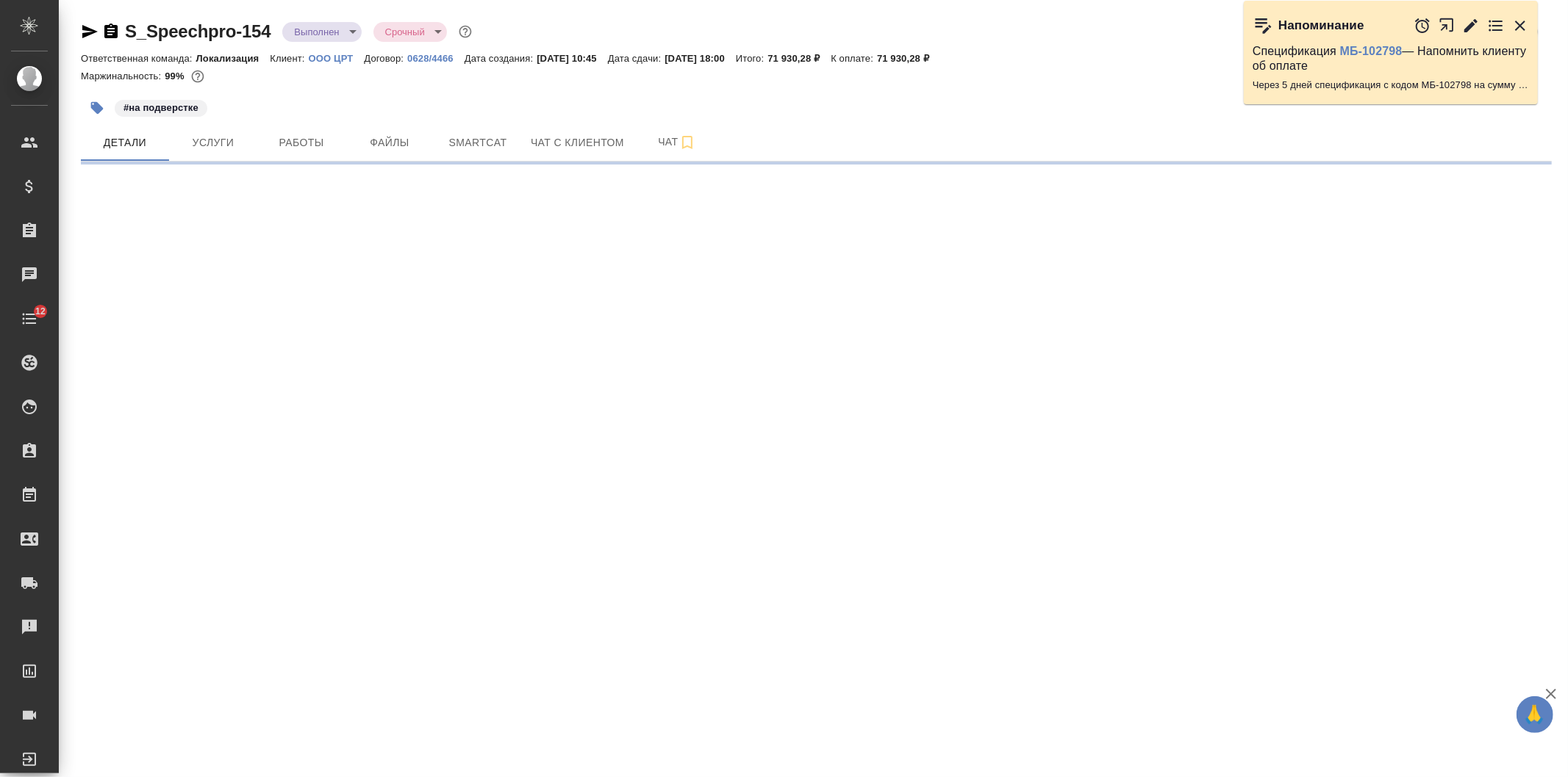
select select "RU"
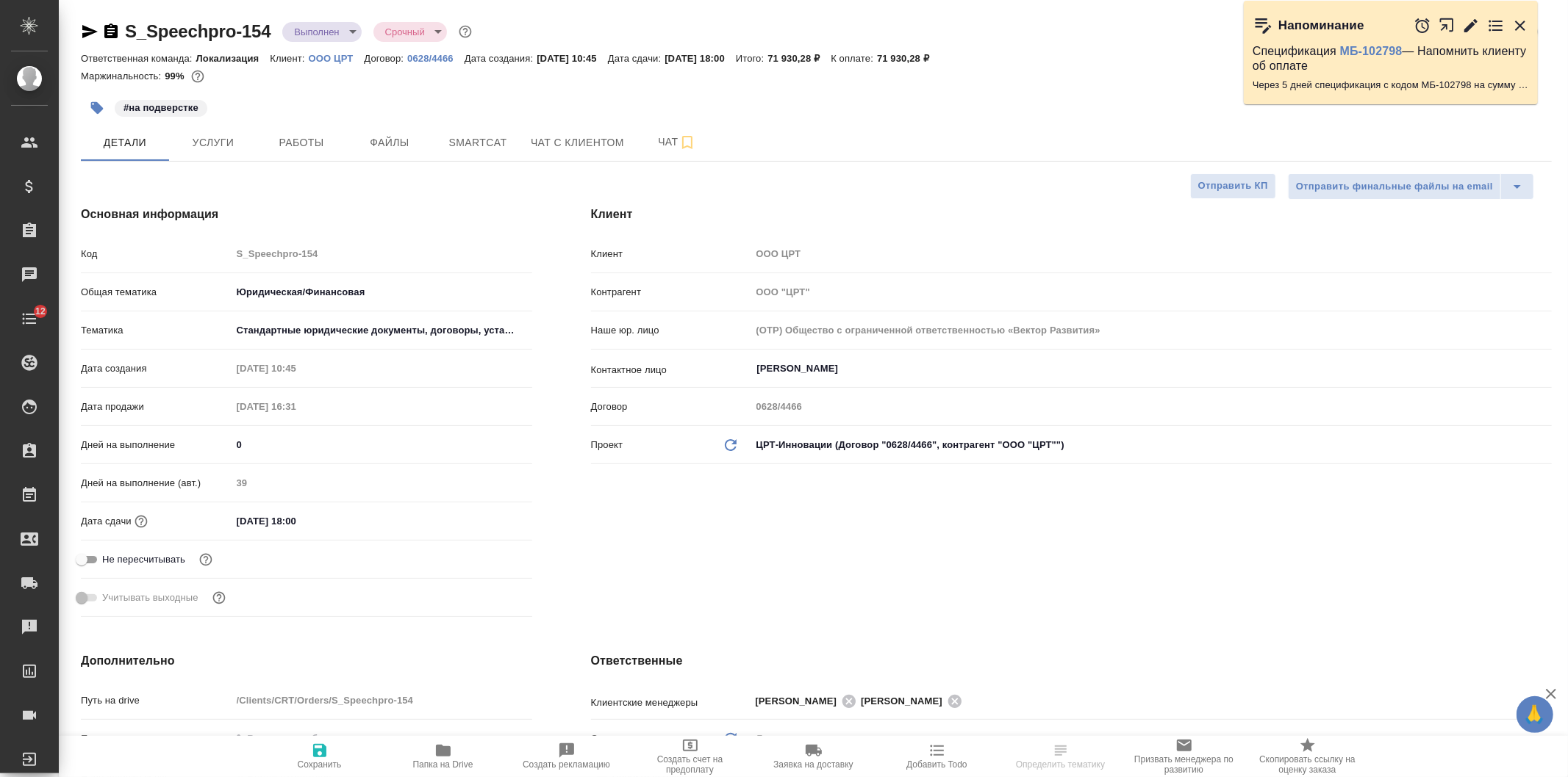
type textarea "x"
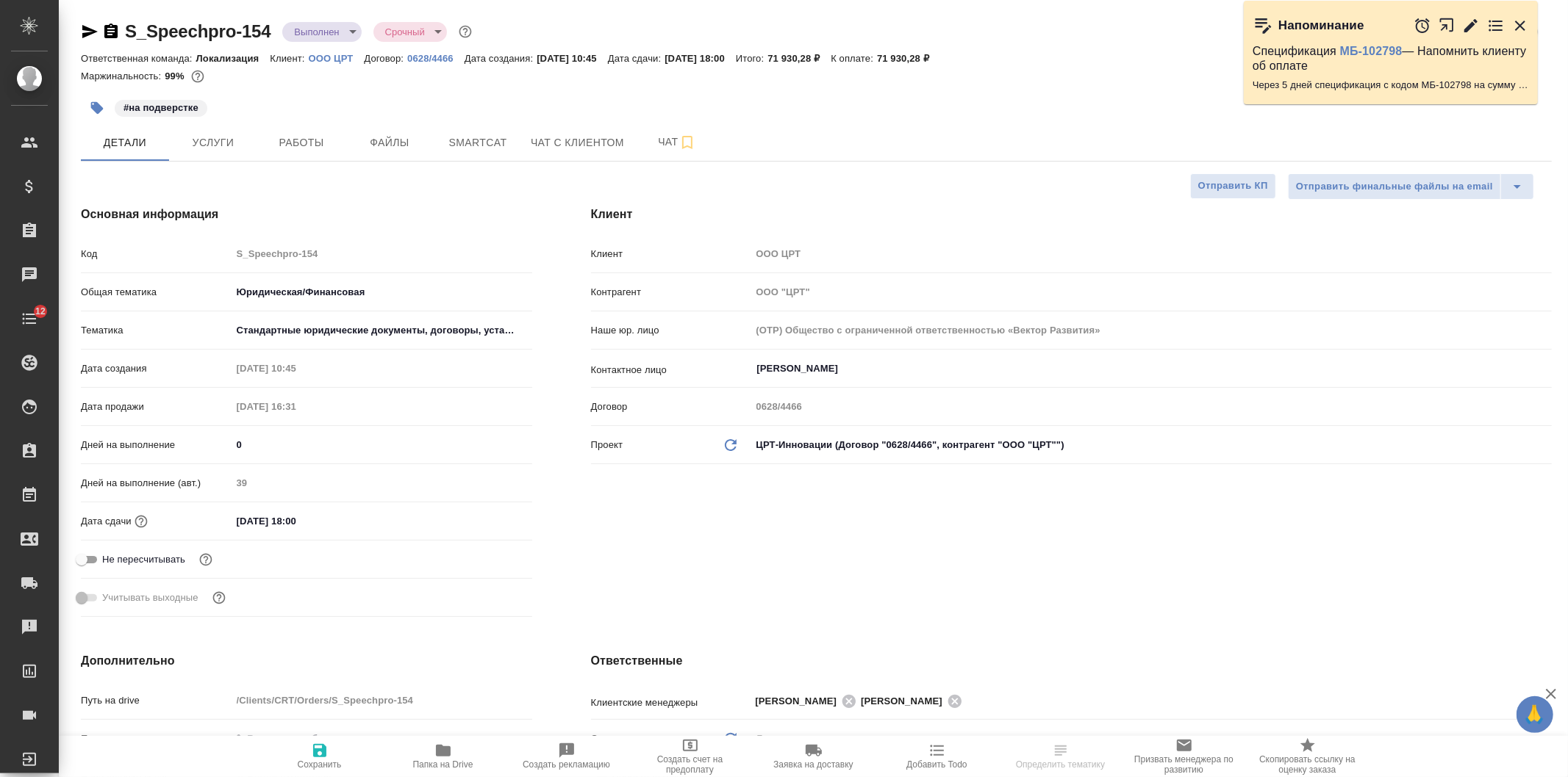
type textarea "x"
click at [754, 521] on div "Клиент Клиент OOO ЦРТ Контрагент ООО "ЦРТ" Наше юр. лицо (OTP) Общество с огран…" at bounding box center [1072, 414] width 1020 height 476
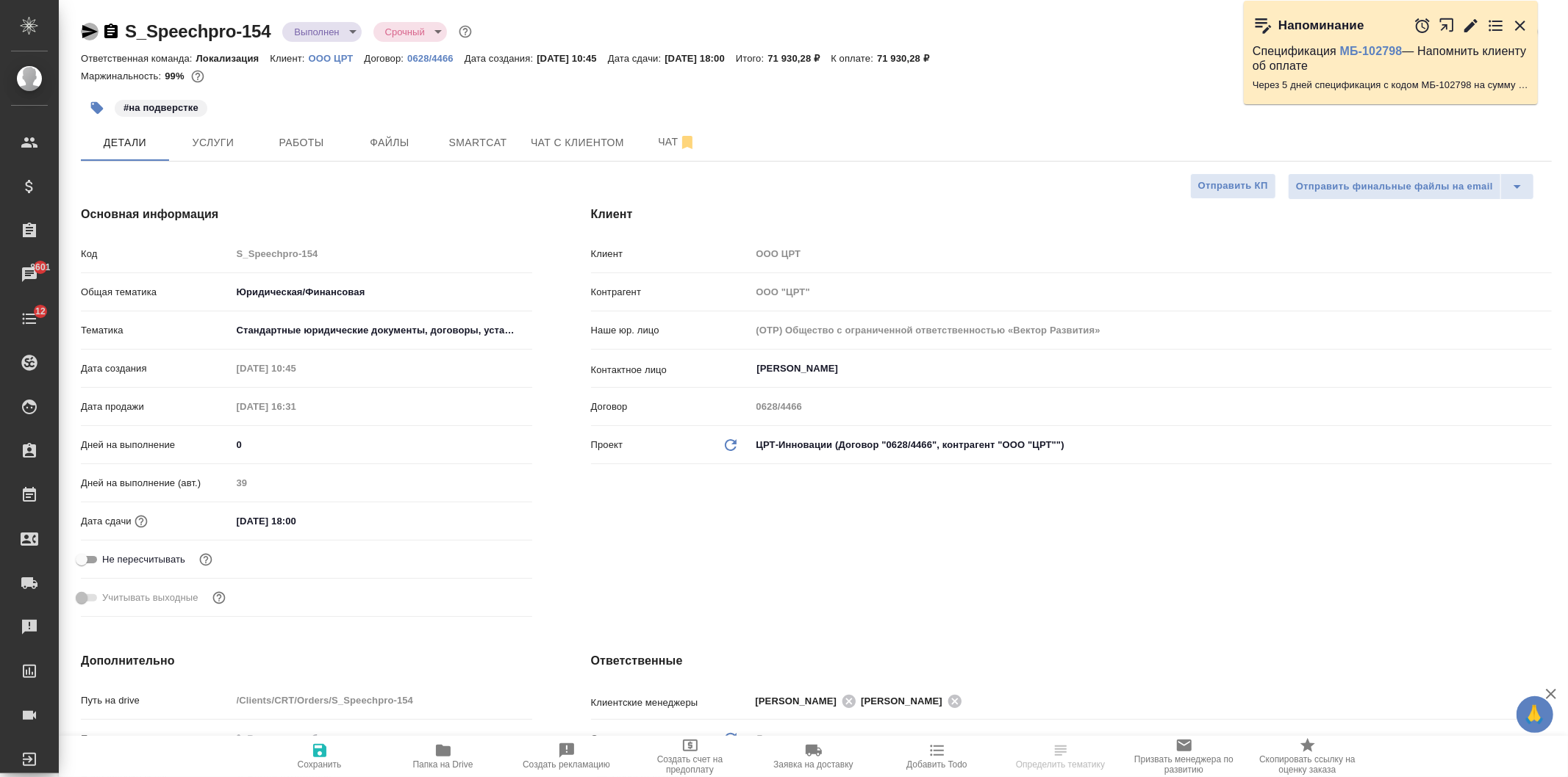
click at [86, 30] on icon "button" at bounding box center [90, 32] width 15 height 13
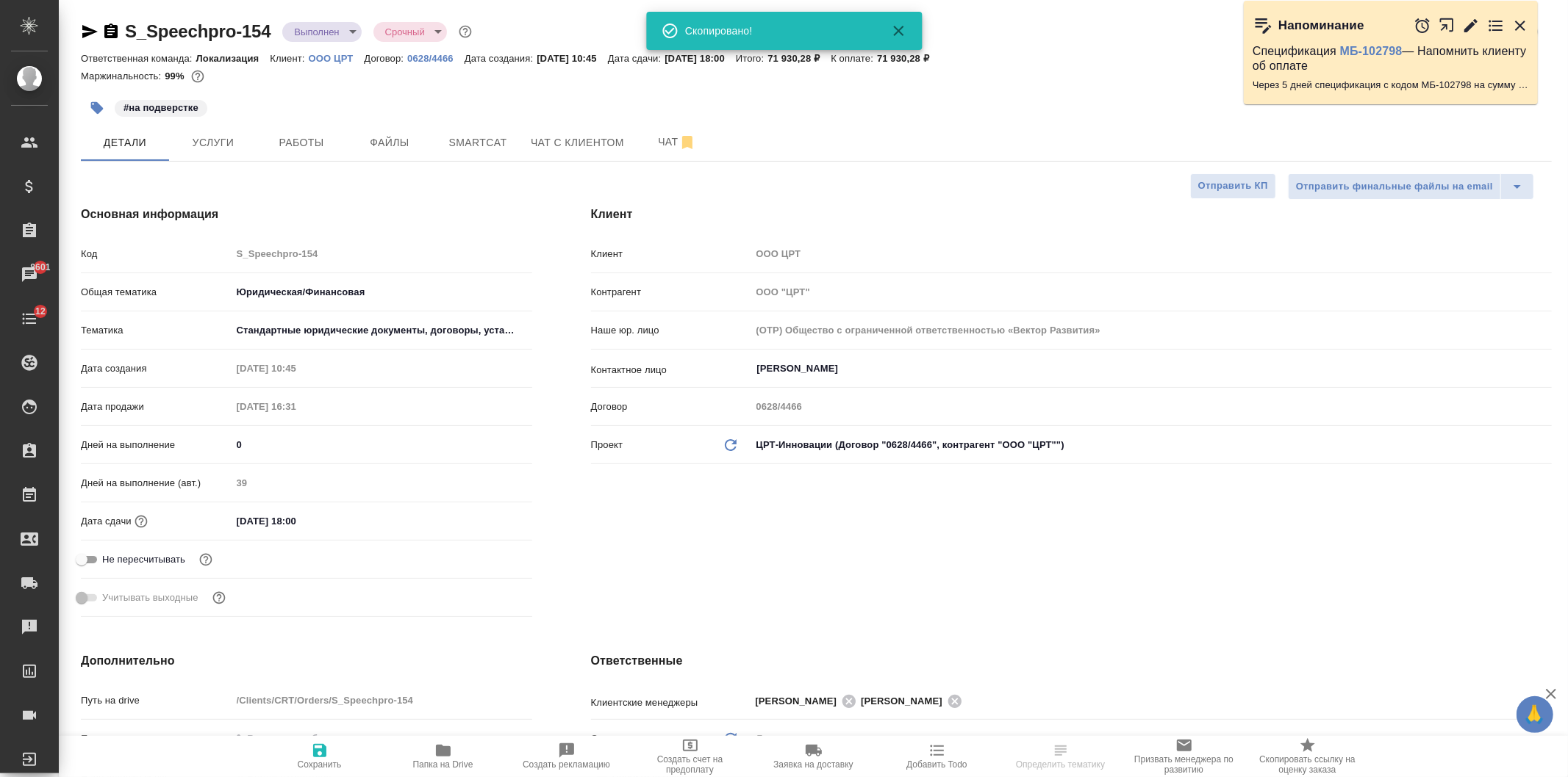
type textarea "x"
select select "RU"
type textarea "x"
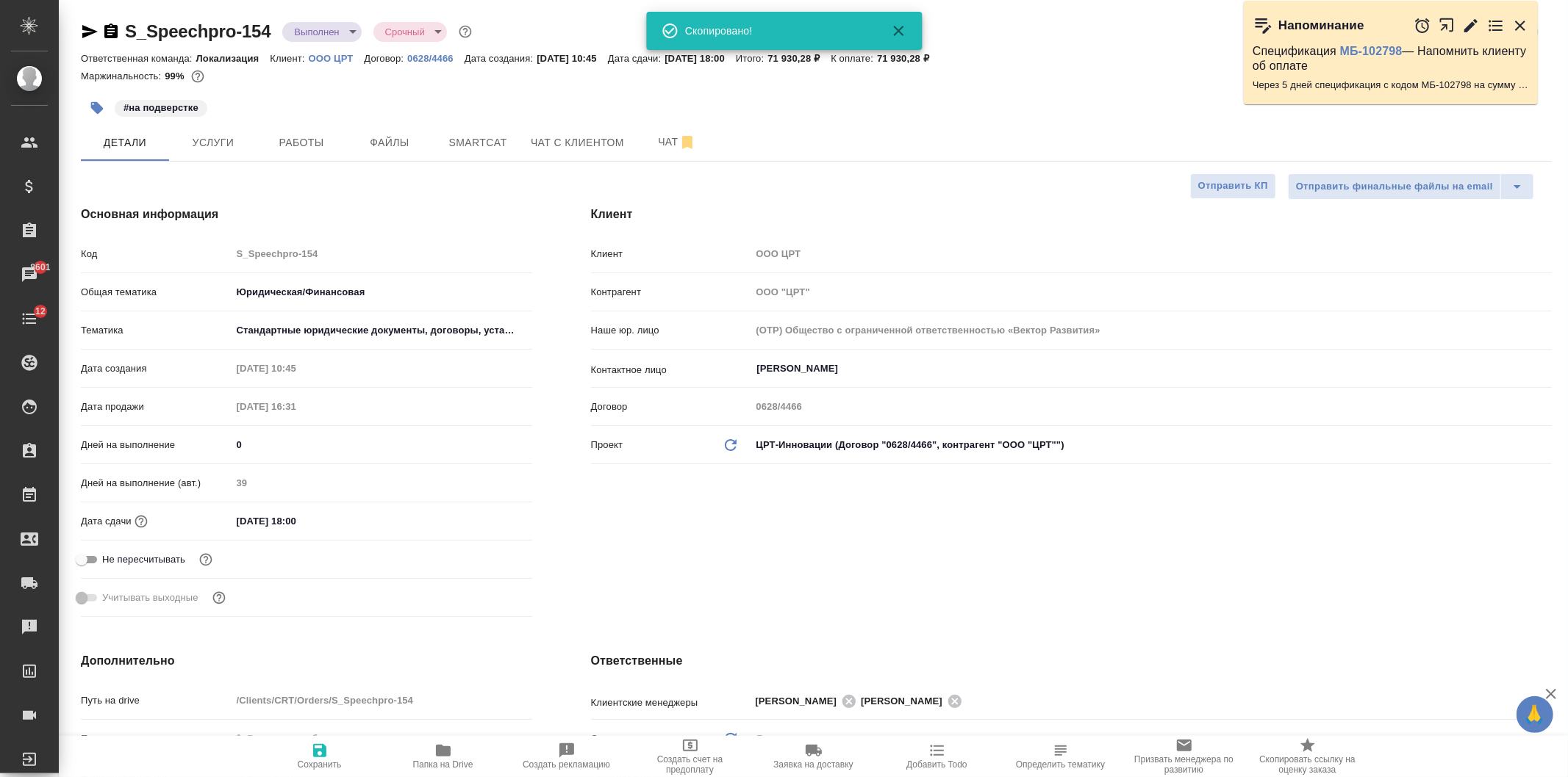
type textarea "x"
